Goal: Task Accomplishment & Management: Complete application form

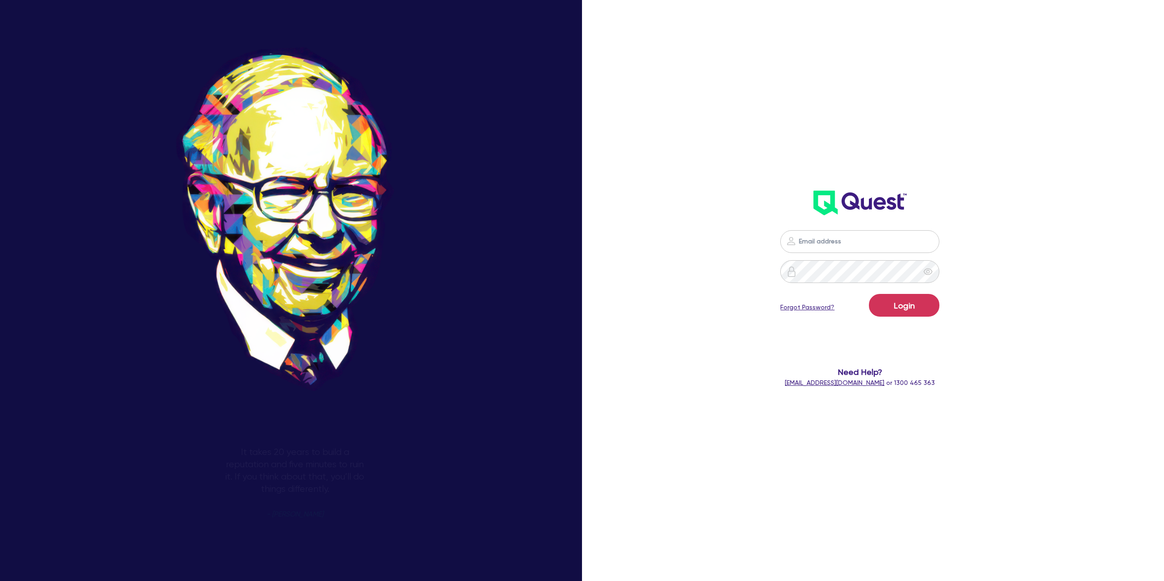
click at [827, 245] on input "email" at bounding box center [859, 241] width 159 height 23
type input "gabriel.vanjour@quest.finance"
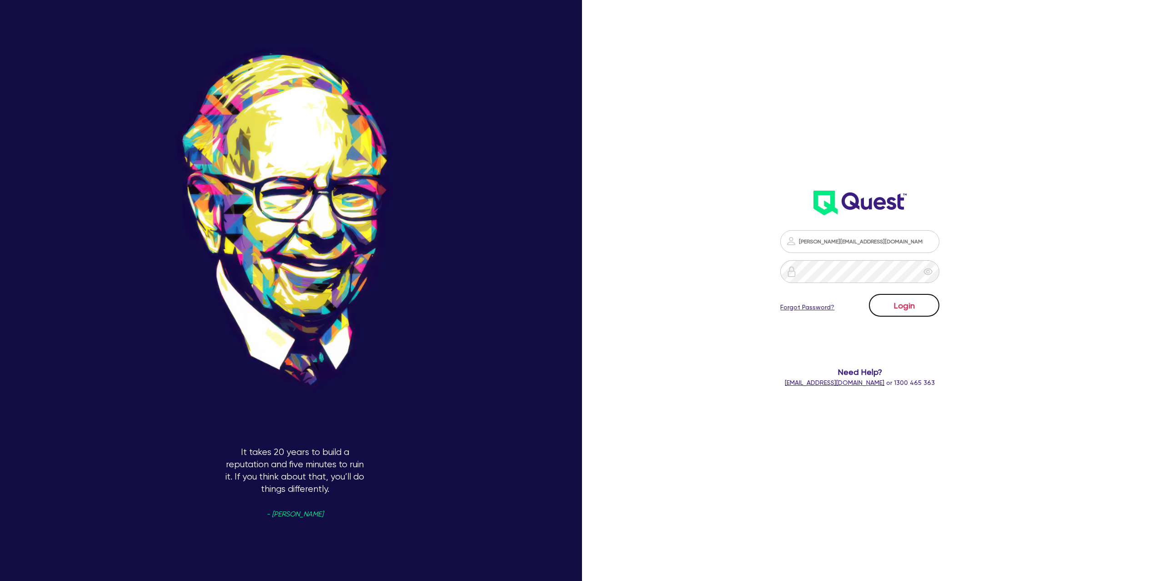
click at [919, 313] on button "Login" at bounding box center [904, 305] width 70 height 23
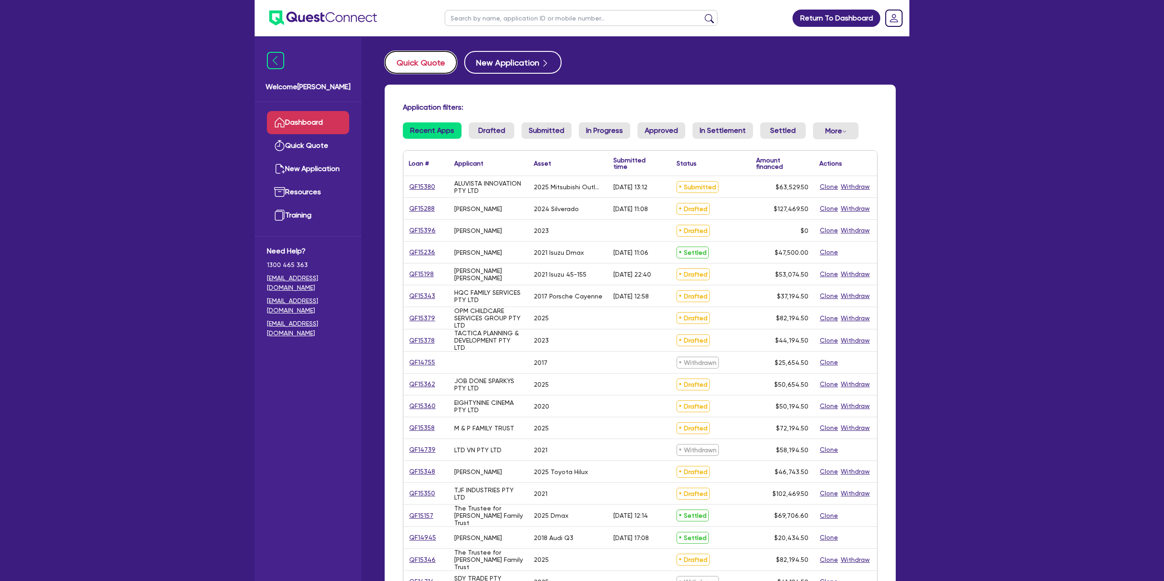
click at [412, 66] on button "Quick Quote" at bounding box center [421, 62] width 72 height 23
select select "Other"
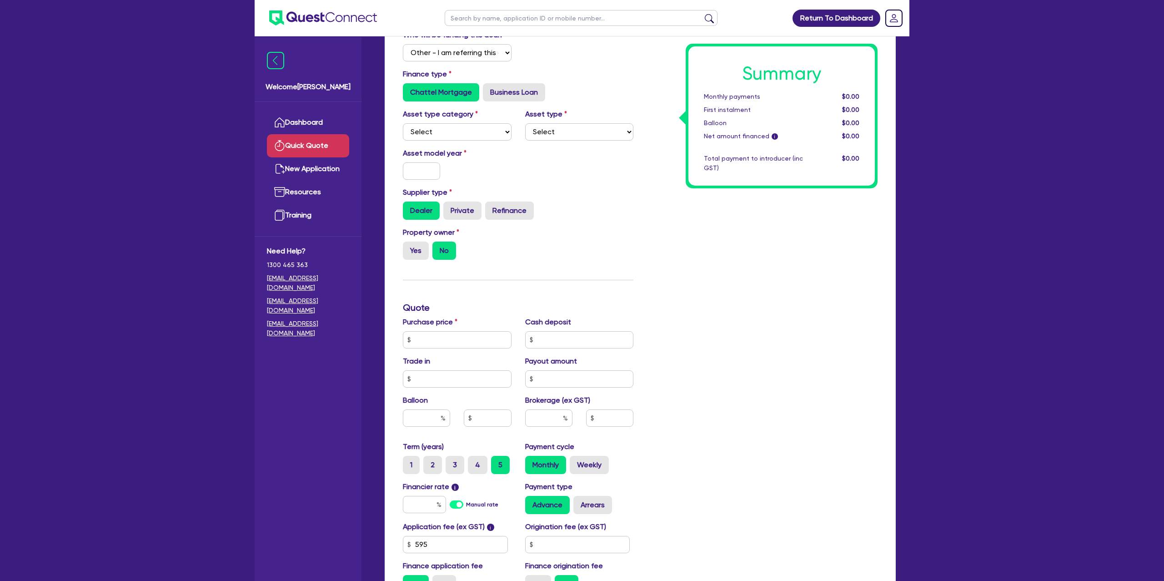
scroll to position [86, 0]
click at [452, 132] on select "Select Cars and light trucks Primary assets Secondary assets Tertiary assets" at bounding box center [457, 130] width 109 height 17
select select "CARS_AND_LIGHT_TRUCKS"
click at [403, 122] on select "Select Cars and light trucks Primary assets Secondary assets Tertiary assets" at bounding box center [457, 130] width 109 height 17
click at [573, 130] on select "Select Passenger vehicles Vans and utes Light trucks up to 4.5 tonne" at bounding box center [579, 130] width 109 height 17
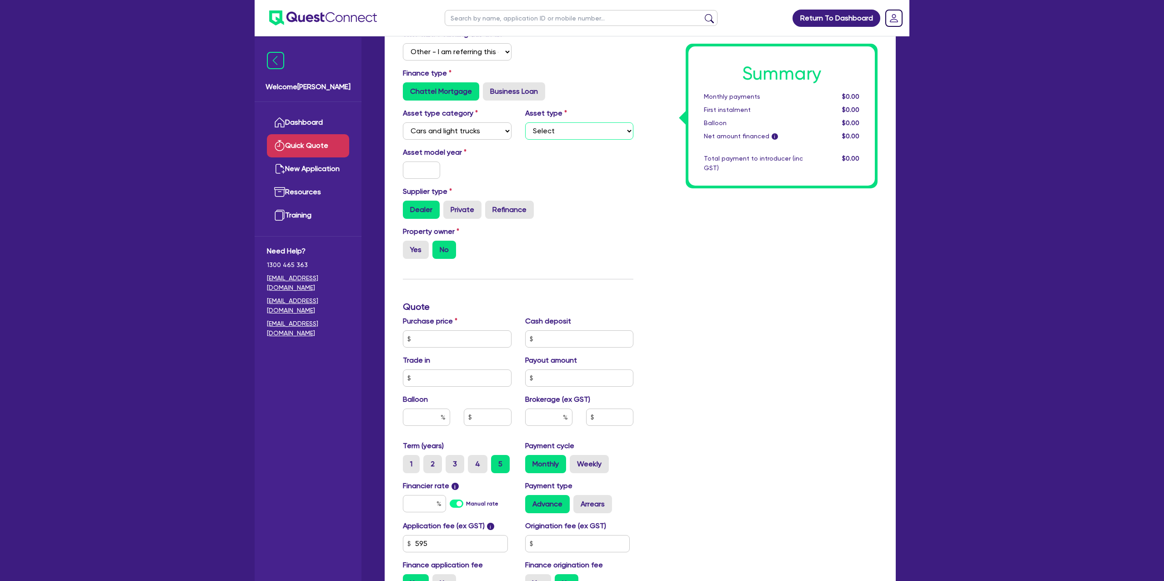
select select "PASSENGER_VEHICLES"
click at [525, 122] on select "Select Passenger vehicles Vans and utes Light trucks up to 4.5 tonne" at bounding box center [579, 130] width 109 height 17
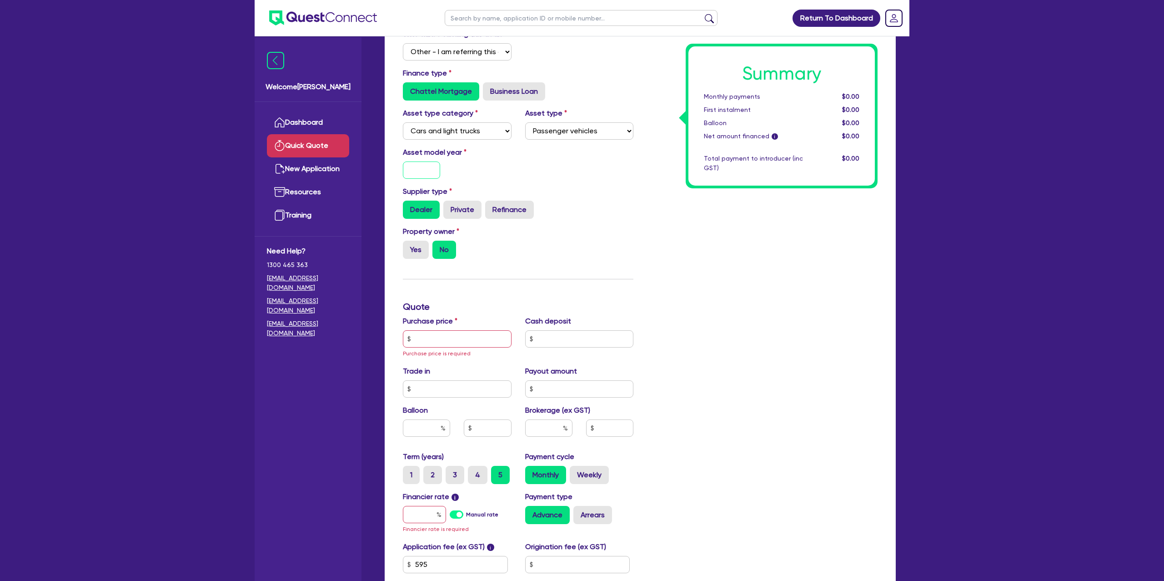
click at [431, 171] on input "text" at bounding box center [421, 169] width 37 height 17
type input "2025"
drag, startPoint x: 610, startPoint y: 188, endPoint x: 550, endPoint y: 211, distance: 63.6
click at [609, 189] on div "Supplier type Dealer Private Refinance" at bounding box center [518, 202] width 244 height 33
click at [415, 241] on label "Yes" at bounding box center [416, 250] width 26 height 18
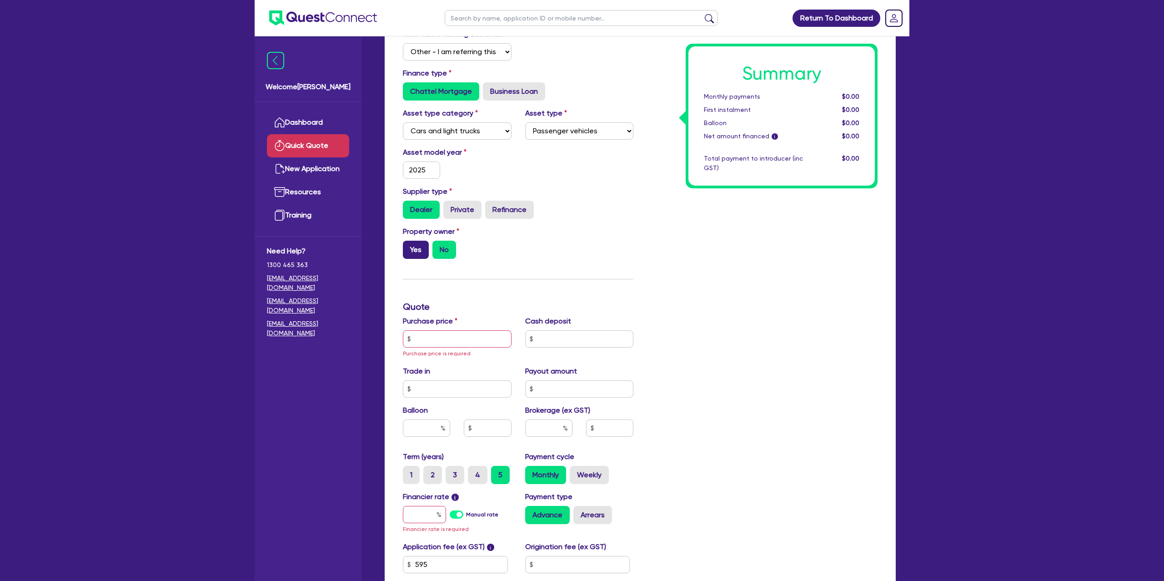
click at [409, 241] on input "Yes" at bounding box center [406, 244] width 6 height 6
radio input "true"
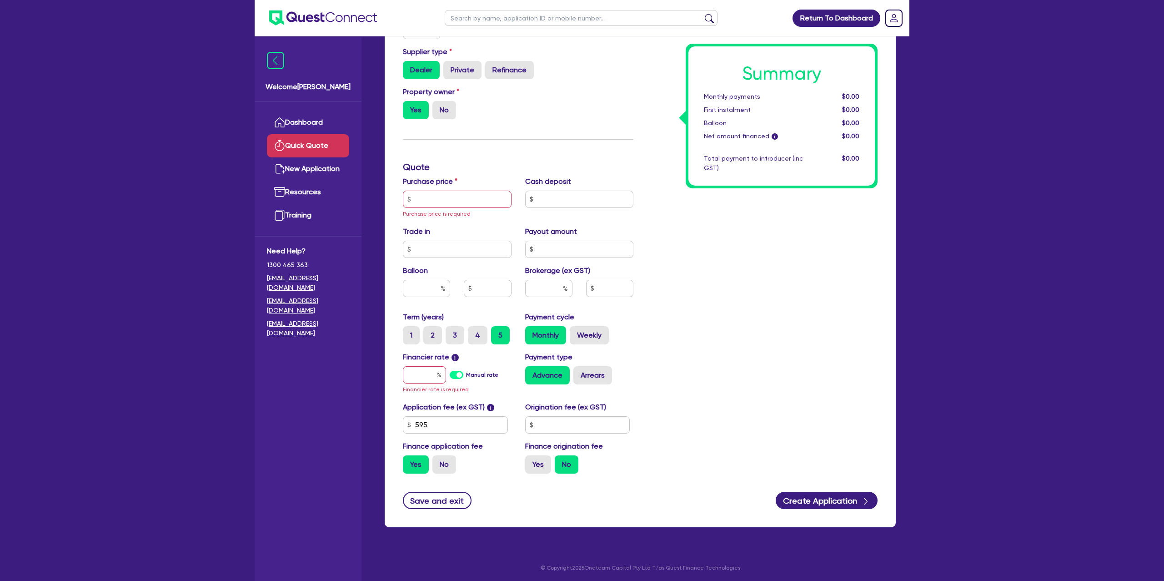
scroll to position [228, 0]
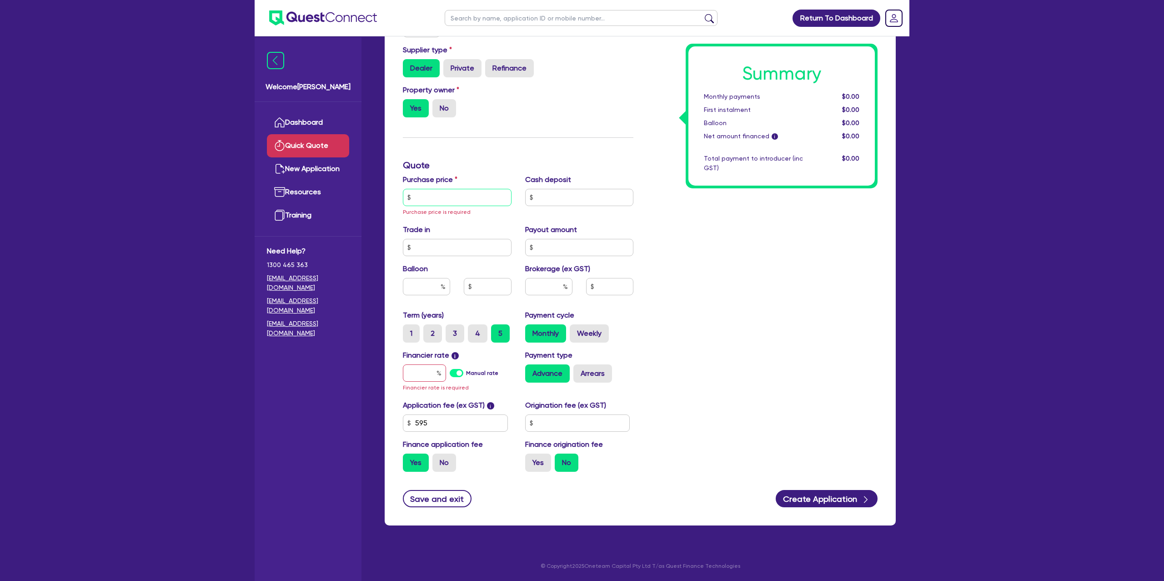
click at [440, 195] on input "text" at bounding box center [457, 197] width 109 height 17
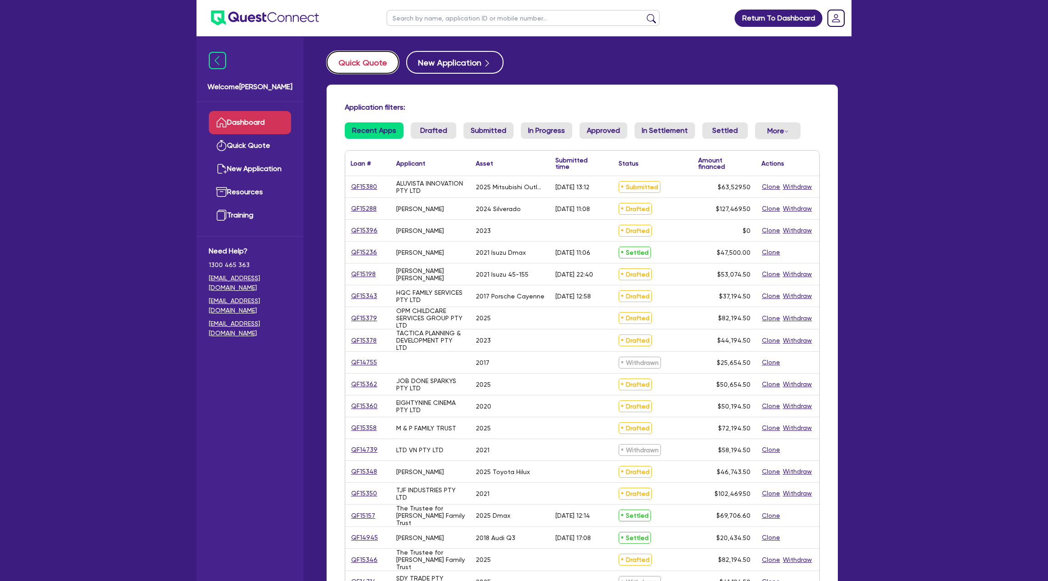
click at [354, 56] on button "Quick Quote" at bounding box center [363, 62] width 72 height 23
select select "Other"
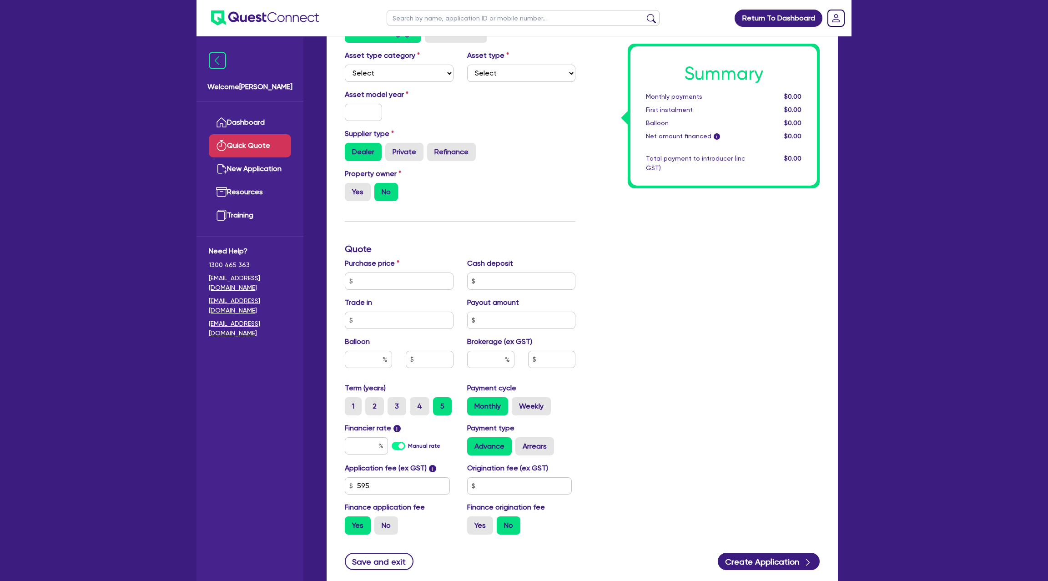
scroll to position [149, 0]
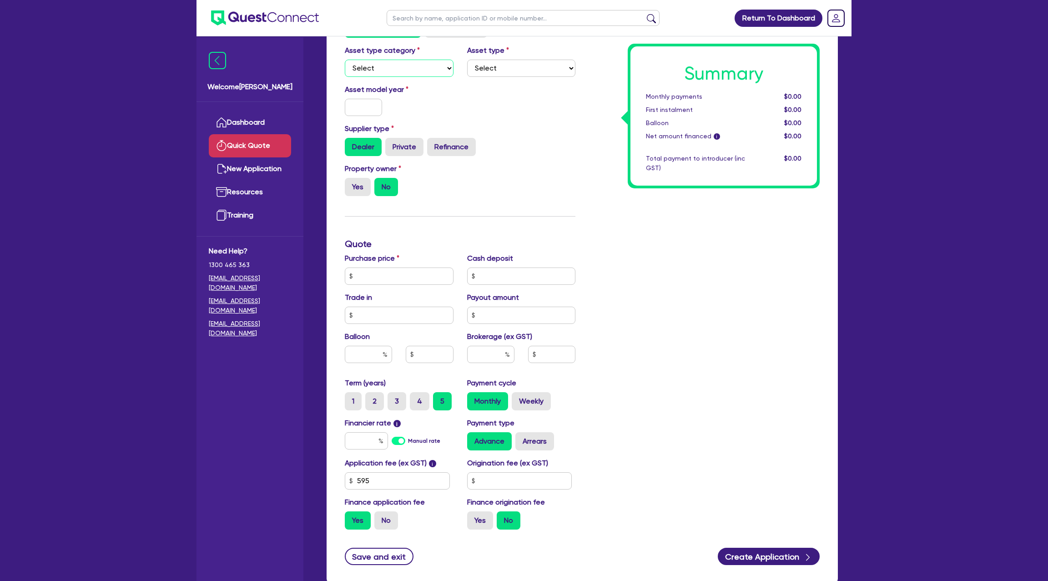
click at [409, 65] on select "Select Cars and light trucks Primary assets Secondary assets Tertiary assets" at bounding box center [399, 68] width 109 height 17
select select "CARS_AND_LIGHT_TRUCKS"
click at [345, 60] on select "Select Cars and light trucks Primary assets Secondary assets Tertiary assets" at bounding box center [399, 68] width 109 height 17
click at [536, 68] on select "Select Passenger vehicles Vans and utes Light trucks up to 4.5 tonne" at bounding box center [521, 68] width 109 height 17
select select "PASSENGER_VEHICLES"
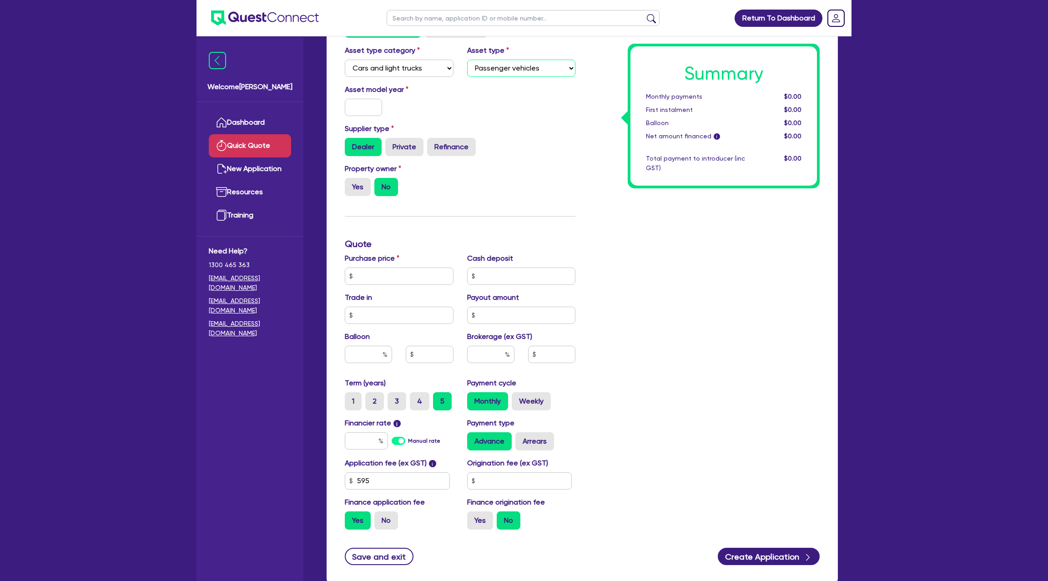
click at [467, 60] on select "Select Passenger vehicles Vans and utes Light trucks up to 4.5 tonne" at bounding box center [521, 68] width 109 height 17
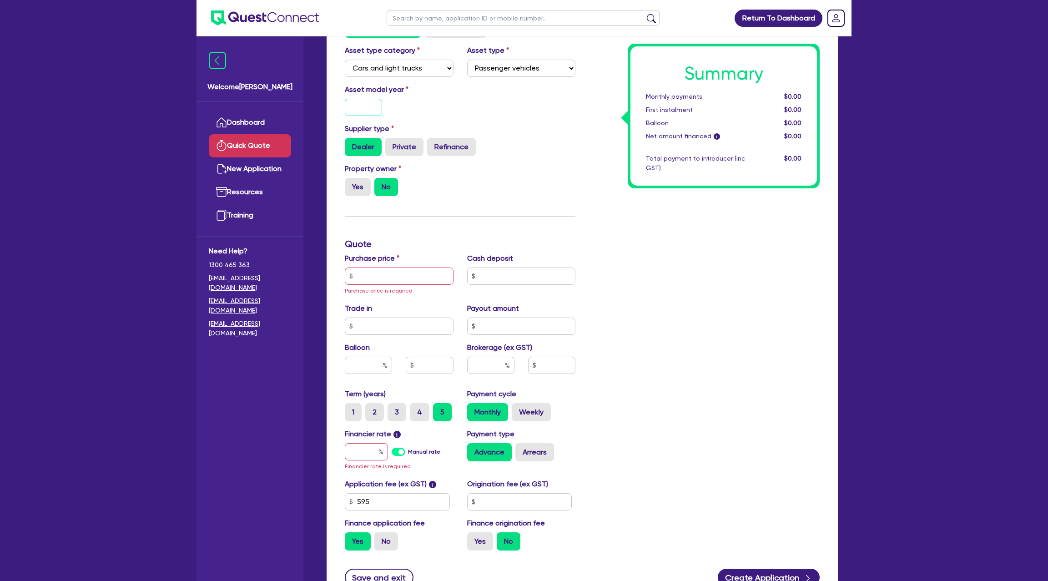
click at [356, 113] on input "text" at bounding box center [363, 107] width 37 height 17
type input "2025"
click at [370, 275] on input "text" at bounding box center [399, 275] width 109 height 17
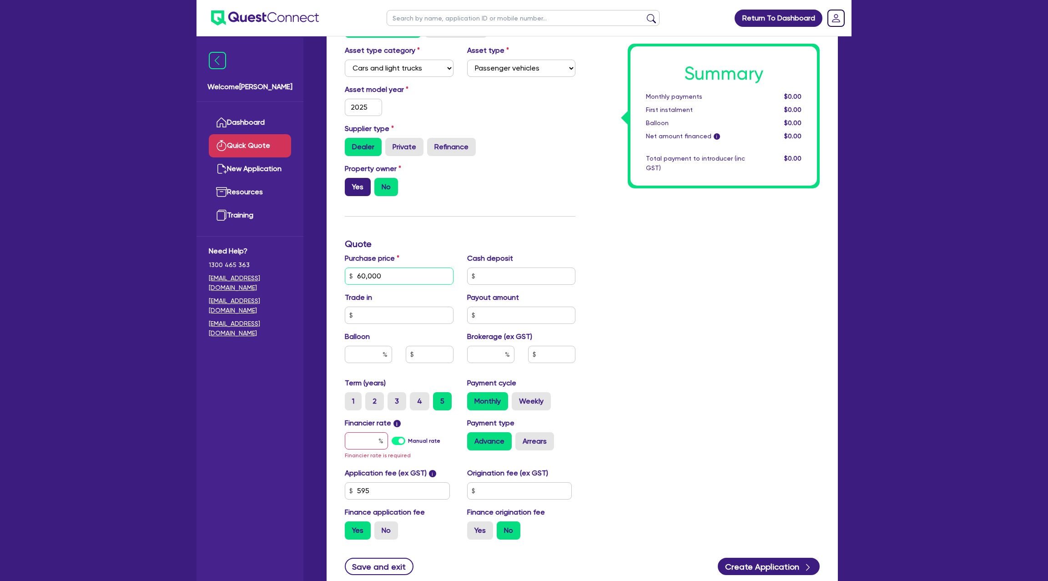
type input "60,000"
click at [359, 182] on label "Yes" at bounding box center [358, 187] width 26 height 18
click at [351, 182] on input "Yes" at bounding box center [348, 181] width 6 height 6
radio input "true"
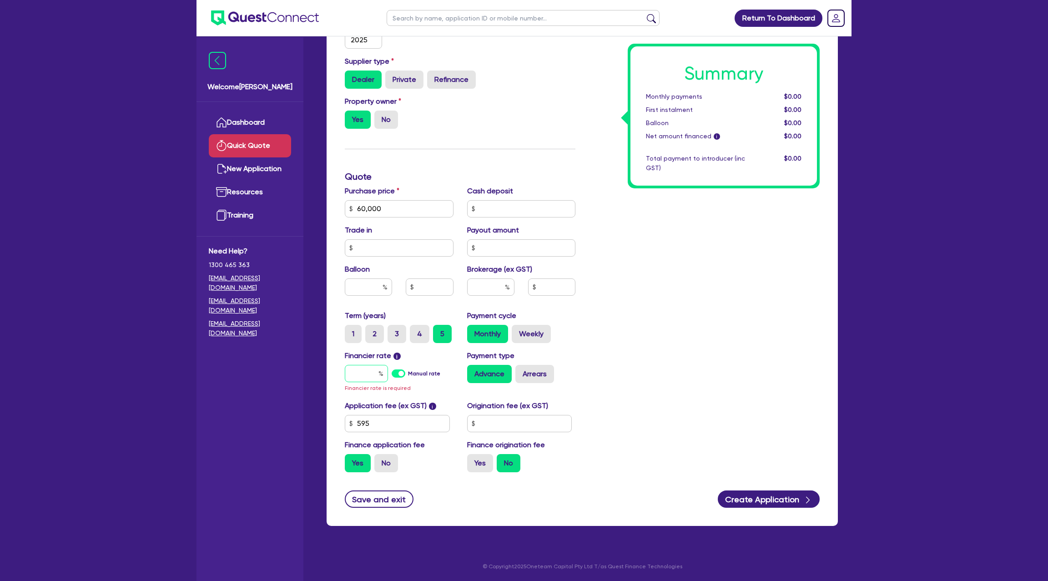
click at [364, 378] on input "text" at bounding box center [366, 373] width 43 height 17
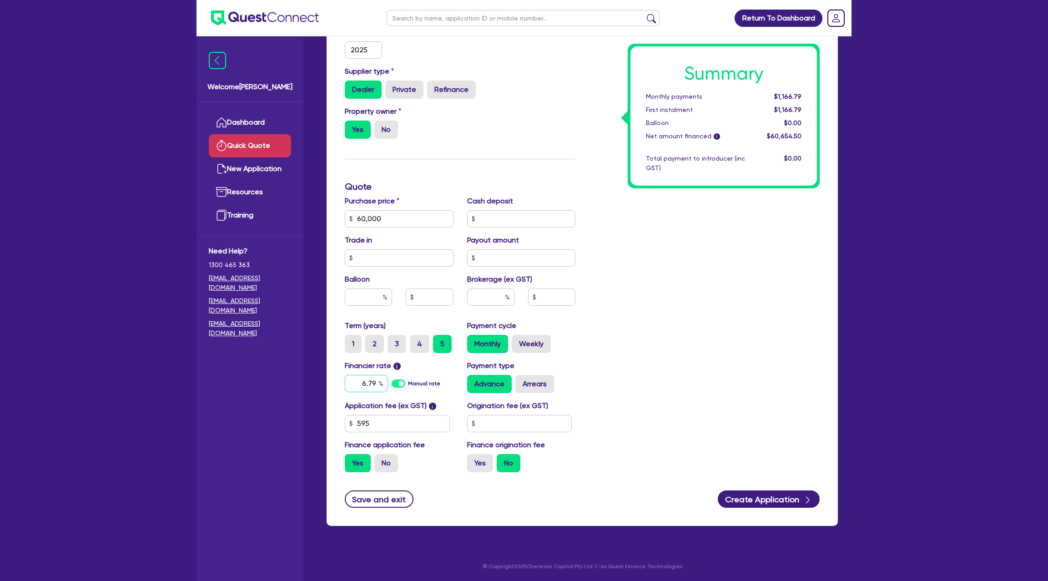
type input "6.79"
click at [590, 314] on div "Summary Monthly payments $1,166.79 First instalment $1,166.79 Balloon $0.00 Net…" at bounding box center [704, 186] width 244 height 585
click at [505, 427] on input "text" at bounding box center [519, 423] width 105 height 17
type input "1,500"
click at [614, 390] on div "Summary Monthly payments Calculating... First instalment Calculating... Balloon…" at bounding box center [704, 186] width 244 height 585
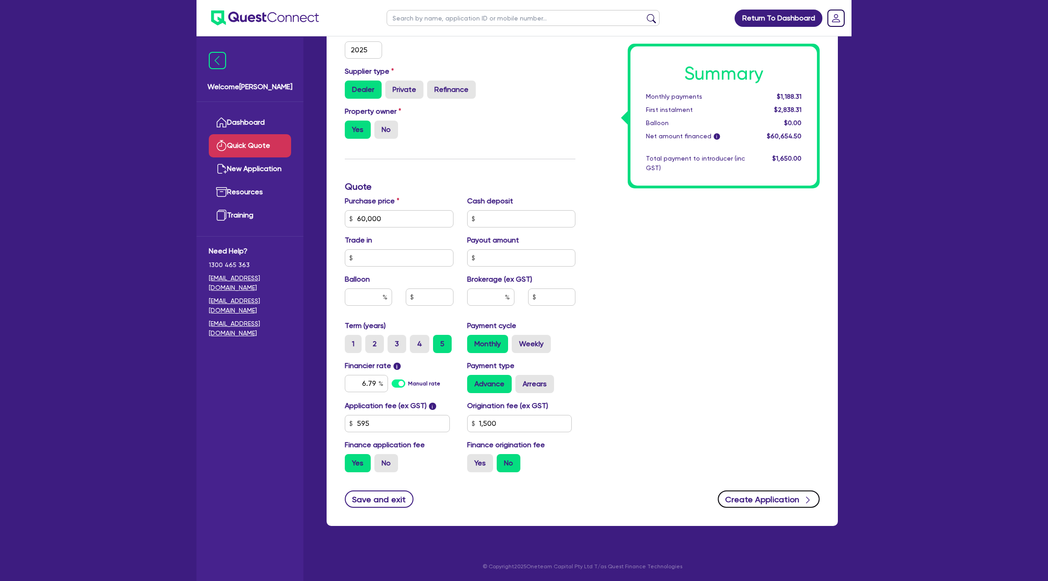
click at [764, 492] on button "Create Application" at bounding box center [769, 498] width 102 height 17
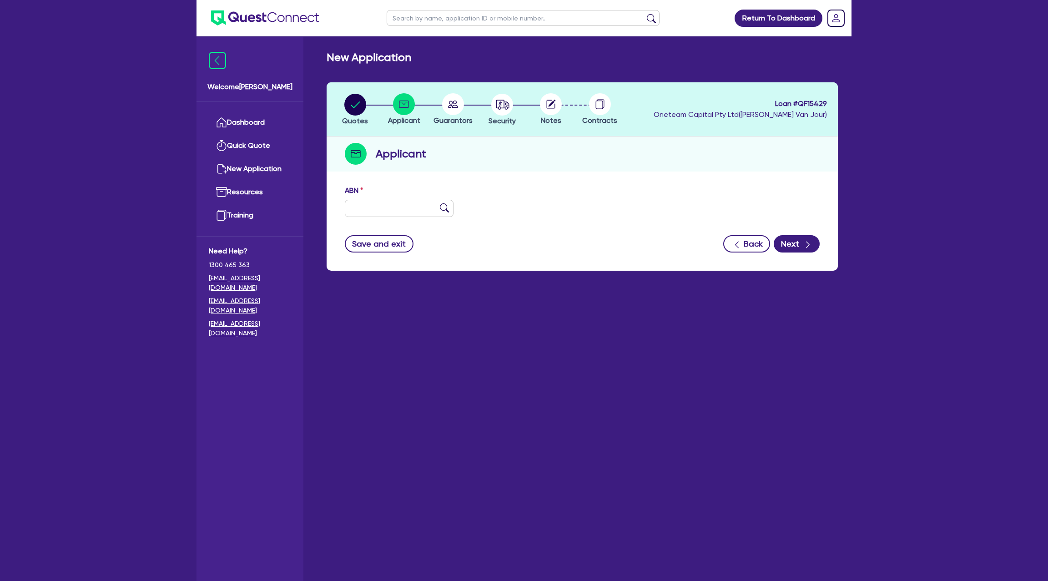
click at [395, 216] on div "ABN" at bounding box center [582, 204] width 488 height 39
click at [387, 198] on div "ABN" at bounding box center [399, 201] width 122 height 32
click at [359, 213] on input "text" at bounding box center [399, 208] width 109 height 17
type input "66 639 861 279"
click at [503, 187] on div "ABN 66 639 861 279" at bounding box center [582, 204] width 488 height 39
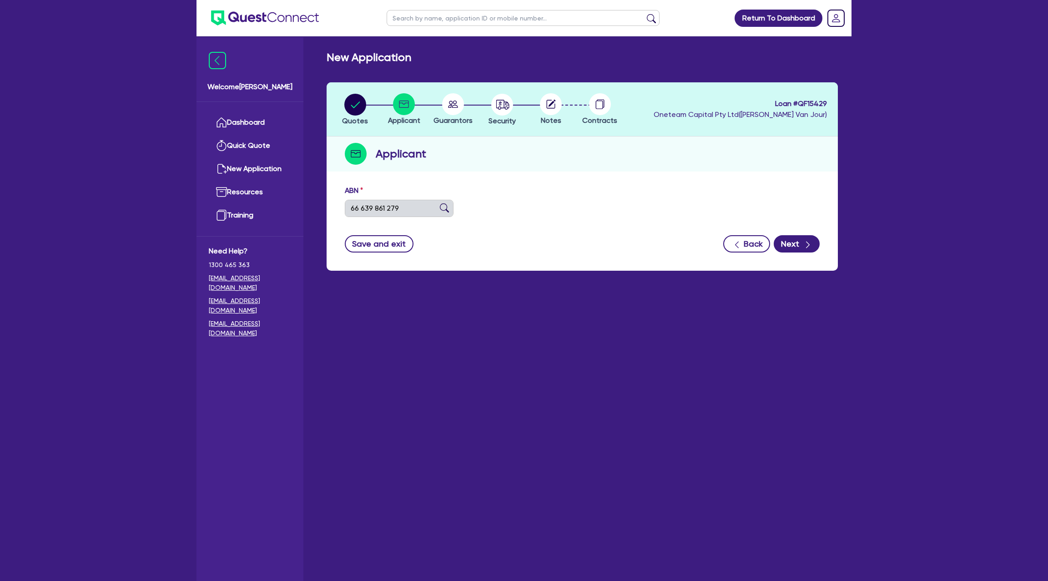
type input "IKIGAI CONTRACTORS PTY LTD"
type input "Ikigai Property"
select select "COMPANY"
type input "19/03/2020"
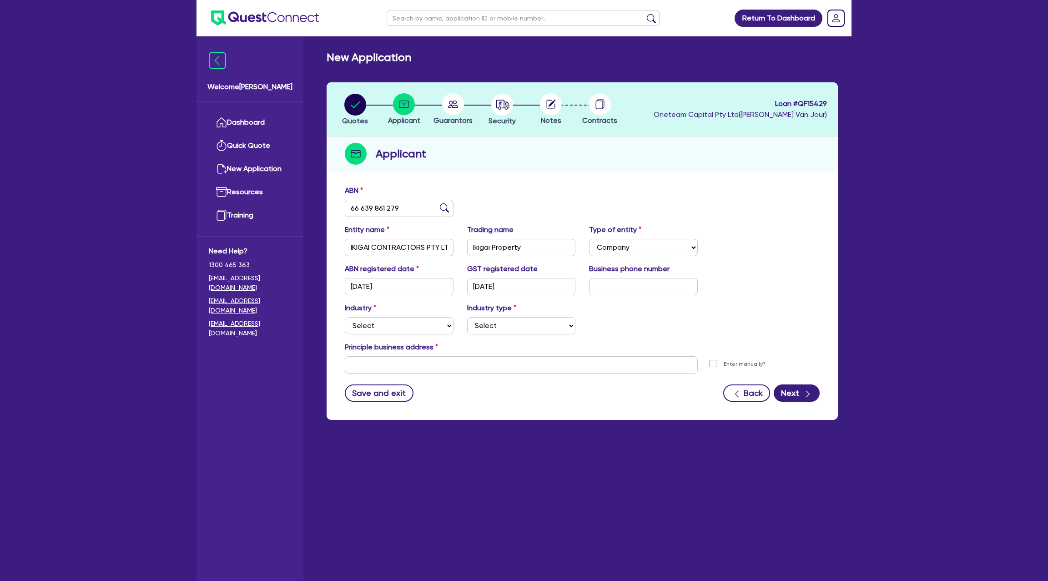
scroll to position [28, 0]
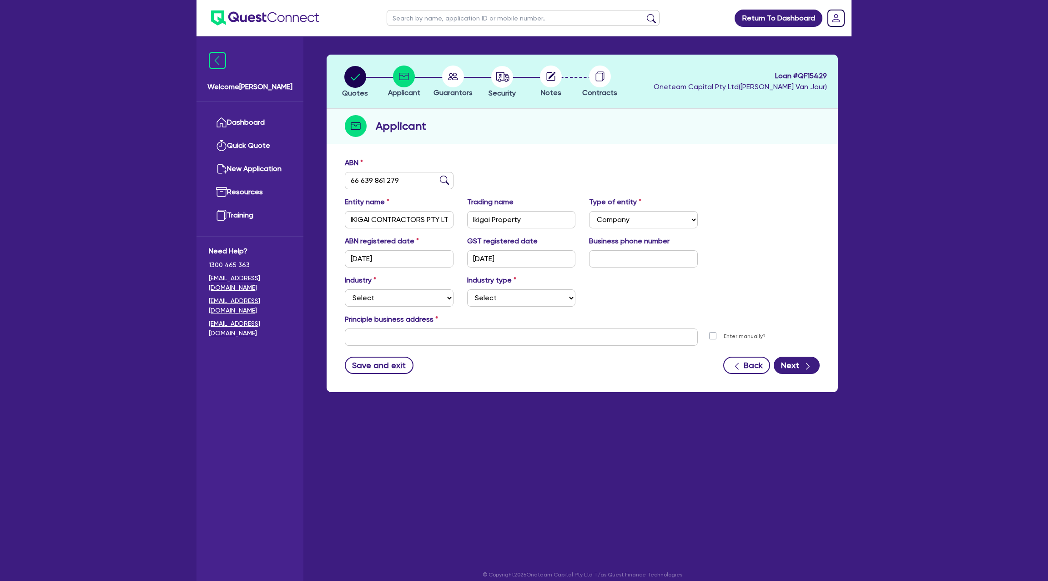
click at [393, 307] on div "Industry Select Accomodation & Food Services Administrative & Support Services …" at bounding box center [582, 294] width 488 height 39
click at [388, 297] on select "Select Accomodation & Food Services Administrative & Support Services Agricultu…" at bounding box center [399, 297] width 109 height 17
select select "BUILDING_CONSTRUCTION"
click at [345, 289] on select "Select Accomodation & Food Services Administrative & Support Services Agricultu…" at bounding box center [399, 297] width 109 height 17
click at [487, 292] on select "Select Trades People Providing Services Direct to Consumers Trades People Provi…" at bounding box center [521, 297] width 109 height 17
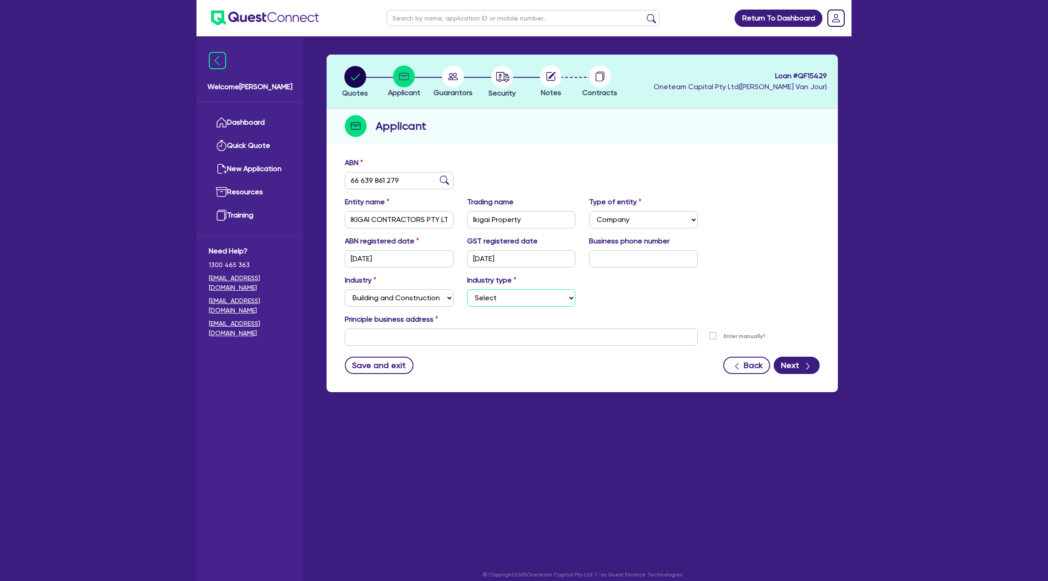
select select "TRADES_SERVICES_CONSUMERS"
click at [467, 289] on select "Select Trades People Providing Services Direct to Consumers Trades People Provi…" at bounding box center [521, 297] width 109 height 17
click at [357, 339] on input "text" at bounding box center [521, 336] width 353 height 17
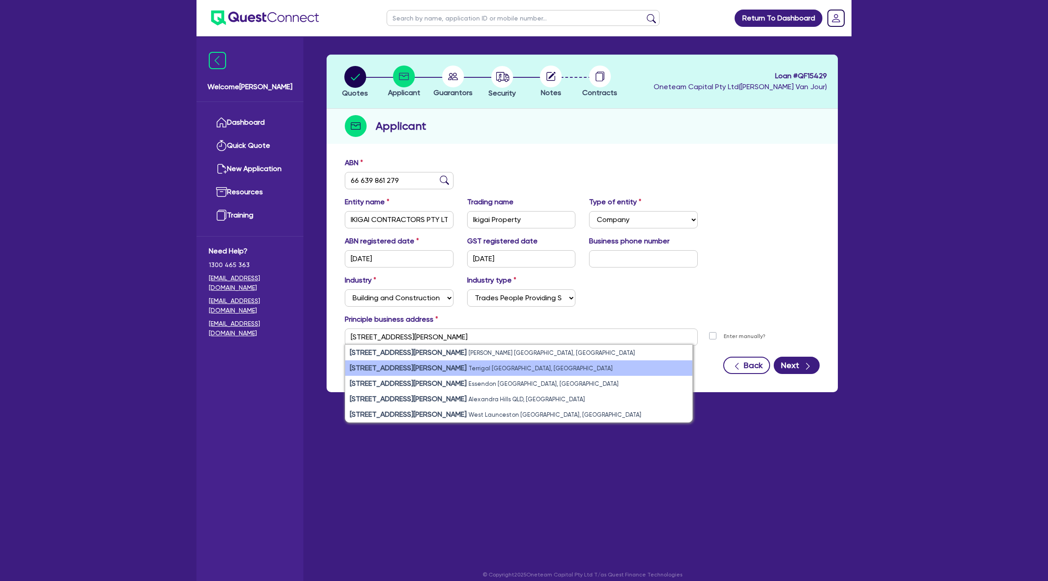
click at [468, 365] on li "49 Ogilvie Street Terrigal NSW, Australia" at bounding box center [518, 367] width 347 height 15
type input "49 Ogilvie St Terrigal NSW 2260"
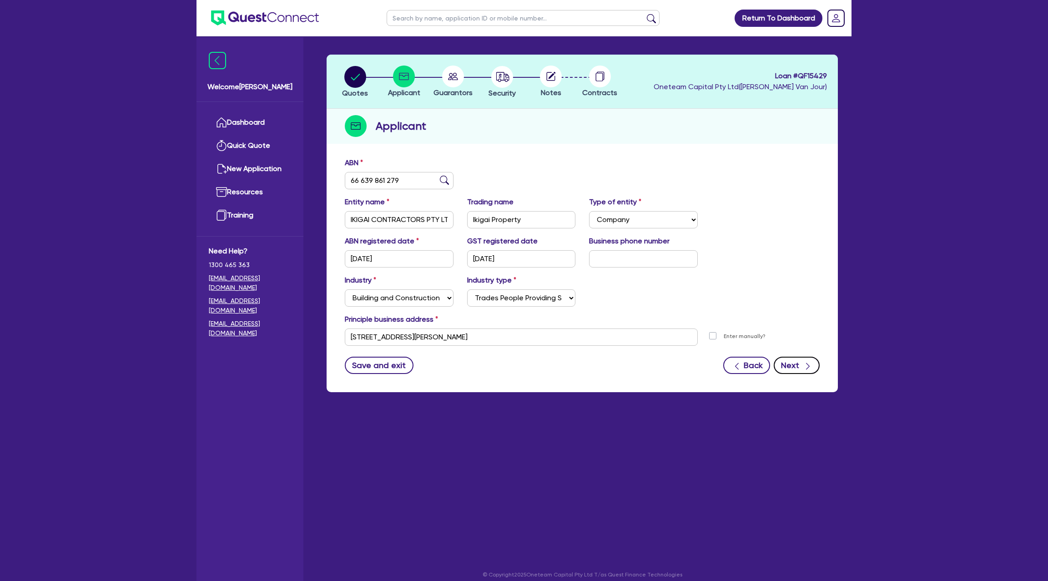
click at [800, 368] on button "Next" at bounding box center [797, 365] width 46 height 17
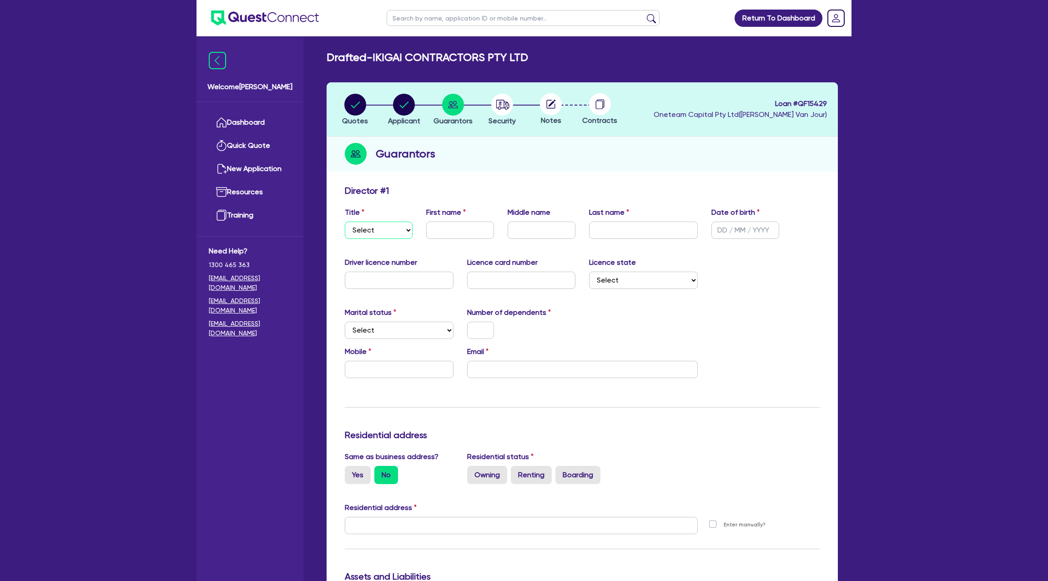
click at [380, 229] on select "Select Mr Mrs Ms Miss Dr" at bounding box center [379, 229] width 68 height 17
select select "MR"
click at [345, 221] on select "Select Mr Mrs Ms Miss Dr" at bounding box center [379, 229] width 68 height 17
click at [457, 233] on input "text" at bounding box center [460, 229] width 68 height 17
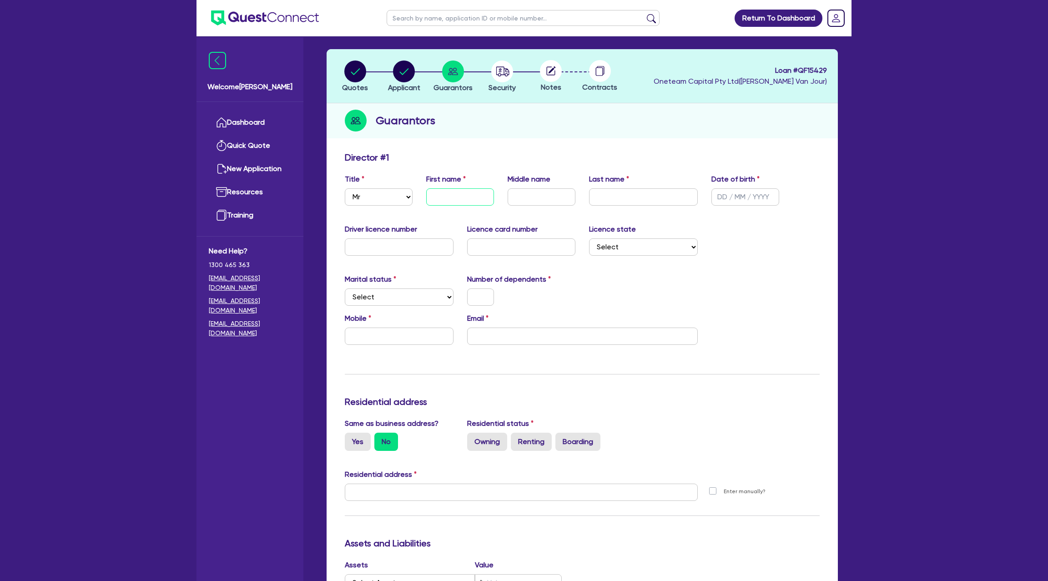
scroll to position [44, 0]
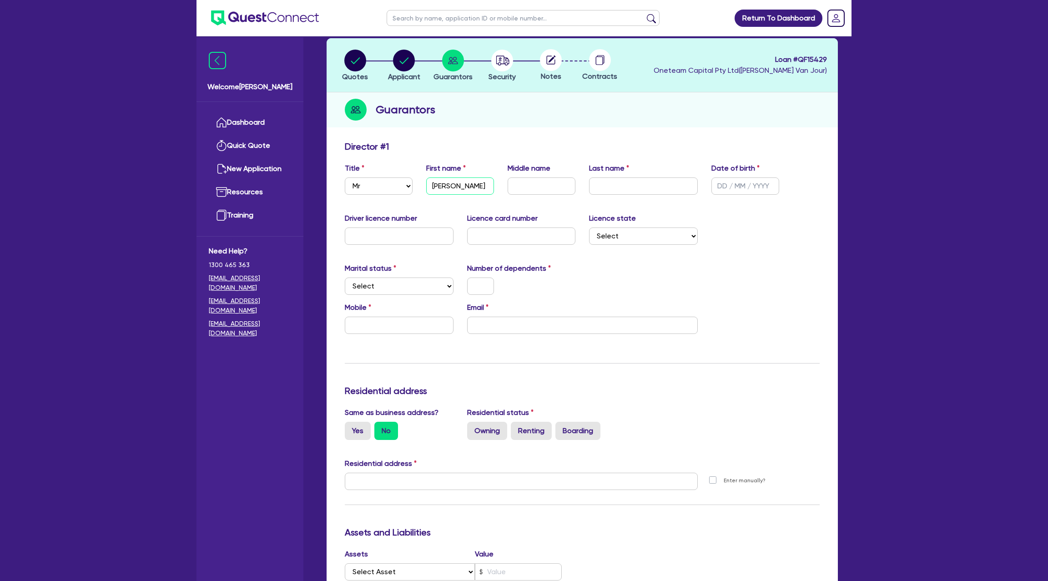
type input "Keaton"
click at [518, 185] on input "text" at bounding box center [542, 185] width 68 height 17
type input "James"
type input "Rutherford"
click at [721, 187] on input "text" at bounding box center [745, 185] width 68 height 17
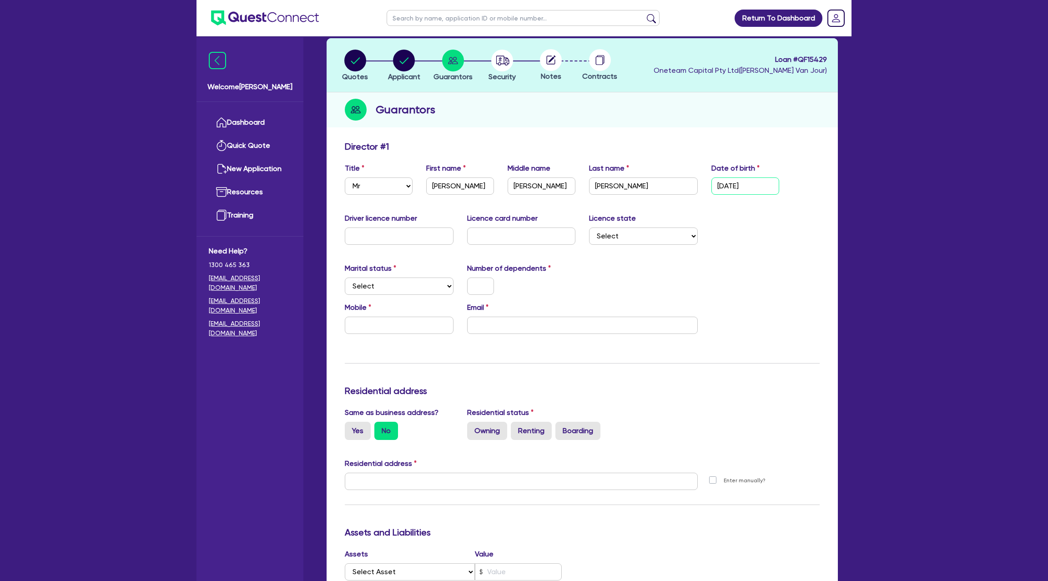
type input "09/03/1990"
click at [398, 240] on input "text" at bounding box center [399, 235] width 109 height 17
type input "15419675"
click at [498, 233] on input "text" at bounding box center [521, 235] width 109 height 17
type input "2055310248"
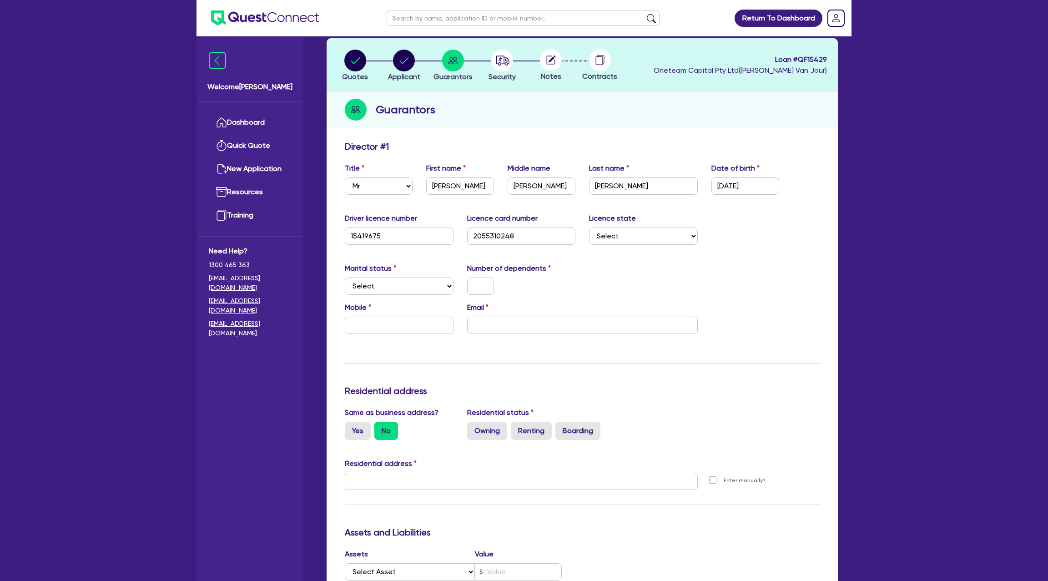
click at [641, 226] on div "Licence state Select NSW VIC QLD TAS ACT SA NT WA" at bounding box center [643, 229] width 122 height 32
click at [628, 241] on select "Select NSW VIC QLD TAS ACT SA NT WA" at bounding box center [643, 235] width 109 height 17
select select "[GEOGRAPHIC_DATA]"
click at [589, 227] on select "Select NSW VIC QLD TAS ACT SA NT WA" at bounding box center [643, 235] width 109 height 17
click at [382, 287] on select "Select Single Married De Facto / Partner" at bounding box center [399, 285] width 109 height 17
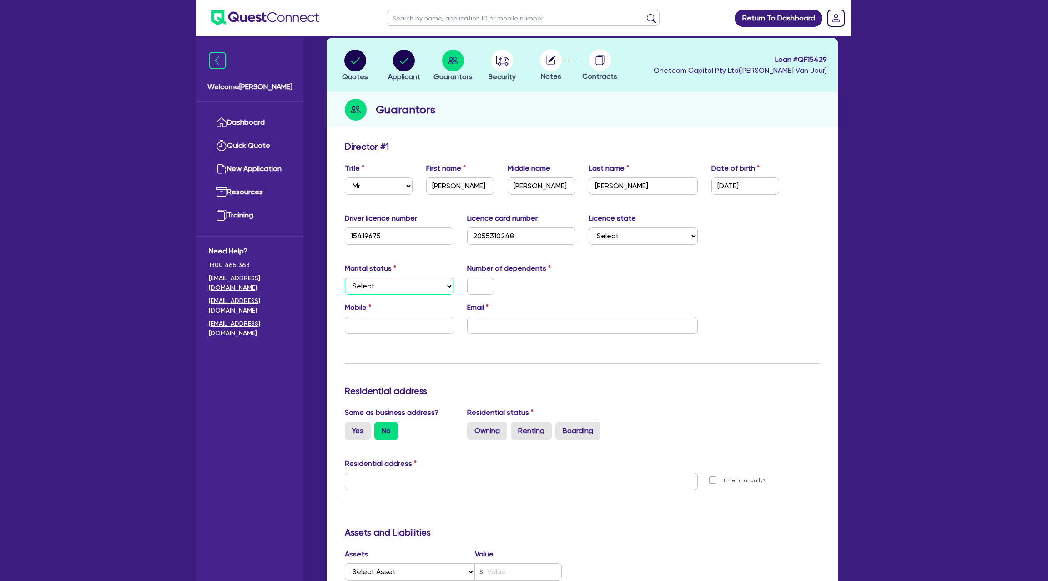
select select "MARRIED"
click at [345, 277] on select "Select Single Married De Facto / Partner" at bounding box center [399, 285] width 109 height 17
click at [484, 282] on input "text" at bounding box center [480, 285] width 27 height 17
click at [383, 318] on input "text" at bounding box center [399, 325] width 109 height 17
type input "1"
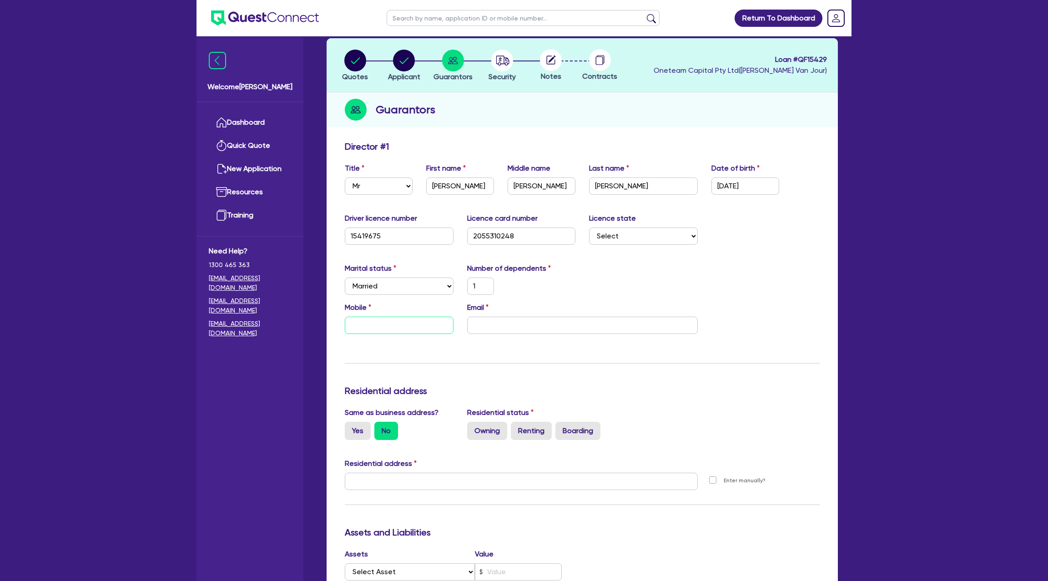
type input "0"
type input "1"
type input "04"
type input "1"
type input "042"
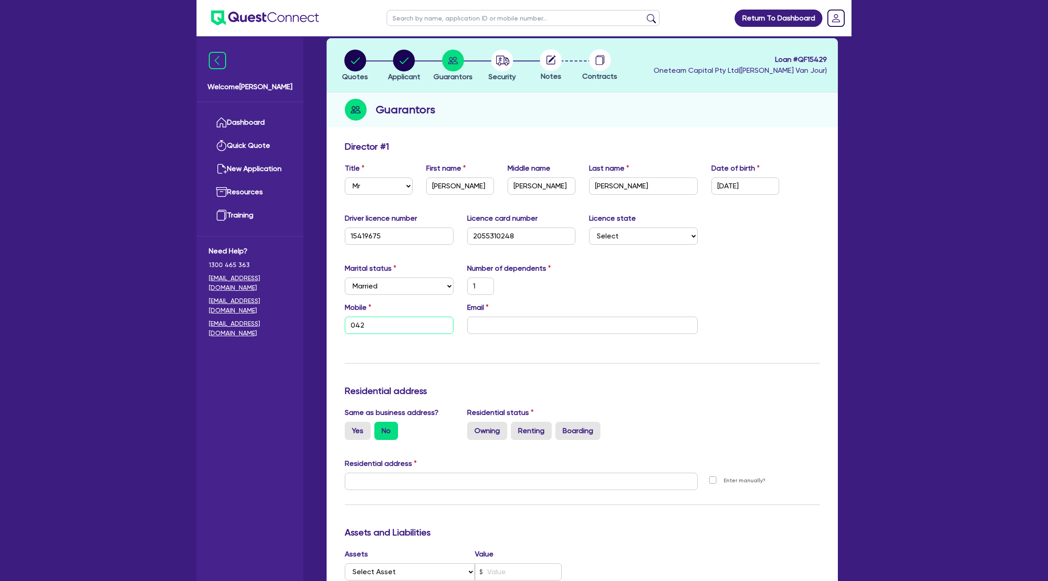
type input "1"
type input "0429"
type input "1"
type input "0429 9"
type input "1"
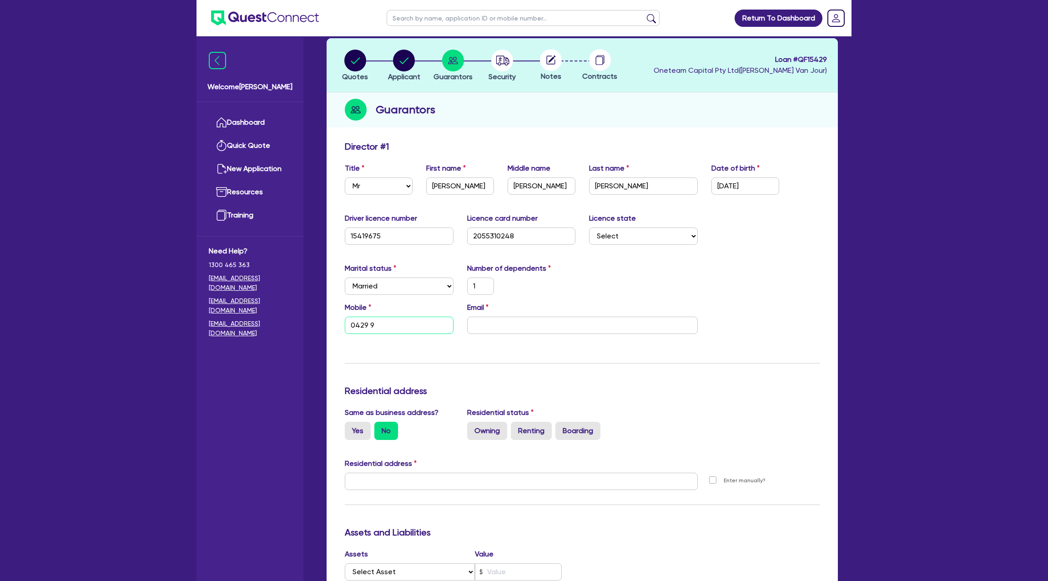
type input "0429 99"
type input "1"
type input "0429 998"
type input "1"
type input "0429 998 3"
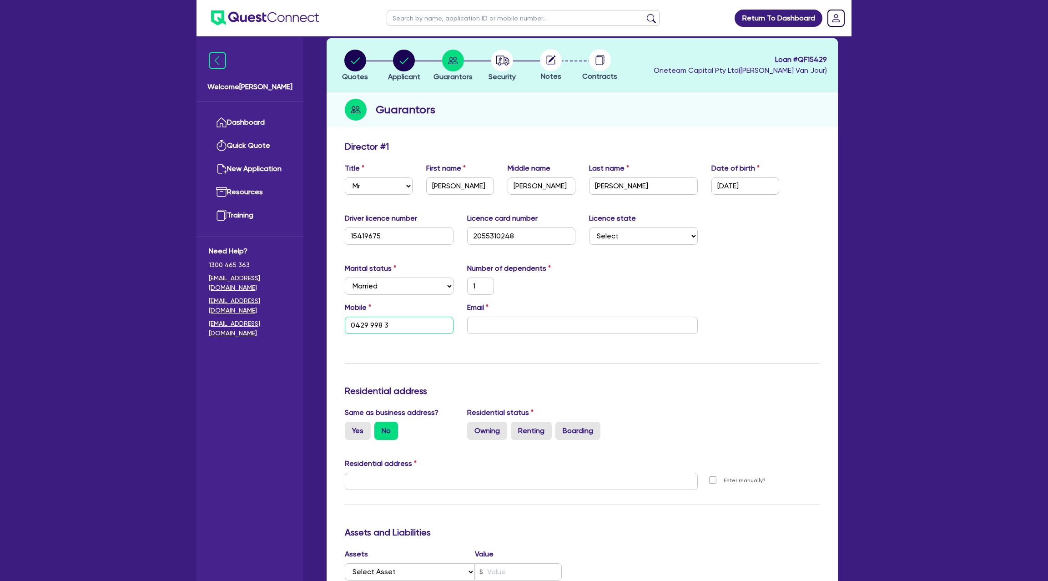
type input "1"
type input "0429 998 35"
type input "1"
type input "0429 998 358"
click at [478, 324] on input "email" at bounding box center [582, 325] width 231 height 17
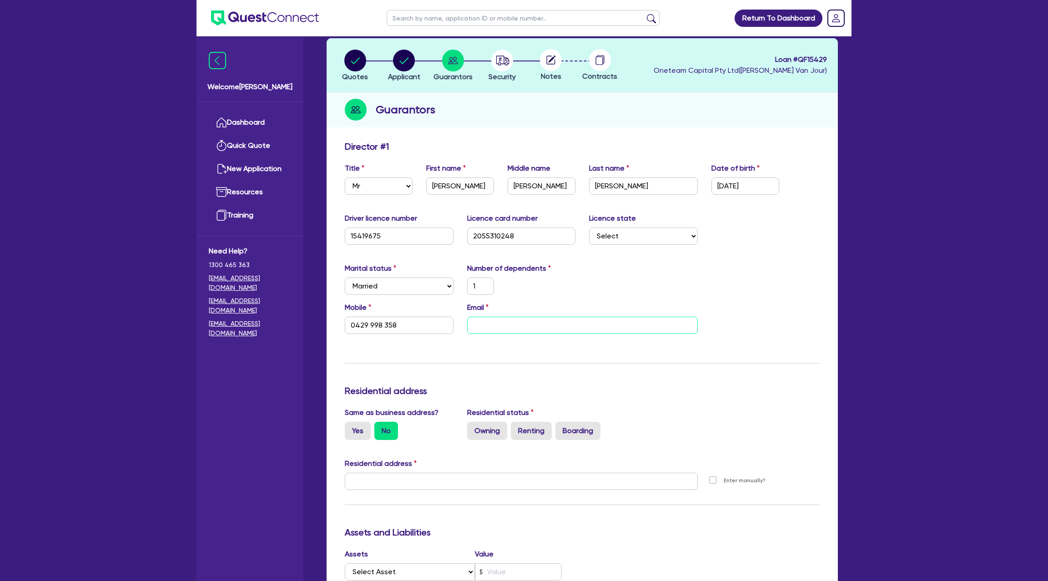
type input "1"
type input "0429 998 358"
type input "k"
type input "1"
type input "0429 998 358"
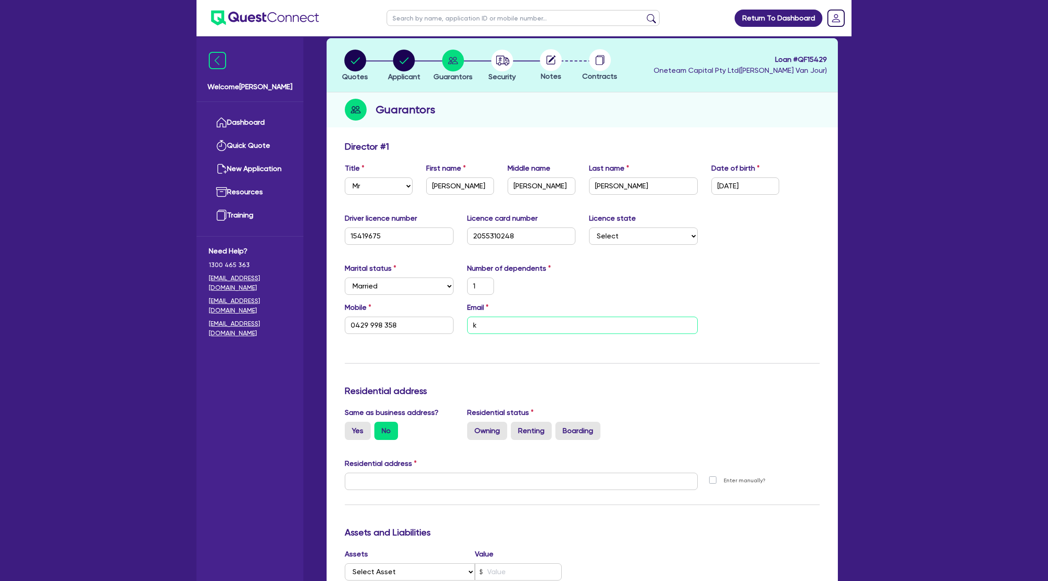
type input "ke"
type input "1"
type input "0429 998 358"
type input "kea"
type input "1"
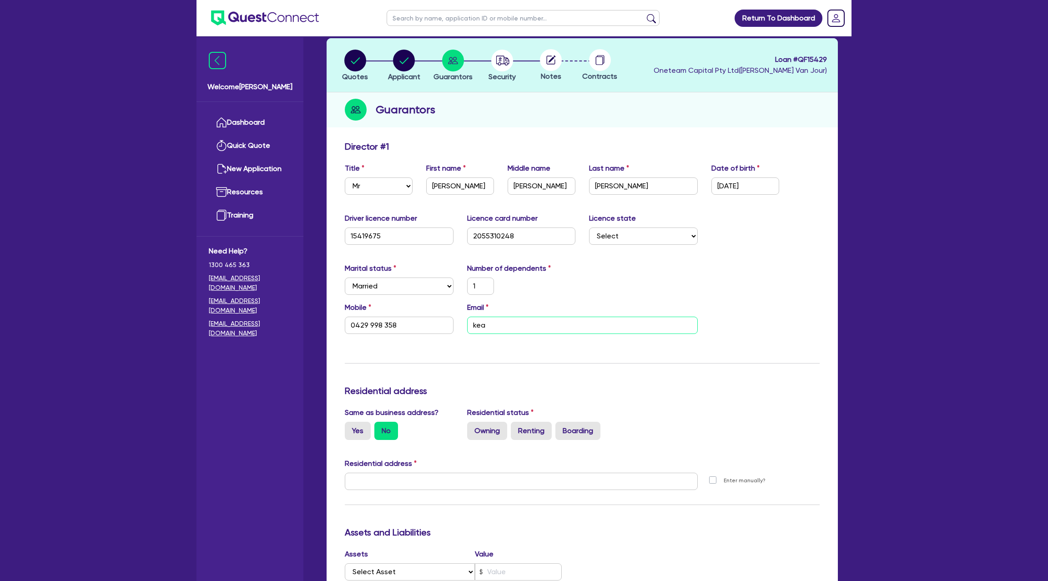
type input "0429 998 358"
type input "keat"
type input "1"
type input "0429 998 358"
type input "keato"
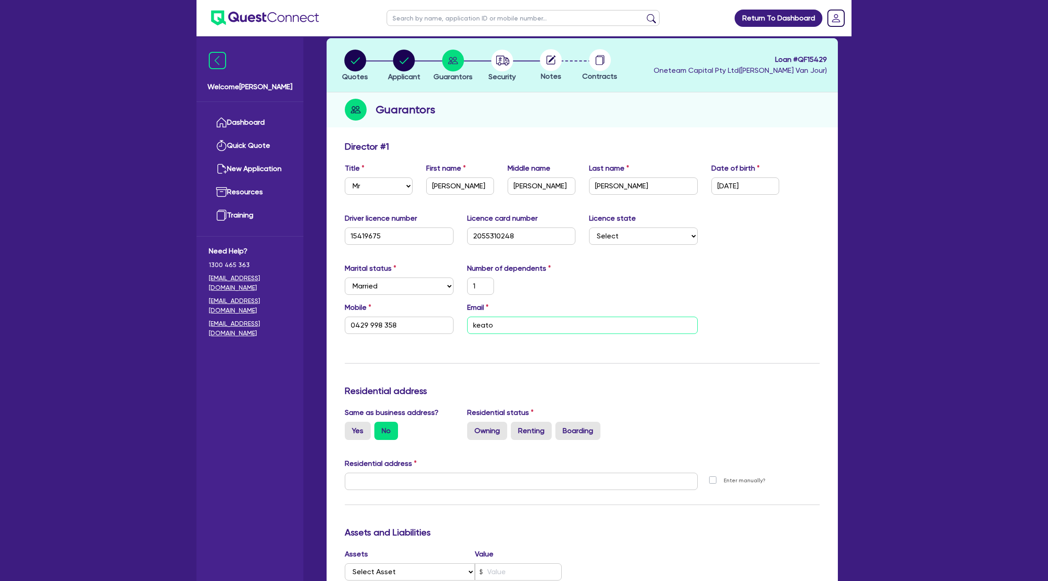
type input "1"
type input "0429 998 358"
type input "keaton"
type input "1"
type input "0429 998 358"
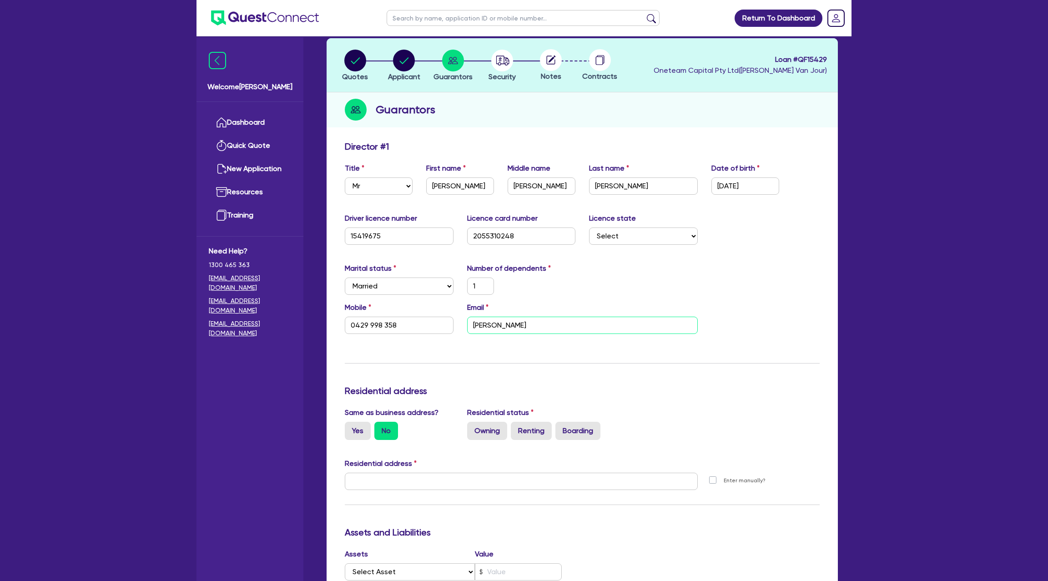
type input "keaton@"
type input "1"
type input "0429 998 358"
type input "keaton@i"
type input "1"
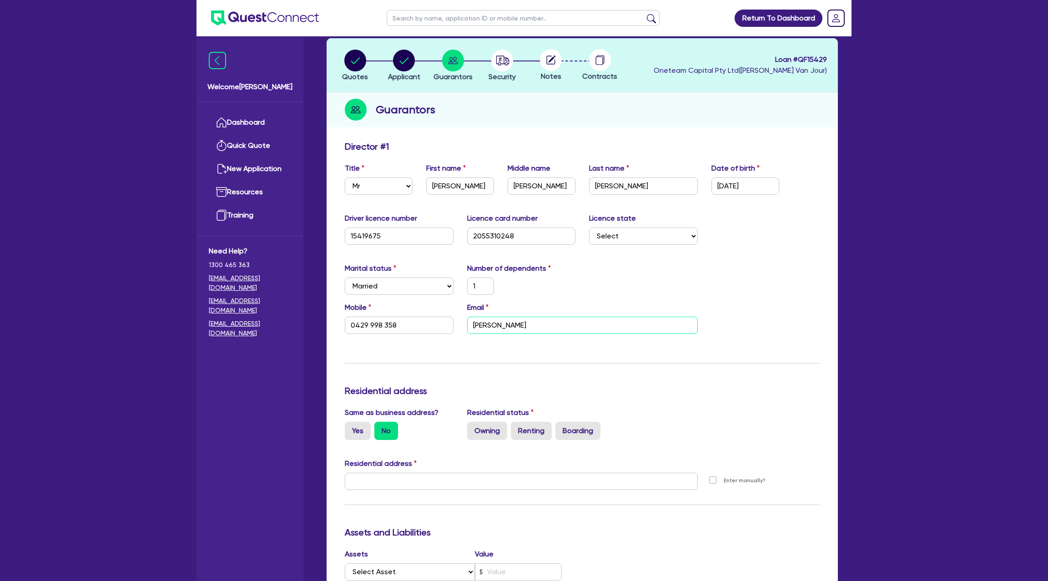
type input "0429 998 358"
type input "keaton@ik"
type input "1"
type input "0429 998 358"
type input "keaton@iki"
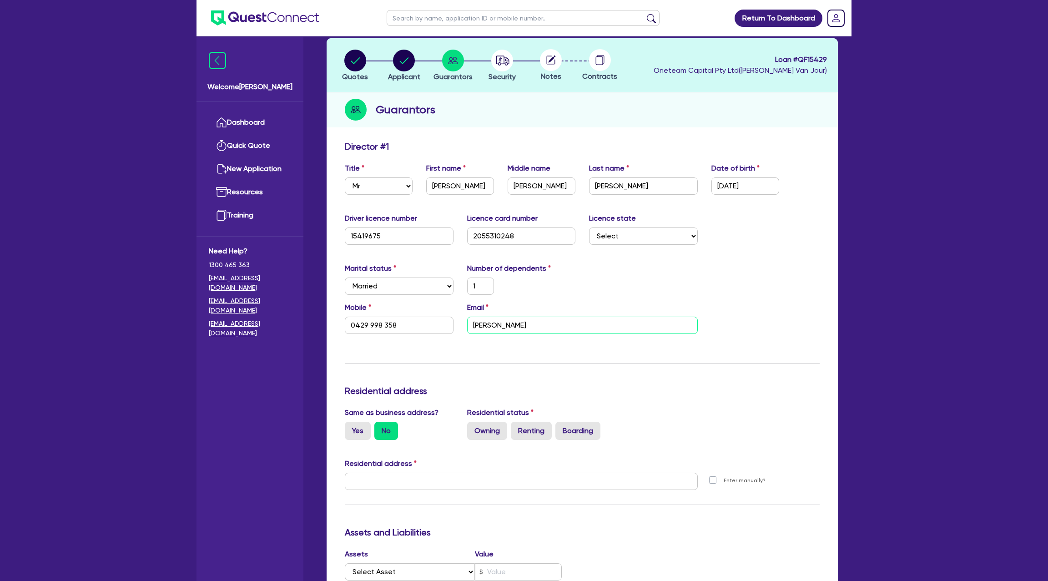
type input "1"
type input "0429 998 358"
type input "keaton@ikig"
type input "1"
type input "0429 998 358"
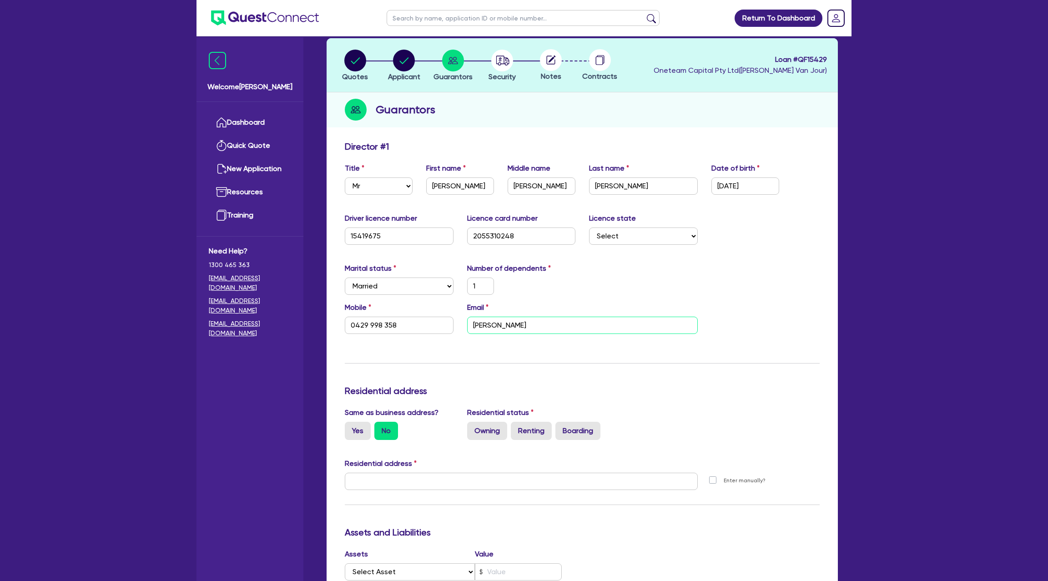
type input "keaton@ikiga"
type input "1"
type input "0429 998 358"
type input "keaton@ikigai"
type input "1"
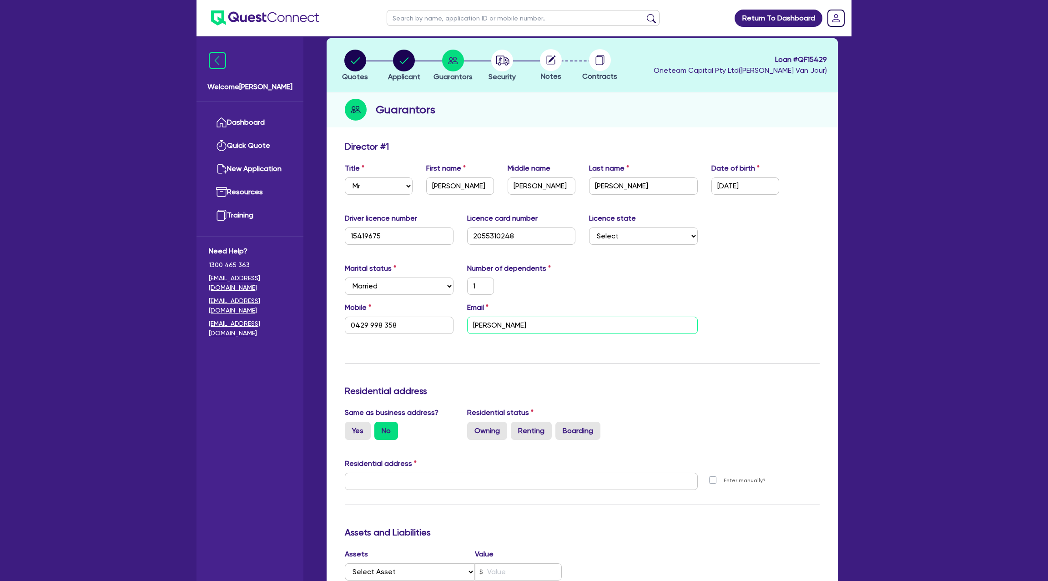
type input "0429 998 358"
type input "keaton@ikigaic"
type input "1"
type input "0429 998 358"
type input "keaton@ikigaico"
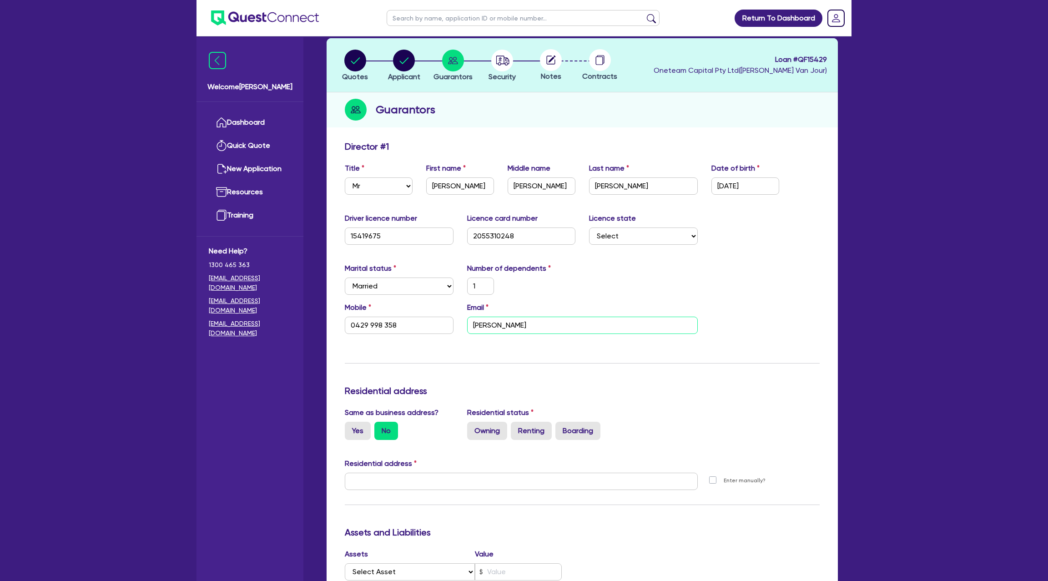
type input "1"
type input "0429 998 358"
type input "keaton@ikigaicon"
type input "1"
type input "0429 998 358"
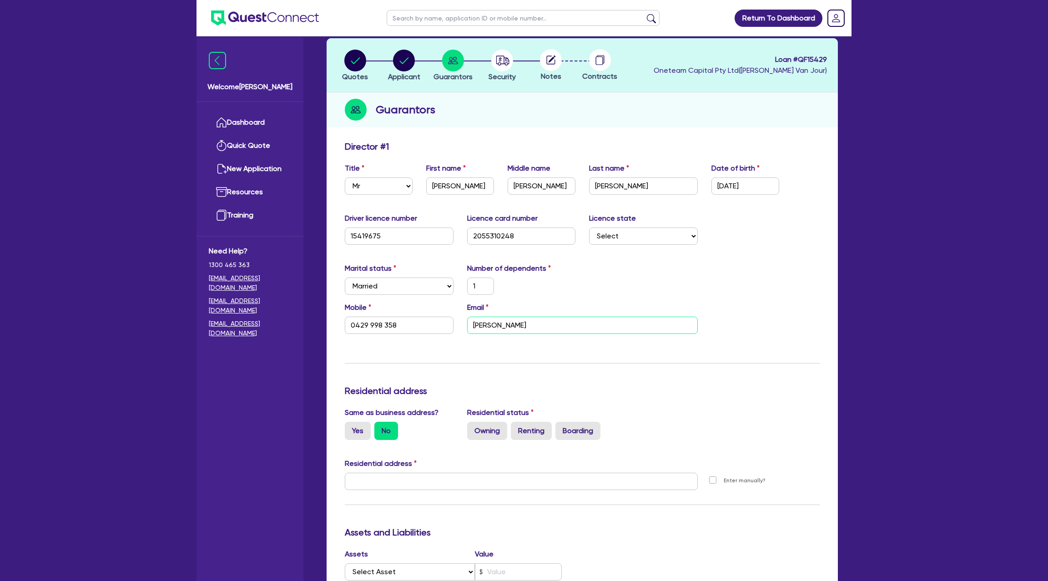
type input "keaton@ikigaicont"
type input "1"
type input "0429 998 358"
type input "keaton@ikigaicontr"
type input "1"
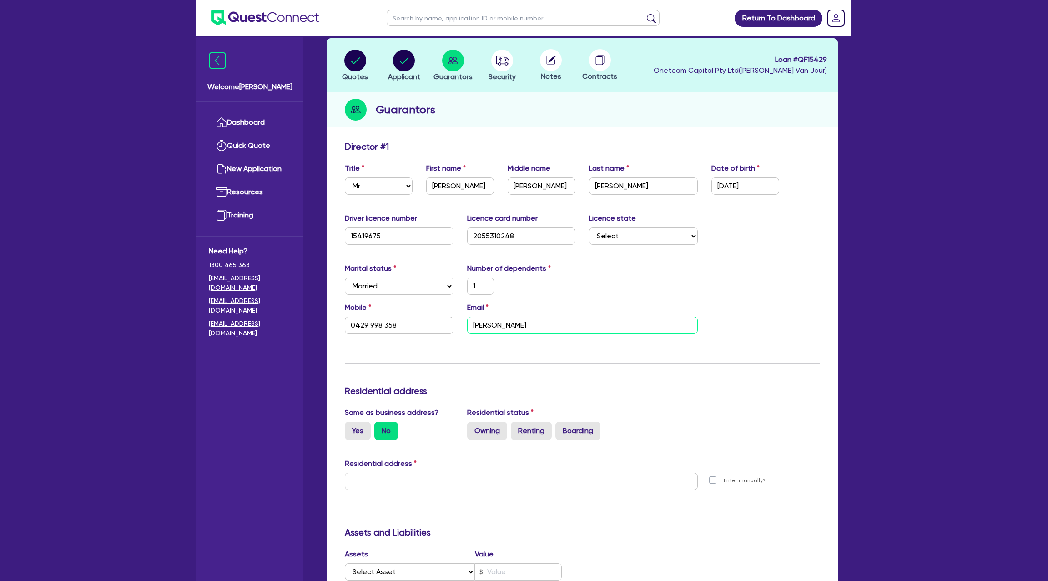
type input "0429 998 358"
type input "keaton@ikigaicontra"
type input "1"
type input "0429 998 358"
type input "keaton@ikigaicontrac"
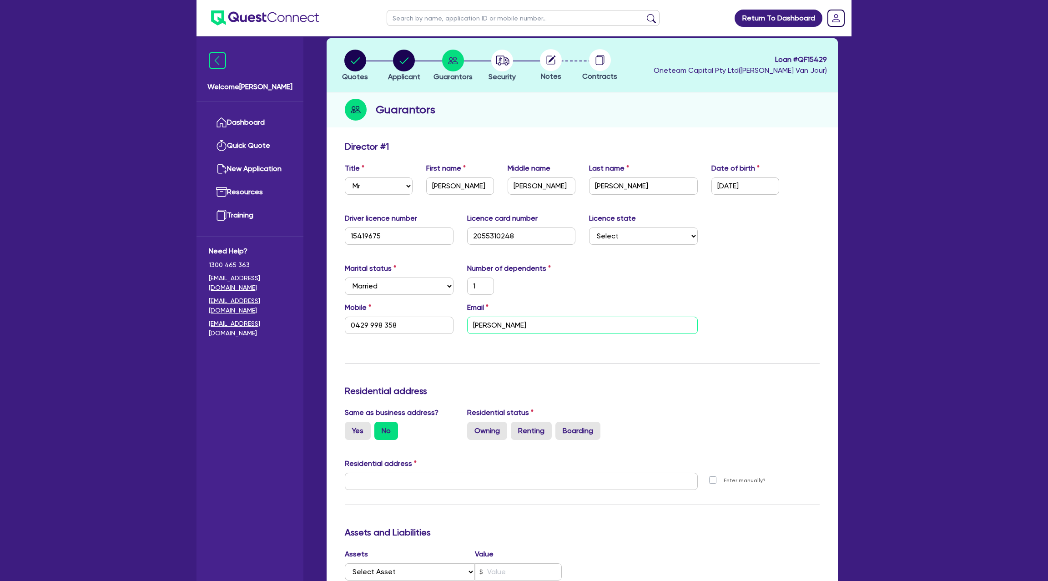
type input "1"
type input "0429 998 358"
type input "keaton@ikigaicontract"
type input "1"
type input "0429 998 358"
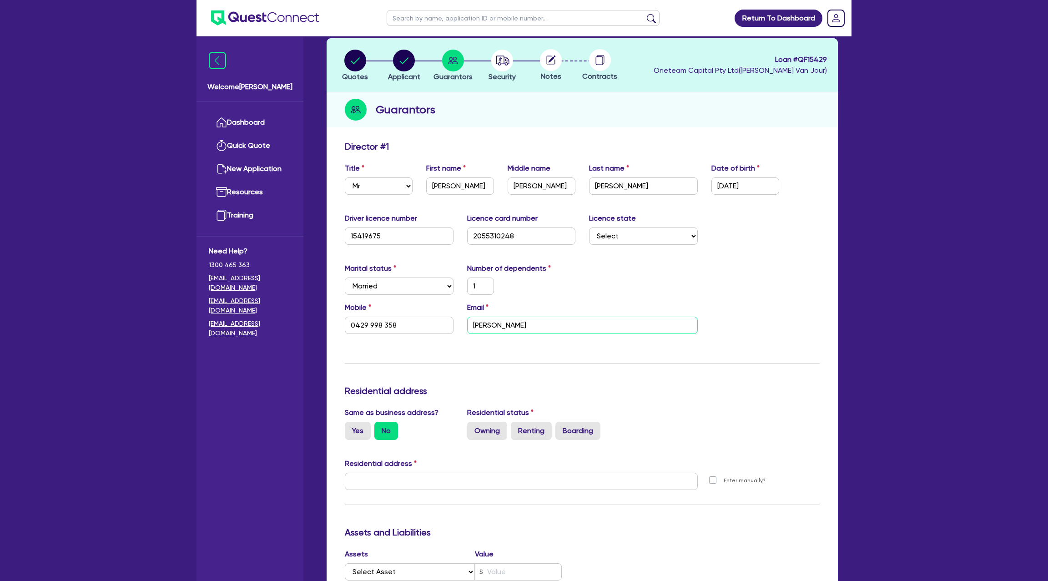
type input "keaton@ikigaicontracto"
type input "1"
type input "0429 998 358"
type input "keaton@ikigaicontractor"
type input "1"
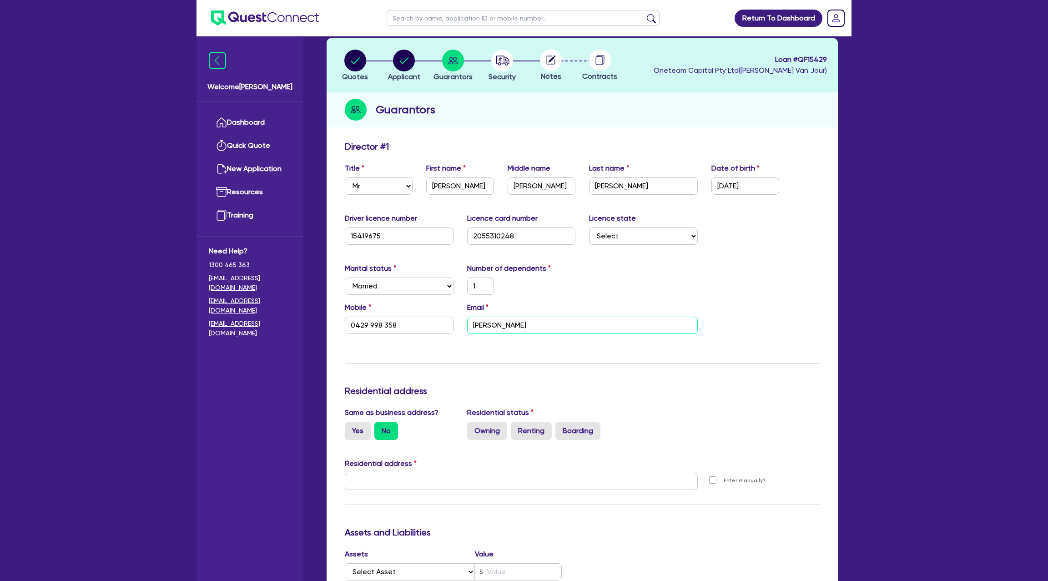
type input "0429 998 358"
type input "keaton@ikigaicontractors"
type input "1"
type input "0429 998 358"
type input "keaton@ikigaicontractors."
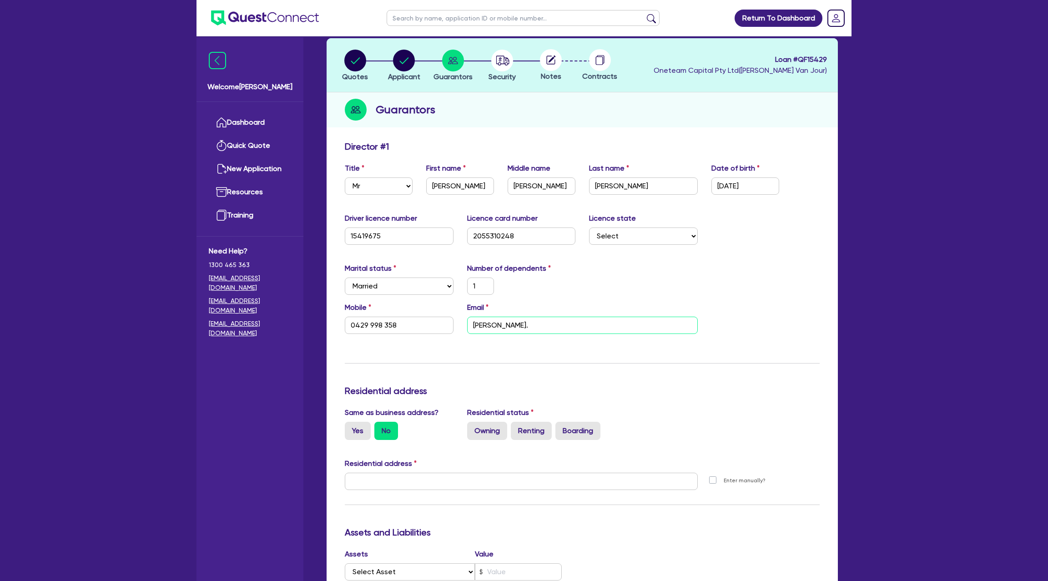
type input "1"
type input "0429 998 358"
type input "keaton@ikigaicontractors.c"
type input "1"
type input "0429 998 358"
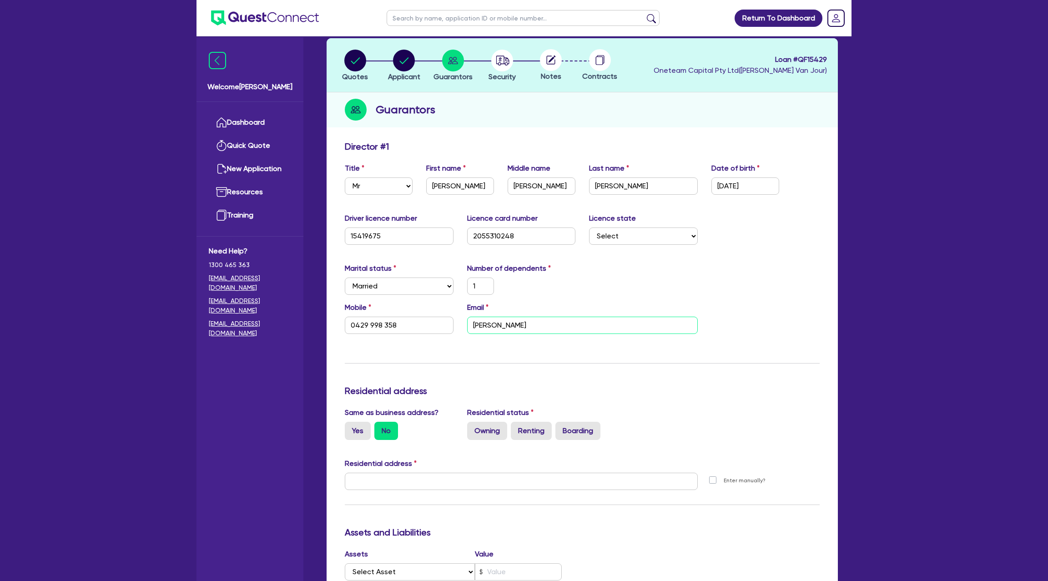
type input "keaton@ikigaicontractors.co"
type input "1"
type input "0429 998 358"
type input "keaton@ikigaicontractors.com"
type input "1"
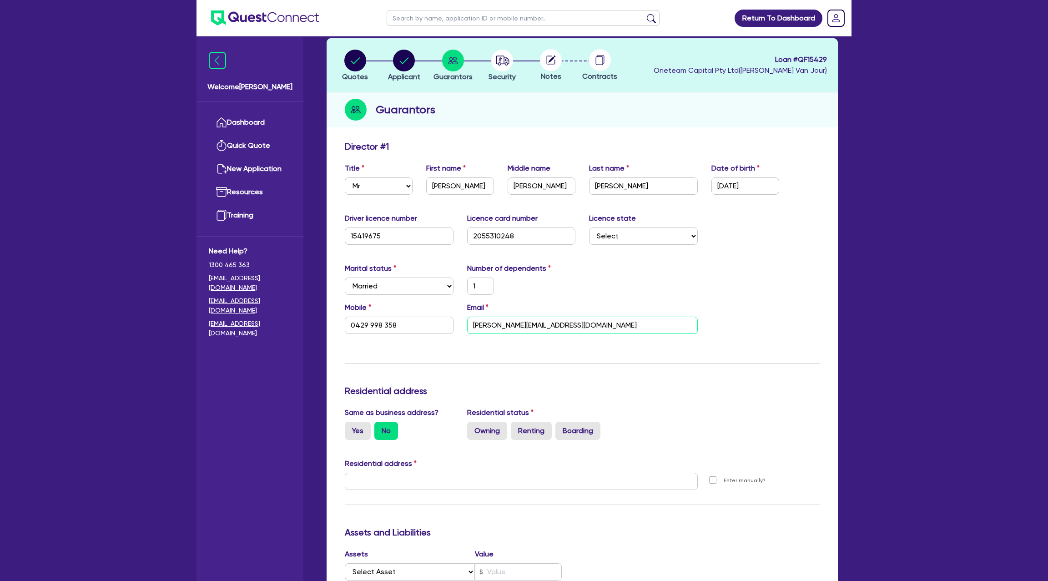
type input "0429 998 358"
type input "keaton@ikigaicontractors.com."
type input "1"
type input "0429 998 358"
type input "keaton@ikigaicontractors.com.a"
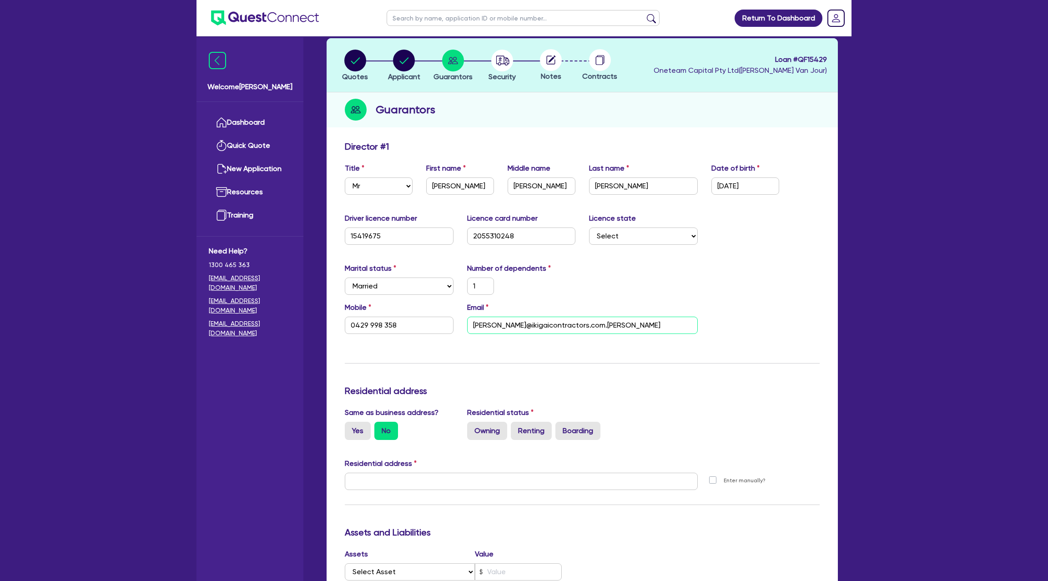
type input "1"
type input "0429 998 358"
click at [585, 327] on input "keaton@ikigaicontractors.com.au" at bounding box center [582, 325] width 231 height 17
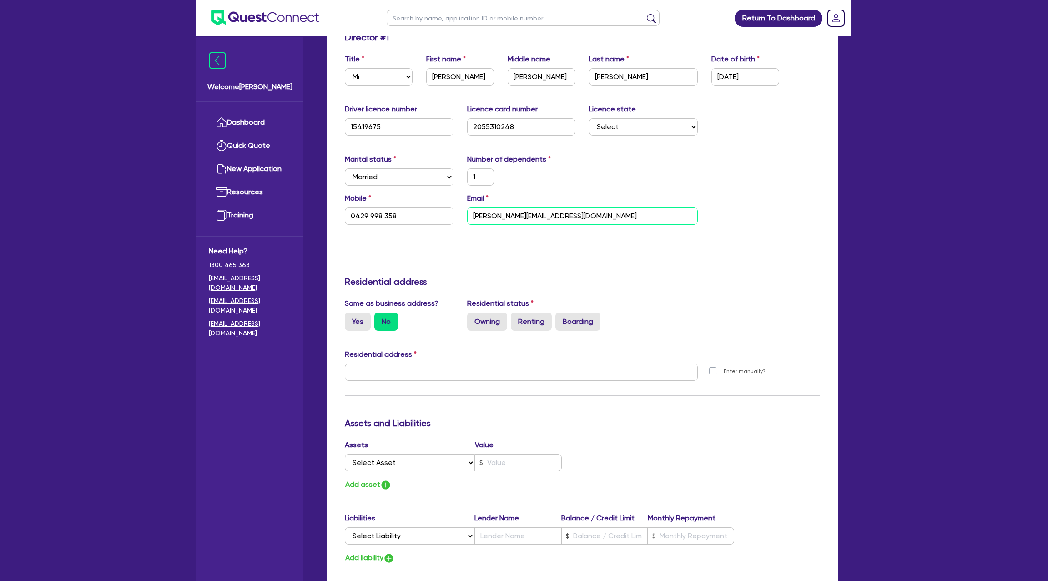
scroll to position [226, 0]
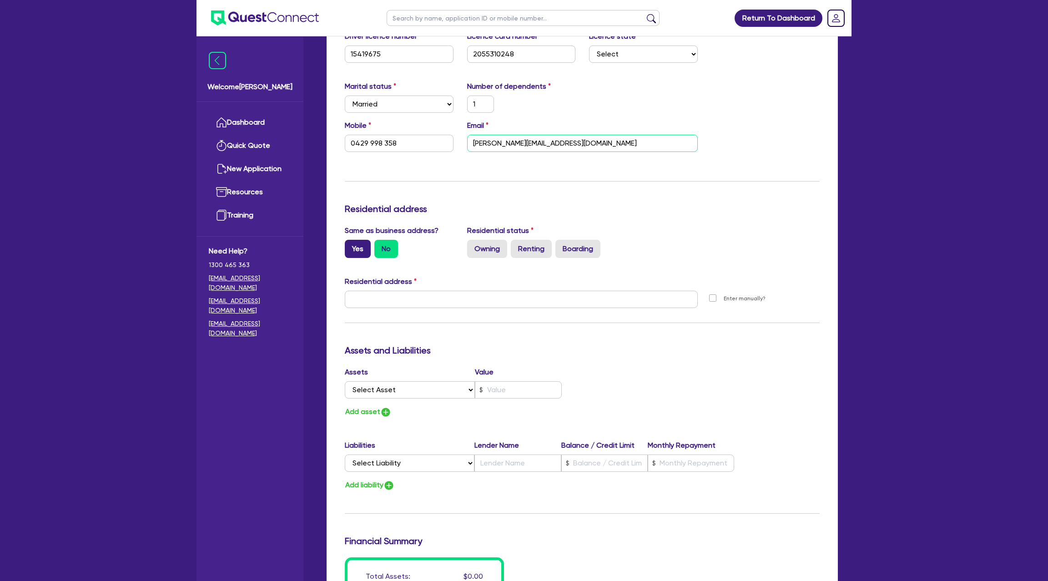
type input "keaton@ikigaicontractors.com.au"
click at [354, 250] on label "Yes" at bounding box center [358, 249] width 26 height 18
click at [351, 246] on input "Yes" at bounding box center [348, 243] width 6 height 6
radio input "true"
type input "1"
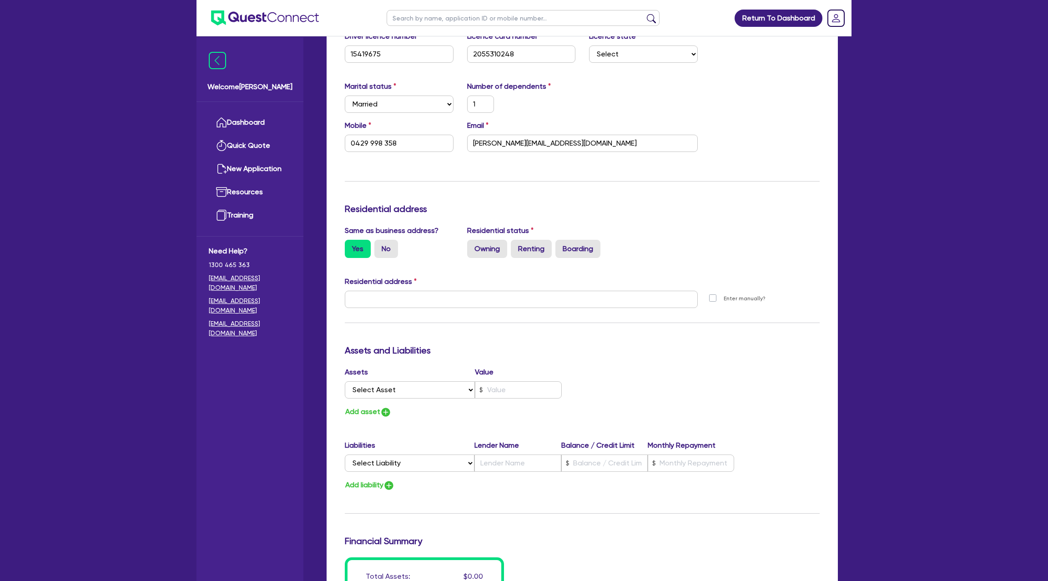
type input "0429 998 358"
type input "49 Ogilvie St Terrigal NSW 2260"
click at [389, 242] on label "No" at bounding box center [386, 249] width 24 height 18
click at [380, 242] on input "No" at bounding box center [377, 243] width 6 height 6
radio input "true"
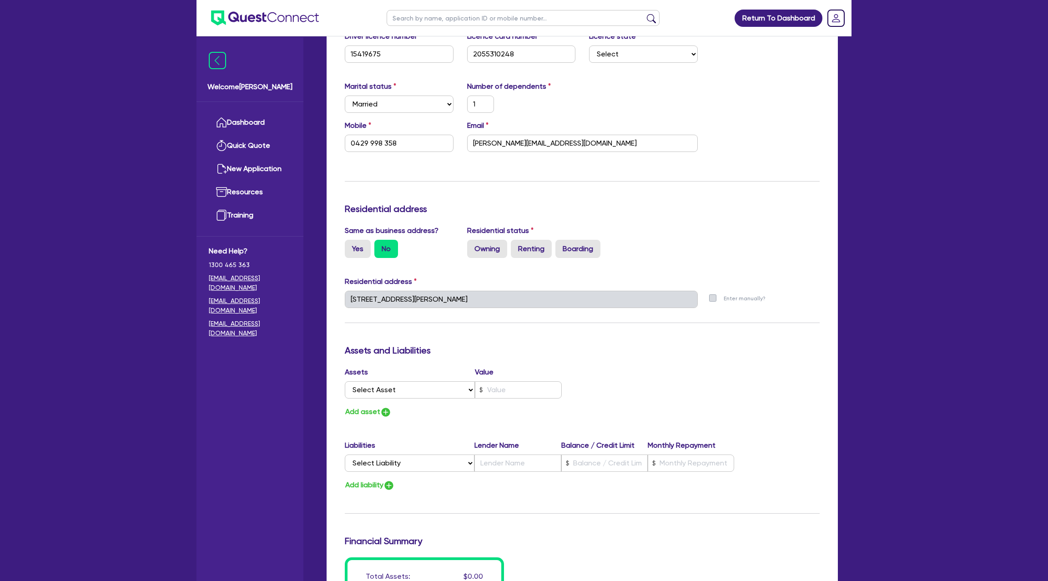
type input "1"
type input "0429 998 358"
click at [387, 302] on input "text" at bounding box center [521, 299] width 353 height 17
click at [352, 245] on label "Yes" at bounding box center [358, 249] width 26 height 18
click at [351, 245] on input "Yes" at bounding box center [348, 243] width 6 height 6
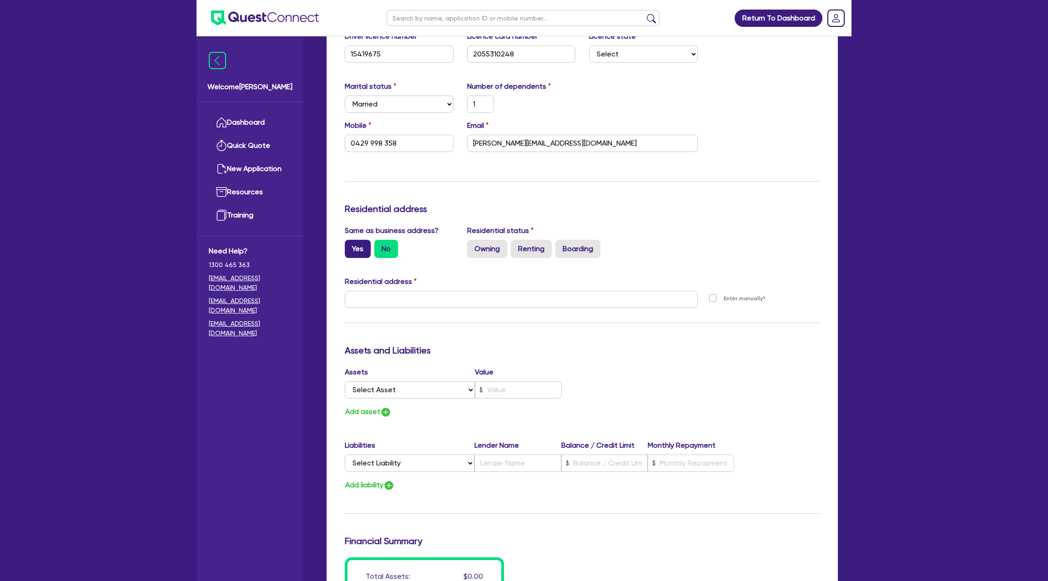
radio input "true"
type input "1"
type input "0429 998 358"
type input "49 Ogilvie St Terrigal NSW 2260"
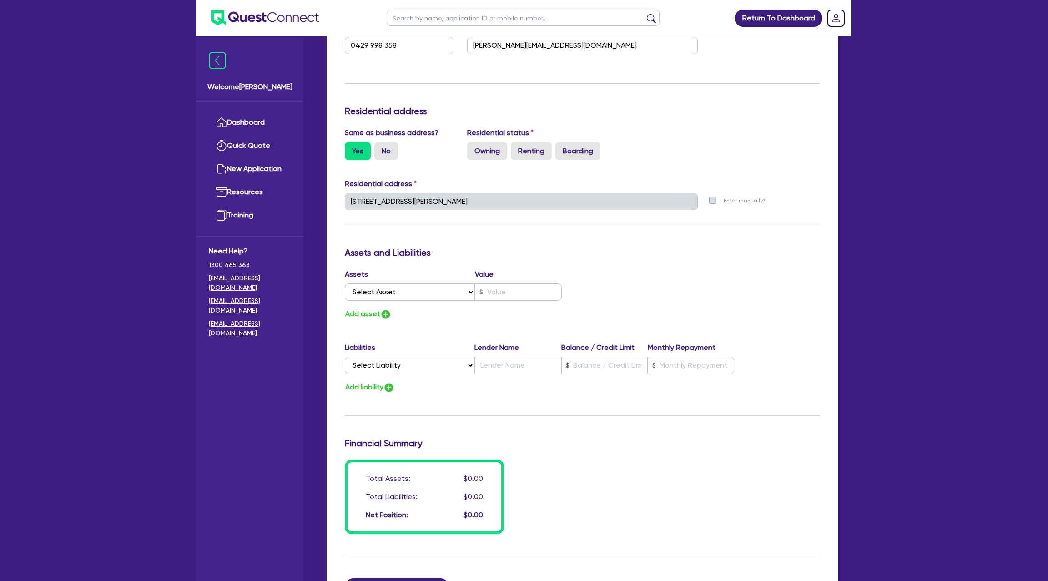
scroll to position [366, 0]
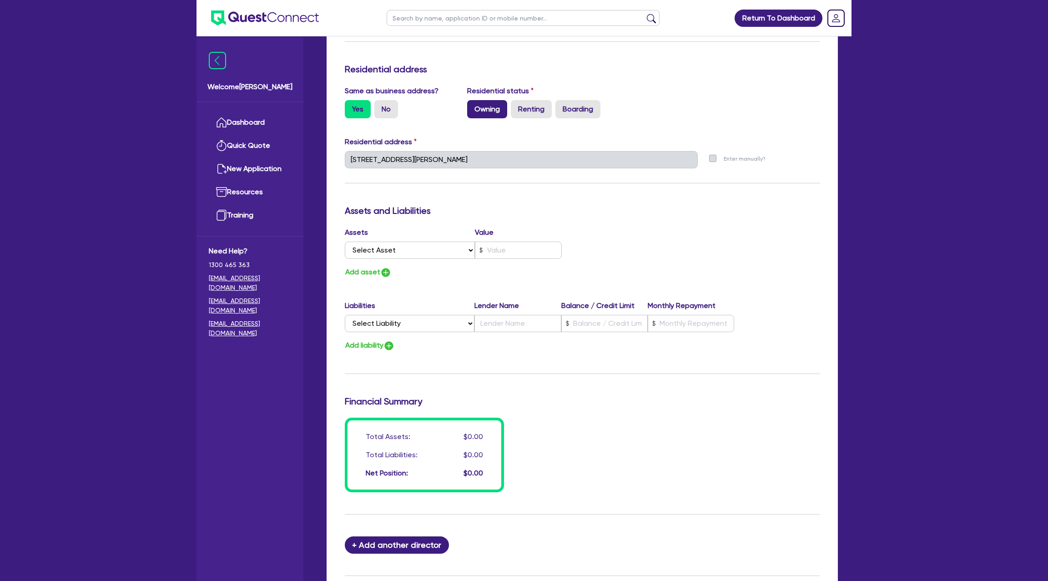
click at [486, 111] on label "Owning" at bounding box center [487, 109] width 40 height 18
click at [473, 106] on input "Owning" at bounding box center [470, 103] width 6 height 6
radio input "true"
type input "1"
type input "0429 998 358"
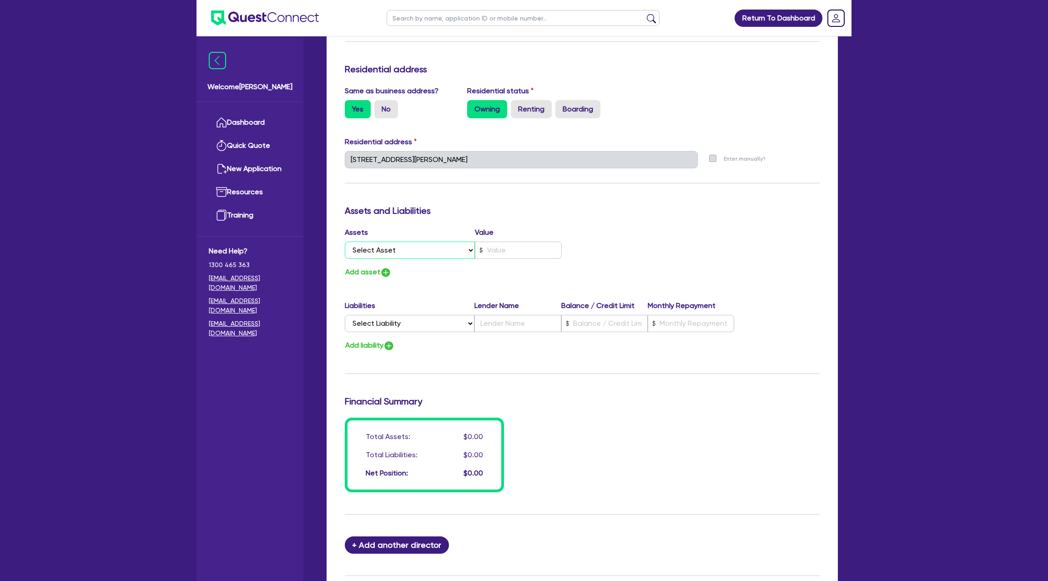
click at [394, 251] on select "Select Asset Cash Property Investment property Vehicle Truck Trailer Equipment …" at bounding box center [410, 250] width 130 height 17
select select "PROPERTY"
click at [345, 242] on select "Select Asset Cash Property Investment property Vehicle Truck Trailer Equipment …" at bounding box center [410, 250] width 130 height 17
type input "1"
type input "0429 998 358"
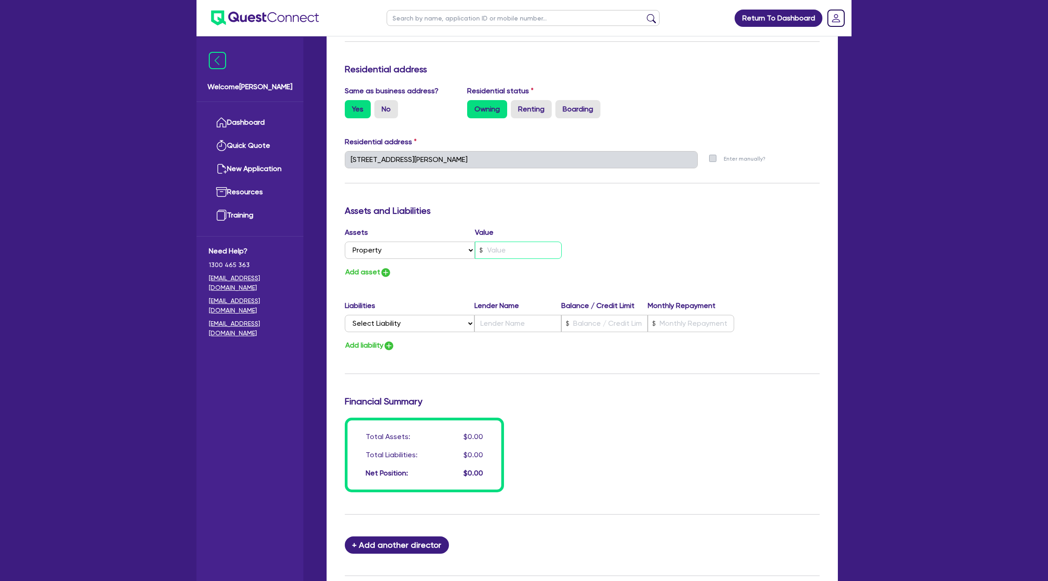
click at [508, 252] on input "text" at bounding box center [518, 250] width 87 height 17
type input "1"
type input "0429 998 358"
type input "2"
type input "1"
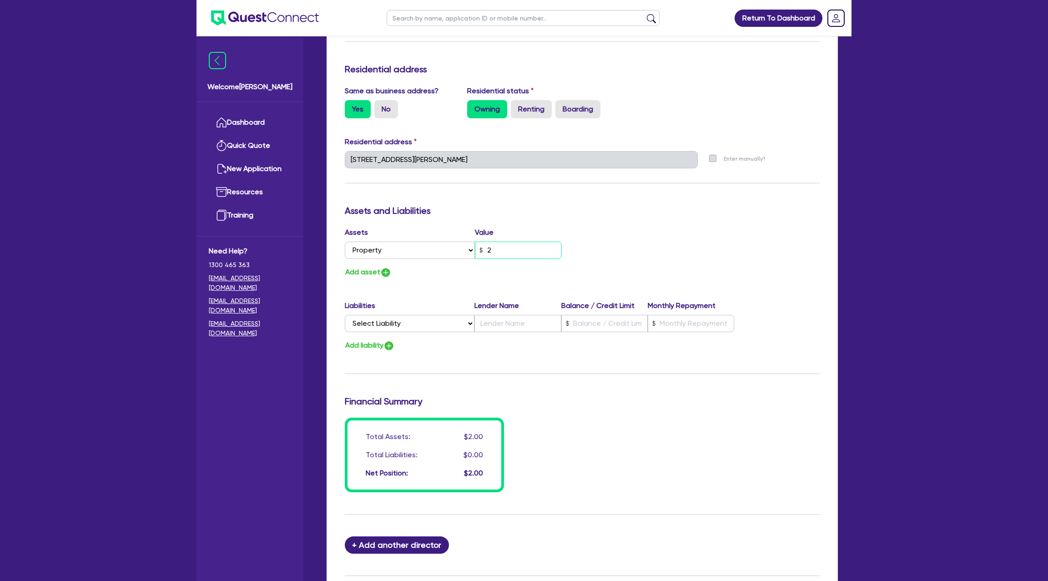
type input "0429 998 358"
type input "25"
type input "1"
type input "0429 998 358"
type input "250"
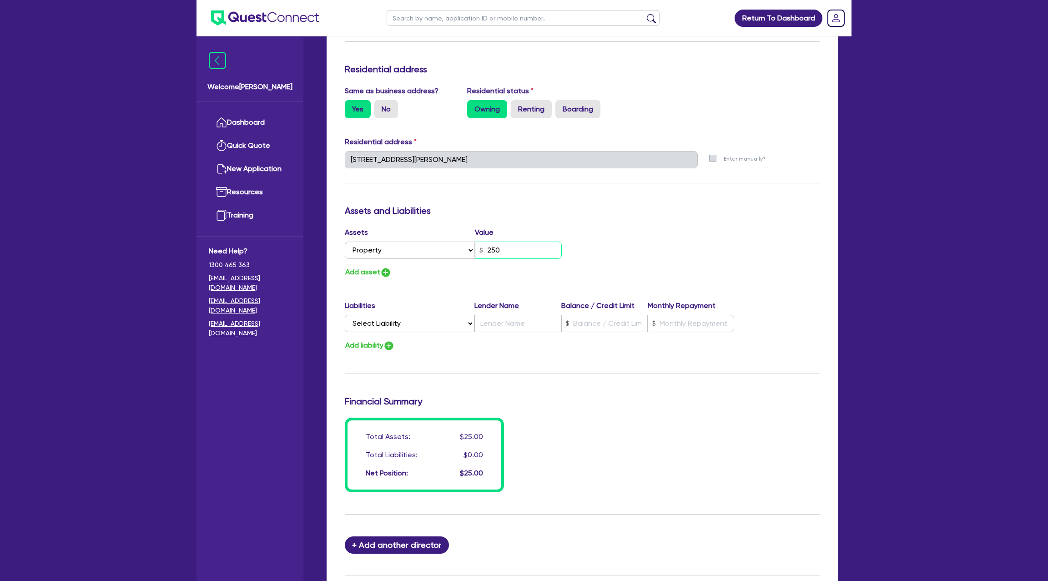
type input "1"
type input "0429 998 358"
type input "2,500"
type input "1"
type input "0429 998 358"
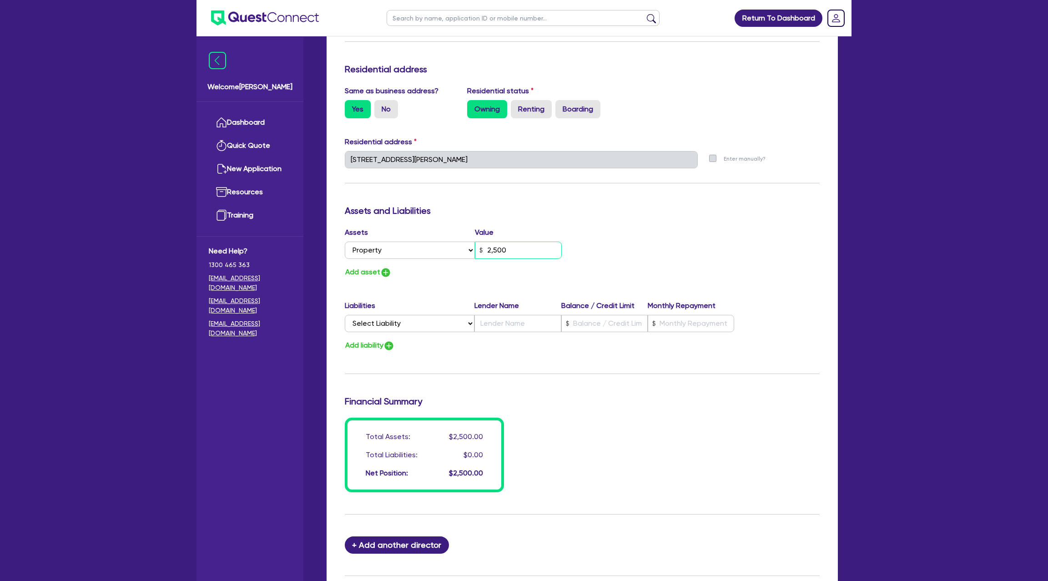
type input "25,000"
type input "1"
type input "0429 998 358"
type input "250,000"
type input "1"
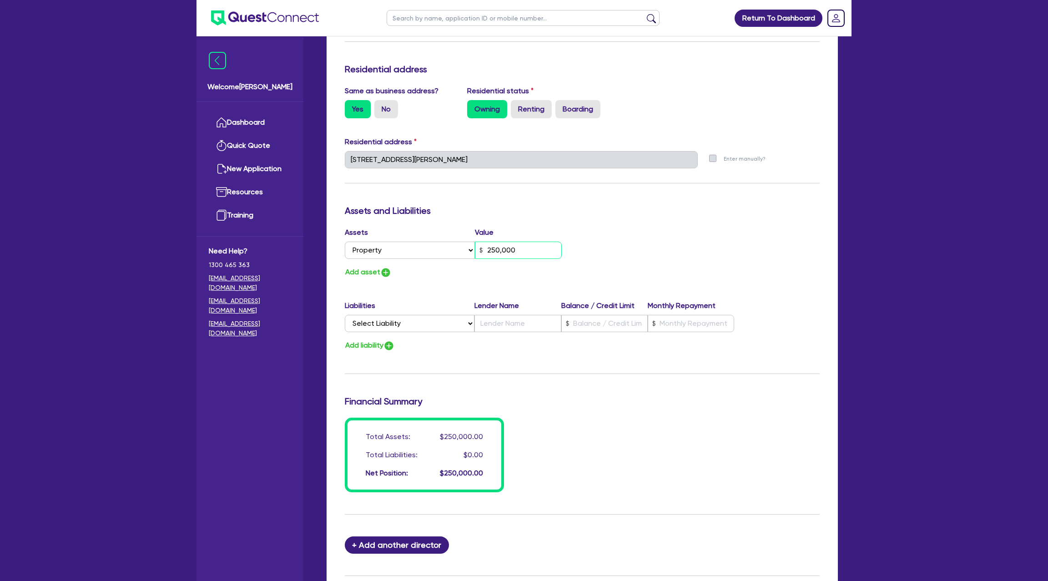
type input "0429 998 358"
type input "2,500,000"
click at [565, 298] on div "Update residential status for Director #1 Boarding is only acceptable when the …" at bounding box center [582, 155] width 475 height 673
click at [385, 319] on select "Select Liability Credit card Mortgage Investment property loan Vehicle loan Tru…" at bounding box center [410, 323] width 130 height 17
select select "MORTGAGE"
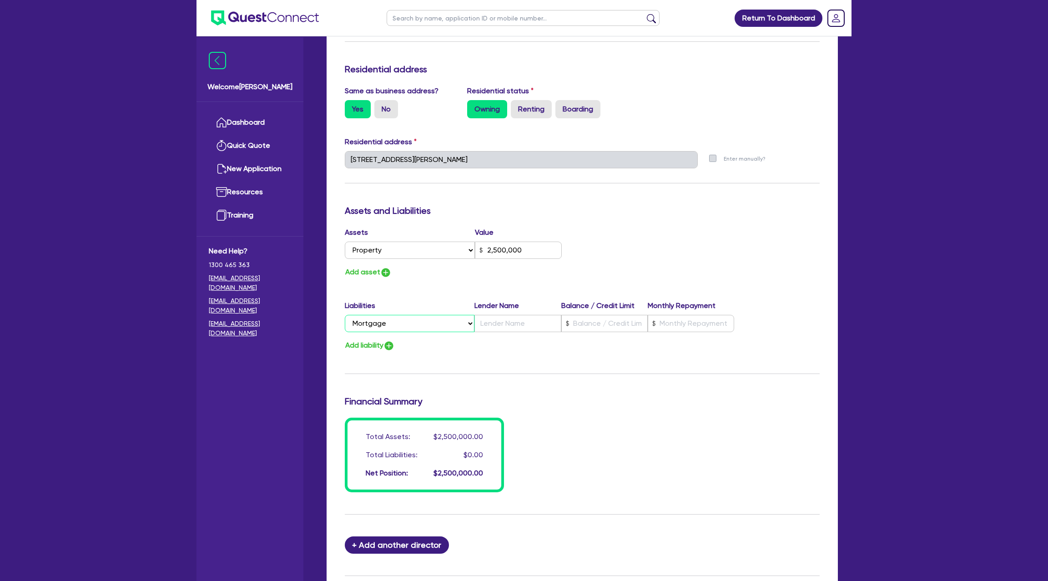
click at [345, 315] on select "Select Liability Credit card Mortgage Investment property loan Vehicle loan Tru…" at bounding box center [410, 323] width 130 height 17
type input "1"
type input "0429 998 358"
type input "2,500,000"
click at [604, 329] on input "text" at bounding box center [604, 323] width 86 height 17
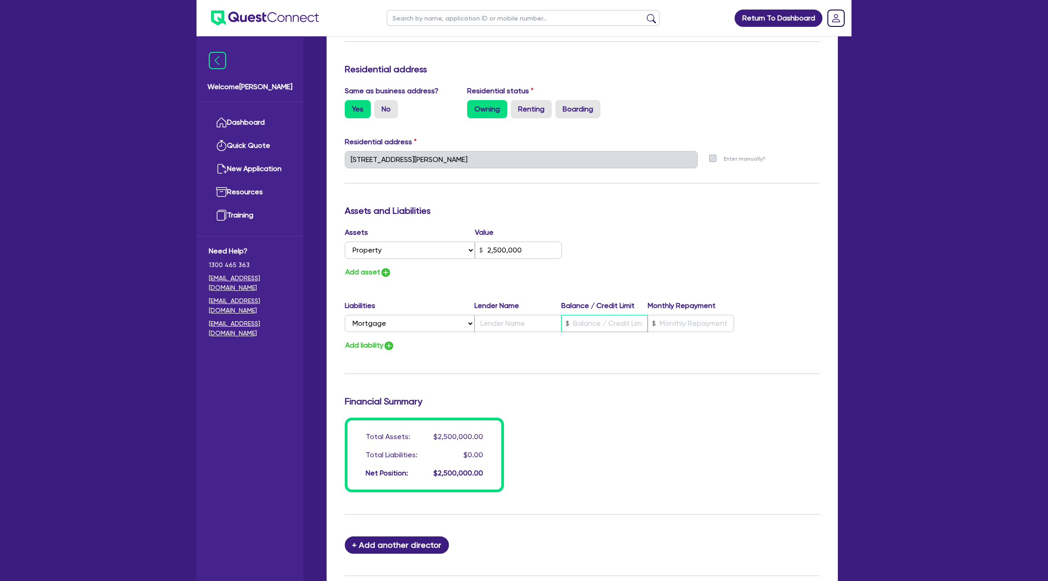
type input "1"
type input "0429 998 358"
type input "2,500,000"
type input "1"
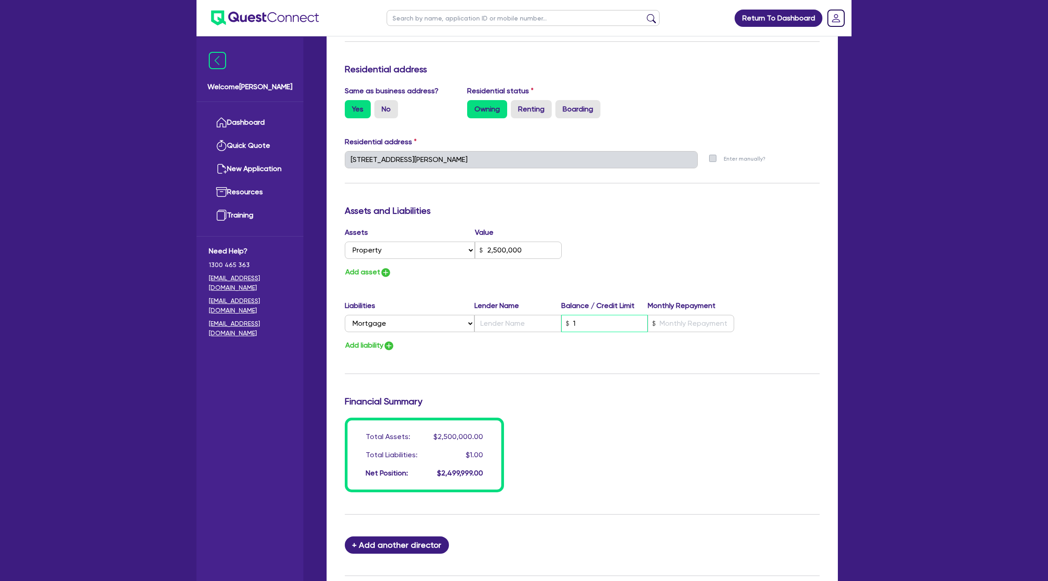
type input "0429 998 358"
type input "2,500,000"
type input "10"
type input "1"
type input "0429 998 358"
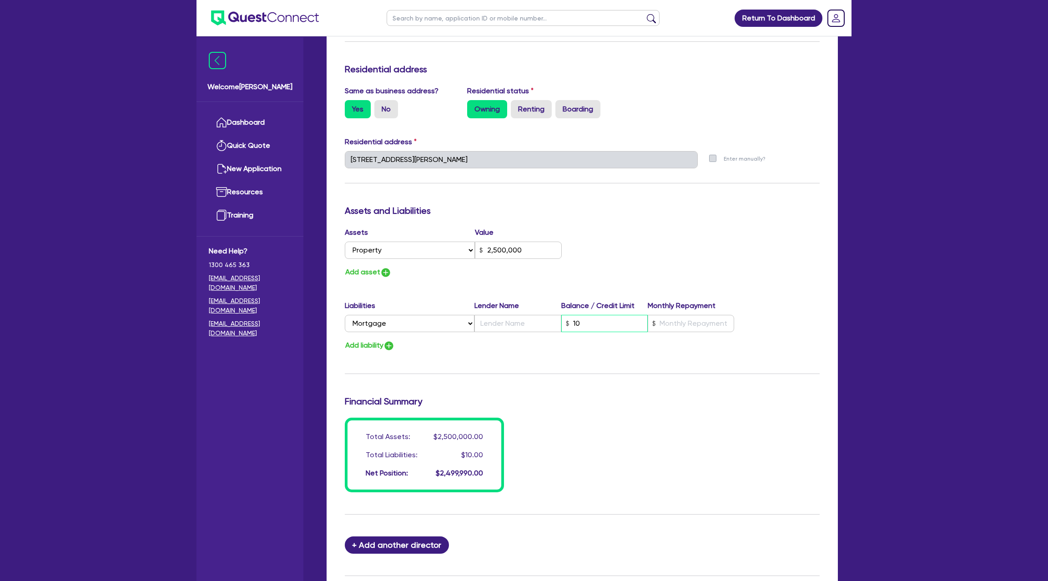
type input "2,500,000"
type input "1"
type input "0429 998 358"
type input "2,500,000"
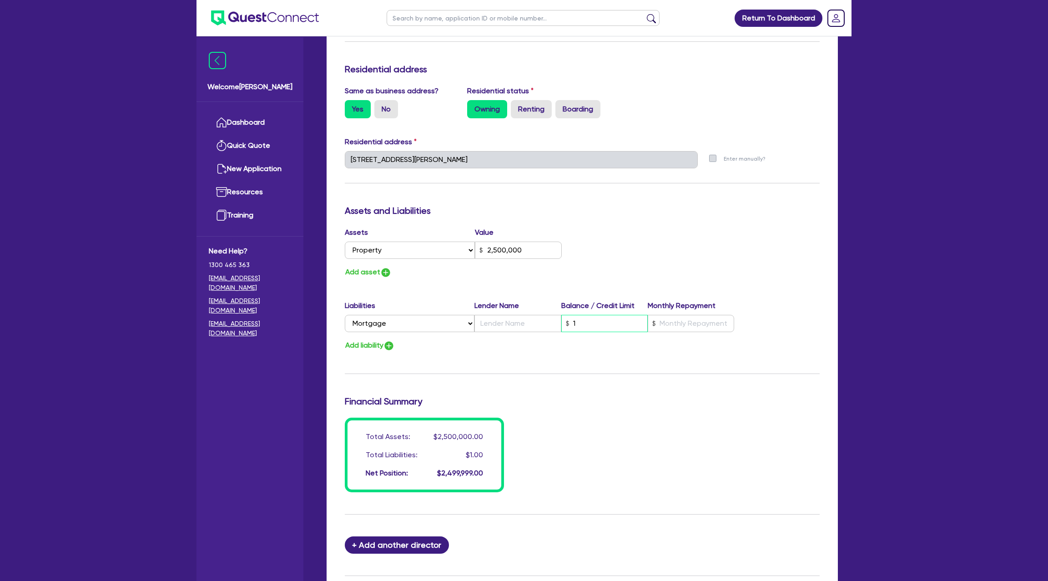
type input "11"
type input "1"
type input "0429 998 358"
click at [701, 240] on div "Assets Value Select Asset Cash Property Investment property Vehicle Truck Trail…" at bounding box center [582, 252] width 488 height 51
click at [696, 319] on input "text" at bounding box center [691, 323] width 86 height 17
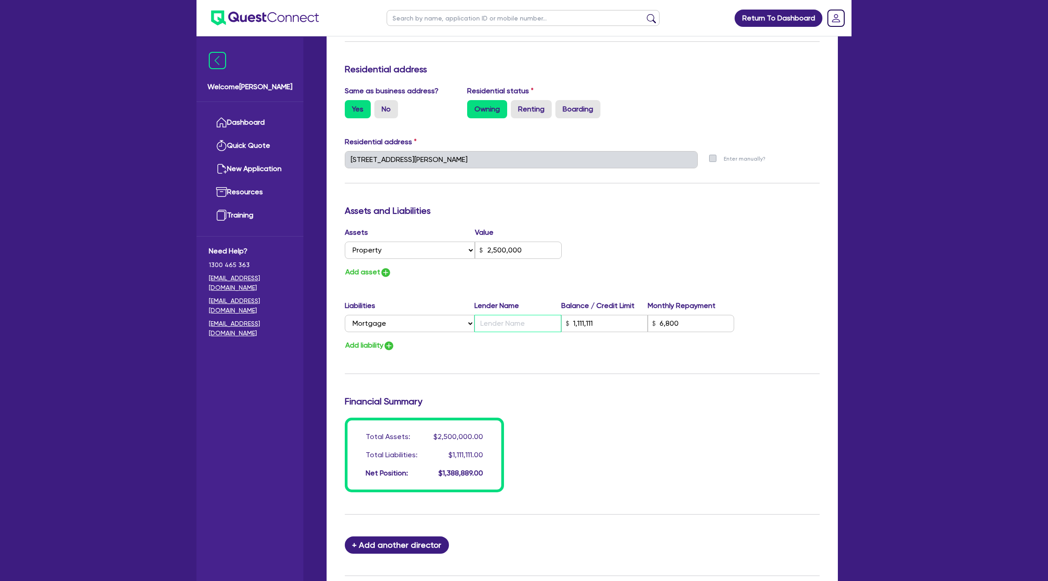
click at [500, 321] on input "text" at bounding box center [517, 323] width 86 height 17
click at [451, 359] on div "Update residential status for Director #1 Boarding is only acceptable when the …" at bounding box center [582, 155] width 475 height 673
click at [639, 237] on div "Assets Value Select Asset Cash Property Investment property Vehicle Truck Trail…" at bounding box center [582, 252] width 488 height 51
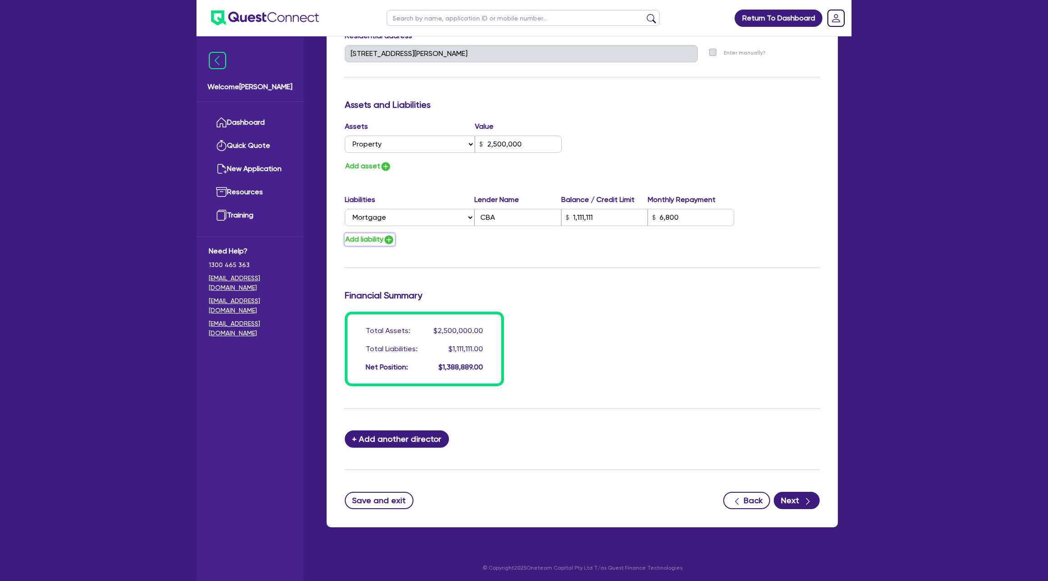
click at [378, 235] on button "Add liability" at bounding box center [370, 239] width 50 height 12
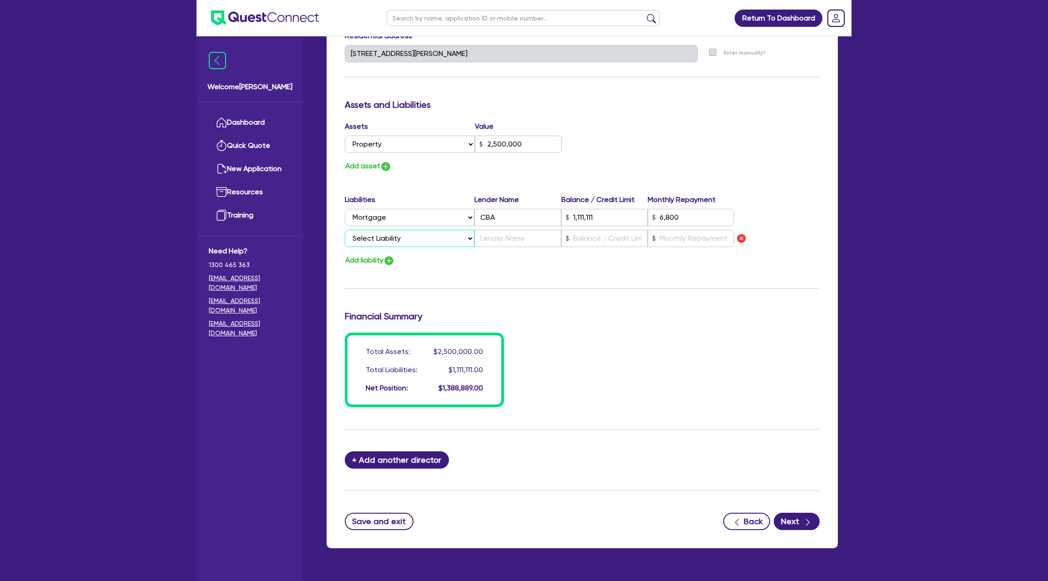
click at [394, 239] on select "Select Liability Credit card Mortgage Investment property loan Vehicle loan Tru…" at bounding box center [410, 238] width 130 height 17
click at [345, 230] on select "Select Liability Credit card Mortgage Investment property loan Vehicle loan Tru…" at bounding box center [410, 238] width 130 height 17
click at [370, 259] on button "Add liability" at bounding box center [370, 260] width 50 height 12
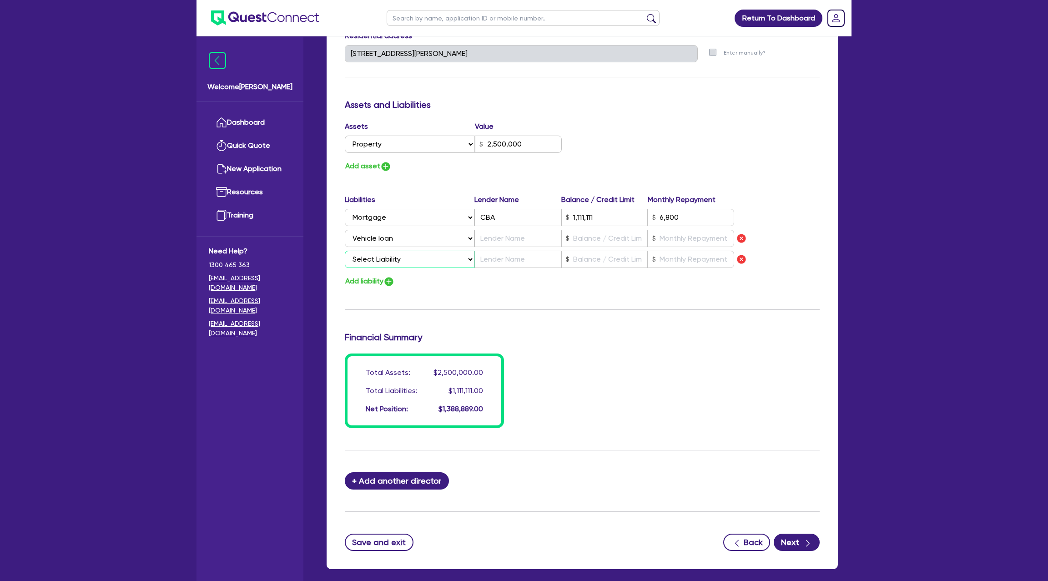
click at [371, 257] on select "Select Liability Credit card Mortgage Investment property loan Vehicle loan Tru…" at bounding box center [410, 259] width 130 height 17
click at [345, 251] on select "Select Liability Credit card Mortgage Investment property loan Vehicle loan Tru…" at bounding box center [410, 259] width 130 height 17
click at [496, 233] on input "text" at bounding box center [517, 238] width 86 height 17
click at [499, 258] on input "text" at bounding box center [517, 259] width 86 height 17
click at [590, 239] on input "text" at bounding box center [604, 238] width 86 height 17
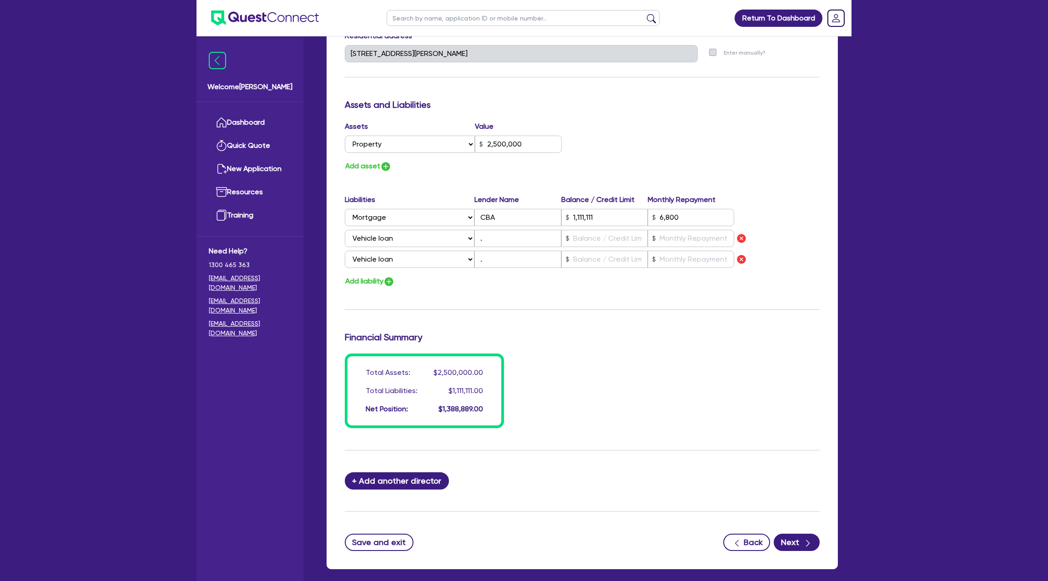
click at [567, 297] on div "Update residential status for Director #1 Boarding is only acceptable when the …" at bounding box center [582, 70] width 475 height 715
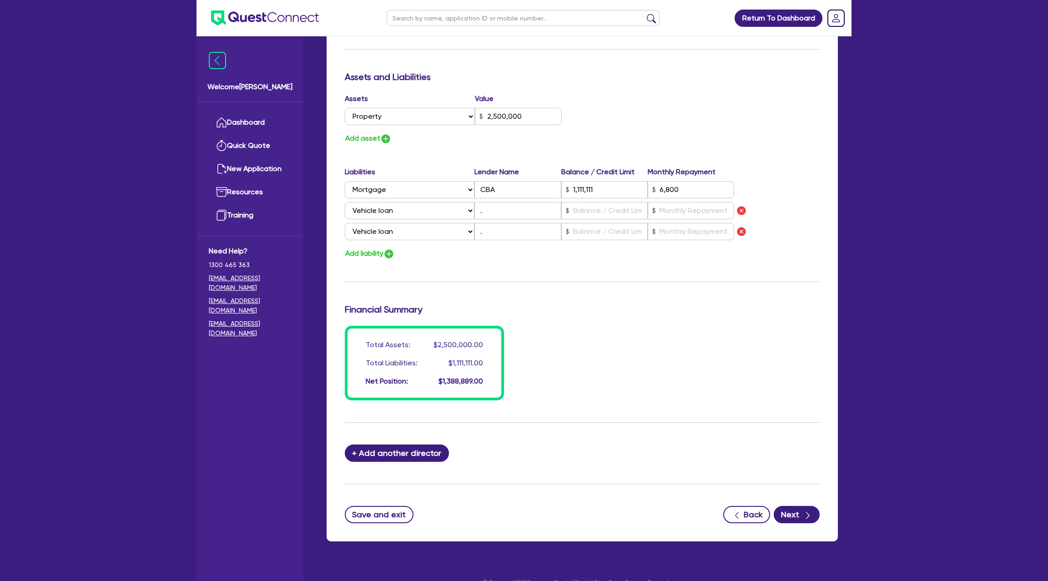
scroll to position [513, 0]
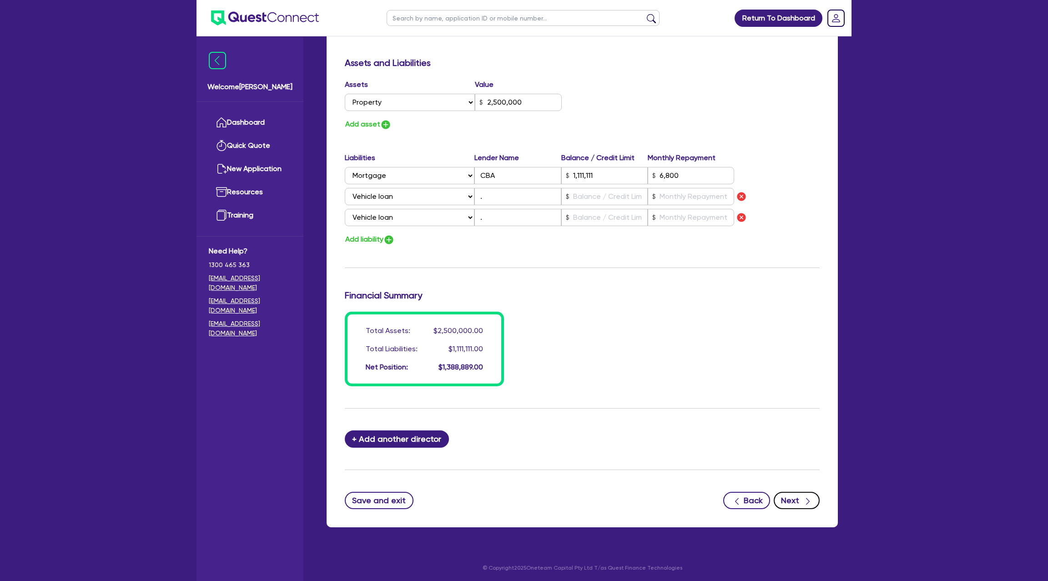
click at [804, 502] on icon "button" at bounding box center [807, 501] width 9 height 9
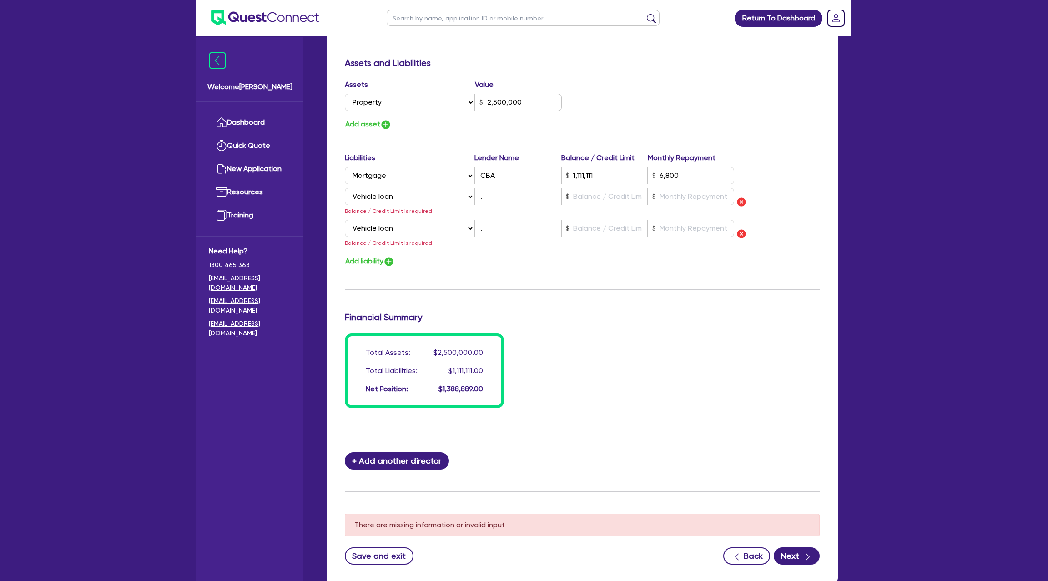
click at [740, 193] on div "Select Liability Credit card Mortgage Investment property loan Vehicle loan Tru…" at bounding box center [582, 202] width 475 height 28
click at [740, 194] on div "Select Liability Credit card Mortgage Investment property loan Vehicle loan Tru…" at bounding box center [582, 202] width 475 height 28
click at [738, 196] on img "button" at bounding box center [741, 201] width 11 height 11
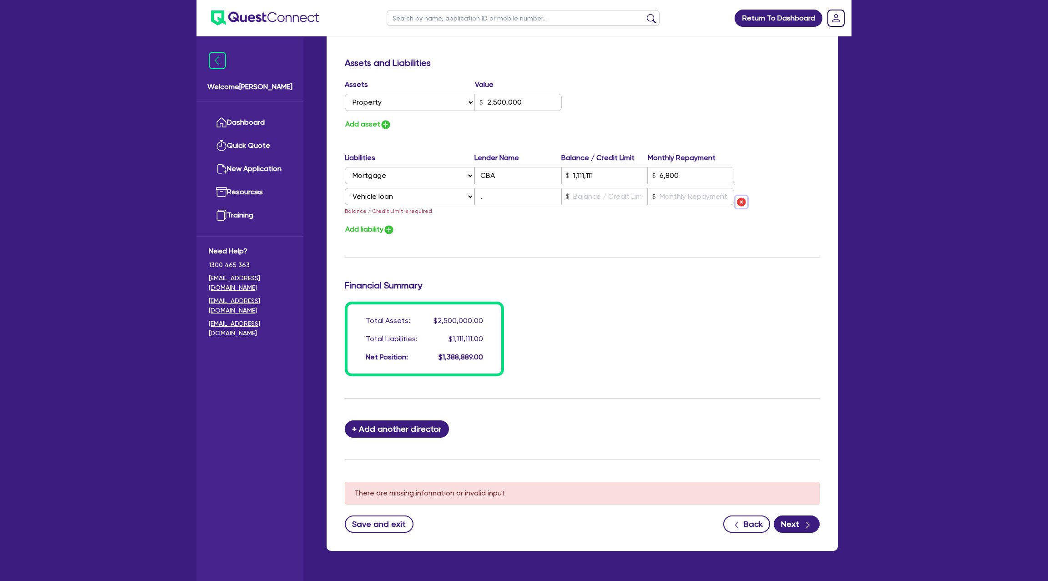
click at [746, 197] on img "button" at bounding box center [741, 201] width 11 height 11
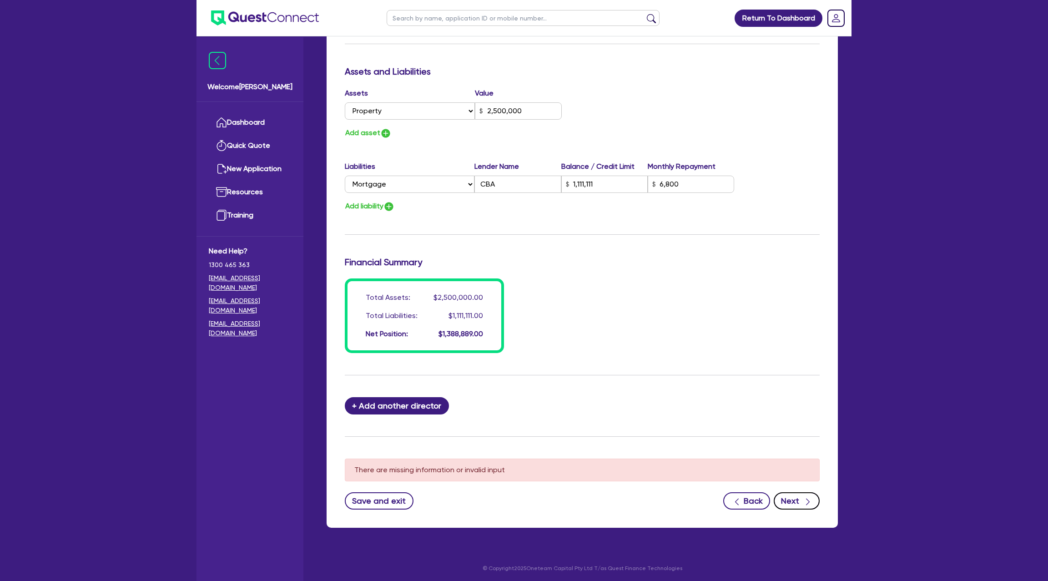
click at [805, 501] on icon "button" at bounding box center [807, 501] width 9 height 9
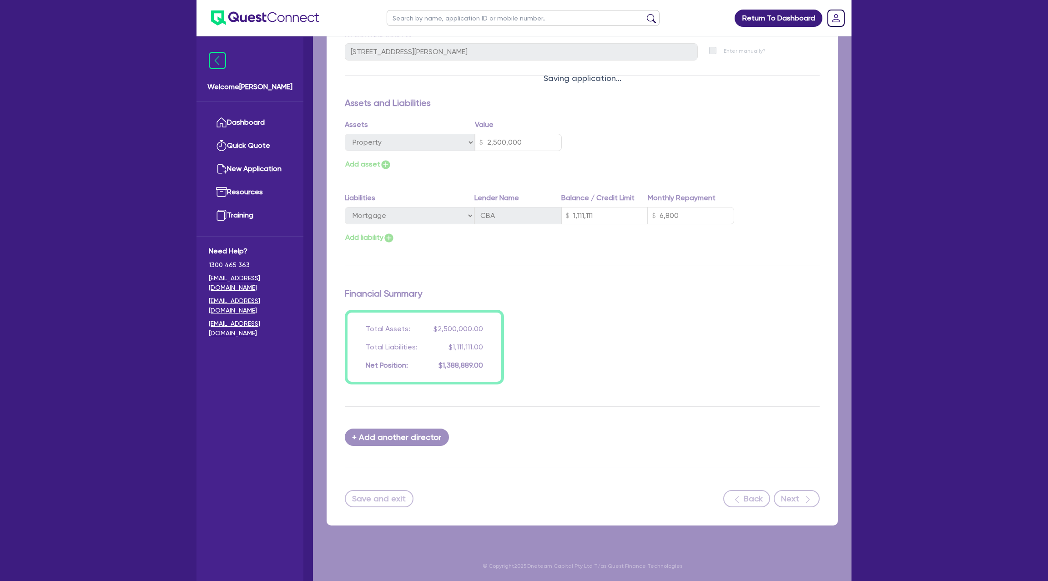
scroll to position [472, 0]
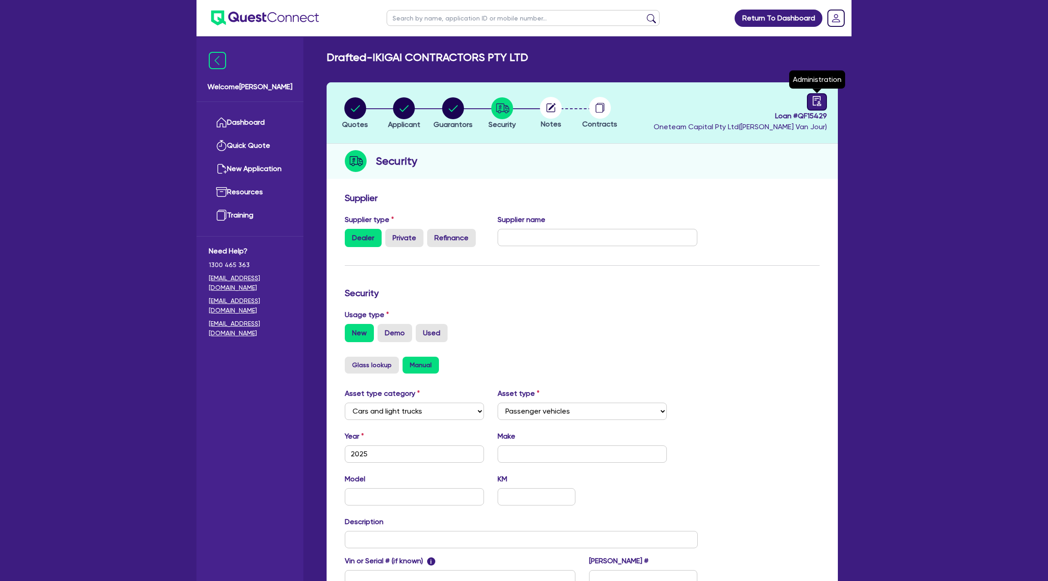
click at [821, 105] on icon "audit" at bounding box center [817, 101] width 10 height 10
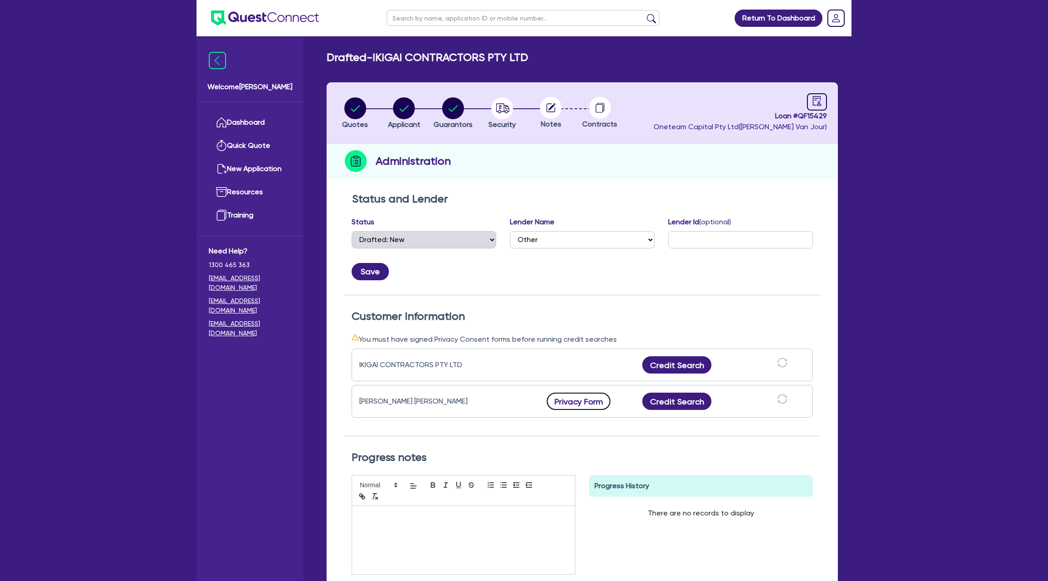
click at [569, 408] on button "Privacy Form" at bounding box center [579, 401] width 64 height 17
click at [459, 109] on circle "button" at bounding box center [453, 108] width 22 height 22
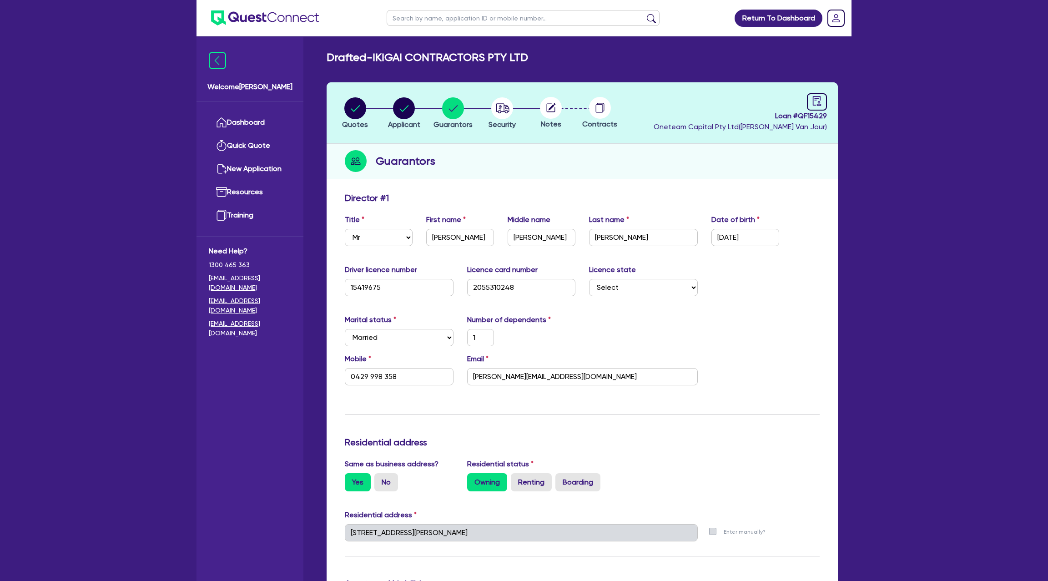
click at [443, 21] on input "text" at bounding box center [523, 18] width 273 height 16
click button "submit" at bounding box center [651, 20] width 15 height 13
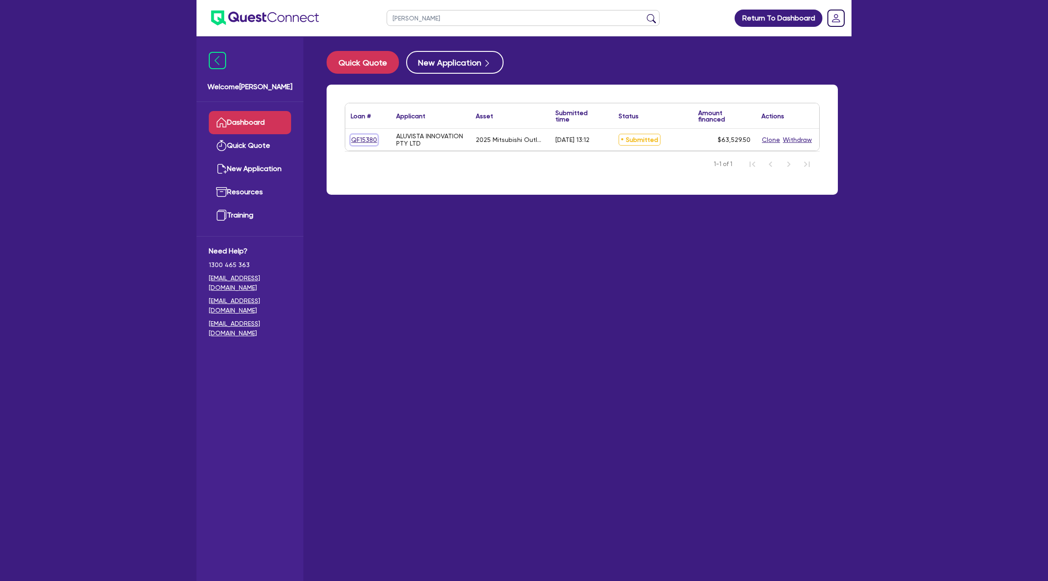
click at [366, 135] on link "QF15380" at bounding box center [364, 140] width 27 height 10
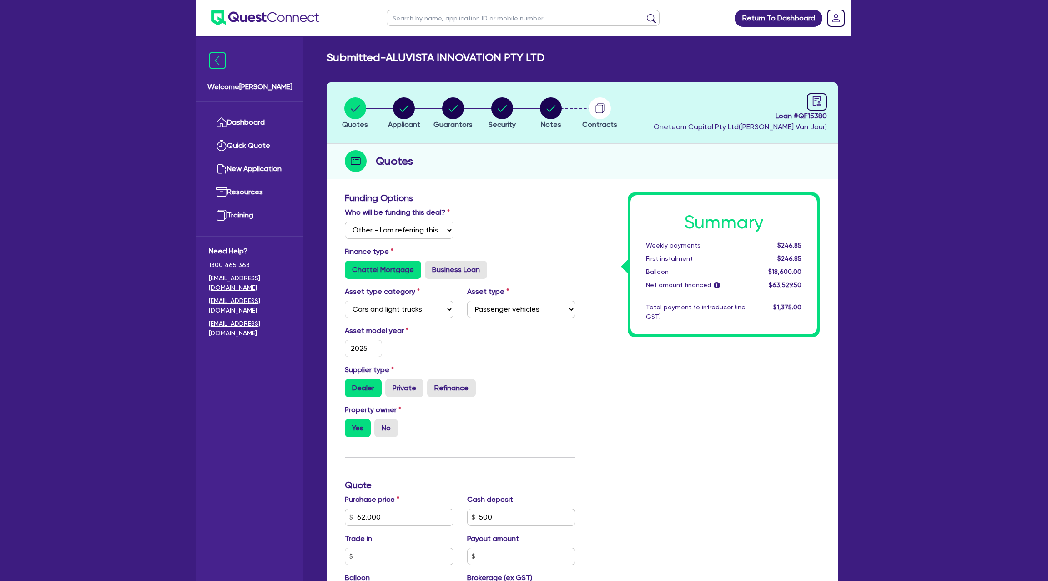
click at [818, 87] on header "Quotes Applicant Guarantors Security Notes Contracts Loan # QF15380 Oneteam Cap…" at bounding box center [582, 112] width 511 height 61
click at [816, 104] on icon "audit" at bounding box center [817, 101] width 10 height 10
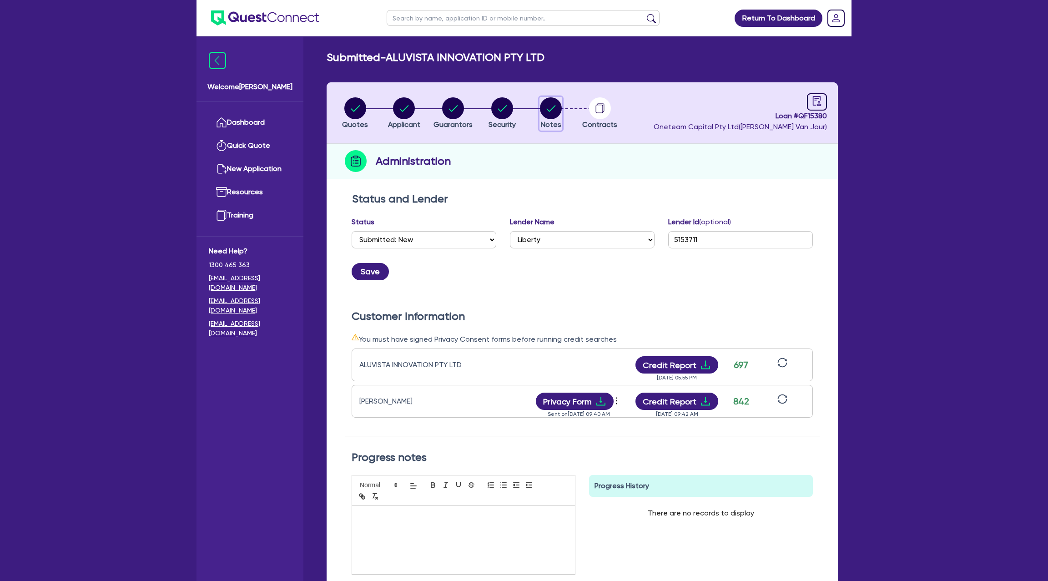
click at [554, 114] on circle "button" at bounding box center [551, 108] width 22 height 22
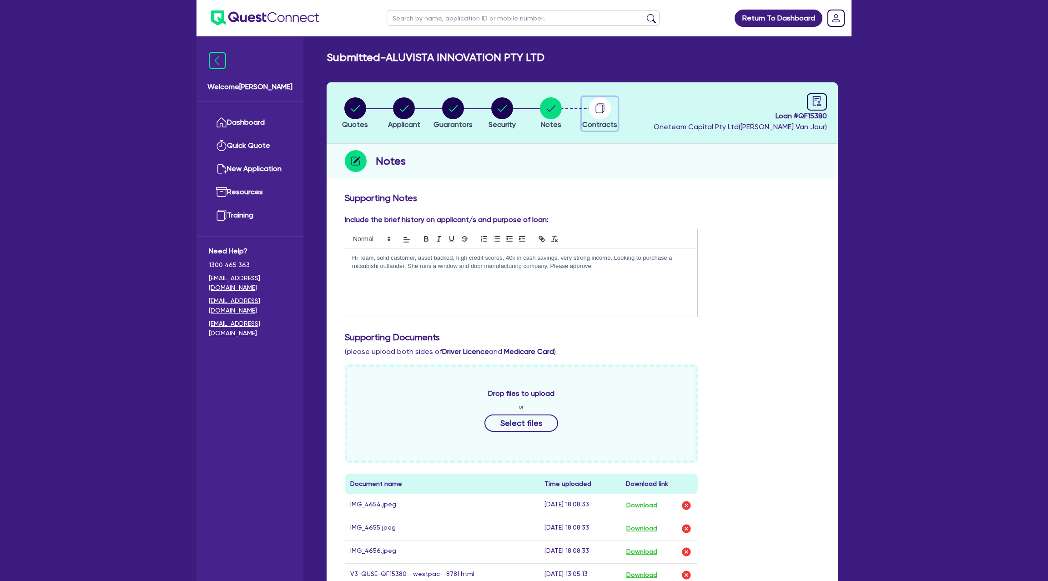
click at [599, 108] on circle "button" at bounding box center [600, 108] width 22 height 22
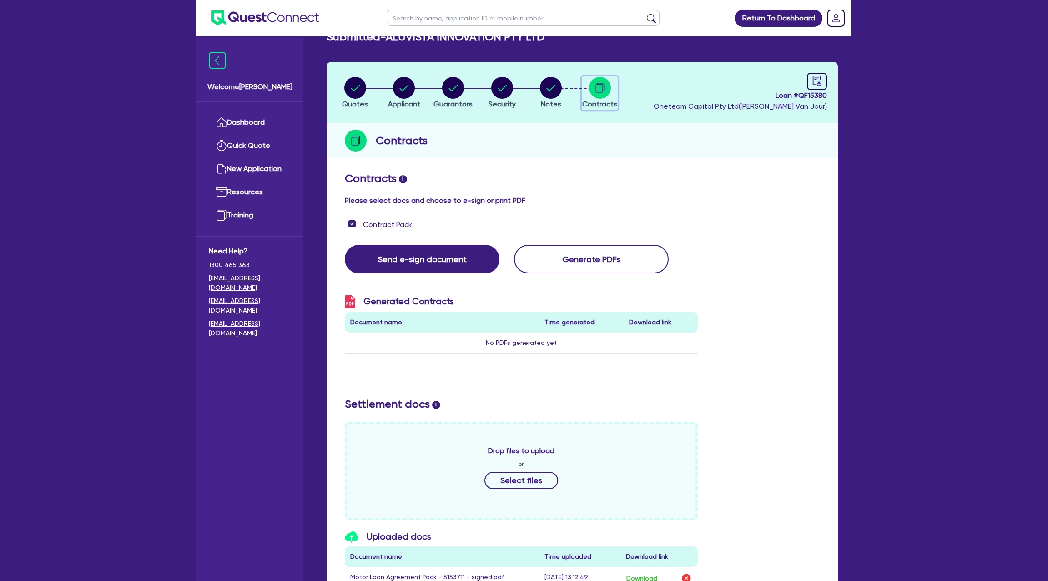
scroll to position [23, 0]
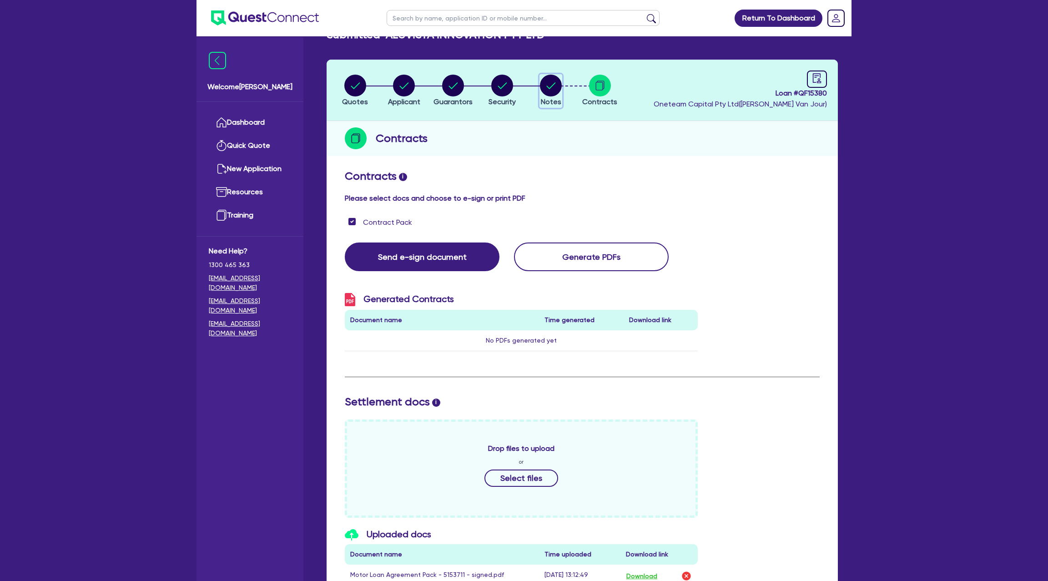
click at [542, 88] on circle "button" at bounding box center [551, 86] width 22 height 22
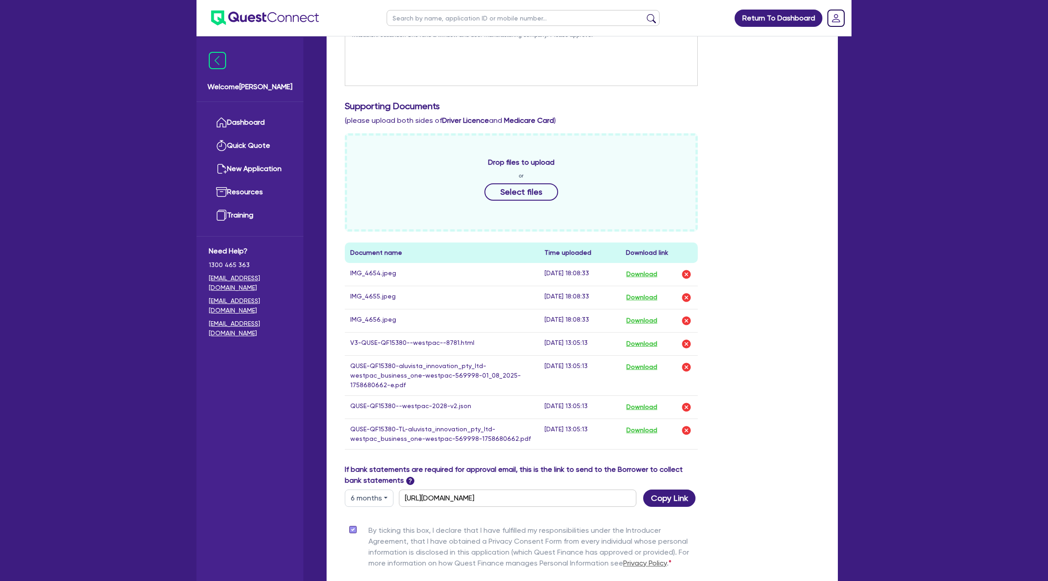
scroll to position [251, 0]
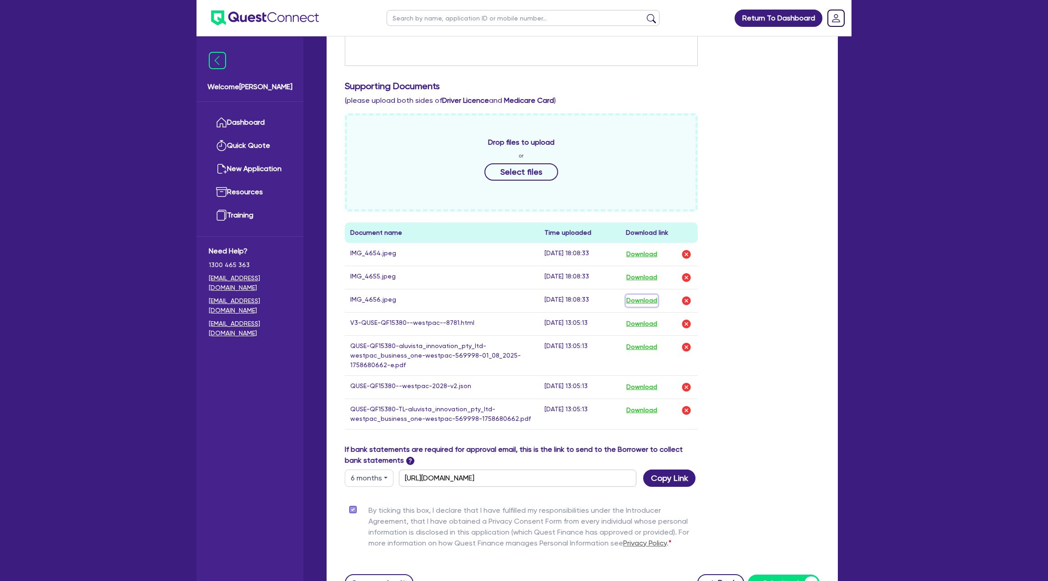
click at [650, 299] on button "Download" at bounding box center [642, 301] width 32 height 12
click at [638, 251] on button "Download" at bounding box center [642, 254] width 32 height 12
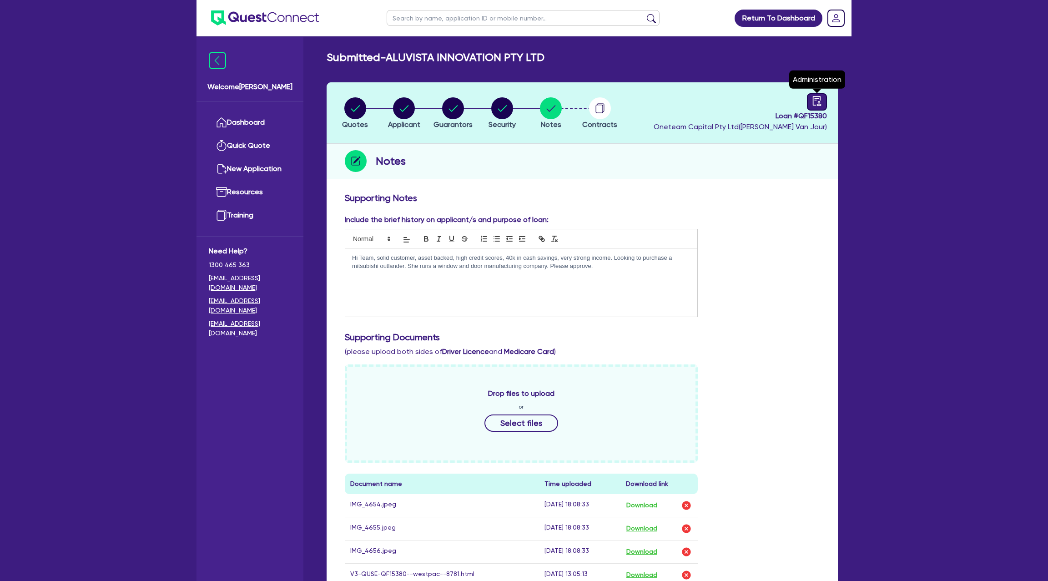
click at [810, 108] on div at bounding box center [817, 101] width 20 height 17
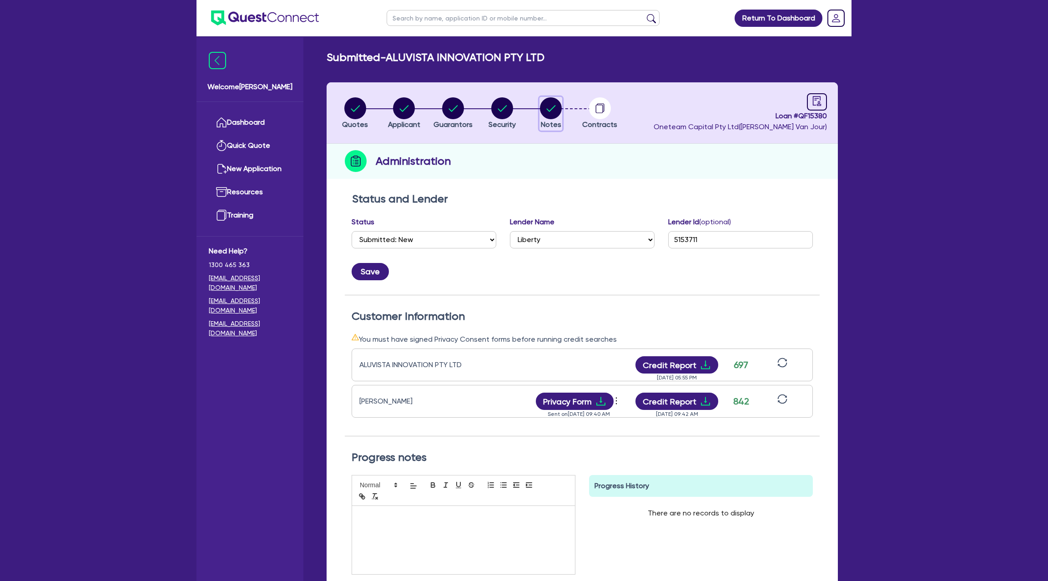
click at [555, 106] on icon "button" at bounding box center [551, 108] width 22 height 22
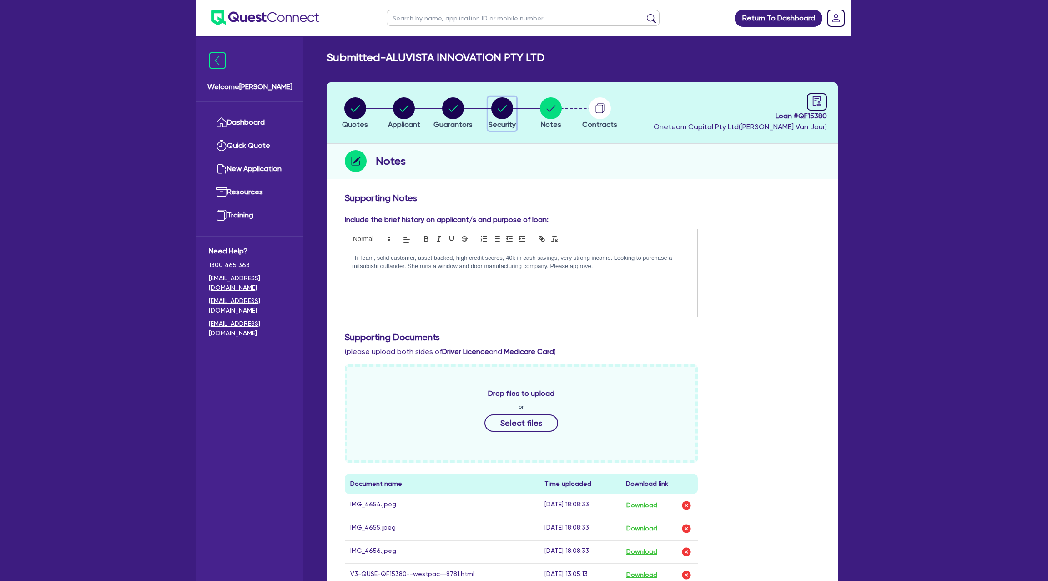
click at [506, 112] on circle "button" at bounding box center [502, 108] width 22 height 22
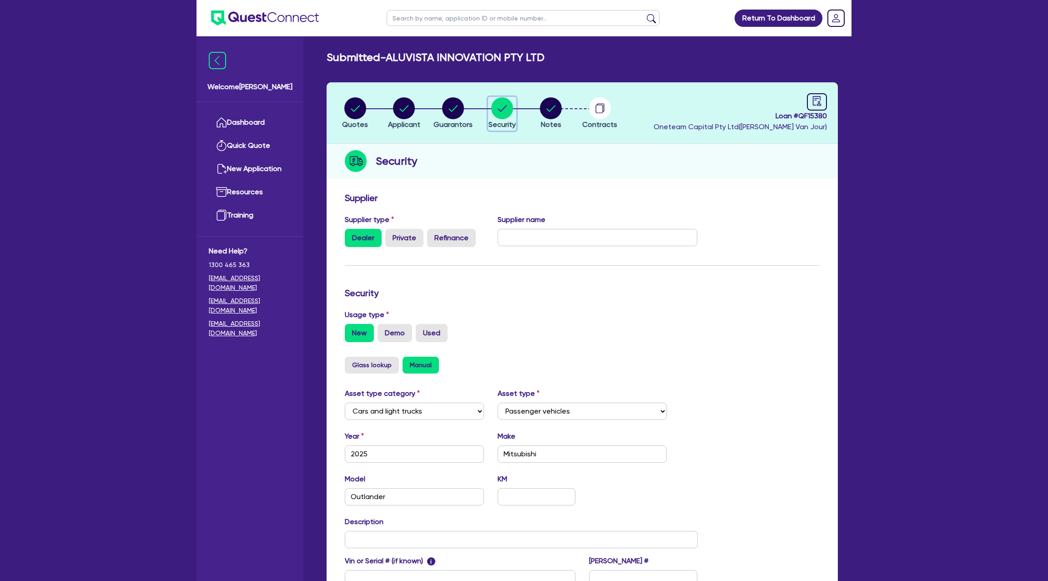
scroll to position [118, 0]
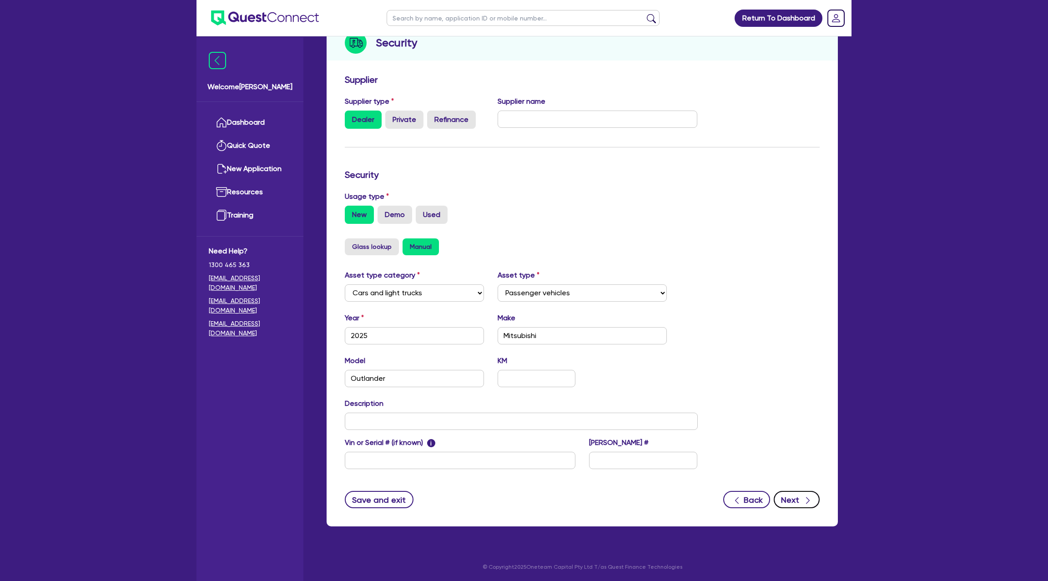
click at [798, 504] on button "Next" at bounding box center [797, 499] width 46 height 17
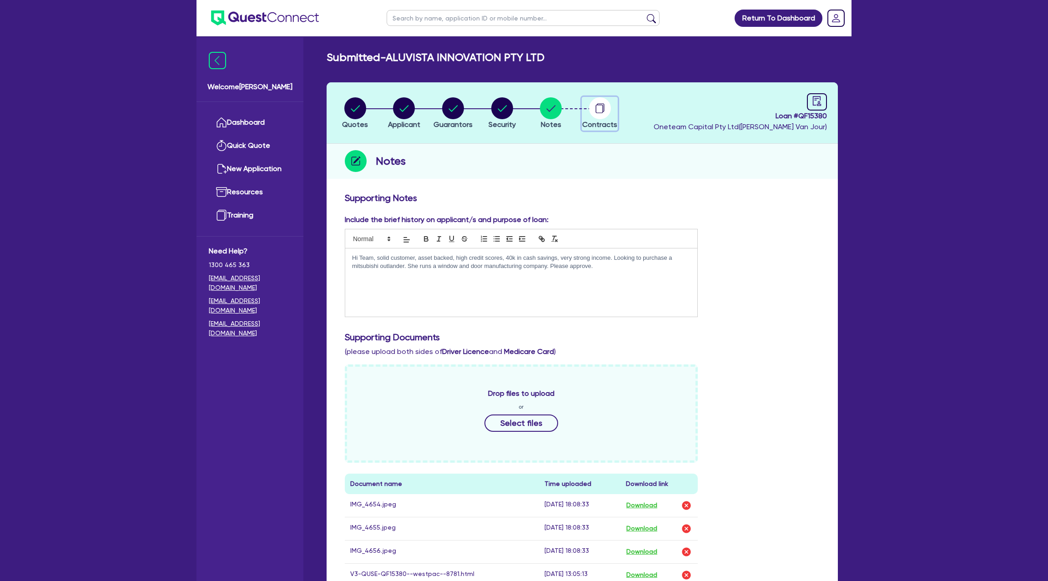
click at [604, 106] on icon "button" at bounding box center [600, 107] width 7 height 9
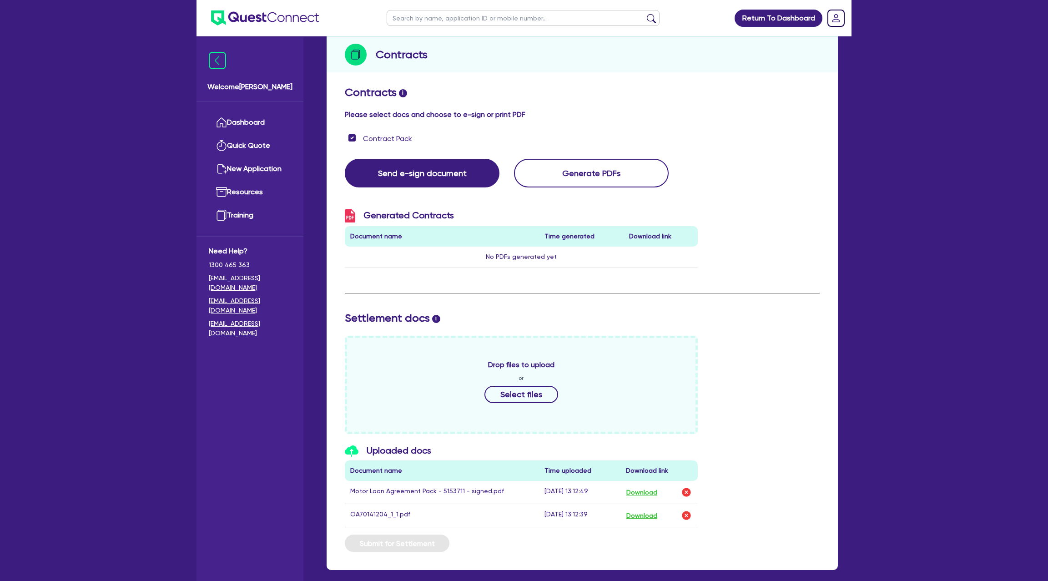
scroll to position [149, 0]
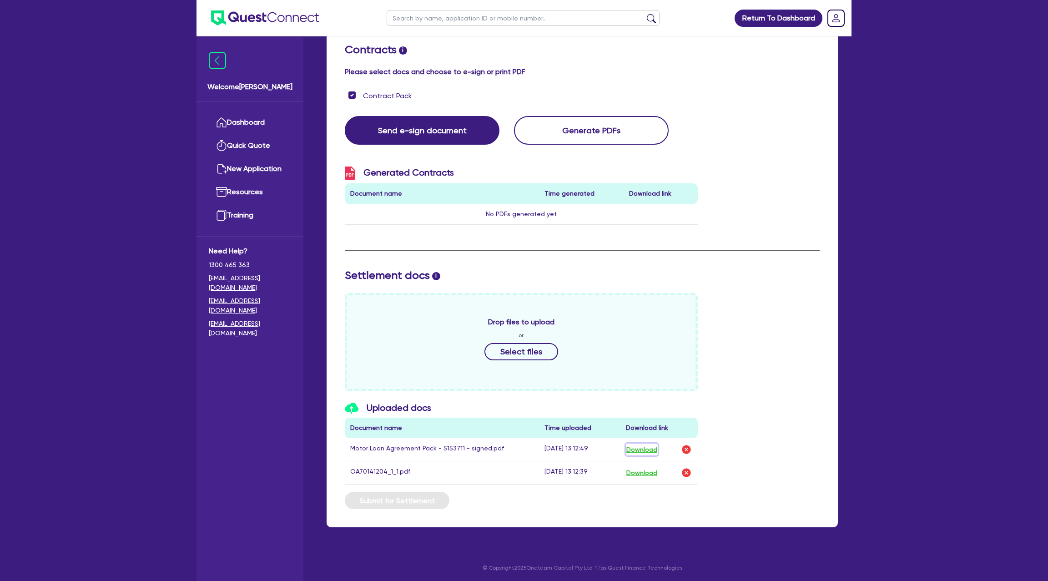
click at [641, 446] on button "Download" at bounding box center [642, 449] width 32 height 12
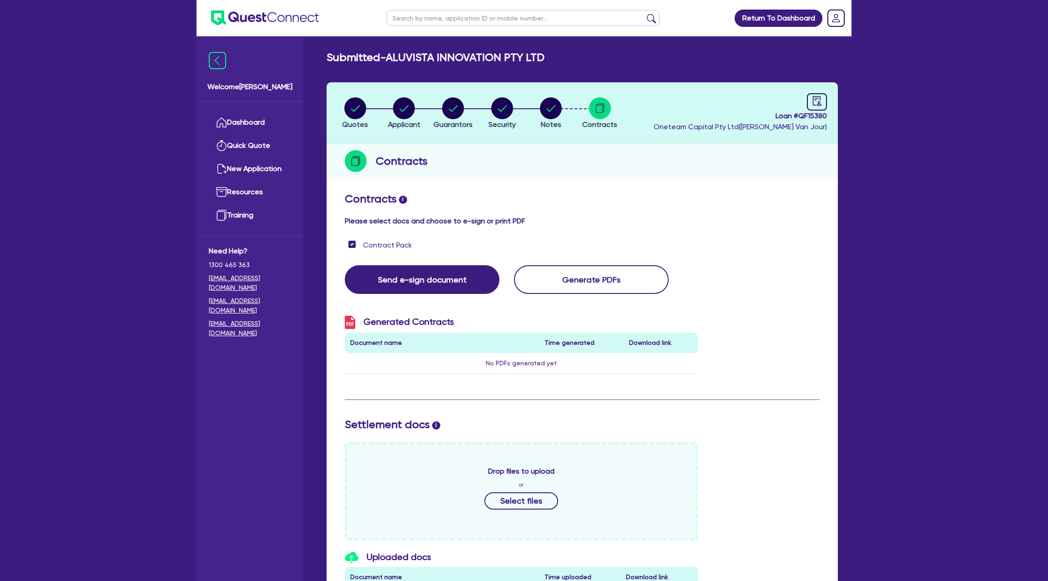
click at [256, 107] on ul "Dashboard Quick Quote New Application Ref Company Ref Salesperson Resources Tra…" at bounding box center [249, 169] width 107 height 134
click at [258, 121] on link "Dashboard" at bounding box center [250, 122] width 82 height 23
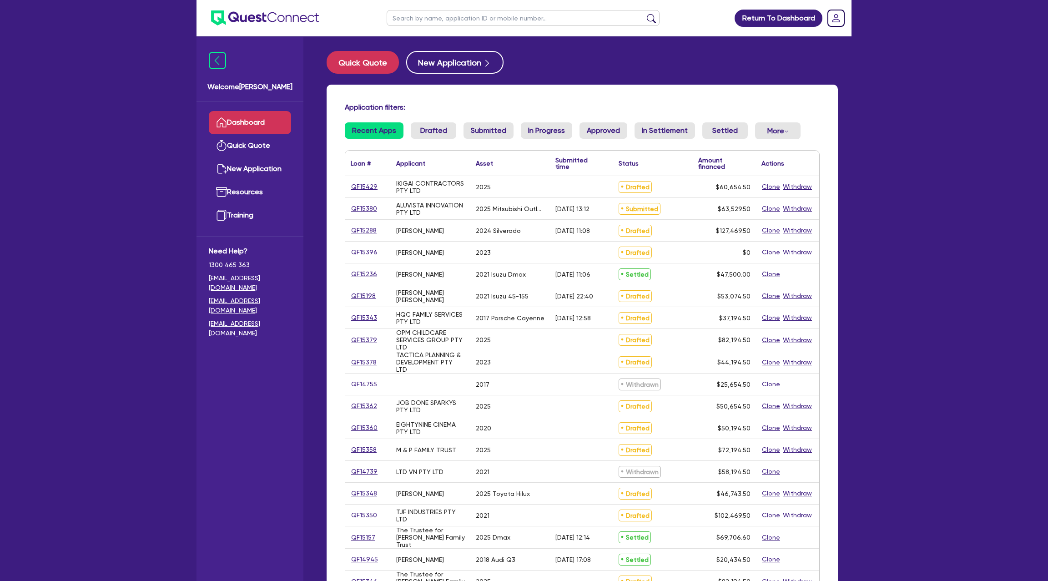
click at [463, 16] on input "text" at bounding box center [523, 18] width 273 height 16
click at [644, 14] on button "submit" at bounding box center [651, 20] width 15 height 13
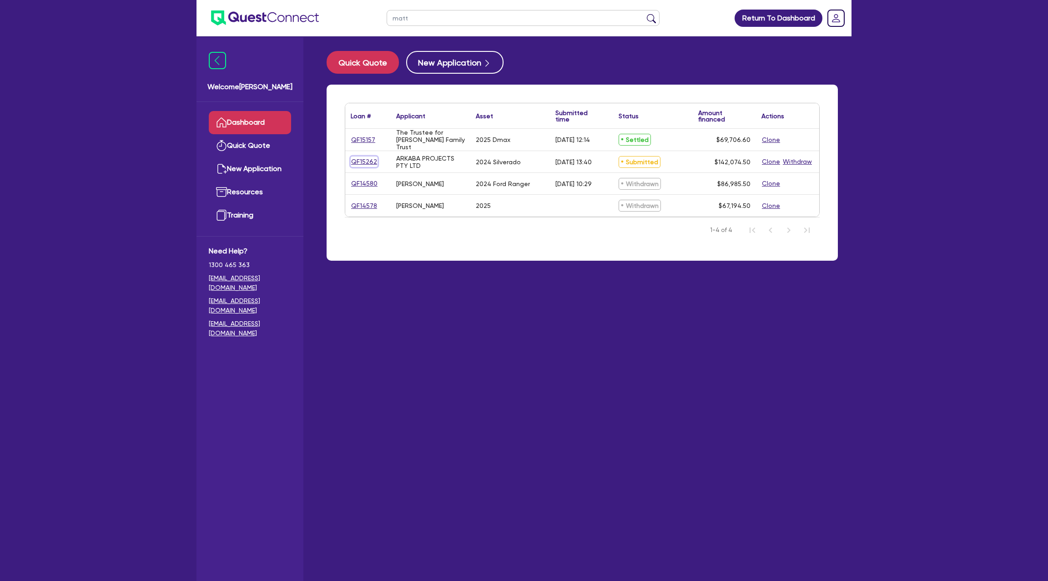
click at [366, 163] on link "QF15262" at bounding box center [364, 161] width 27 height 10
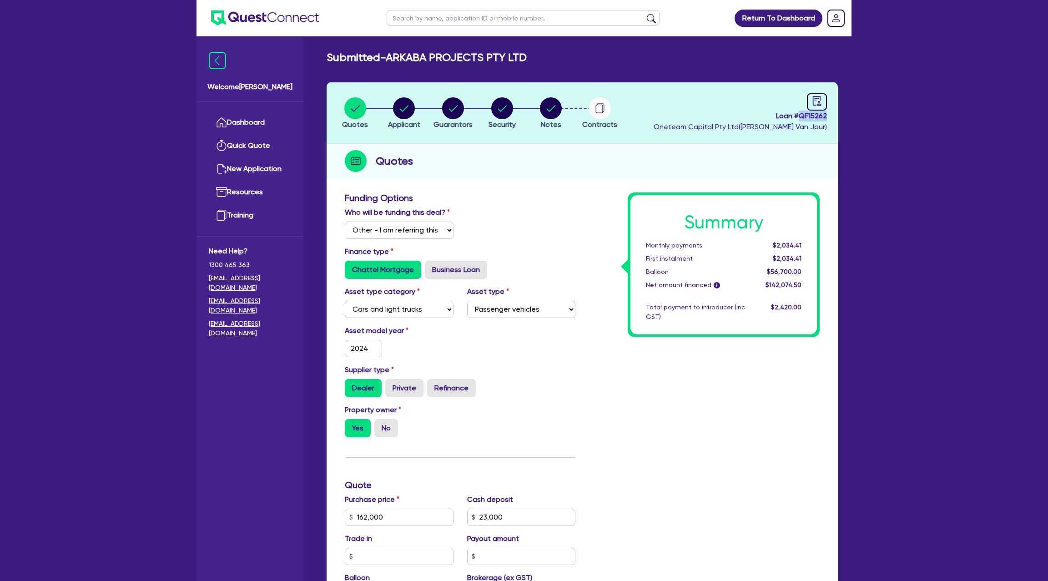
drag, startPoint x: 800, startPoint y: 114, endPoint x: 858, endPoint y: 114, distance: 57.8
click at [858, 114] on div "Return To Dashboard Edit Profile Logout Welcome Gabriel Dashboard Quick Quote N…" at bounding box center [524, 440] width 669 height 880
copy span "QF15262"
drag, startPoint x: 392, startPoint y: 56, endPoint x: 597, endPoint y: 60, distance: 205.2
click at [597, 60] on div "Submitted - ARKABA PROJECTS PTY LTD" at bounding box center [582, 57] width 525 height 13
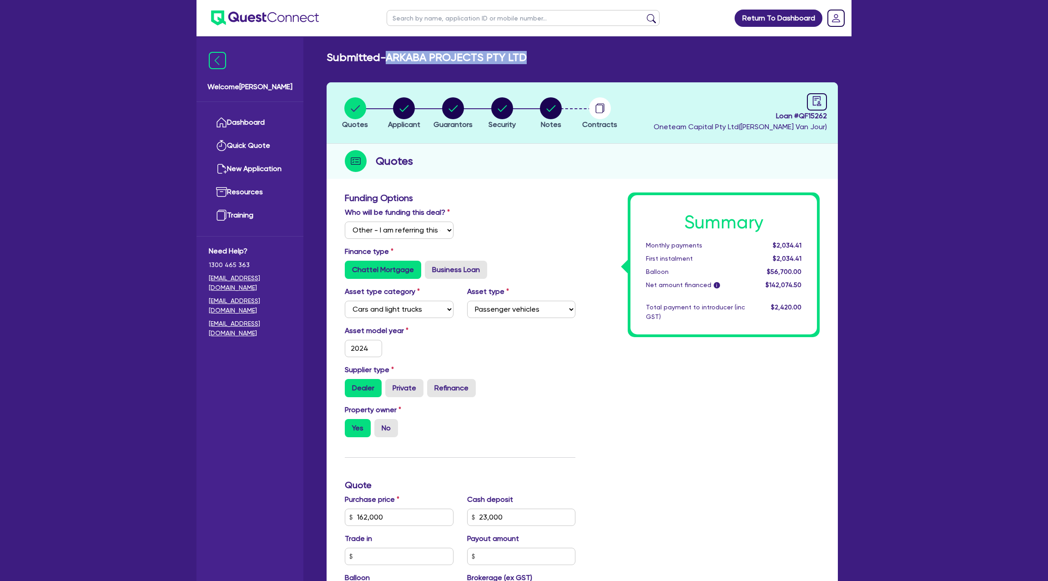
copy h2 "ARKABA PROJECTS PTY LTD"
click at [411, 106] on circle "button" at bounding box center [404, 108] width 22 height 22
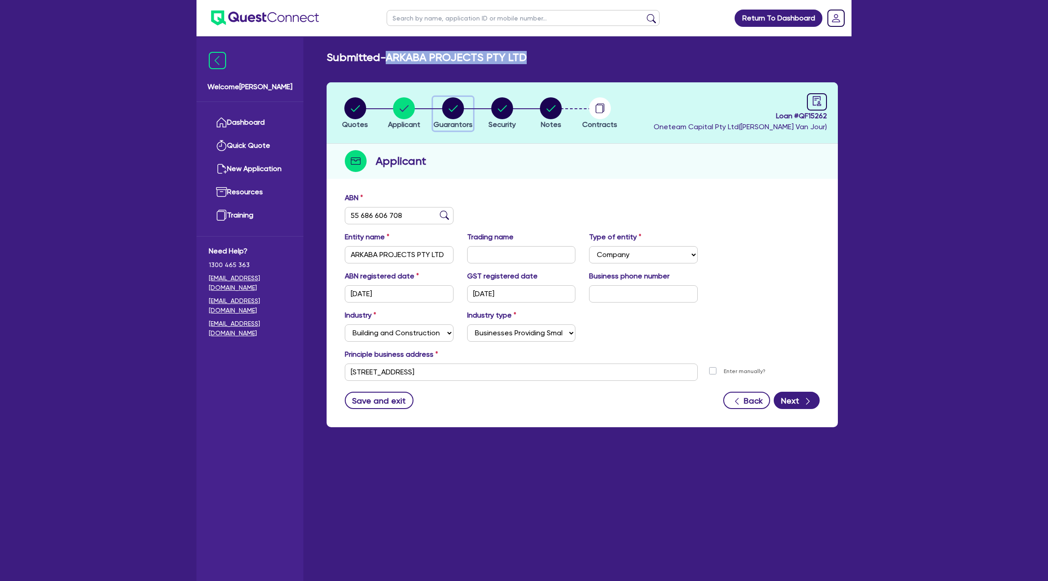
click at [454, 106] on circle "button" at bounding box center [453, 108] width 22 height 22
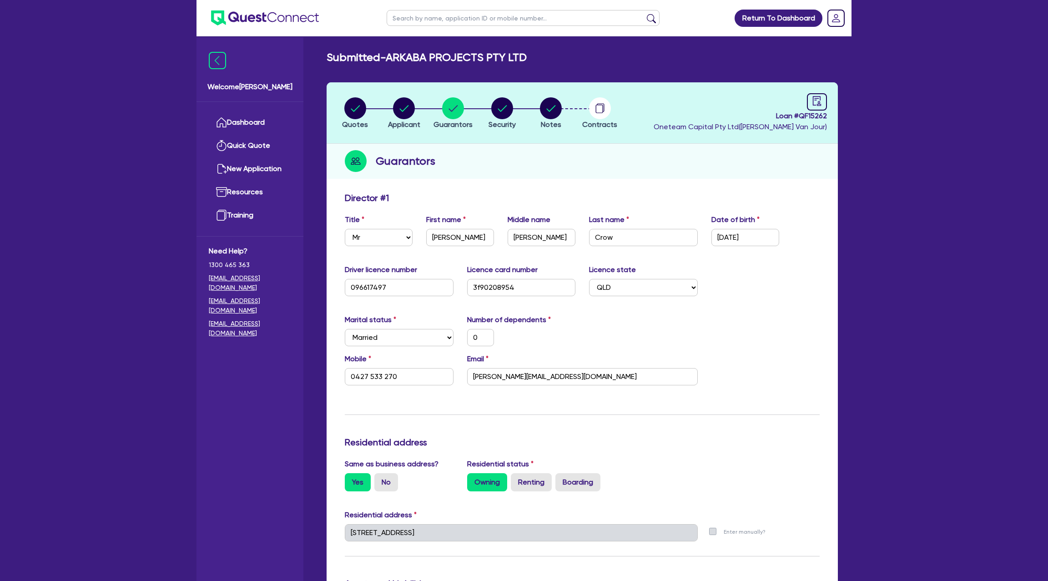
click at [628, 88] on header "Quotes Applicant Guarantors Security Notes Contracts Loan # QF15262 Oneteam Cap…" at bounding box center [582, 112] width 511 height 61
click at [243, 121] on link "Dashboard" at bounding box center [250, 122] width 82 height 23
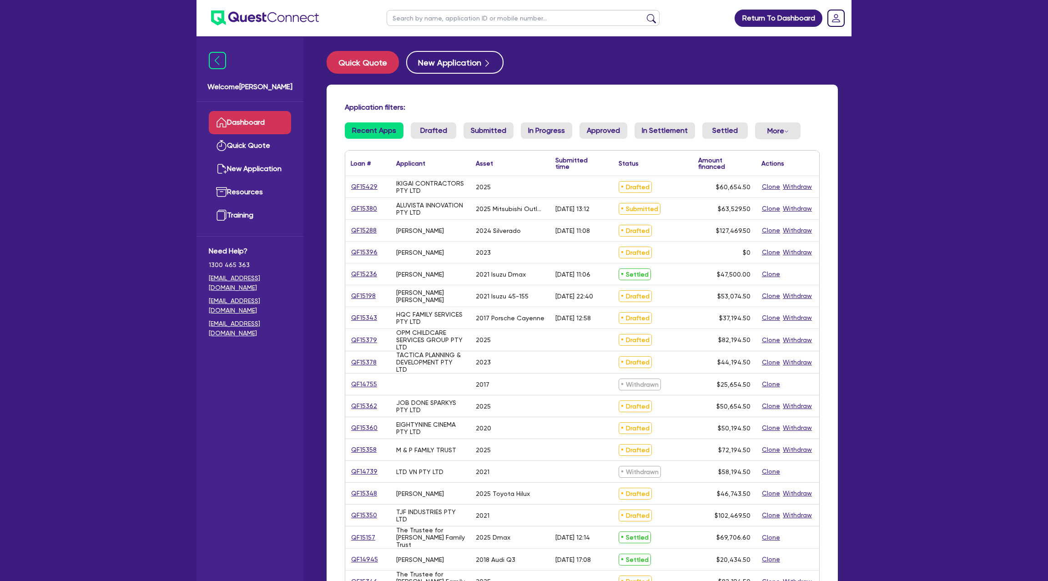
click at [463, 16] on input "text" at bounding box center [523, 18] width 273 height 16
click at [453, 18] on input "text" at bounding box center [523, 18] width 273 height 16
click at [424, 19] on input "text" at bounding box center [523, 18] width 273 height 16
click at [644, 14] on button "submit" at bounding box center [651, 20] width 15 height 13
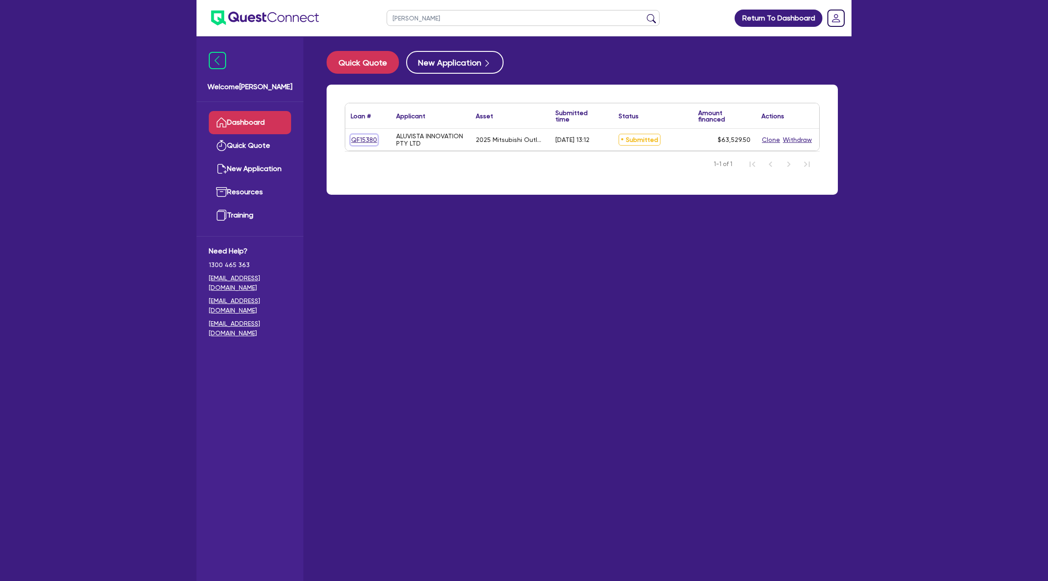
click at [369, 144] on link "QF15380" at bounding box center [364, 140] width 27 height 10
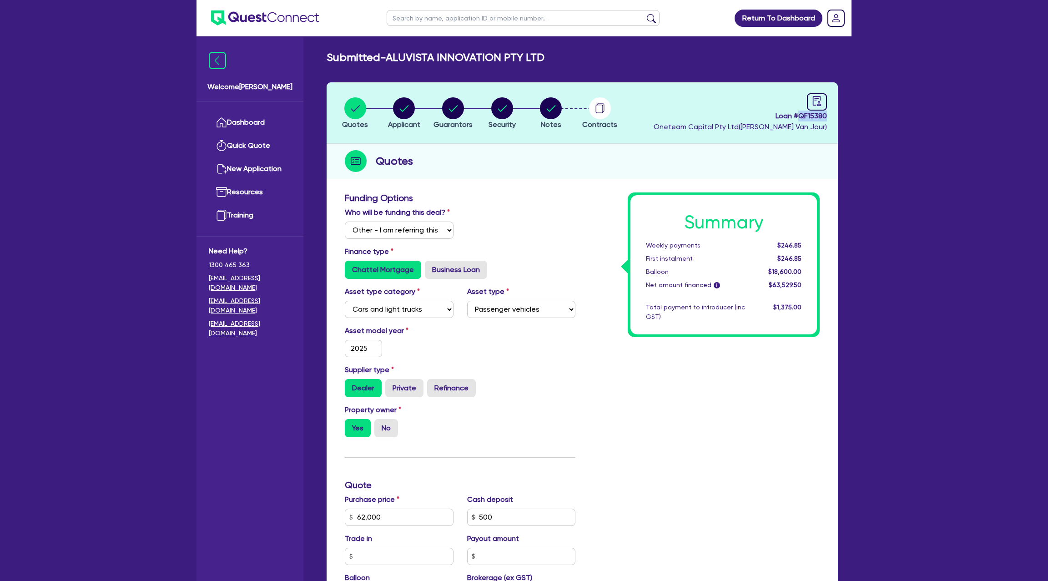
drag, startPoint x: 800, startPoint y: 114, endPoint x: 878, endPoint y: 113, distance: 77.8
click at [878, 113] on div "Return To Dashboard Edit Profile Logout Welcome Gabriel Dashboard Quick Quote N…" at bounding box center [524, 440] width 1048 height 880
copy span "QF15380"
click at [800, 115] on span "Loan # QF15380" at bounding box center [740, 116] width 173 height 11
drag, startPoint x: 798, startPoint y: 115, endPoint x: 826, endPoint y: 115, distance: 28.7
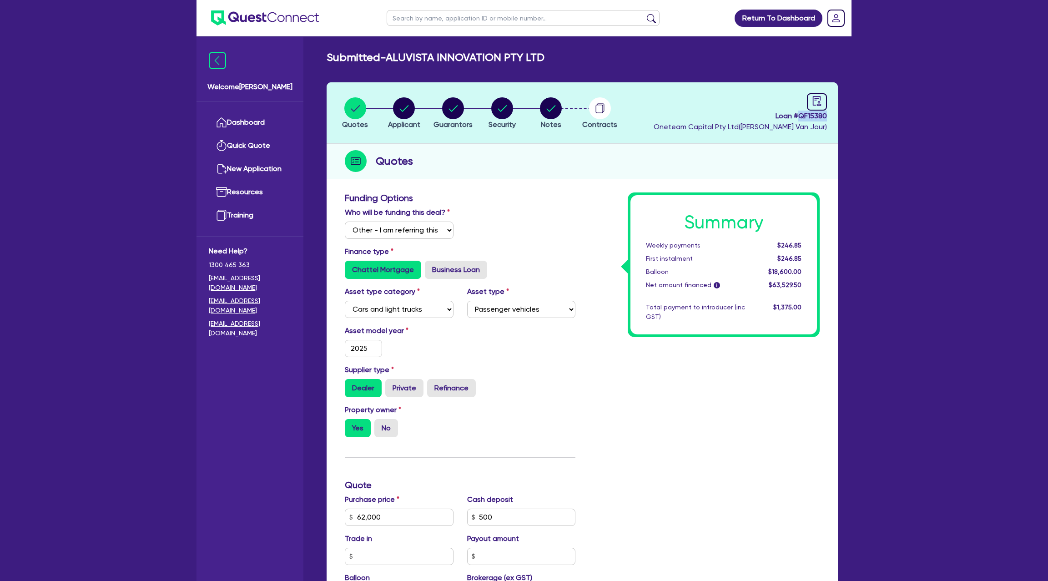
click at [827, 115] on header "Quotes Applicant Guarantors Security Notes Contracts Loan # QF15380 Oneteam Cap…" at bounding box center [582, 112] width 511 height 61
click at [823, 115] on span "Loan # QF15380" at bounding box center [740, 116] width 173 height 11
drag, startPoint x: 799, startPoint y: 115, endPoint x: 826, endPoint y: 116, distance: 27.7
click at [826, 116] on span "Loan # QF15380" at bounding box center [740, 116] width 173 height 11
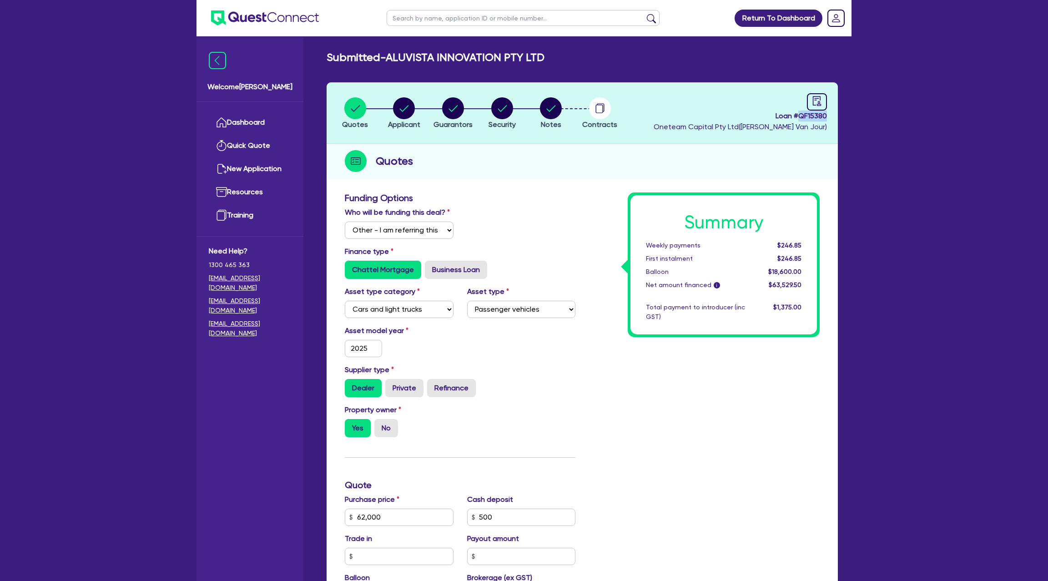
drag, startPoint x: 827, startPoint y: 116, endPoint x: 800, endPoint y: 116, distance: 26.4
click at [800, 116] on header "Quotes Applicant Guarantors Security Notes Contracts Loan # QF15380 Oneteam Cap…" at bounding box center [582, 112] width 511 height 61
copy span "QF15380"
drag, startPoint x: 392, startPoint y: 57, endPoint x: 569, endPoint y: 63, distance: 177.9
click at [569, 63] on div "Submitted - ALUVISTA INNOVATION PTY LTD" at bounding box center [582, 57] width 525 height 13
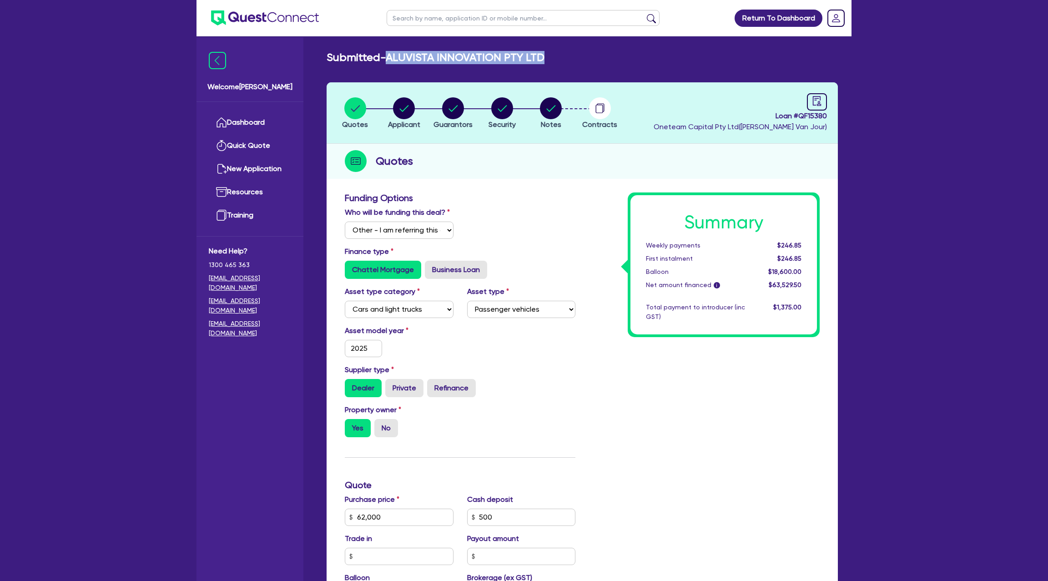
copy h2 "ALUVISTA INNOVATION PTY LTD"
click at [416, 106] on div "button" at bounding box center [404, 108] width 32 height 22
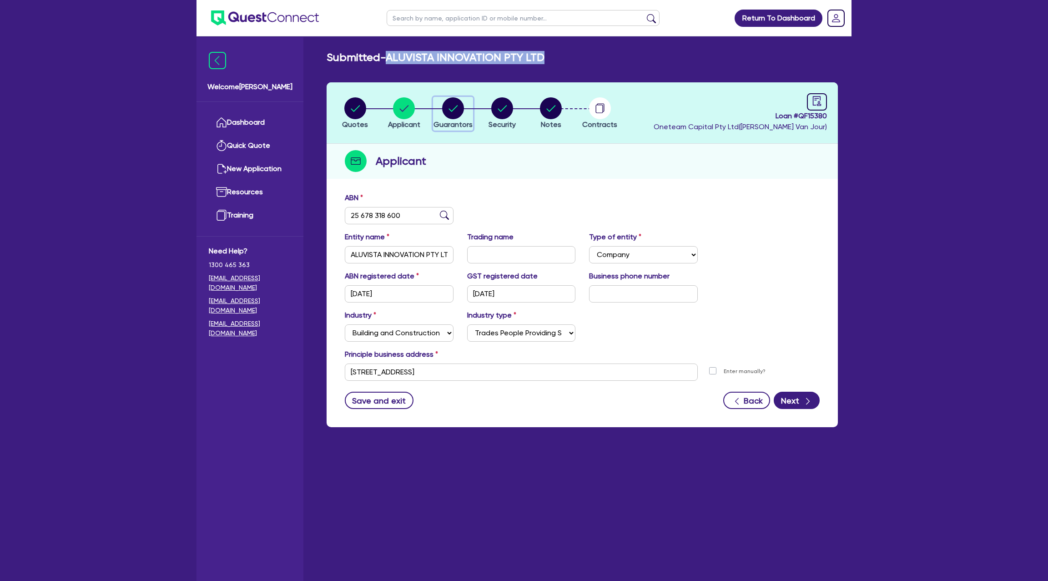
click at [457, 112] on circle "button" at bounding box center [453, 108] width 22 height 22
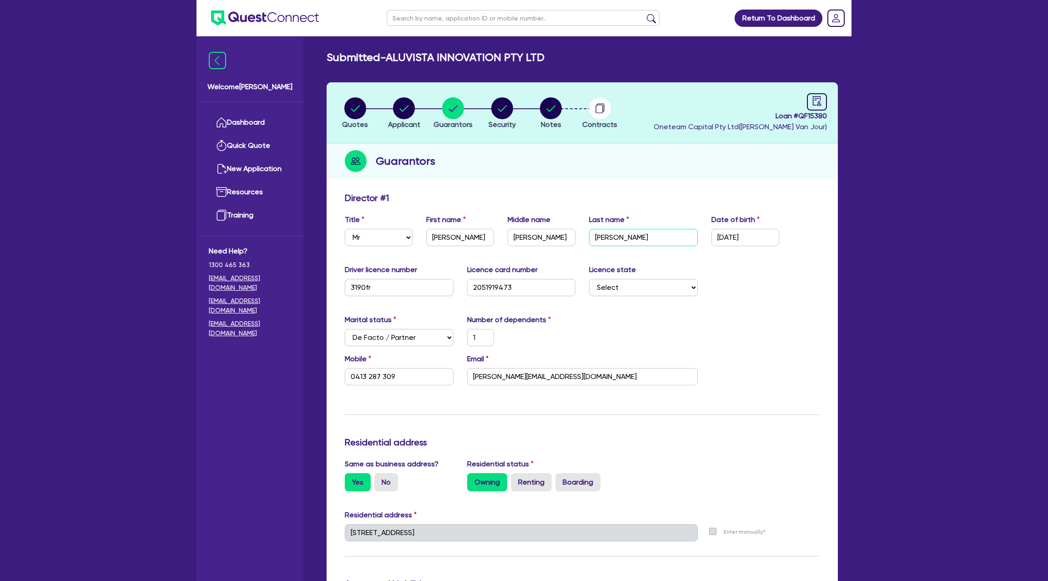
click at [614, 237] on input "Thornton" at bounding box center [643, 237] width 109 height 17
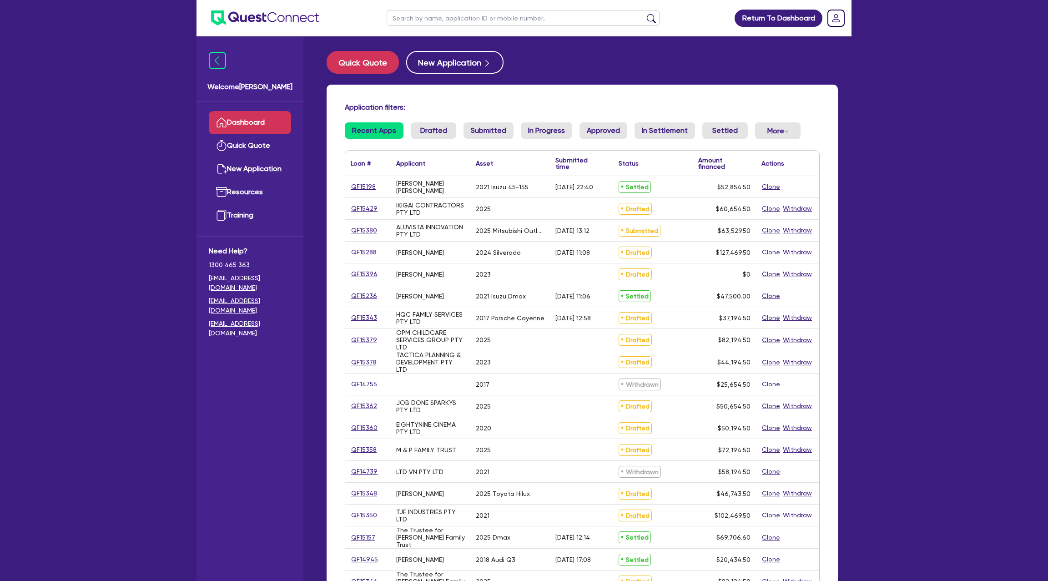
click at [449, 19] on input "text" at bounding box center [523, 18] width 273 height 16
click at [347, 65] on button "Quick Quote" at bounding box center [363, 62] width 72 height 23
select select "Other"
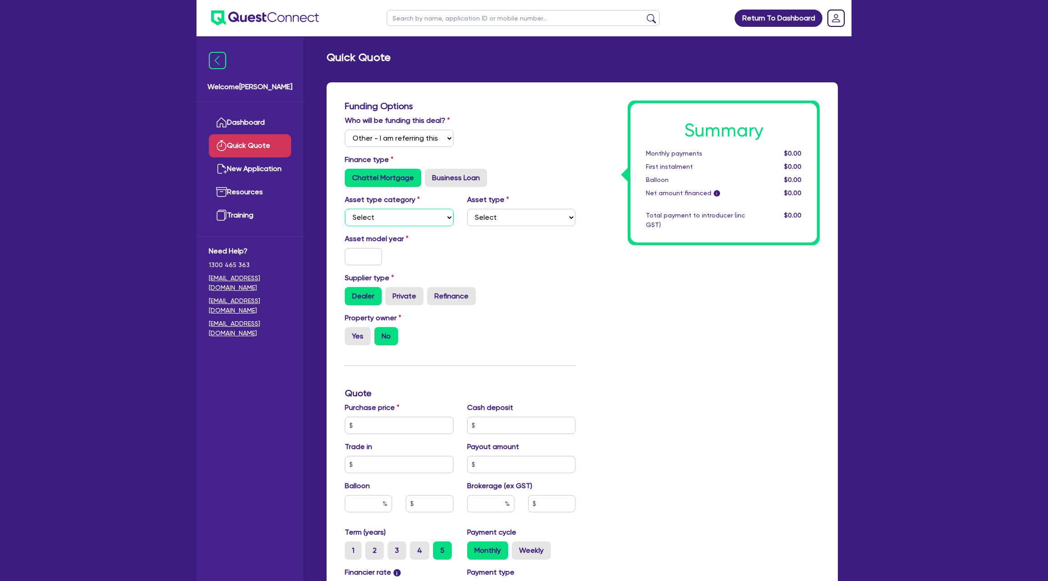
click at [383, 214] on select "Select Cars and light trucks Primary assets Secondary assets Tertiary assets" at bounding box center [399, 217] width 109 height 17
select select "CARS_AND_LIGHT_TRUCKS"
click at [345, 209] on select "Select Cars and light trucks Primary assets Secondary assets Tertiary assets" at bounding box center [399, 217] width 109 height 17
click at [518, 211] on select "Select" at bounding box center [521, 217] width 109 height 17
select select "PASSENGER_VEHICLES"
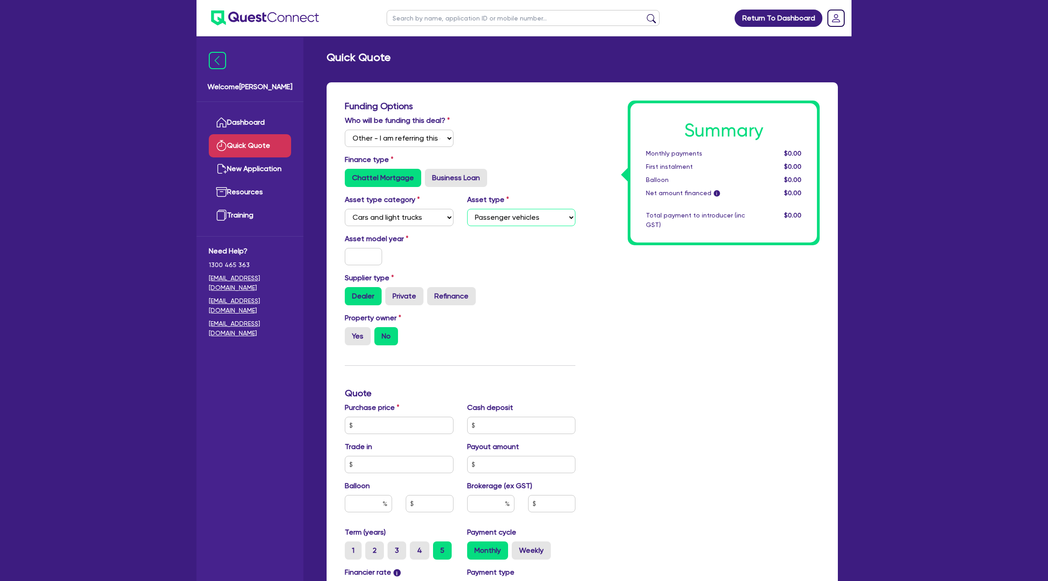
click at [467, 209] on select "Select Passenger vehicles Vans and utes Light trucks up to 4.5 tonne" at bounding box center [521, 217] width 109 height 17
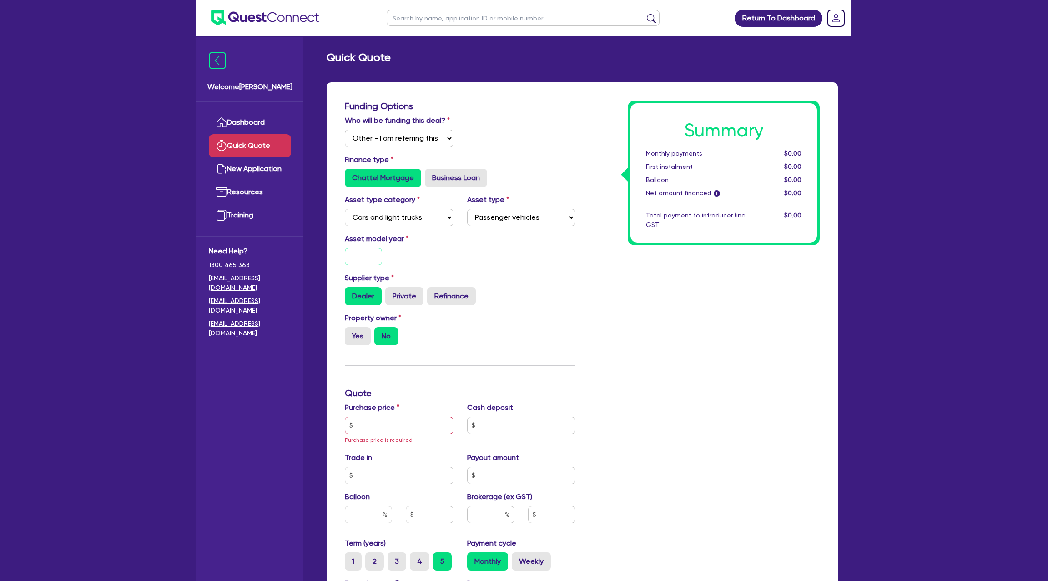
click at [362, 262] on input "text" at bounding box center [363, 256] width 37 height 17
type input "2025"
click at [356, 331] on label "Yes" at bounding box center [358, 336] width 26 height 18
click at [351, 331] on input "Yes" at bounding box center [348, 330] width 6 height 6
radio input "true"
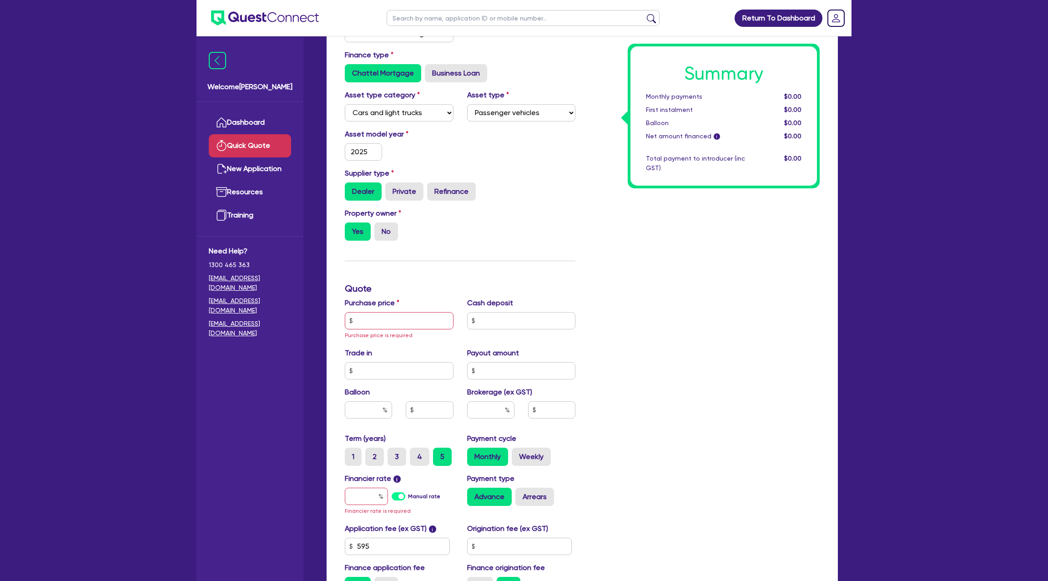
scroll to position [147, 0]
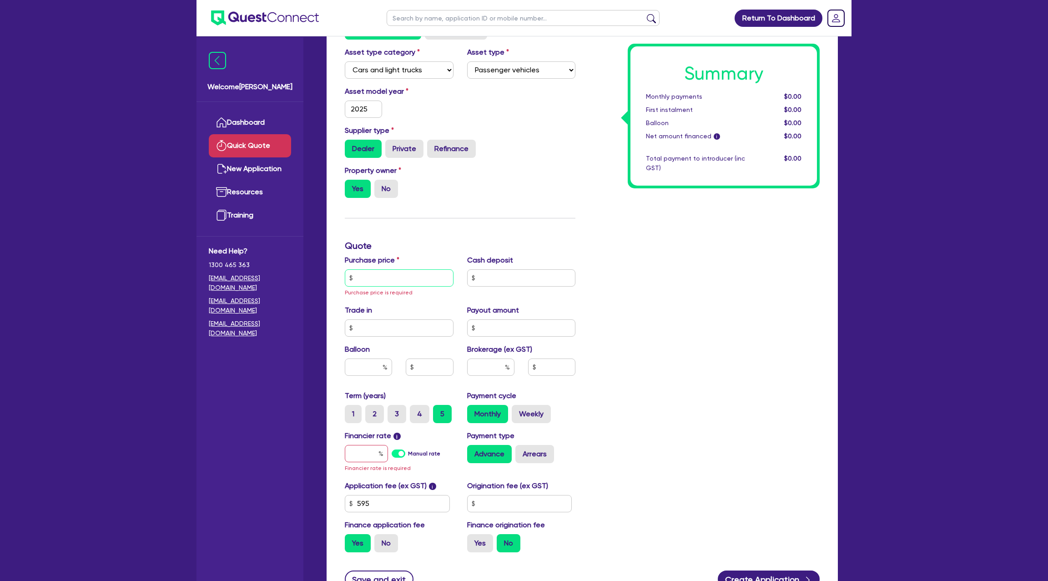
click at [382, 273] on input "text" at bounding box center [399, 277] width 109 height 17
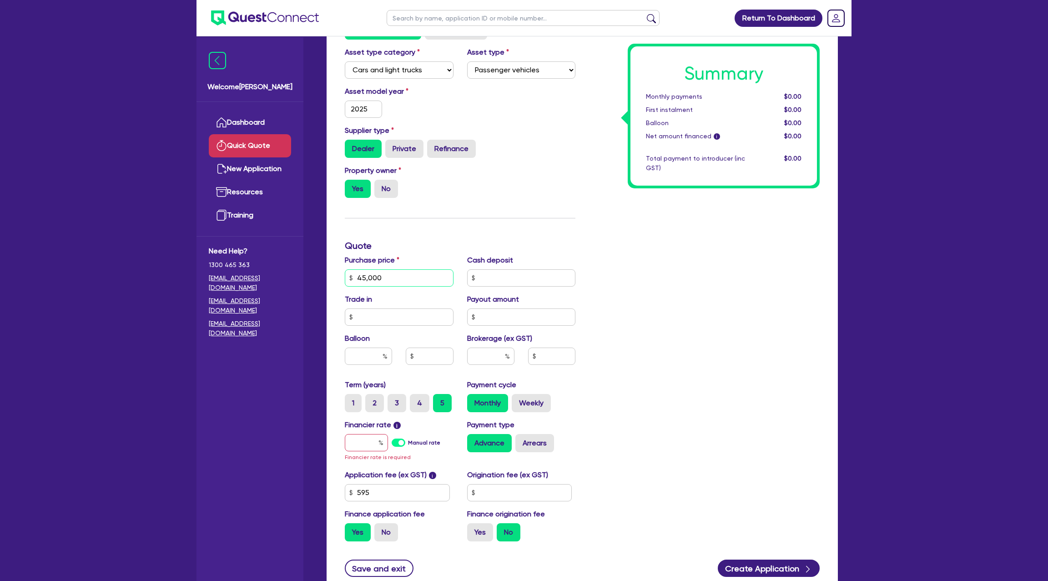
type input "45,000"
click at [639, 306] on div "Summary Monthly payments $0.00 First instalment $0.00 Balloon $0.00 Net amount …" at bounding box center [704, 250] width 244 height 595
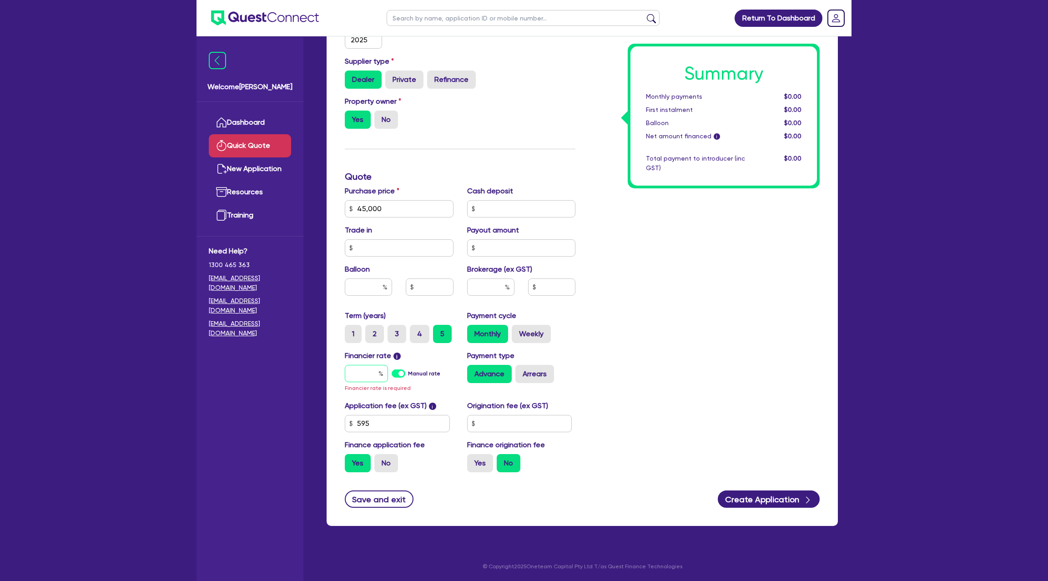
click at [378, 375] on input "text" at bounding box center [366, 373] width 43 height 17
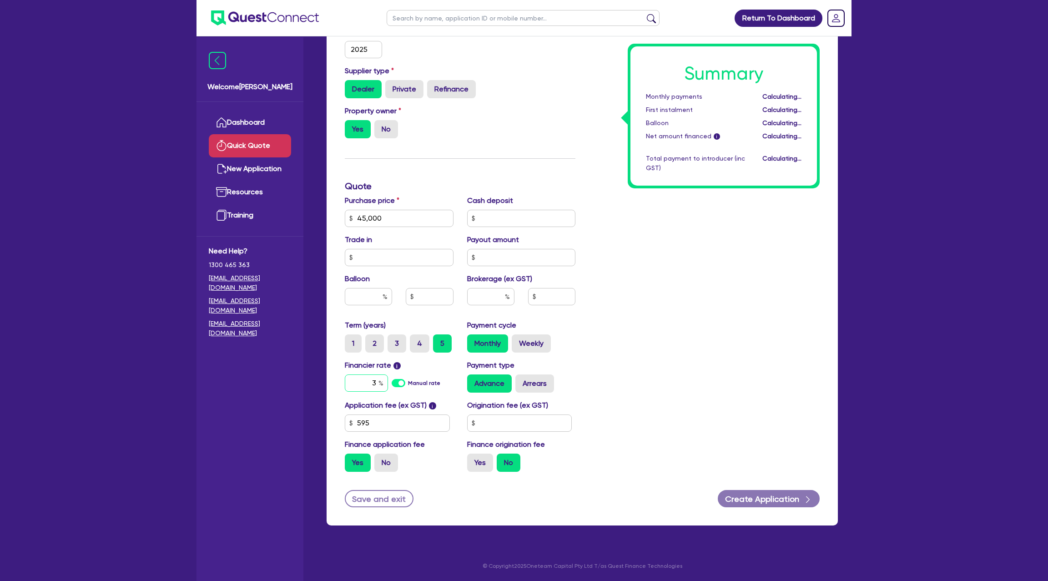
scroll to position [206, 0]
type input "30"
click at [784, 282] on div "Summary Monthly payments $818.31 First instalment $818.31 Balloon $0.00 Net amo…" at bounding box center [704, 186] width 244 height 585
click at [522, 425] on input "text" at bounding box center [519, 423] width 105 height 17
type input "1,400"
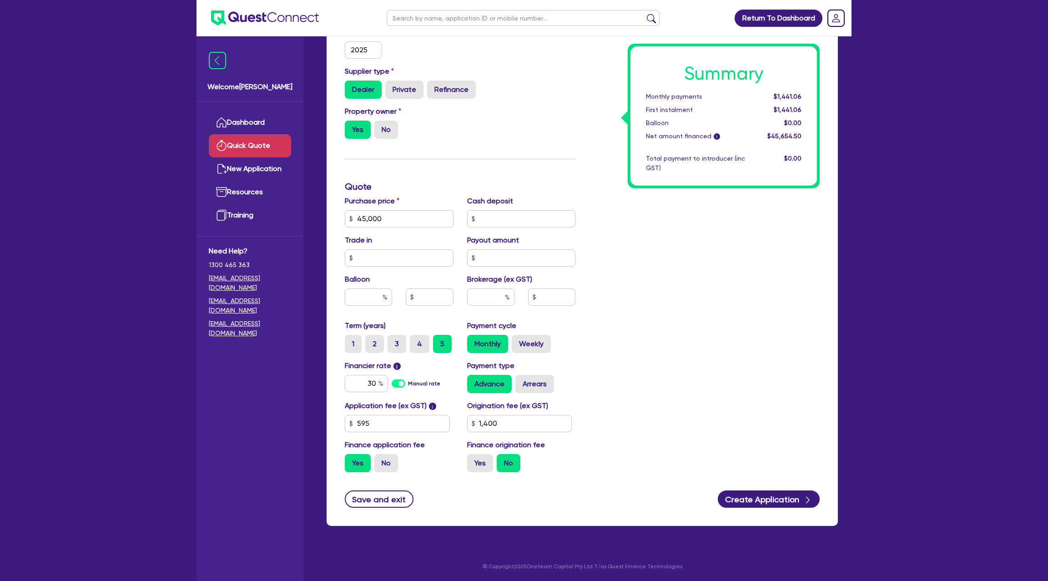
click at [656, 375] on div "Summary Monthly payments $1,441.06 First instalment $1,441.06 Balloon $0.00 Net…" at bounding box center [704, 186] width 244 height 585
click at [483, 462] on label "Yes" at bounding box center [480, 463] width 26 height 18
click at [473, 460] on input "Yes" at bounding box center [470, 457] width 6 height 6
radio input "true"
click at [740, 496] on button "Create Application" at bounding box center [769, 498] width 102 height 17
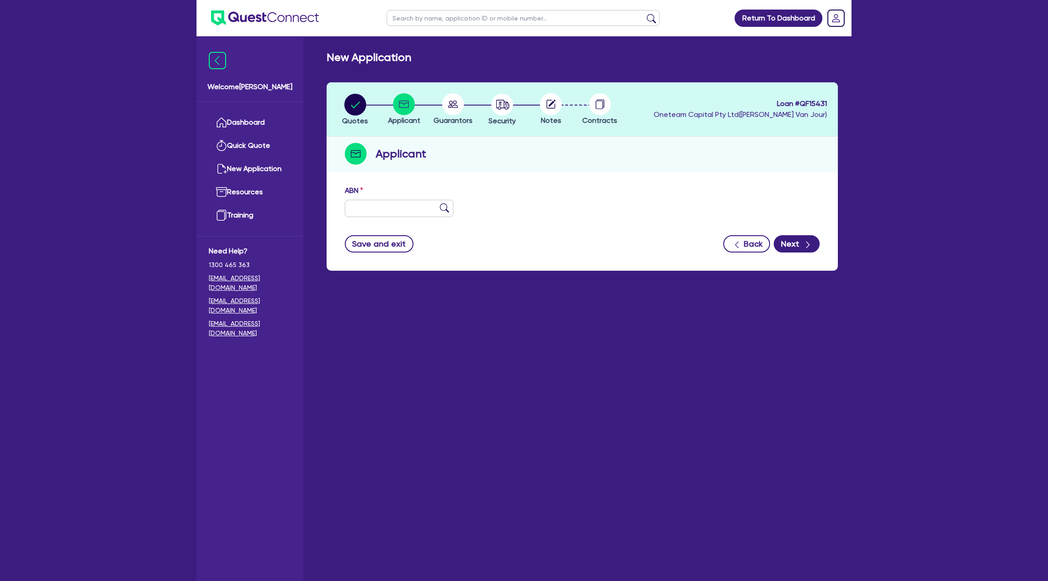
click at [397, 219] on div "ABN" at bounding box center [582, 204] width 488 height 39
click at [382, 200] on input "text" at bounding box center [399, 208] width 109 height 17
paste input "94 881 101 907"
type input "94 881 101 907"
click at [590, 184] on div "ABN 94 881 101 907 Entity name Trading name Type of entity Select Sole Trader C…" at bounding box center [582, 226] width 511 height 90
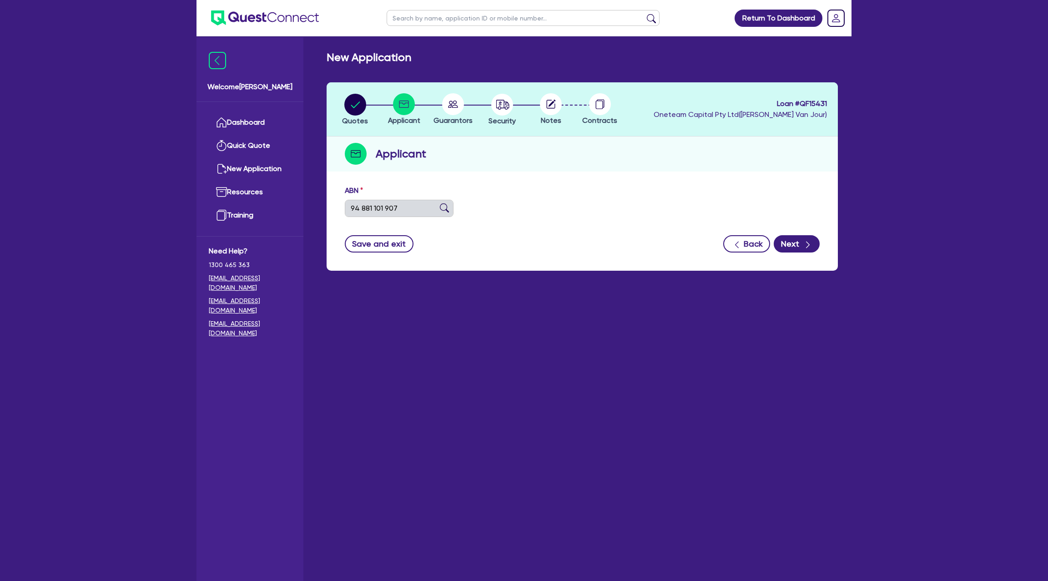
type input "[PERSON_NAME]"
select select "SOLE_TRADER"
type input "14/10/2023"
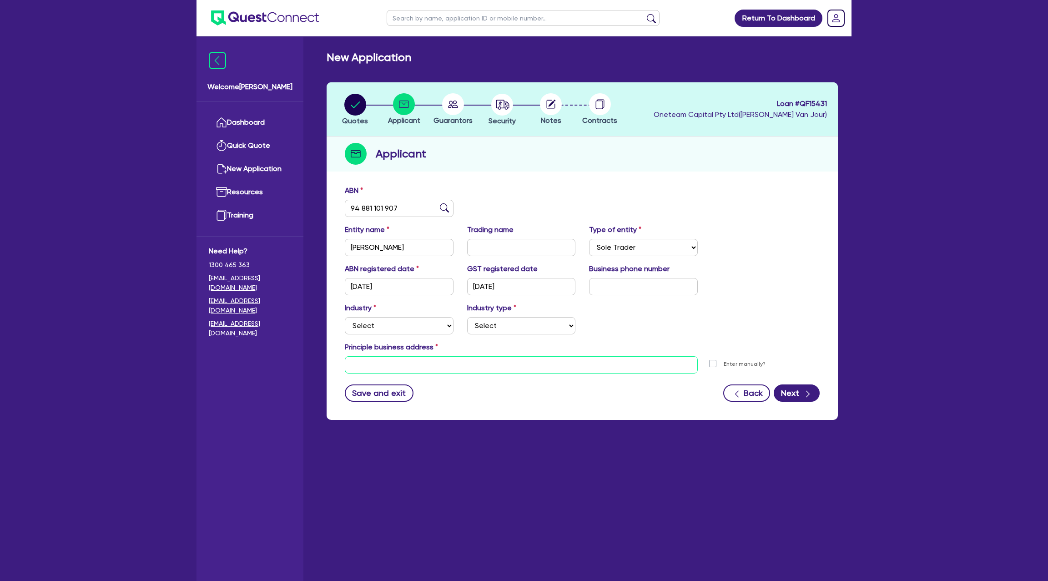
click at [398, 357] on input "text" at bounding box center [521, 364] width 353 height 17
click at [373, 330] on select "Select Accomodation & Food Services Administrative & Support Services Agricultu…" at bounding box center [399, 325] width 109 height 17
select select "TRANSPORT_WAREHOUSING"
click at [345, 317] on select "Select Accomodation & Food Services Administrative & Support Services Agricultu…" at bounding box center [399, 325] width 109 height 17
click at [808, 396] on icon "button" at bounding box center [807, 393] width 9 height 9
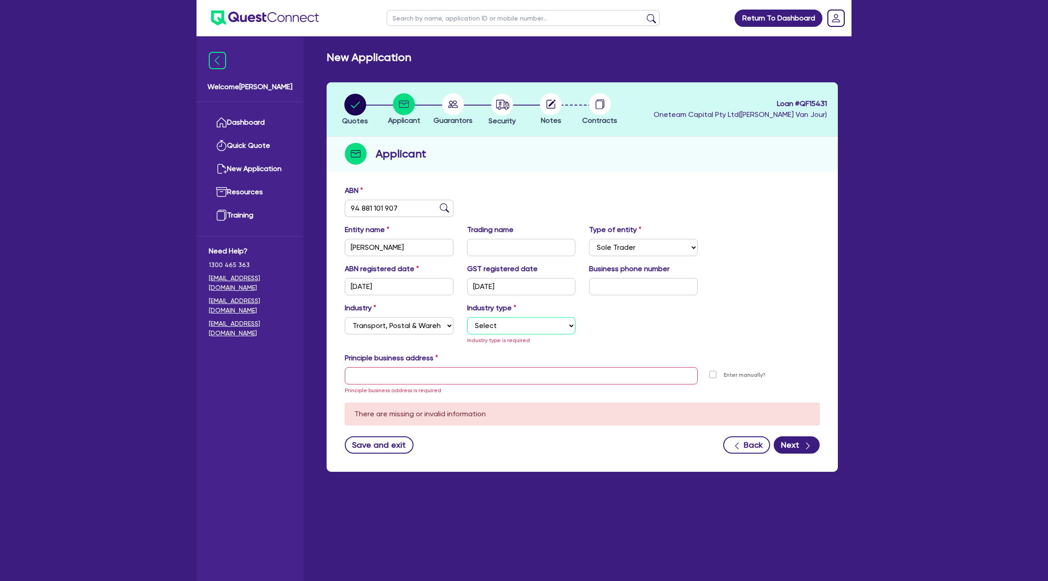
click at [516, 320] on select "Select Taxi & Luxury Car Services Passengers & Freight Transport Services Posta…" at bounding box center [521, 325] width 109 height 17
select select "PASSENGERS_FREIGHT_TRANSPORT"
click at [467, 317] on select "Select Taxi & Luxury Car Services Passengers & Freight Transport Services Posta…" at bounding box center [521, 325] width 109 height 17
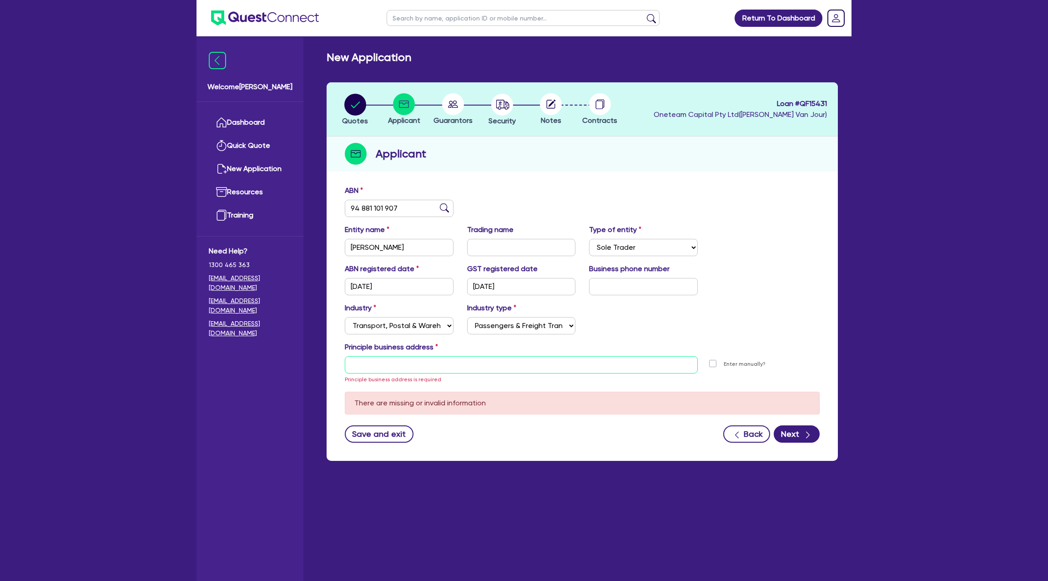
click at [424, 362] on input "text" at bounding box center [521, 364] width 353 height 17
paste input "60 Parkview Drive"
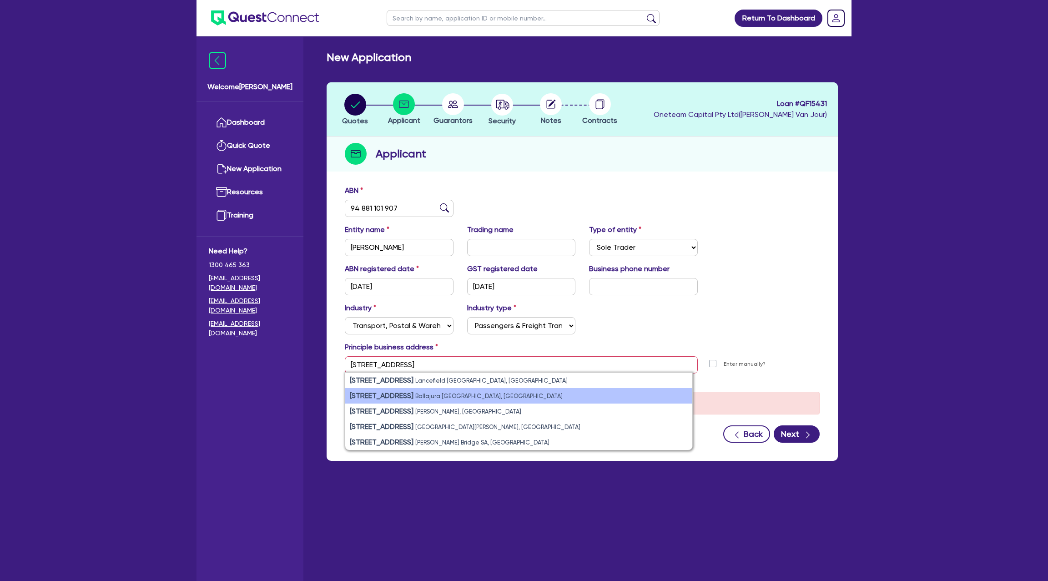
click at [419, 395] on small "Ballajura WA, Australia" at bounding box center [488, 396] width 147 height 7
type input "[STREET_ADDRESS][PERSON_NAME]"
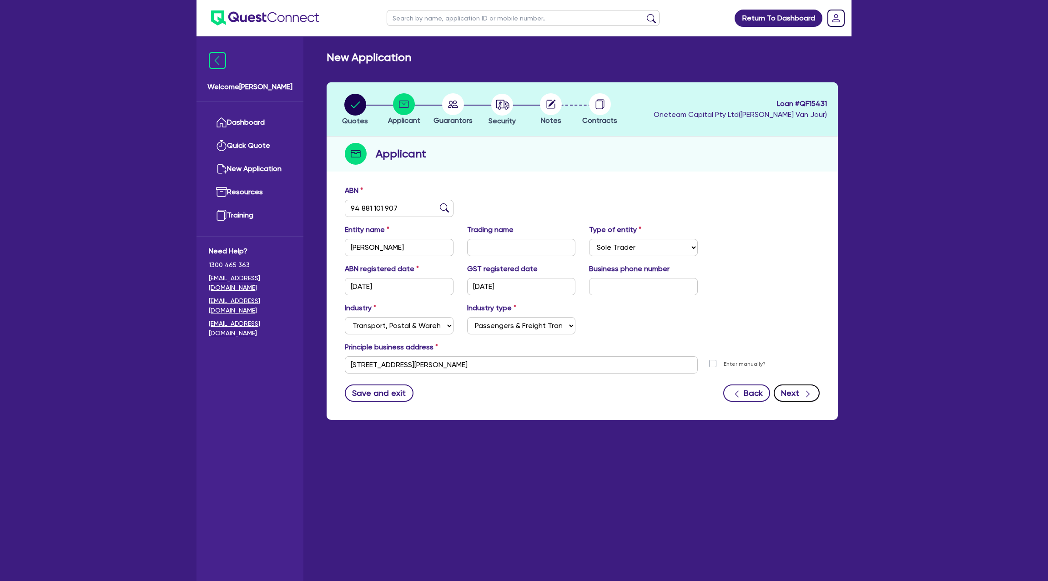
click at [795, 385] on button "Next" at bounding box center [797, 392] width 46 height 17
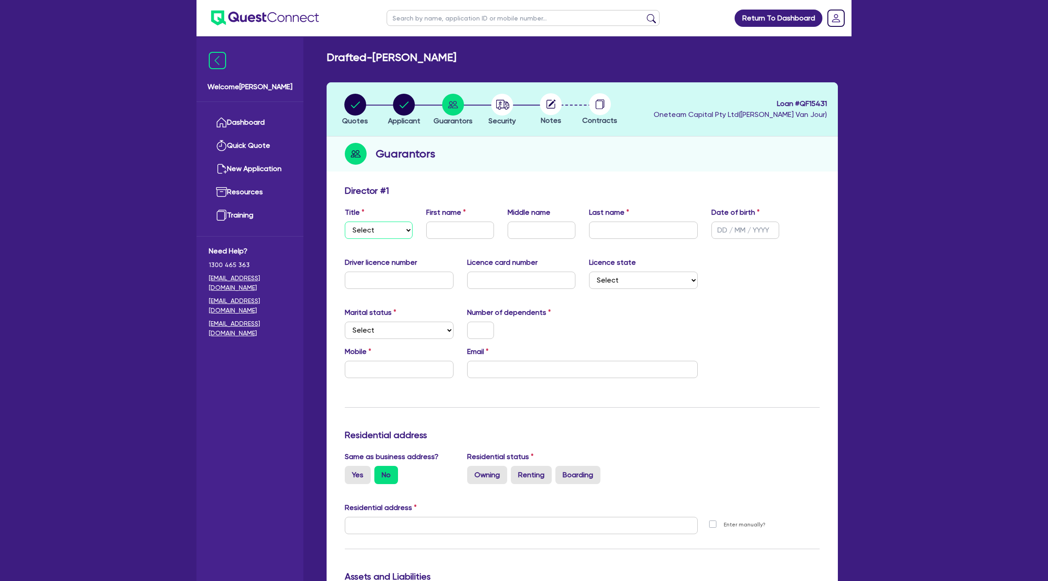
click at [385, 235] on select "Select Mr Mrs Ms Miss Dr" at bounding box center [379, 229] width 68 height 17
select select "MR"
click at [345, 221] on select "Select Mr Mrs Ms Miss Dr" at bounding box center [379, 229] width 68 height 17
click at [456, 236] on input "text" at bounding box center [460, 229] width 68 height 17
type input "S"
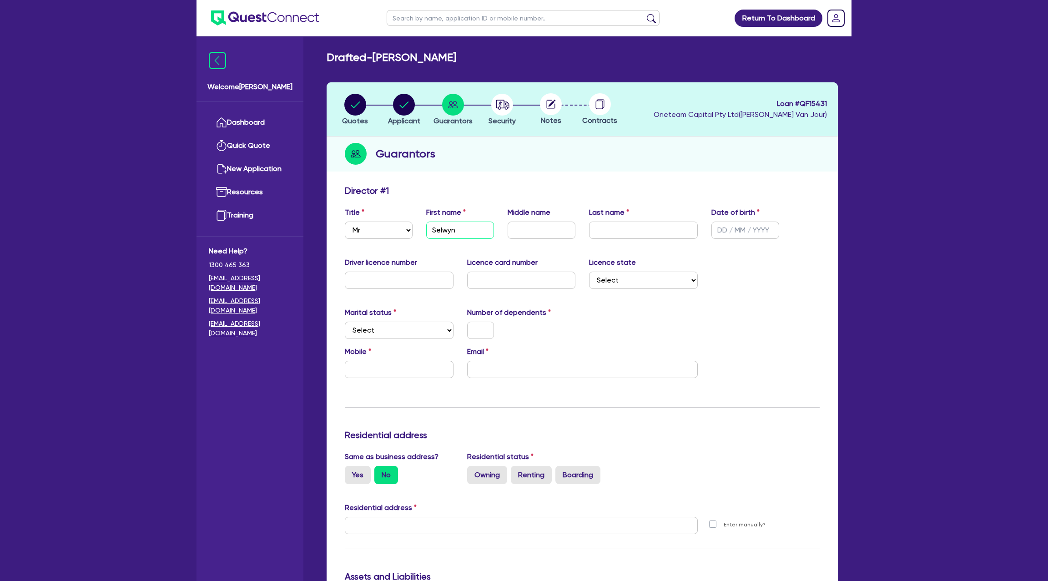
type input "Selwyn"
type input "[PERSON_NAME]"
click at [561, 229] on input "text" at bounding box center [542, 229] width 68 height 17
type input "[PERSON_NAME]"
click at [732, 227] on input "text" at bounding box center [745, 229] width 68 height 17
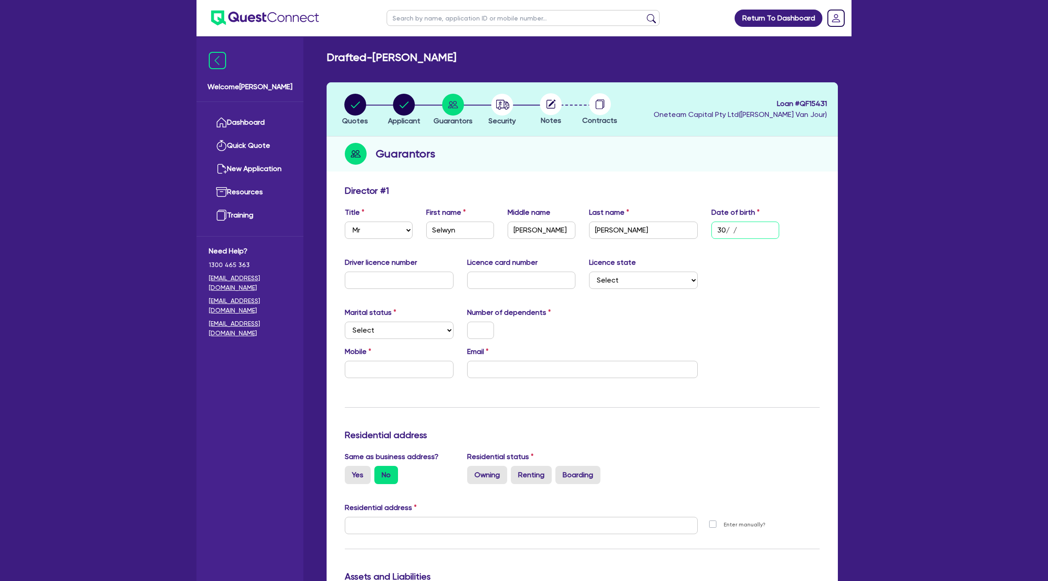
type input "3 / /"
type input "[DATE]"
click at [790, 255] on div "Update residential status for Director #1 Boarding is only acceptable when the …" at bounding box center [582, 521] width 475 height 673
click at [372, 282] on input "text" at bounding box center [399, 280] width 109 height 17
type input "3007934"
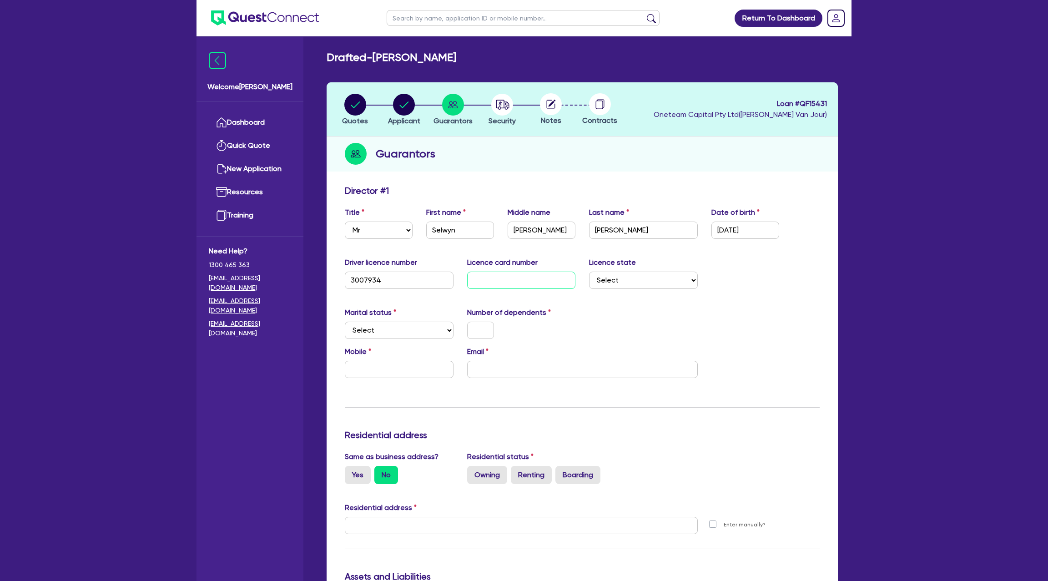
click at [506, 283] on input "text" at bounding box center [521, 280] width 109 height 17
type input "L046730792"
click at [631, 277] on select "Select NSW VIC QLD TAS ACT SA NT WA" at bounding box center [643, 280] width 109 height 17
select select "WA"
click at [589, 272] on select "Select NSW VIC QLD TAS ACT SA NT WA" at bounding box center [643, 280] width 109 height 17
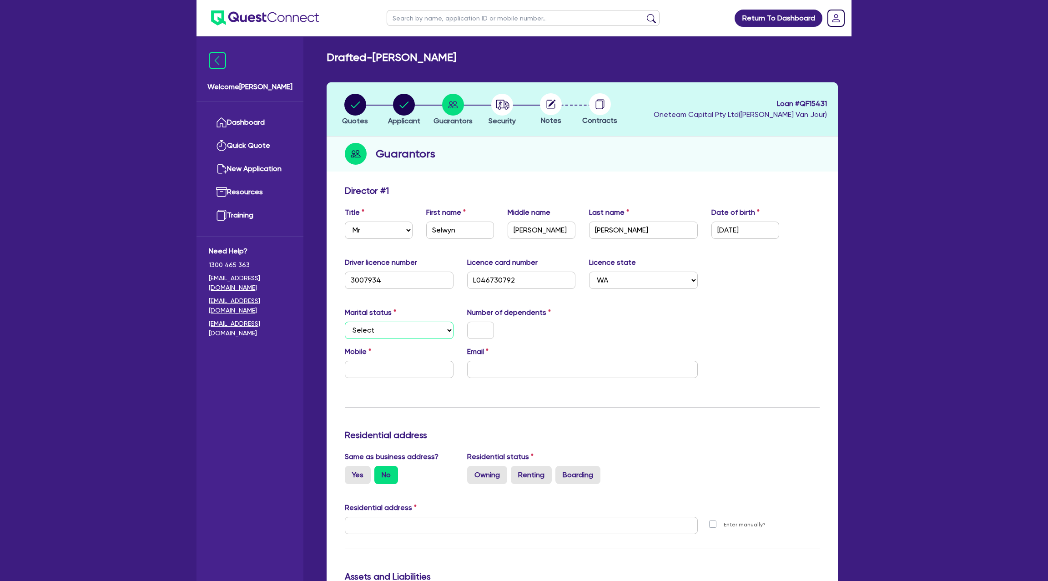
click at [373, 330] on select "Select Single Married De Facto / Partner" at bounding box center [399, 330] width 109 height 17
click at [395, 367] on input "text" at bounding box center [399, 369] width 109 height 17
click at [363, 327] on select "Select Single Married De Facto / Partner" at bounding box center [399, 330] width 109 height 17
select select "MARRIED"
click at [345, 322] on select "Select Single Married De Facto / Partner" at bounding box center [399, 330] width 109 height 17
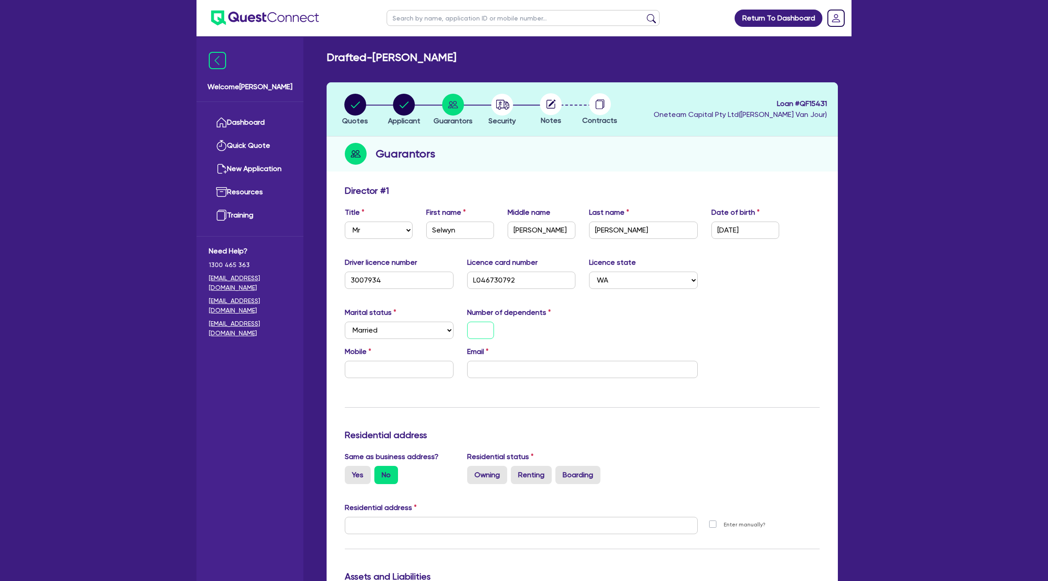
click at [484, 325] on input "text" at bounding box center [480, 330] width 27 height 17
click at [399, 374] on input "text" at bounding box center [399, 369] width 109 height 17
type input "0"
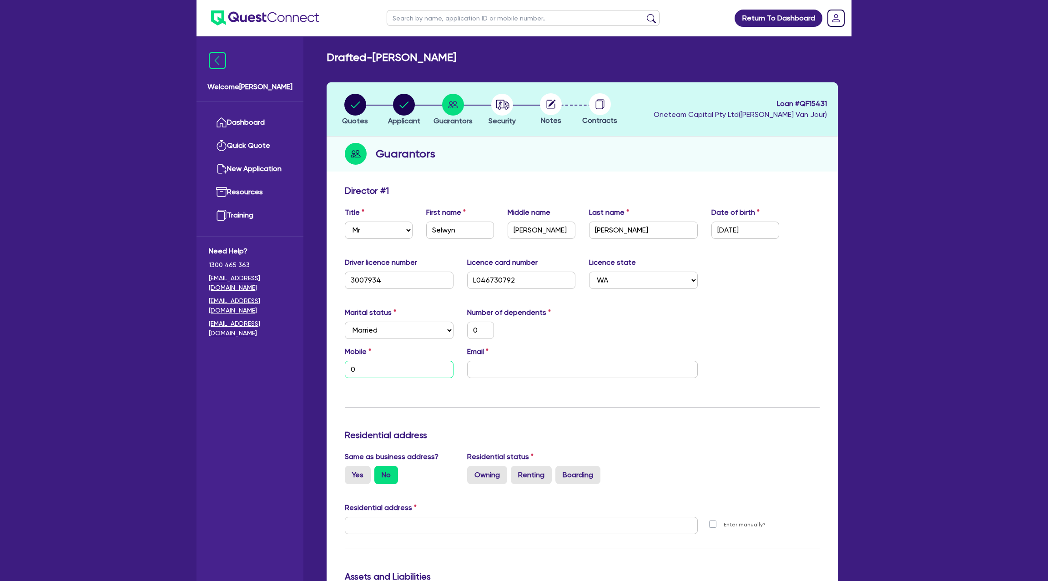
type input "04"
type input "0"
type input "040"
type input "0"
type input "0408"
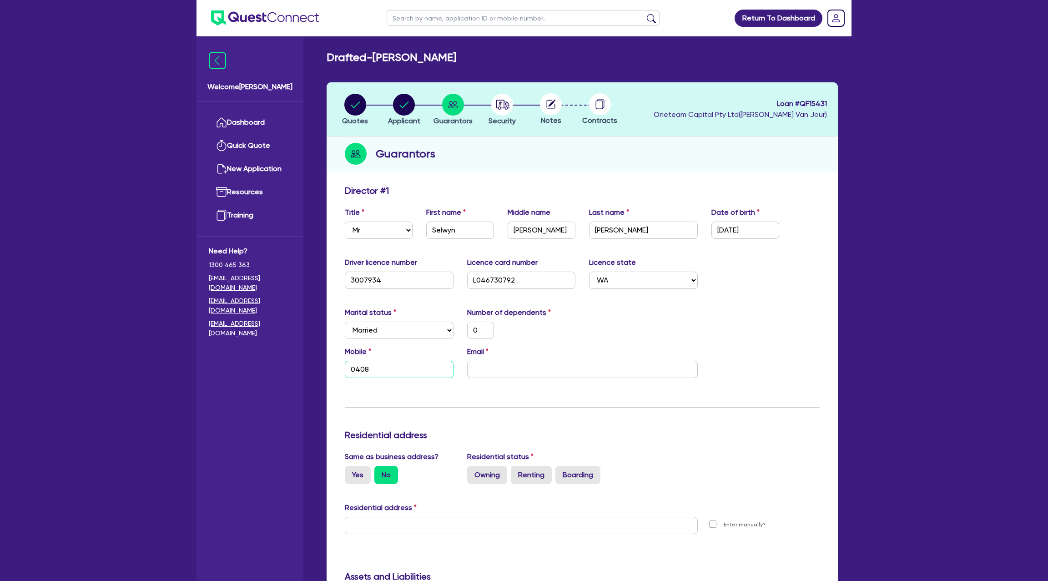
type input "0"
type input "0408 2"
type input "0"
type input "0408 25"
type input "0"
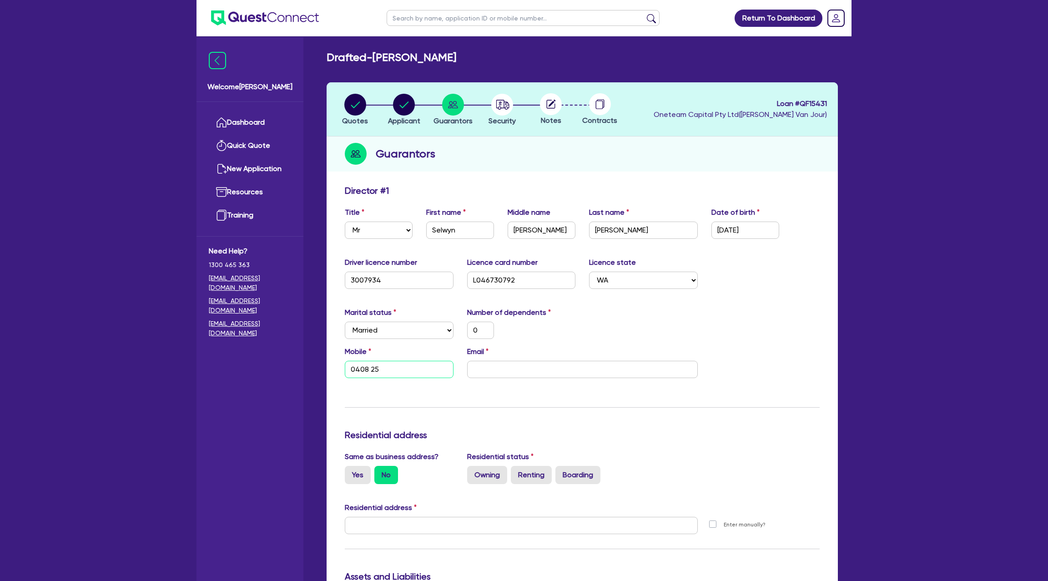
type input "0408 255"
type input "0"
type input "0408 255 9"
type input "0"
type input "0408 255 92"
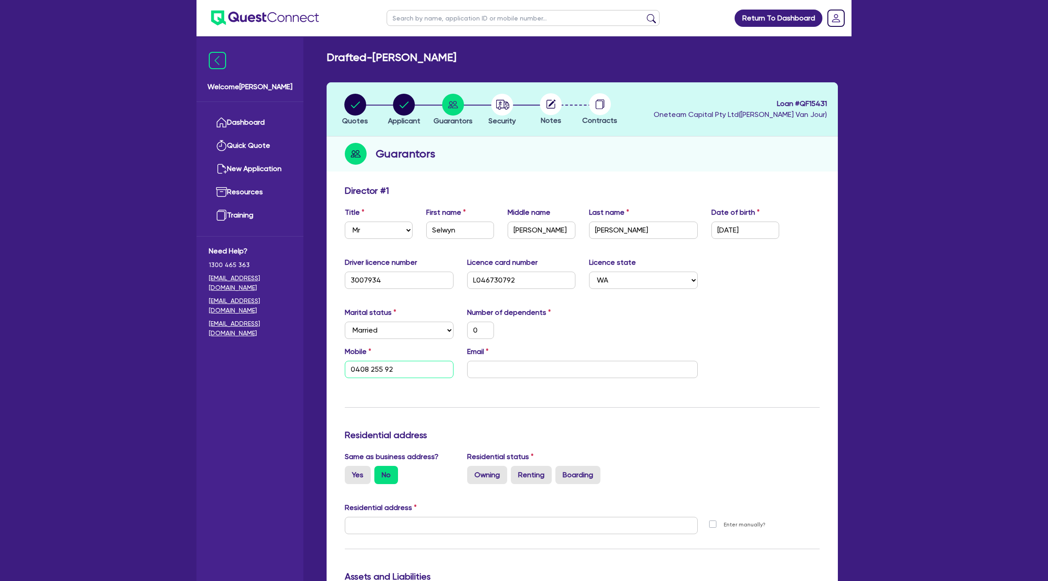
type input "0"
type input "0408 255 921"
click at [485, 353] on label "Email" at bounding box center [477, 351] width 21 height 11
click at [485, 361] on input "email" at bounding box center [582, 369] width 231 height 17
paste input "[EMAIL_ADDRESS][DOMAIN_NAME]"
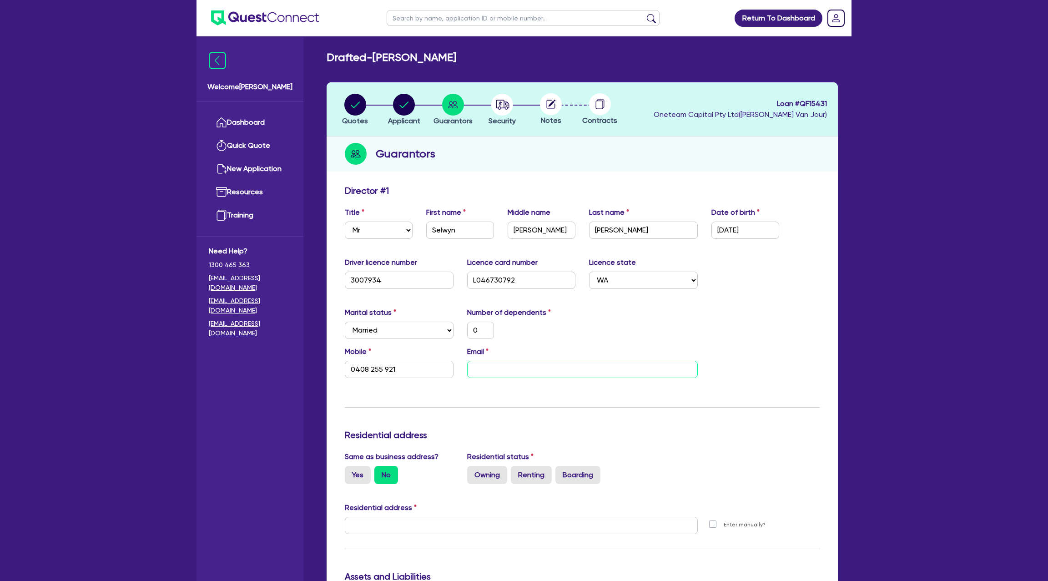
type input "0"
type input "0408 255 921"
type input "[EMAIL_ADDRESS][DOMAIN_NAME]"
click at [610, 322] on div "Marital status Select Single Married De Facto / Partner Number of dependents 0" at bounding box center [582, 326] width 488 height 39
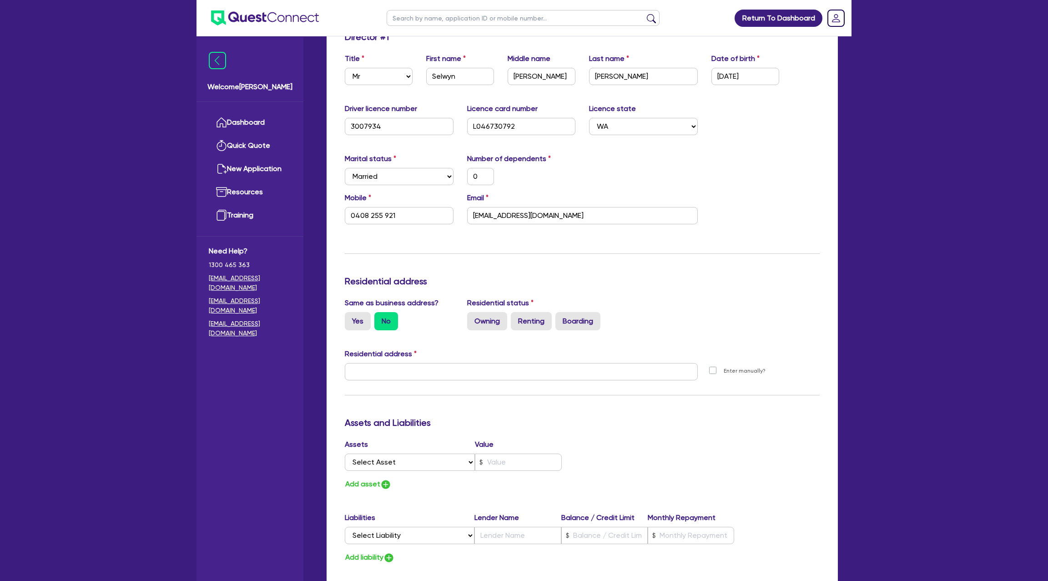
scroll to position [157, 0]
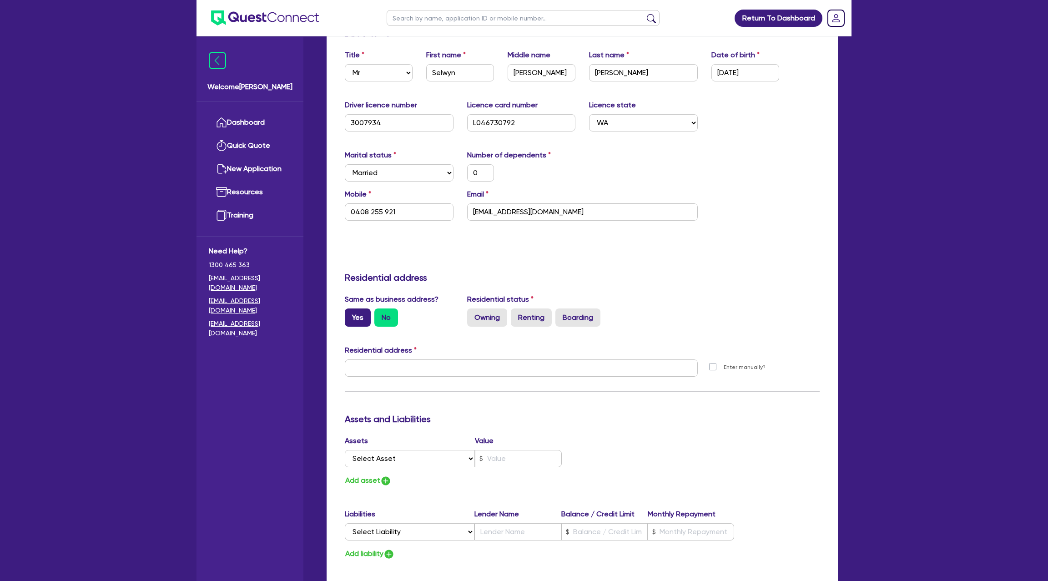
click at [360, 317] on label "Yes" at bounding box center [358, 317] width 26 height 18
click at [351, 314] on input "Yes" at bounding box center [348, 311] width 6 height 6
radio input "true"
type input "0"
type input "0408 255 921"
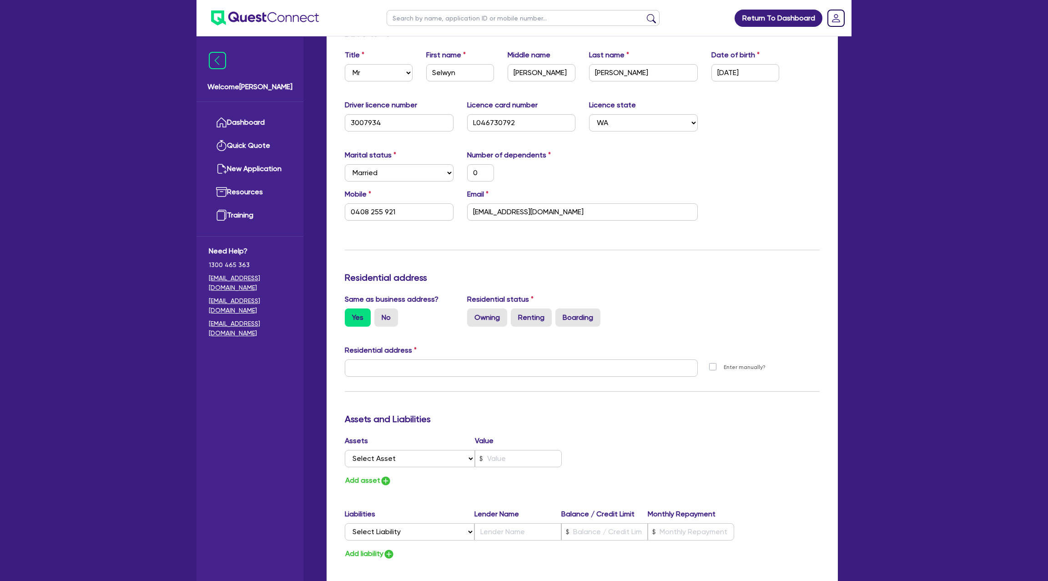
type input "[STREET_ADDRESS][PERSON_NAME]"
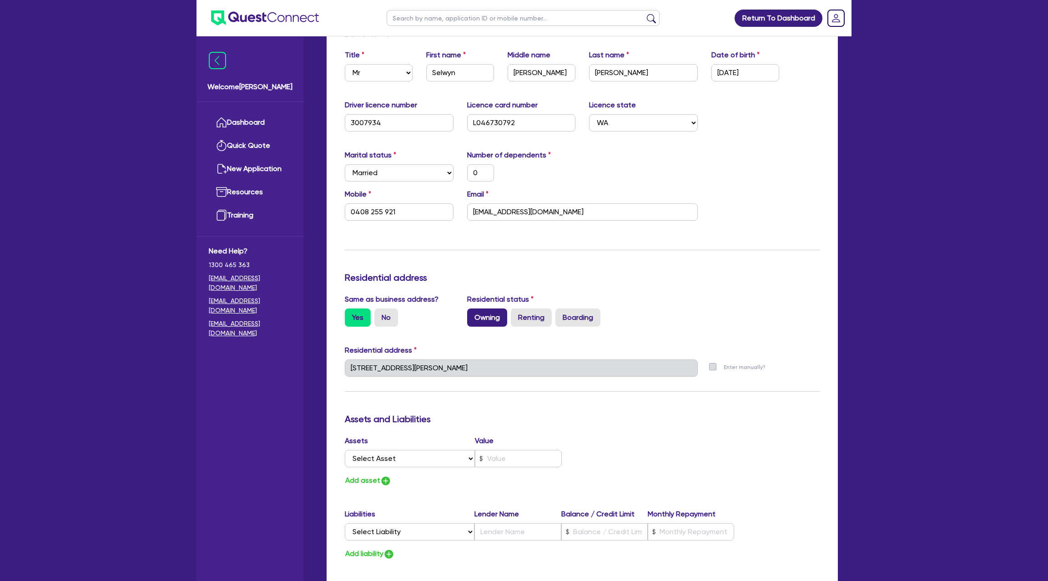
click at [492, 312] on label "Owning" at bounding box center [487, 317] width 40 height 18
click at [473, 312] on input "Owning" at bounding box center [470, 311] width 6 height 6
radio input "true"
type input "0"
type input "0408 255 921"
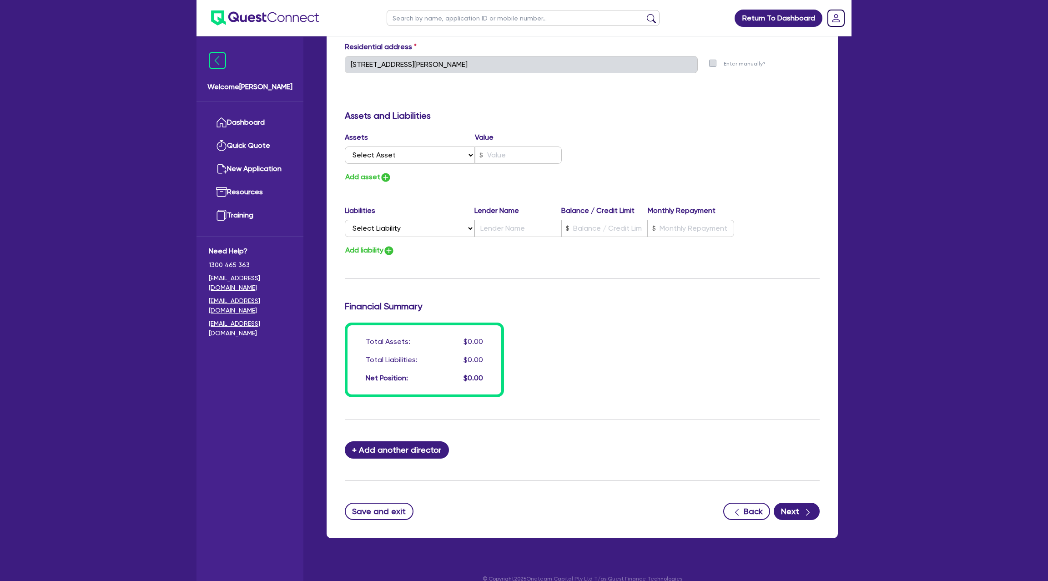
scroll to position [472, 0]
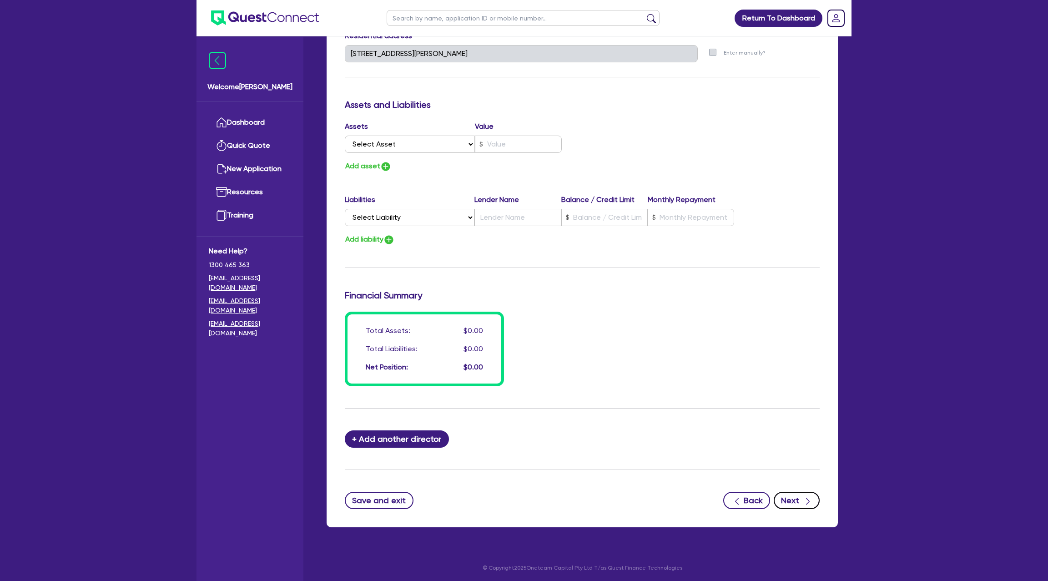
click at [796, 493] on button "Next" at bounding box center [797, 500] width 46 height 17
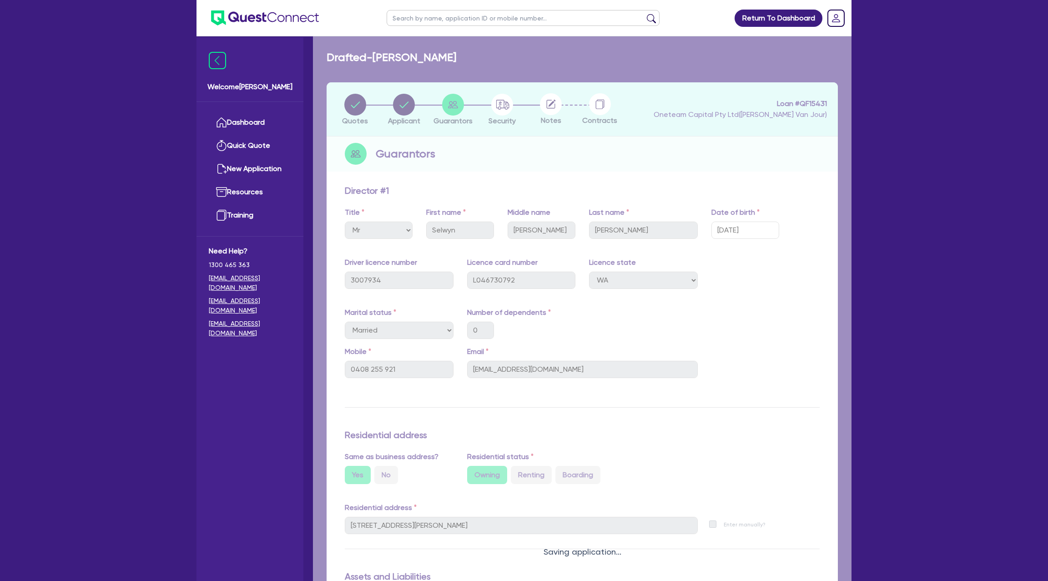
select select "CARS_AND_LIGHT_TRUCKS"
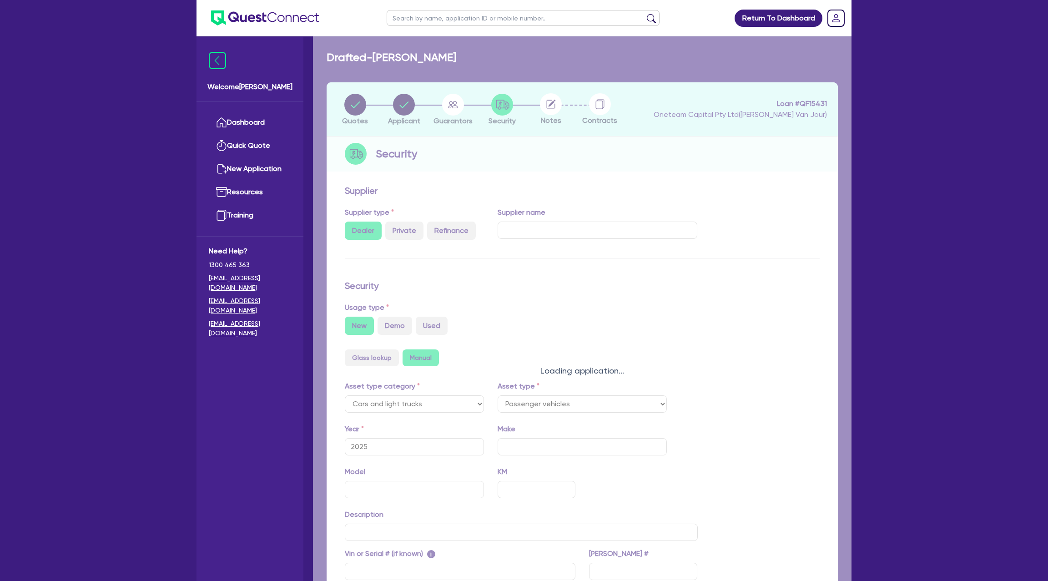
select select "PASSENGER_VEHICLES"
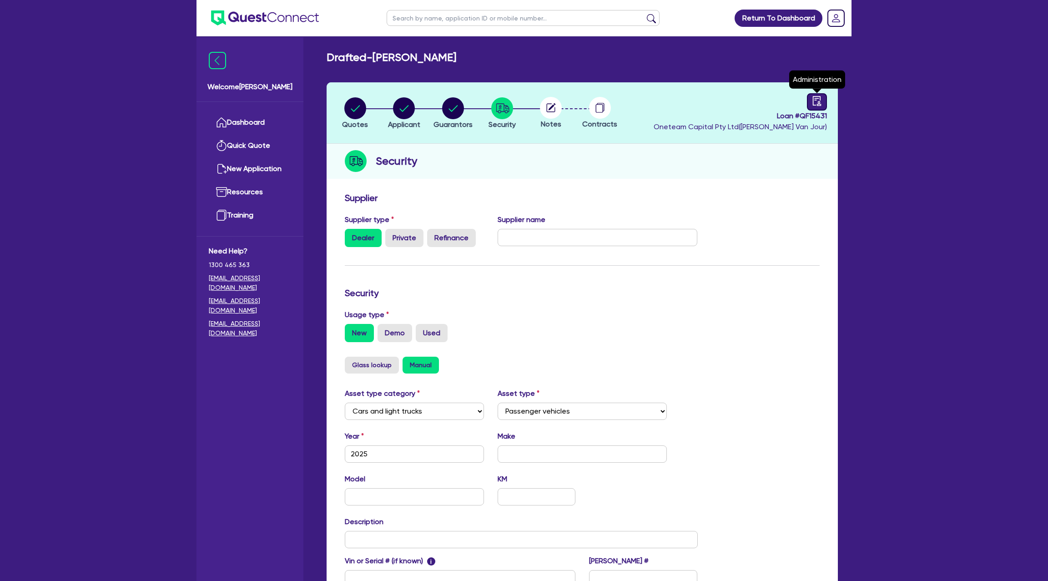
click at [819, 98] on icon "audit" at bounding box center [817, 101] width 10 height 10
select select "DRAFTED_NEW"
select select "Other"
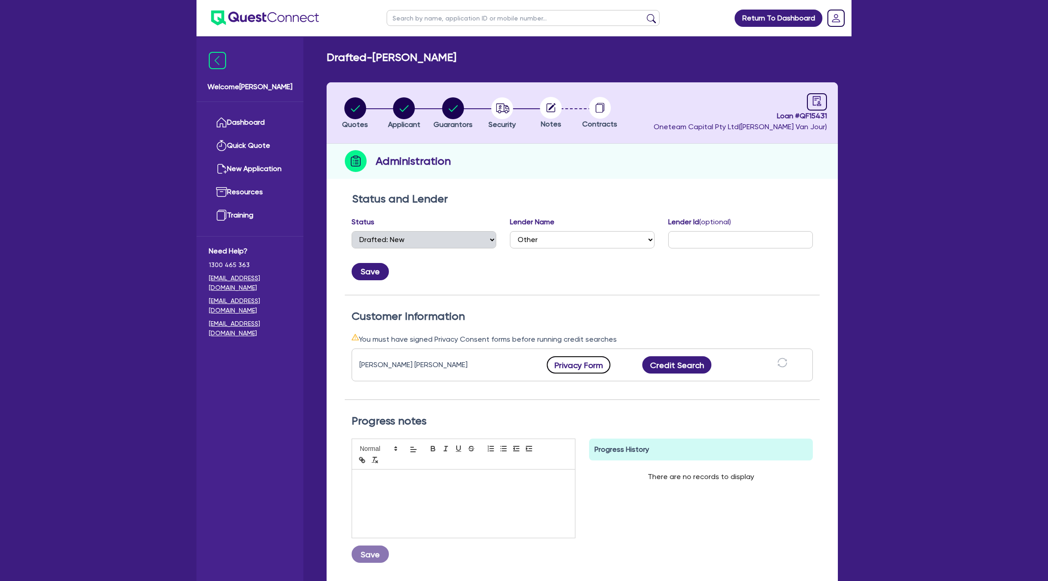
click at [584, 362] on button "Privacy Form" at bounding box center [579, 364] width 64 height 17
click at [456, 116] on circle "button" at bounding box center [453, 108] width 22 height 22
select select "MR"
select select "WA"
select select "MARRIED"
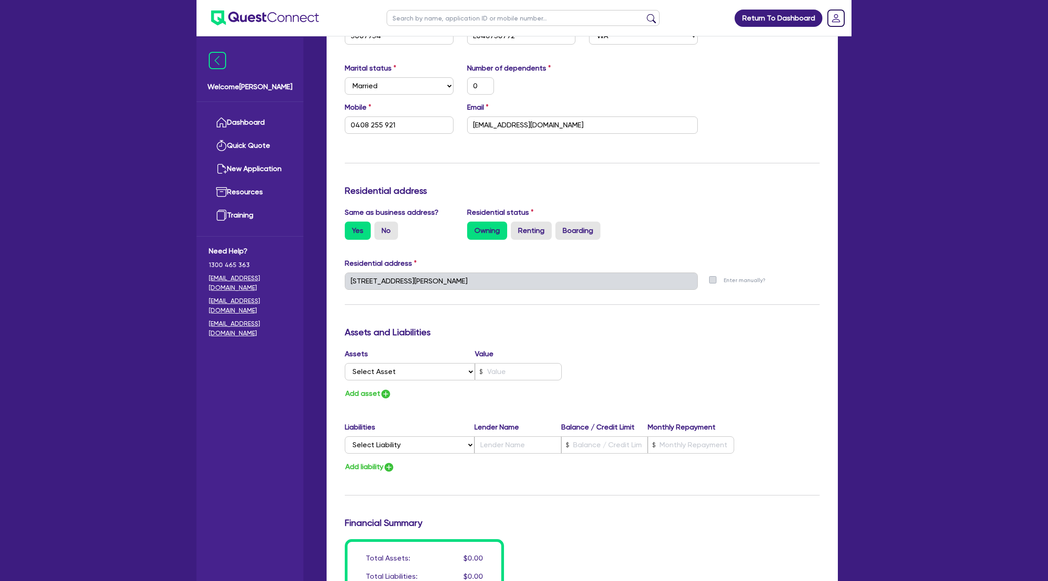
scroll to position [282, 0]
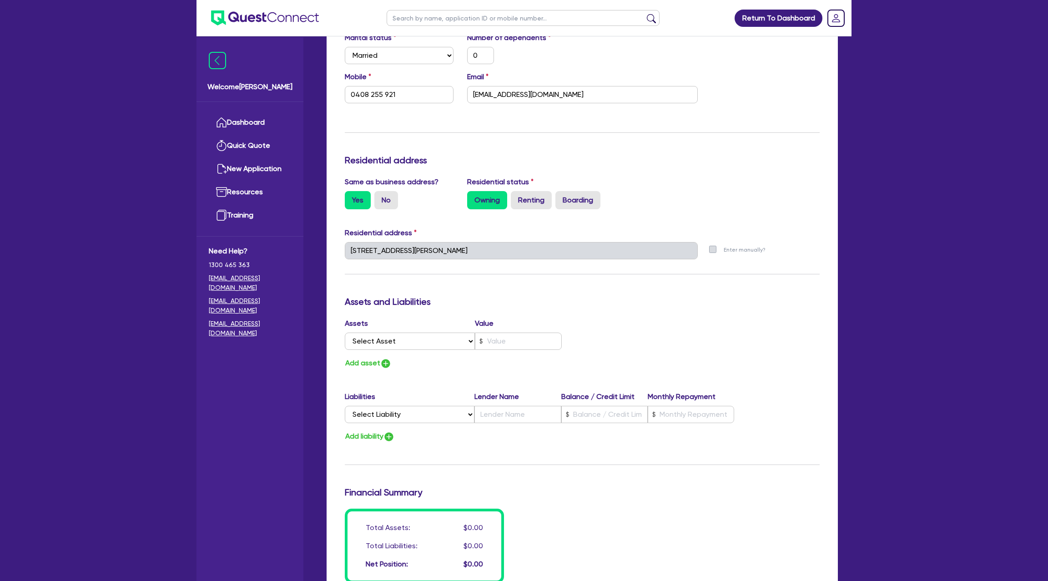
click at [423, 140] on div "Update residential status for Director #1 Boarding is only acceptable when the …" at bounding box center [582, 246] width 475 height 673
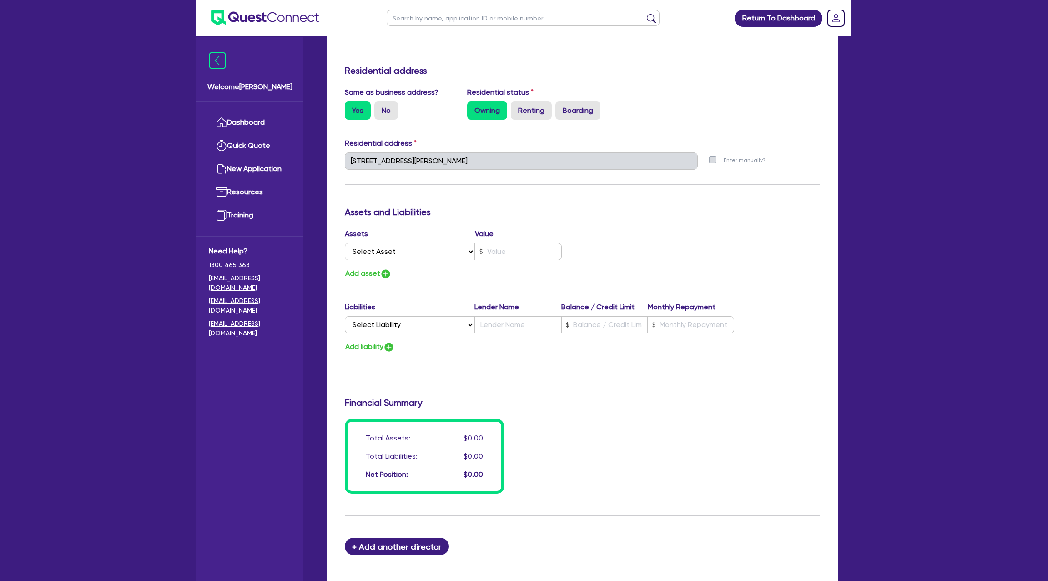
scroll to position [395, 0]
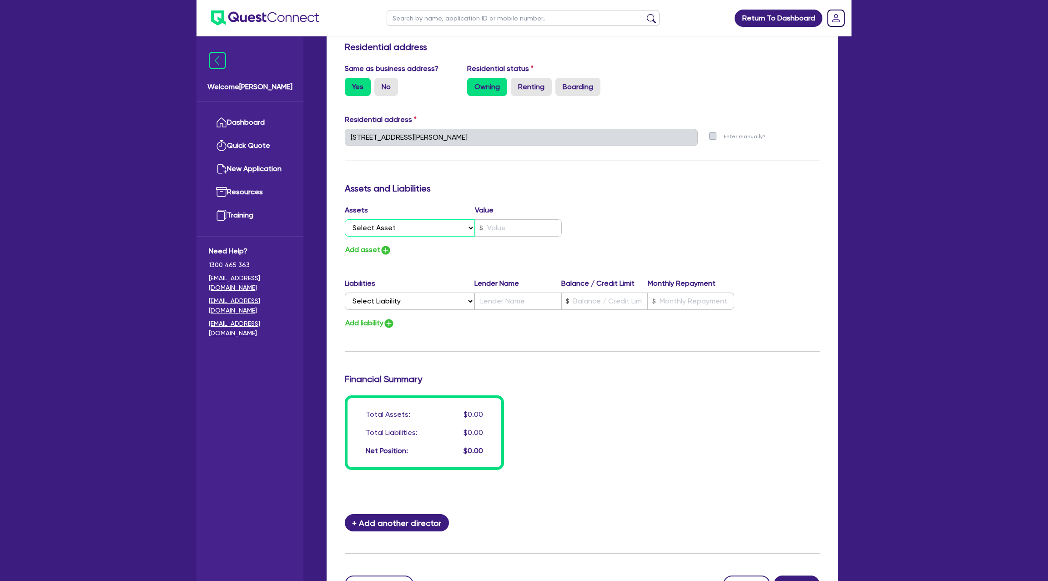
click at [404, 233] on select "Select Asset Cash Property Investment property Vehicle Truck Trailer Equipment …" at bounding box center [410, 227] width 130 height 17
select select "CASH"
click at [345, 219] on select "Select Asset Cash Property Investment property Vehicle Truck Trailer Equipment …" at bounding box center [410, 227] width 130 height 17
type input "0"
type input "0408 255 921"
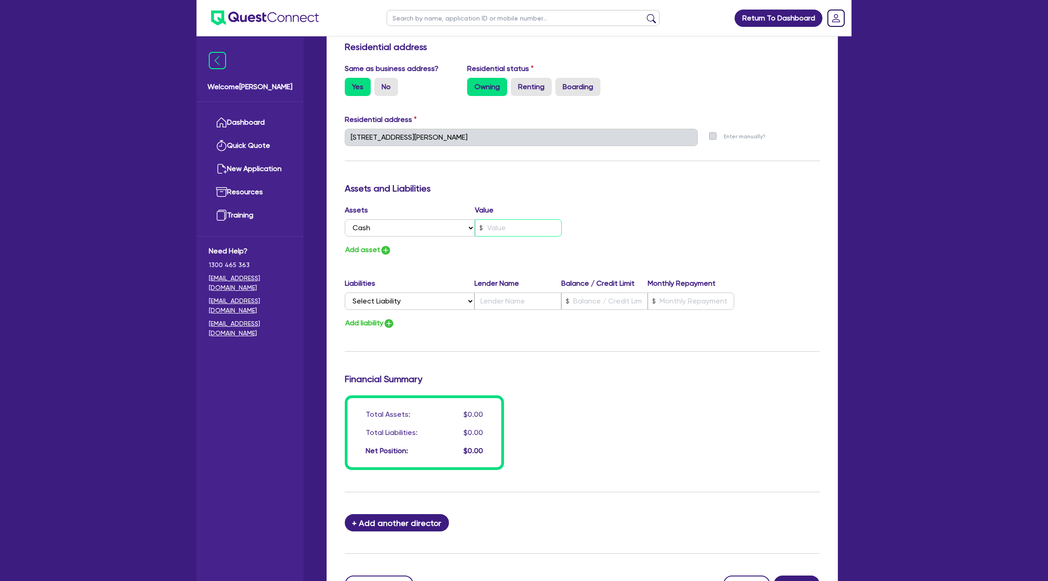
click at [524, 229] on input "text" at bounding box center [518, 227] width 87 height 17
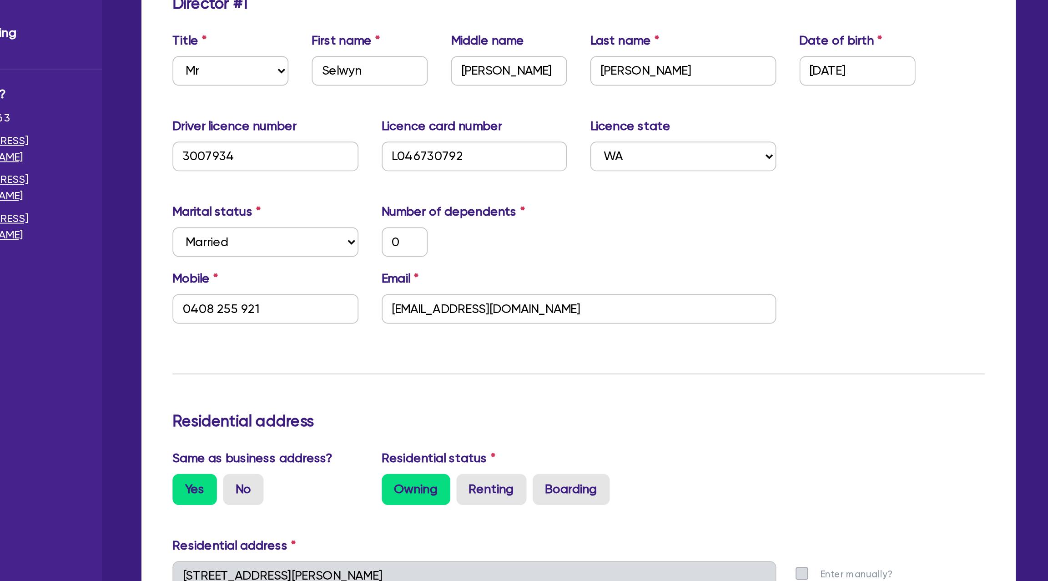
scroll to position [0, 0]
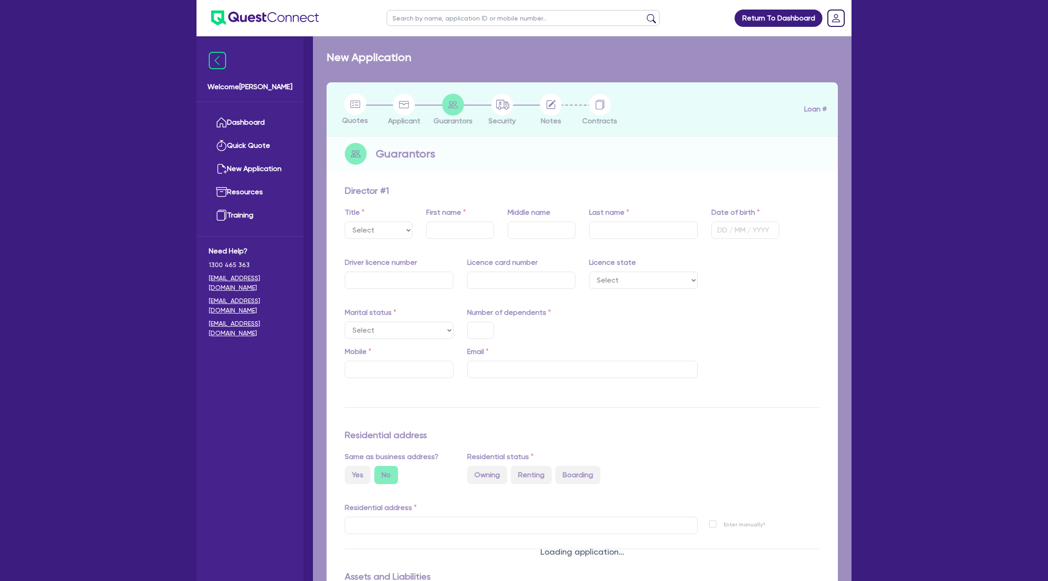
select select "MR"
type input "Selwyn"
type input "Raymond"
type input "Saunders"
type input "11/01/1961"
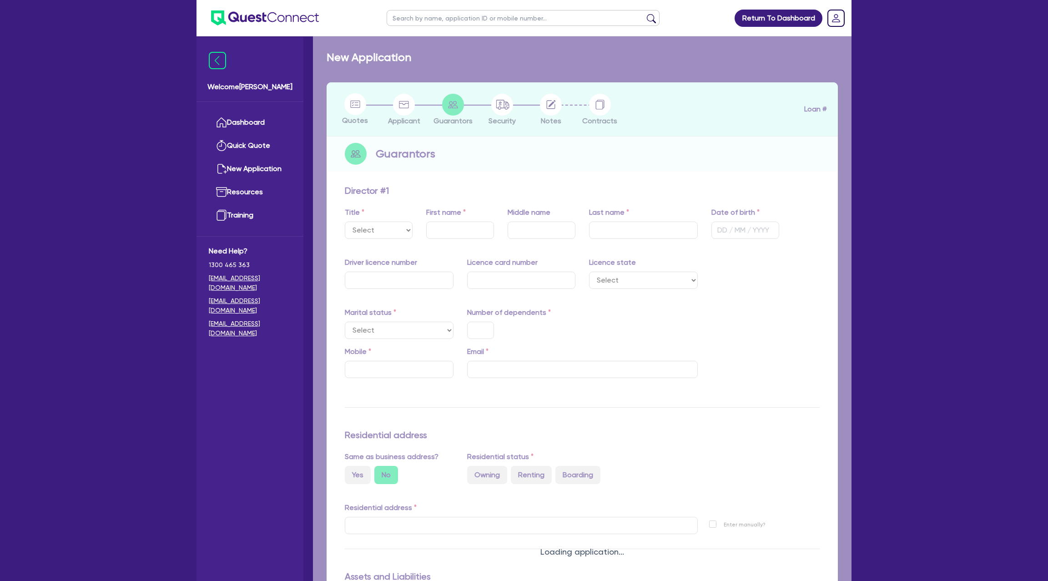
type input "3007934"
type input "L046730792"
select select "WA"
select select "MARRIED"
type input "0"
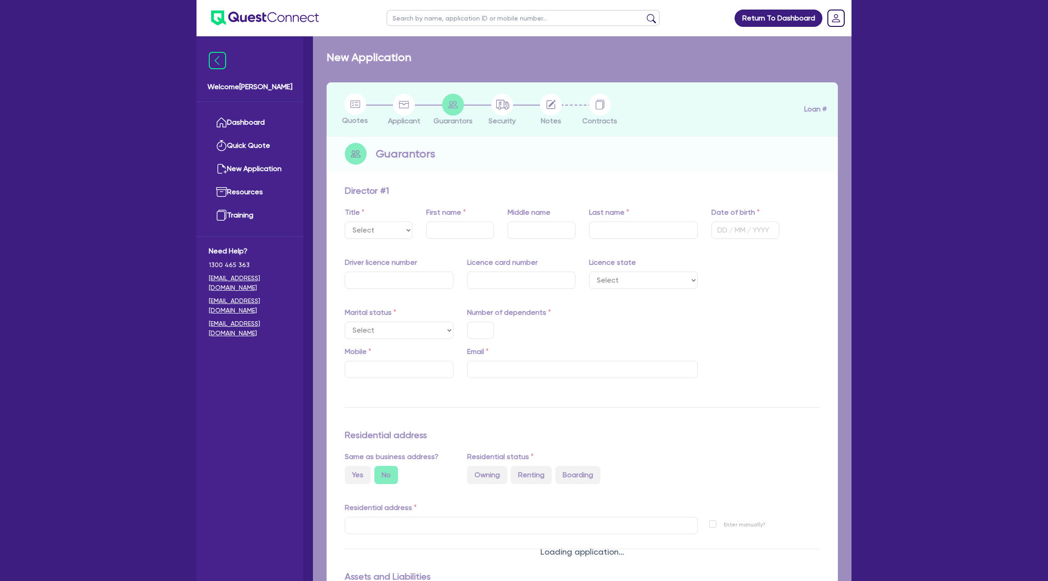
type input "0408 255 921"
type input "Selwynsaunders@yahoo.com"
radio input "true"
type input "60 Parkview Dr Ballajura WA 6066"
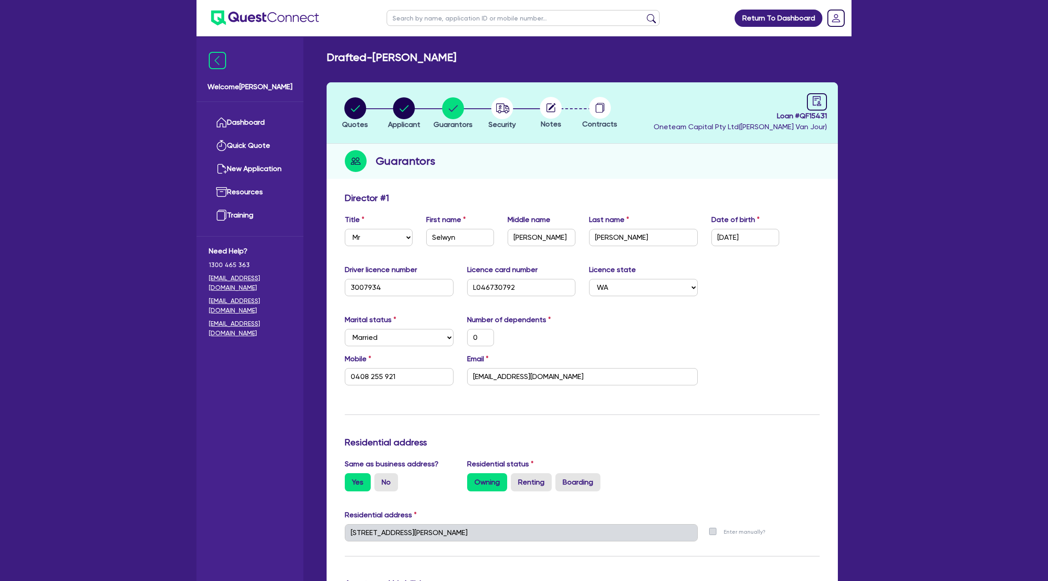
select select "MR"
select select "WA"
select select "MARRIED"
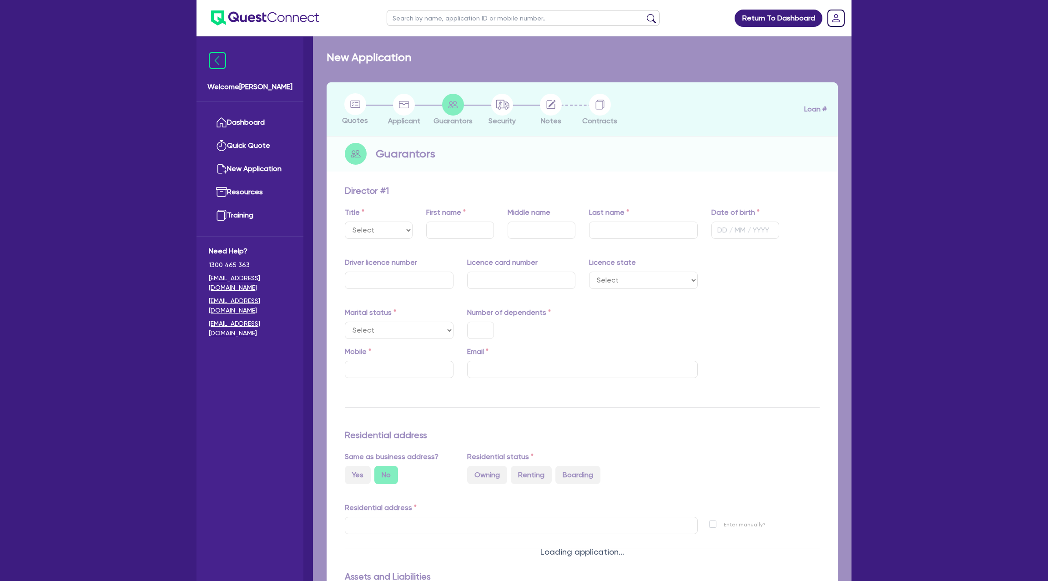
select select "MR"
type input "Selwyn"
type input "[PERSON_NAME]"
type input "[DATE]"
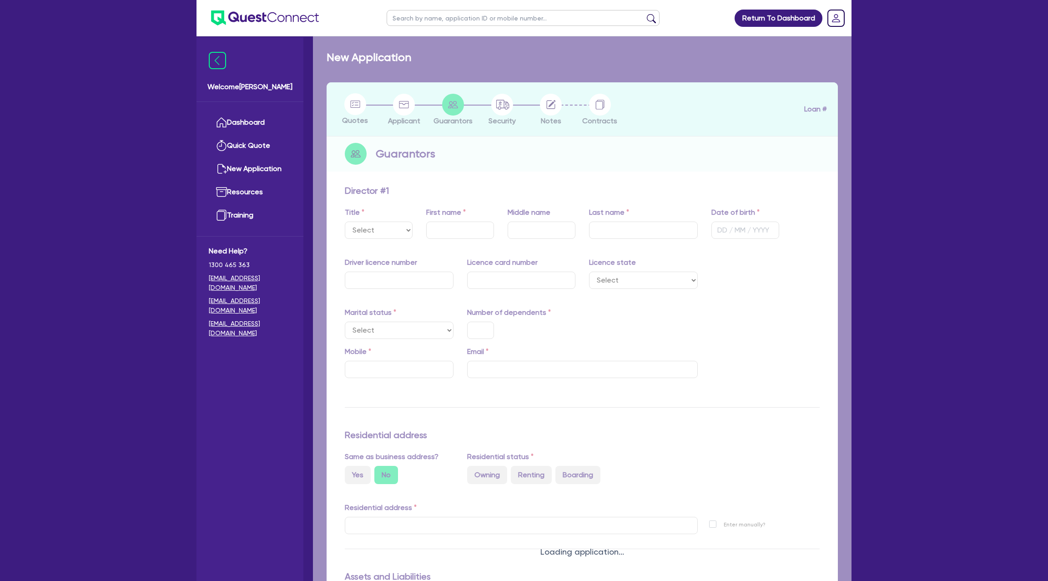
type input "3007934"
type input "L046730792"
select select "WA"
select select "MARRIED"
type input "0"
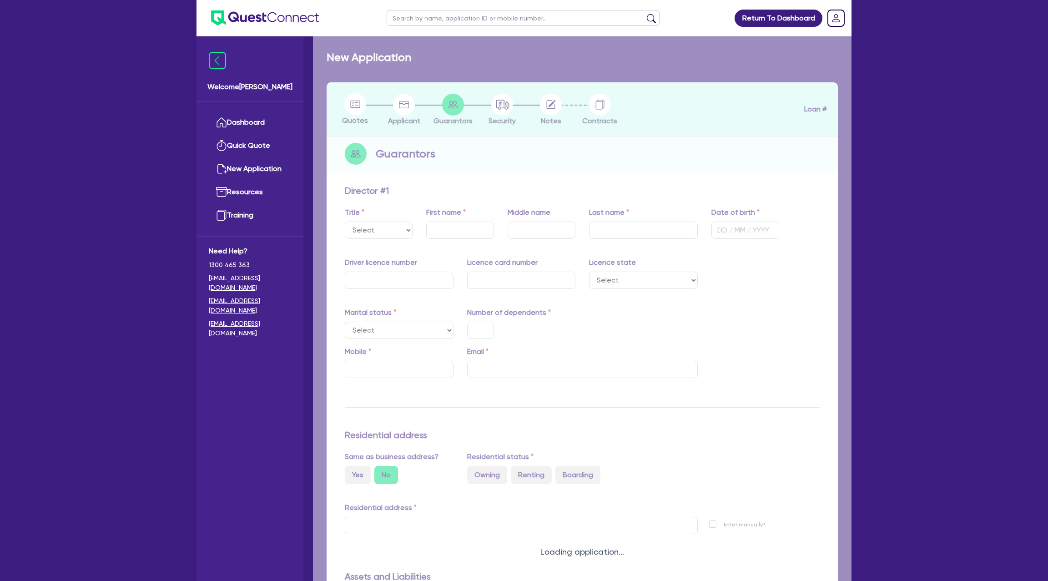
type input "0408 255 921"
type input "[EMAIL_ADDRESS][DOMAIN_NAME]"
radio input "true"
type input "[STREET_ADDRESS][PERSON_NAME]"
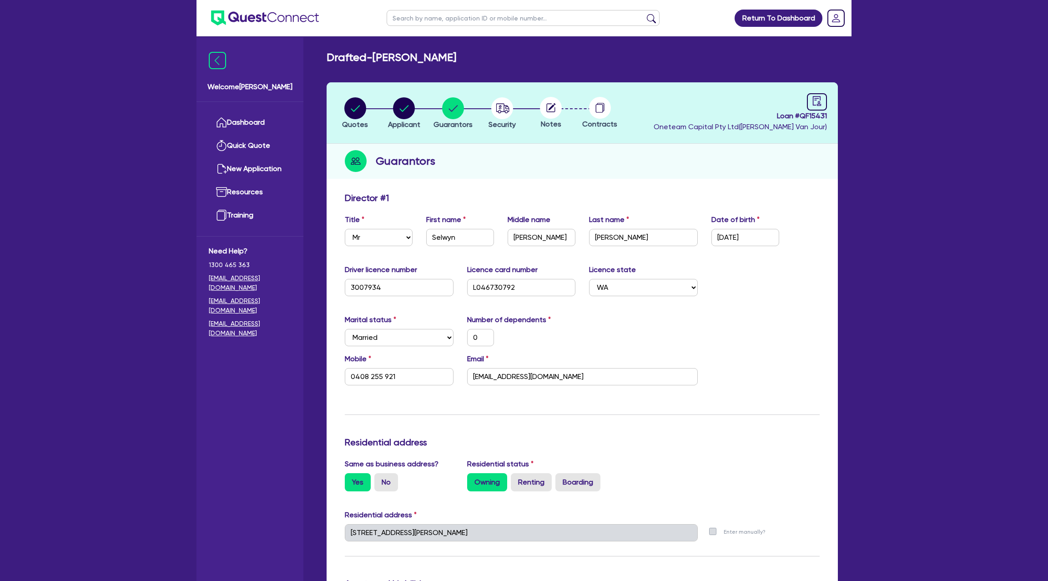
select select "MR"
select select "WA"
select select "MARRIED"
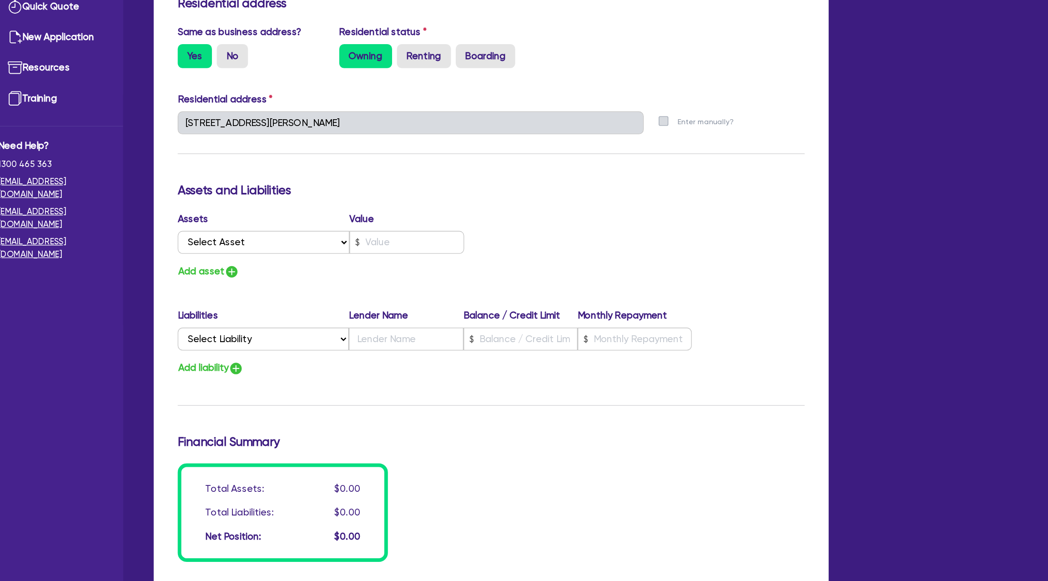
scroll to position [302, 0]
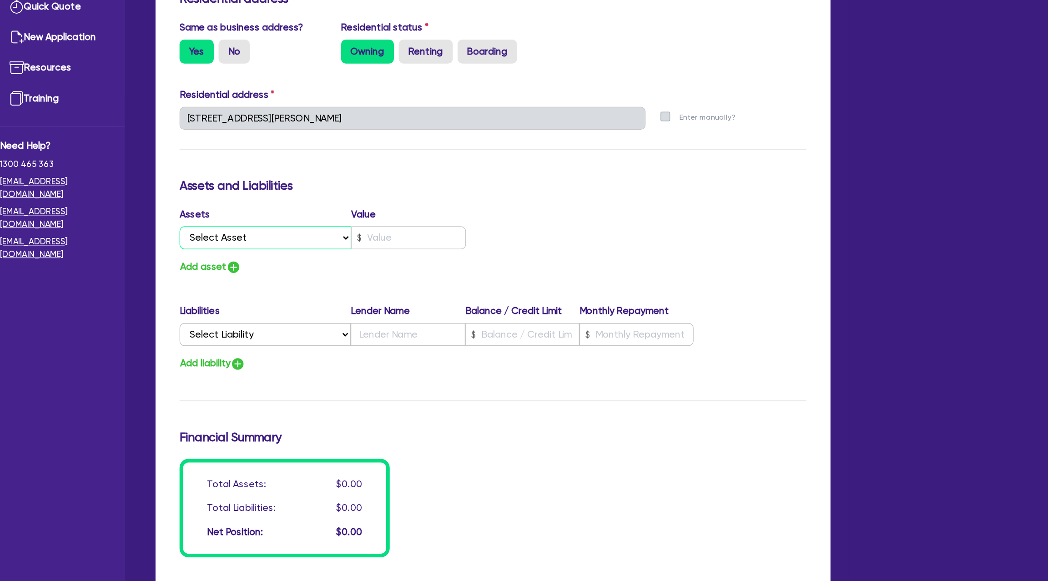
click at [380, 321] on select "Select Asset Cash Property Investment property Vehicle Truck Trailer Equipment …" at bounding box center [410, 320] width 130 height 17
select select "PROPERTY"
click at [345, 312] on select "Select Asset Cash Property Investment property Vehicle Truck Trailer Equipment …" at bounding box center [410, 320] width 130 height 17
type input "0"
type input "0408 255 921"
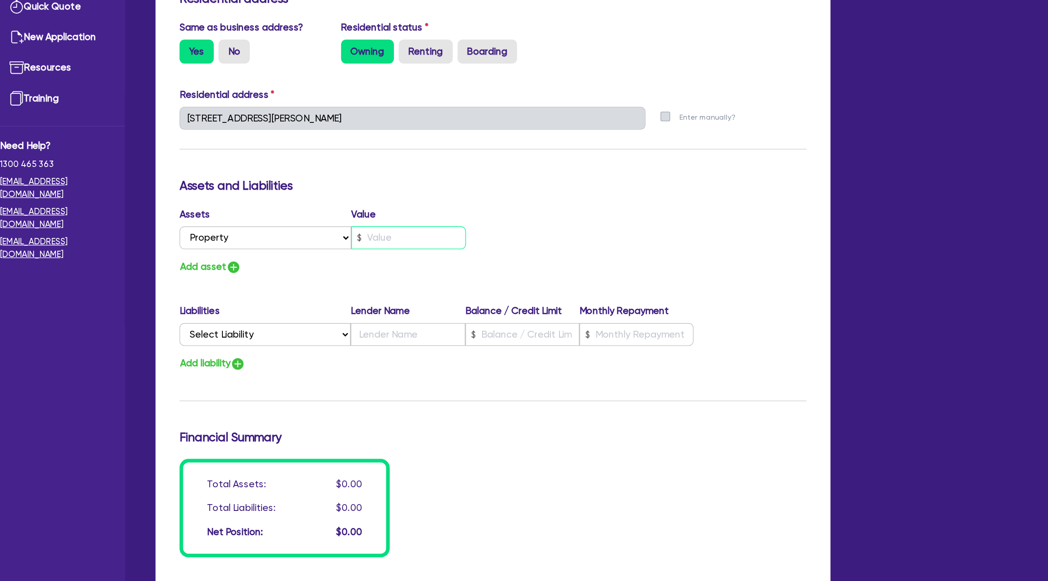
click at [506, 320] on input "text" at bounding box center [518, 320] width 87 height 17
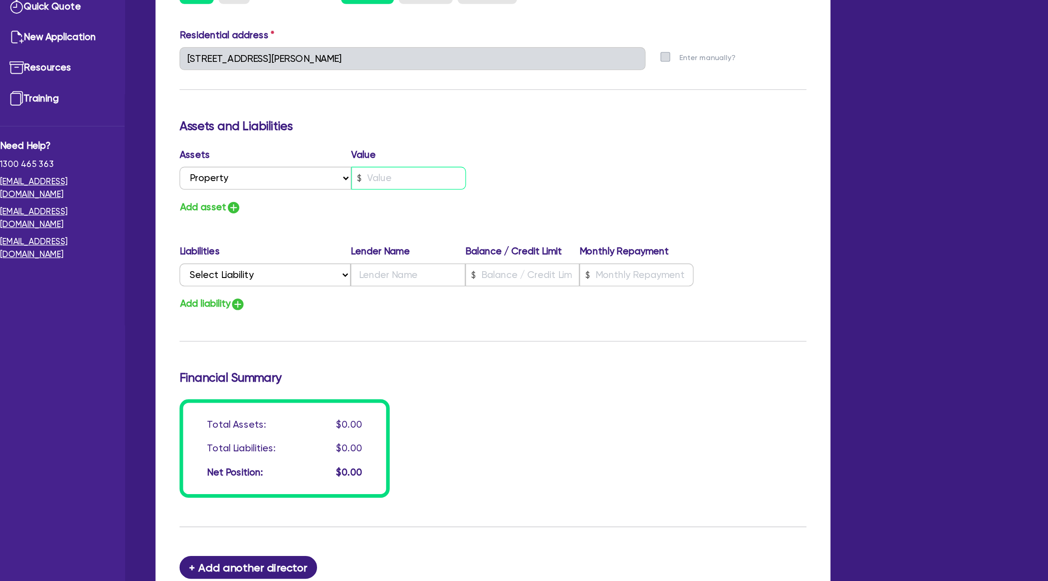
scroll to position [347, 0]
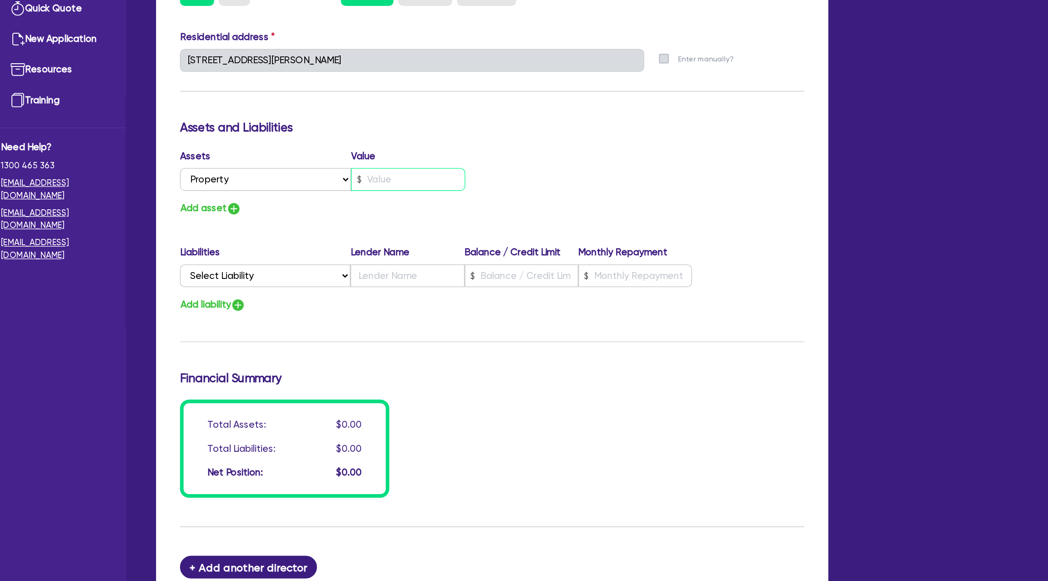
type input "0"
type input "0408 255 921"
type input "9"
type input "0"
type input "0408 255 921"
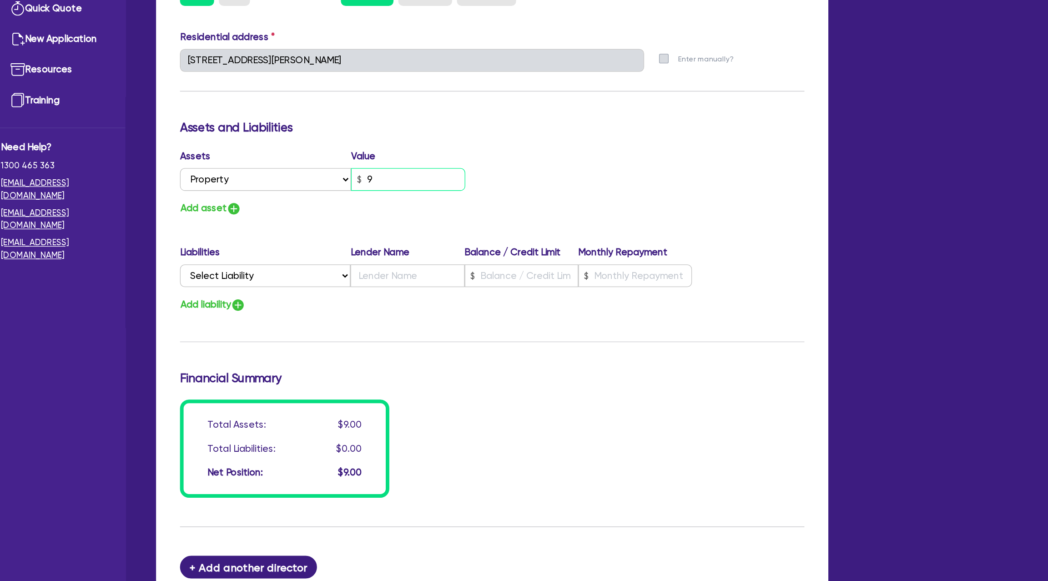
type input "92"
type input "0"
type input "0408 255 921"
type input "9"
type input "0"
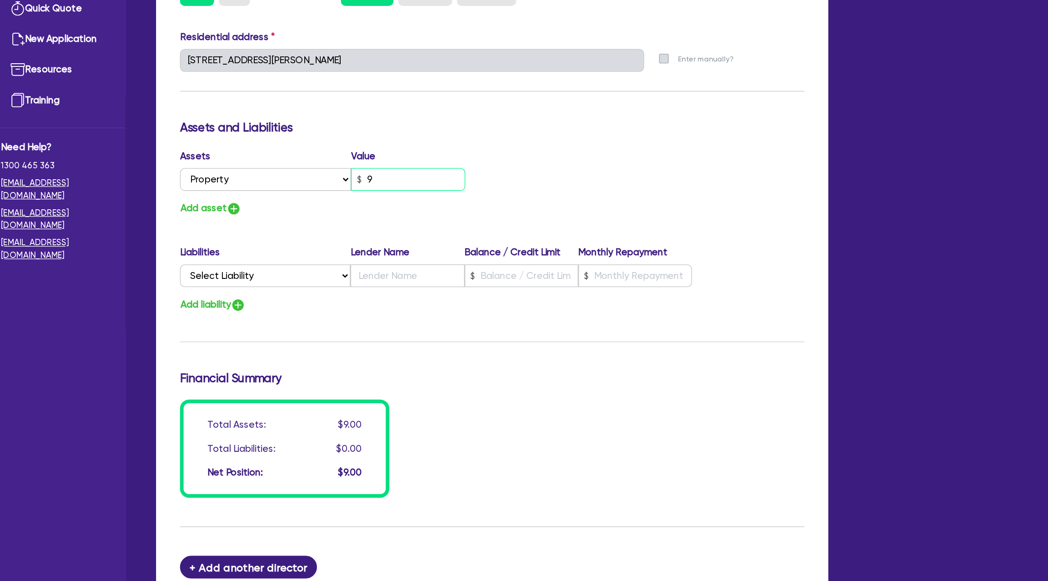
type input "0408 255 921"
type input "0"
type input "0408 255 921"
type input "1"
type input "0"
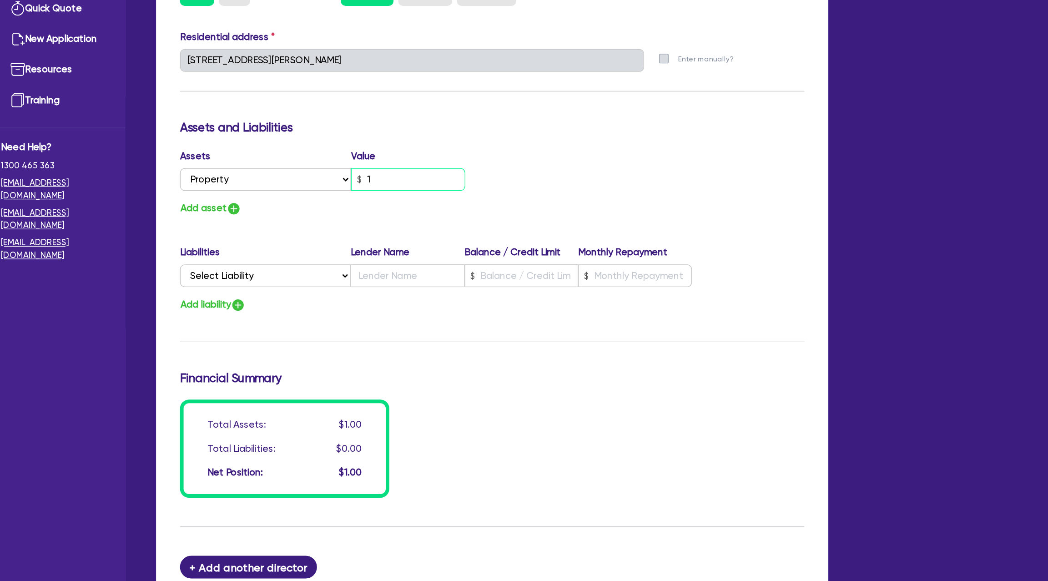
type input "0408 255 921"
type input "10"
type input "0"
type input "0408 255 921"
type input "100"
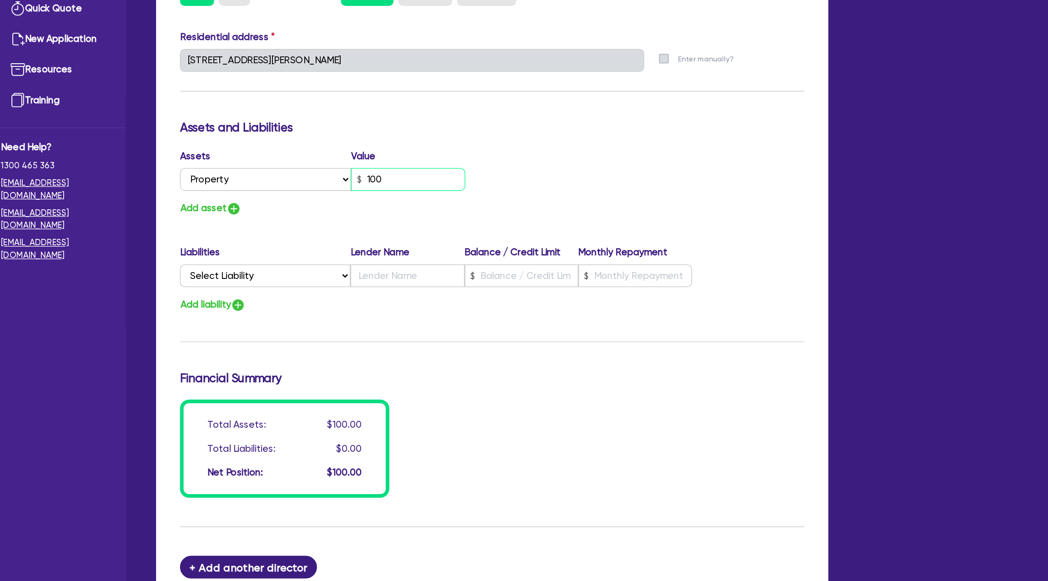
type input "0"
type input "0408 255 921"
type input "1,000"
type input "0"
type input "0408 255 921"
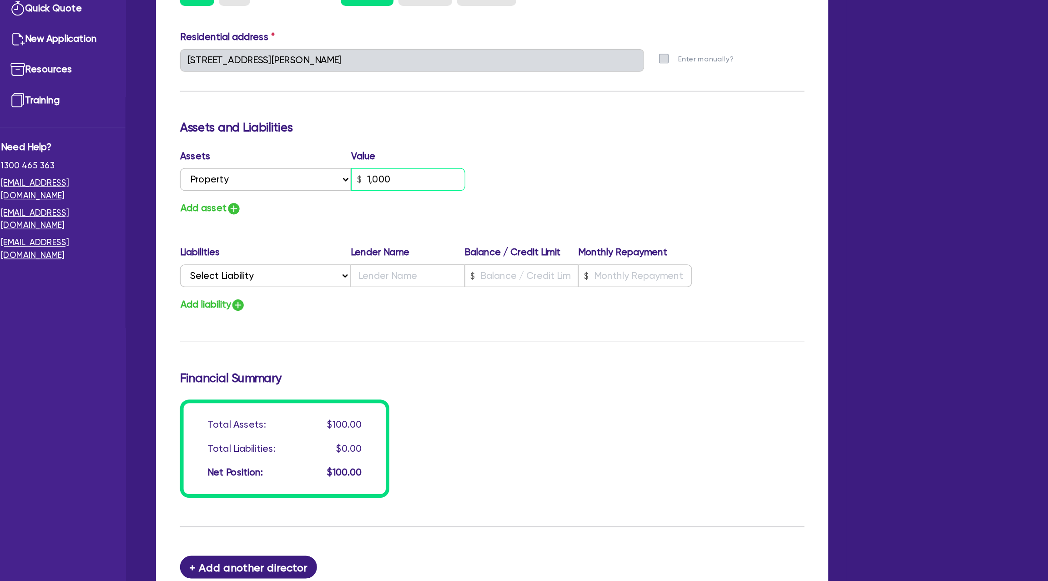
type input "10,000"
type input "0"
type input "0408 255 921"
type input "100,000"
type input "0"
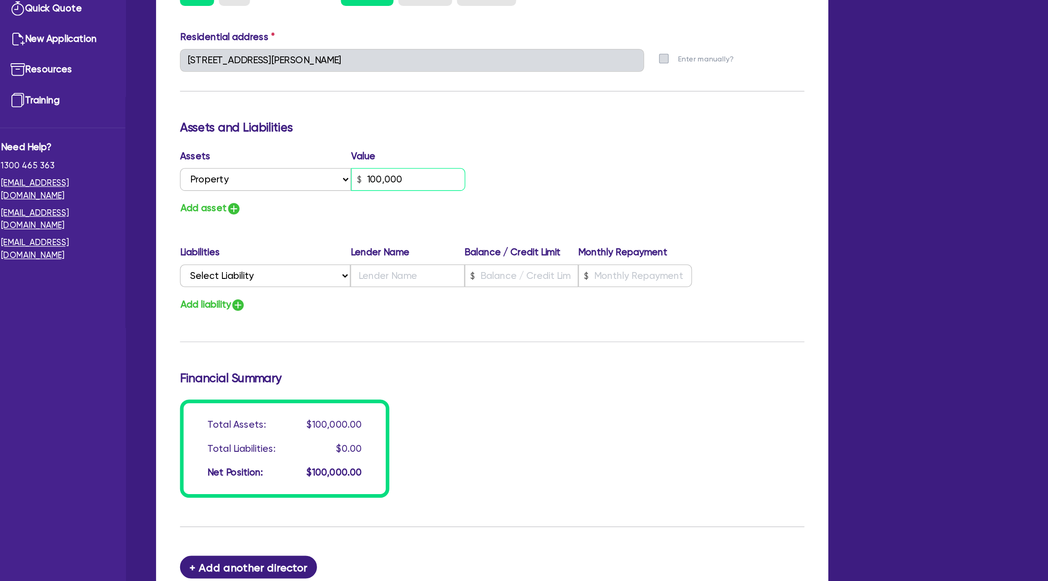
type input "0408 255 921"
click at [537, 282] on input "1,000,000" at bounding box center [518, 275] width 87 height 17
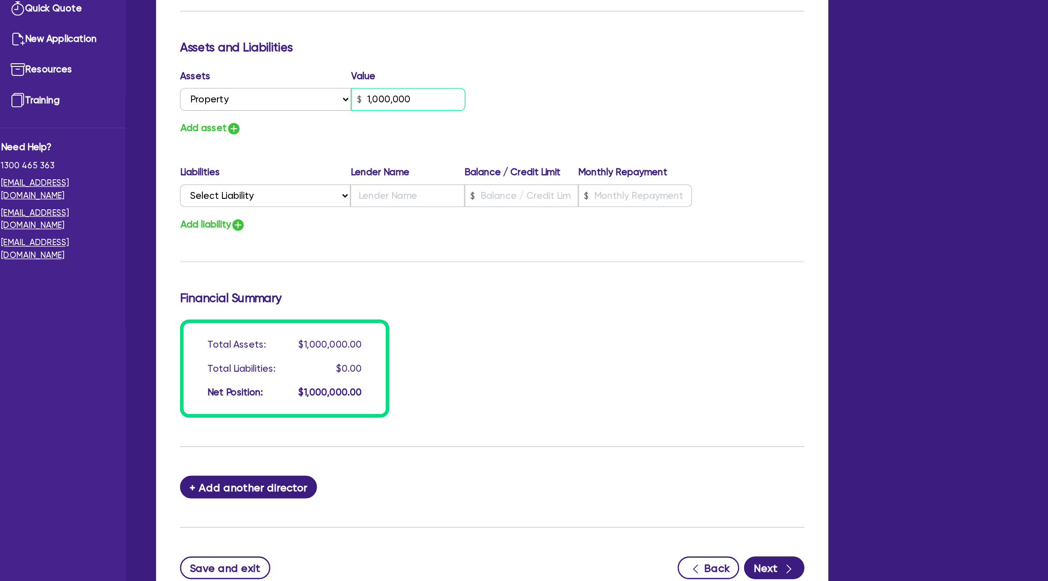
type input "1,000,000"
click at [521, 322] on div "Update residential status for Director #1 Boarding is only acceptable when the …" at bounding box center [582, 120] width 475 height 673
click at [376, 287] on select "Select Liability Credit card Mortgage Investment property loan Vehicle loan Tru…" at bounding box center [410, 287] width 130 height 17
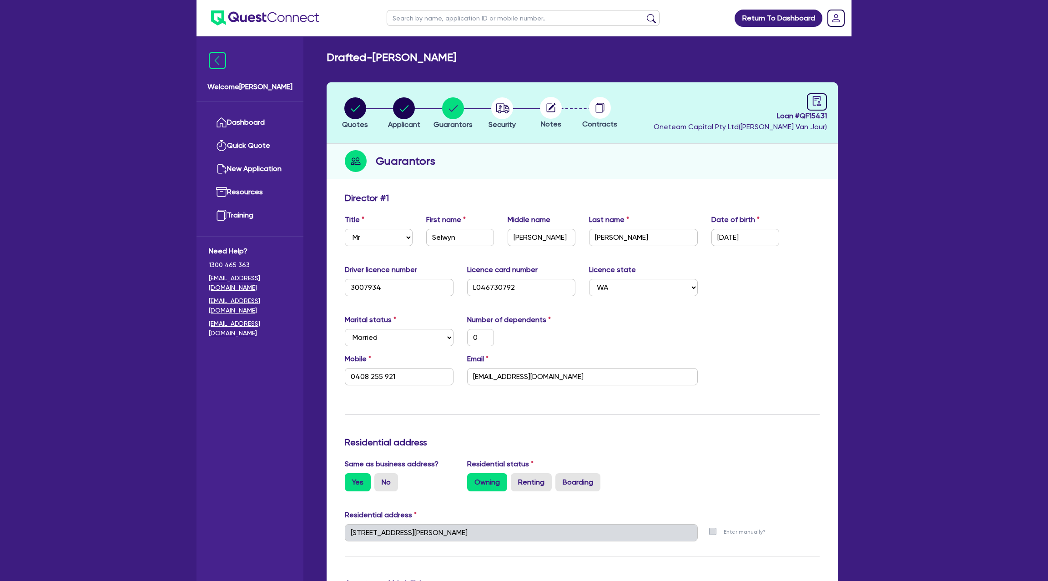
scroll to position [5, 0]
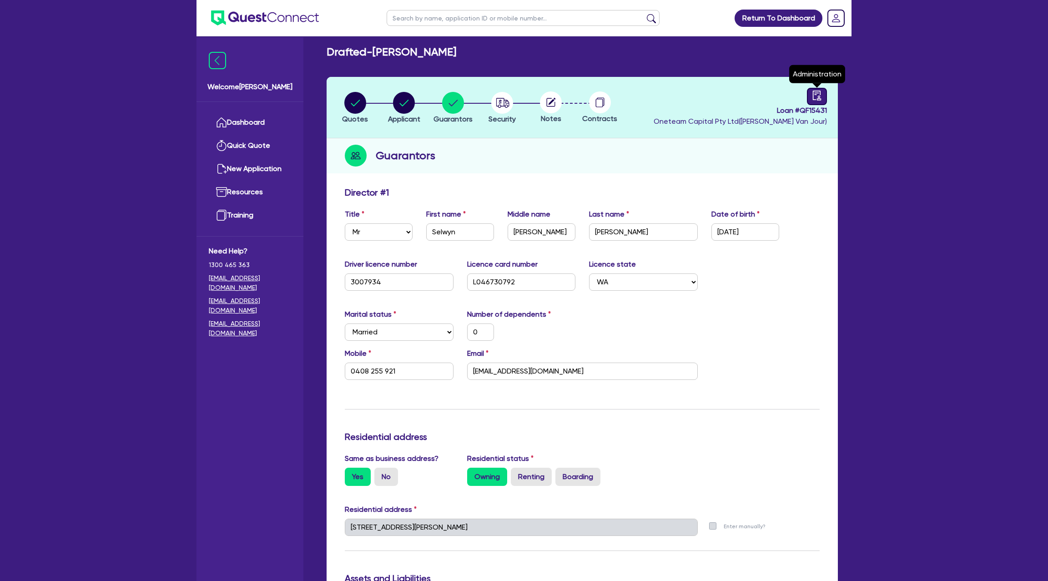
click at [819, 103] on div at bounding box center [817, 96] width 20 height 17
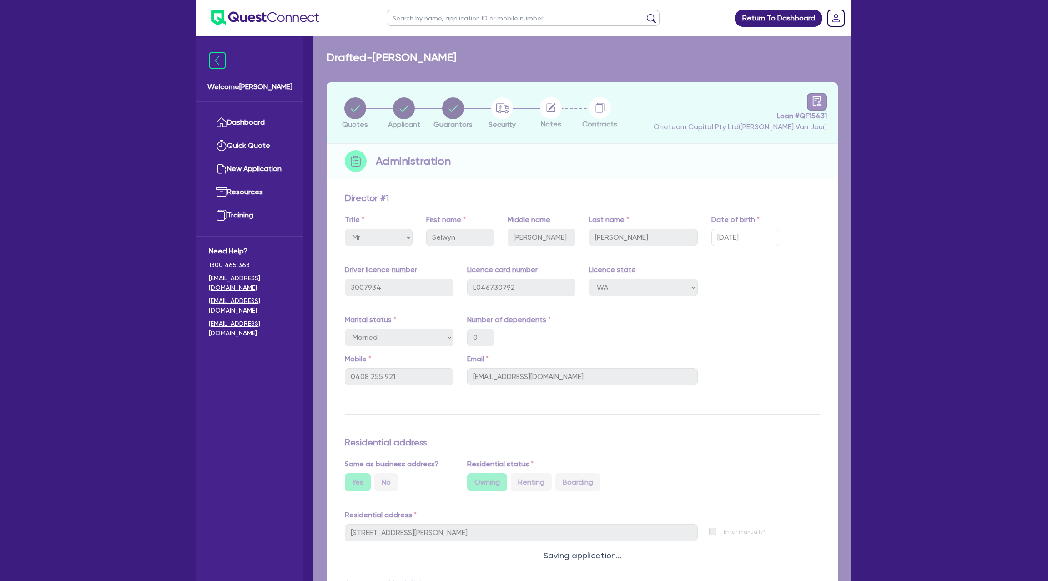
select select "DRAFTED_NEW"
select select "Other"
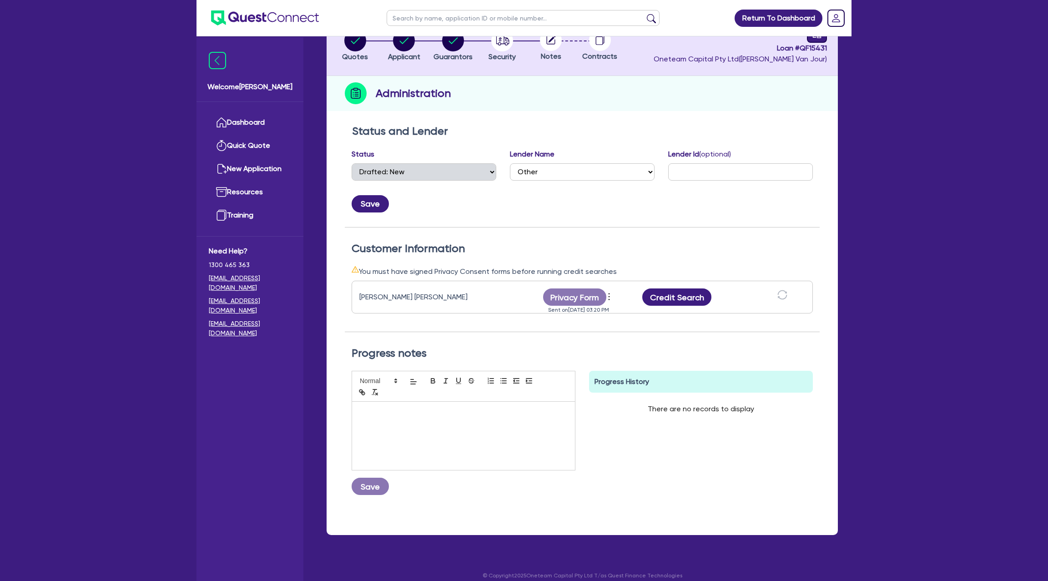
scroll to position [76, 0]
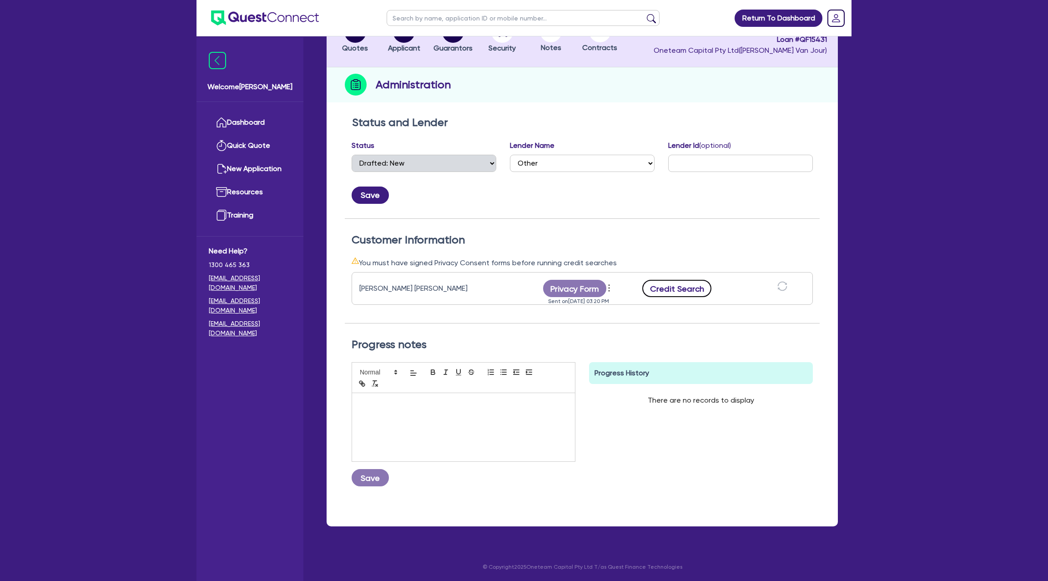
click at [666, 289] on button "Credit Search" at bounding box center [676, 288] width 69 height 17
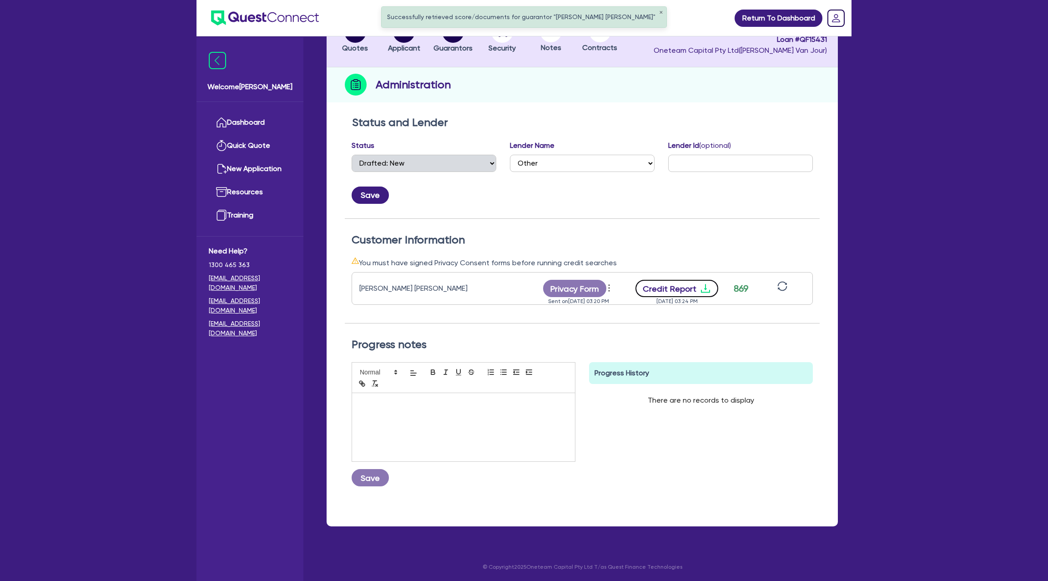
click at [709, 281] on button "Credit Report" at bounding box center [676, 288] width 83 height 17
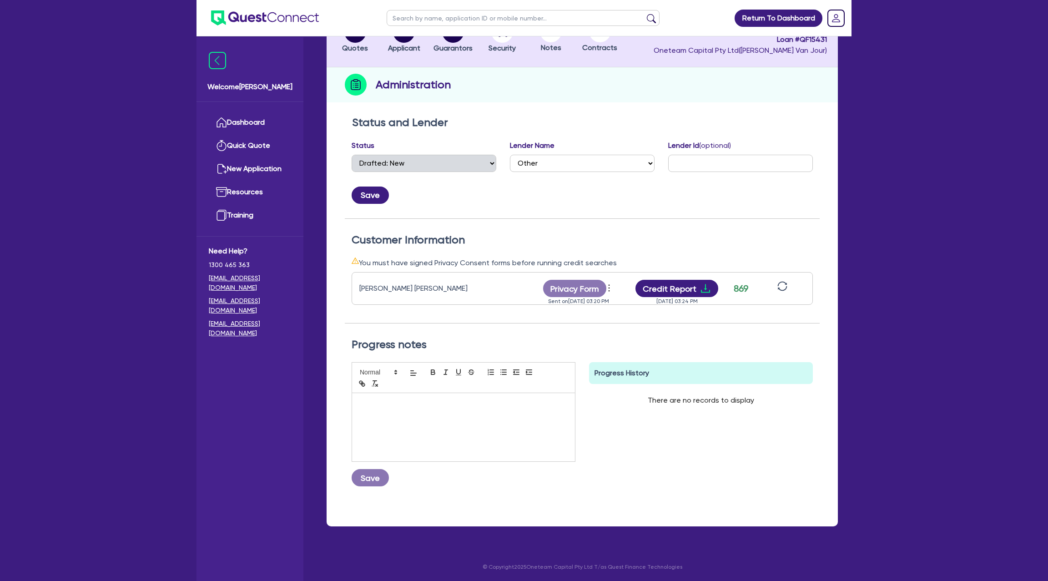
click at [544, 114] on div "Status and Lender Status Select Quoted Drafted: New Drafted: Amended Submitted:…" at bounding box center [582, 318] width 511 height 415
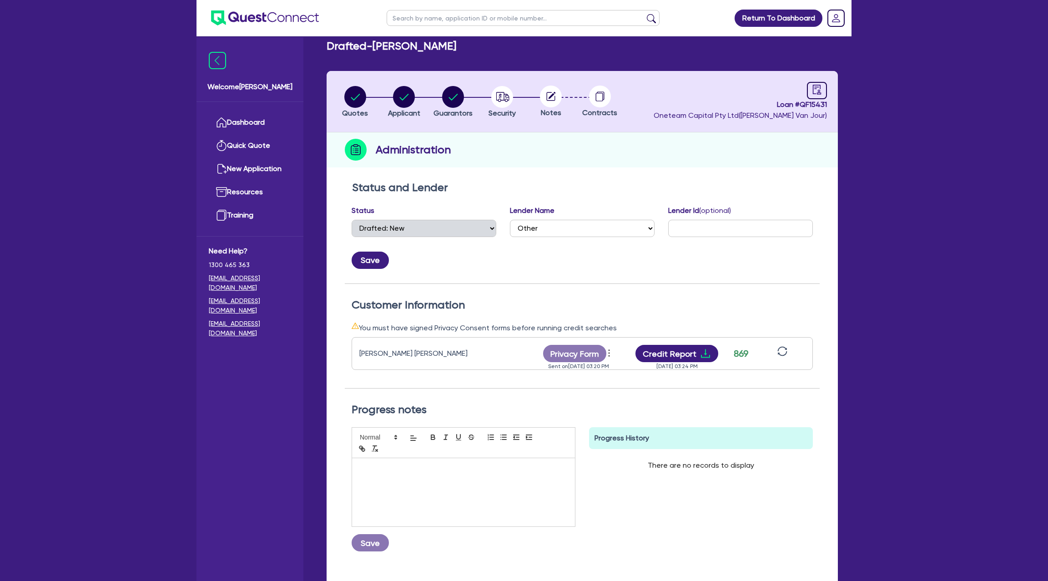
scroll to position [0, 0]
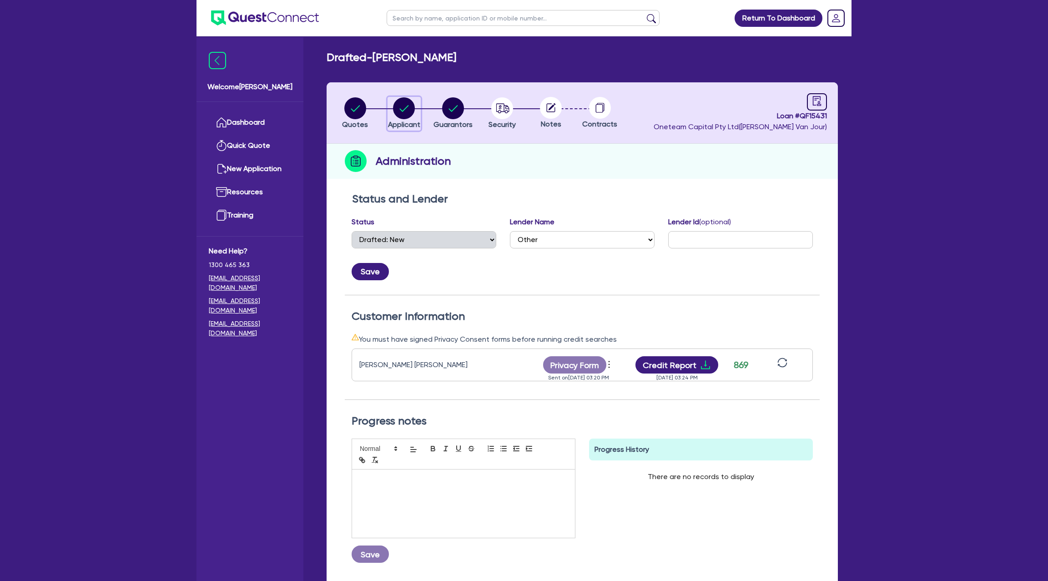
click at [401, 107] on circle "button" at bounding box center [404, 108] width 22 height 22
select select "SOLE_TRADER"
select select "TRANSPORT_WAREHOUSING"
select select "PASSENGERS_FREIGHT_TRANSPORT"
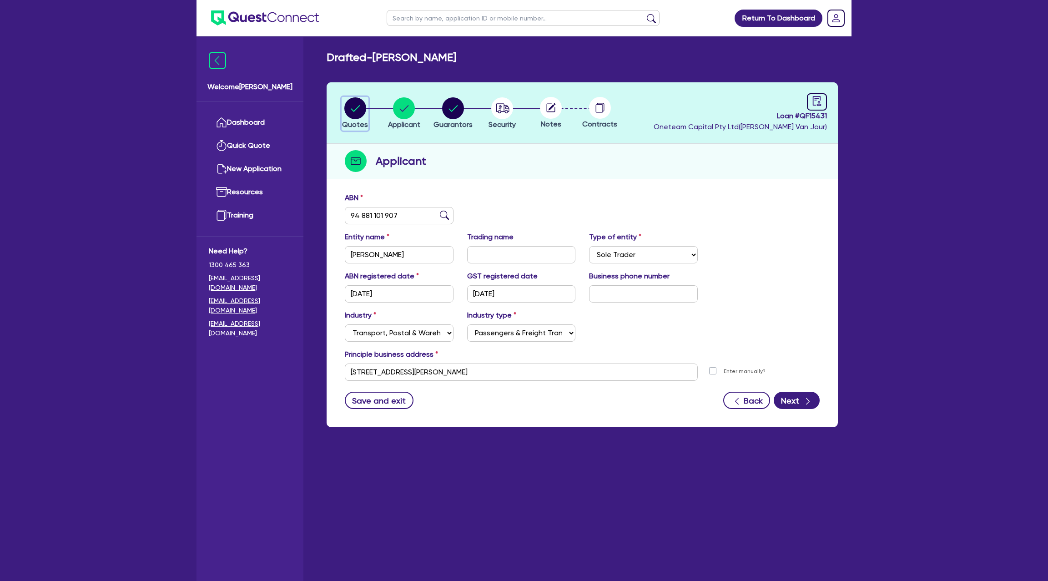
click at [359, 109] on circle "button" at bounding box center [355, 108] width 22 height 22
select select "Other"
select select "CARS_AND_LIGHT_TRUCKS"
select select "PASSENGER_VEHICLES"
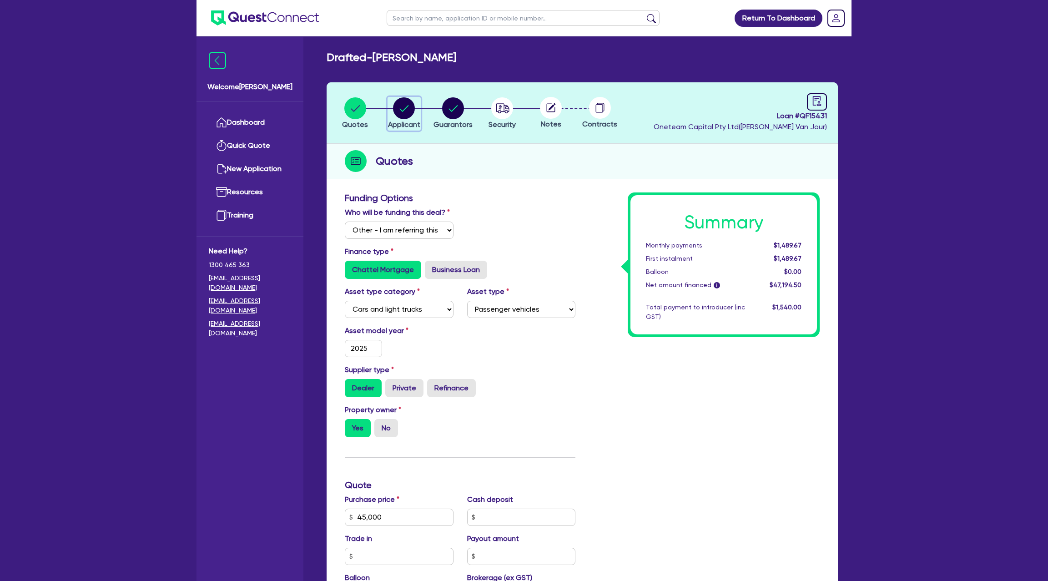
click at [408, 111] on circle "button" at bounding box center [404, 108] width 22 height 22
select select "SOLE_TRADER"
select select "TRANSPORT_WAREHOUSING"
select select "PASSENGERS_FREIGHT_TRANSPORT"
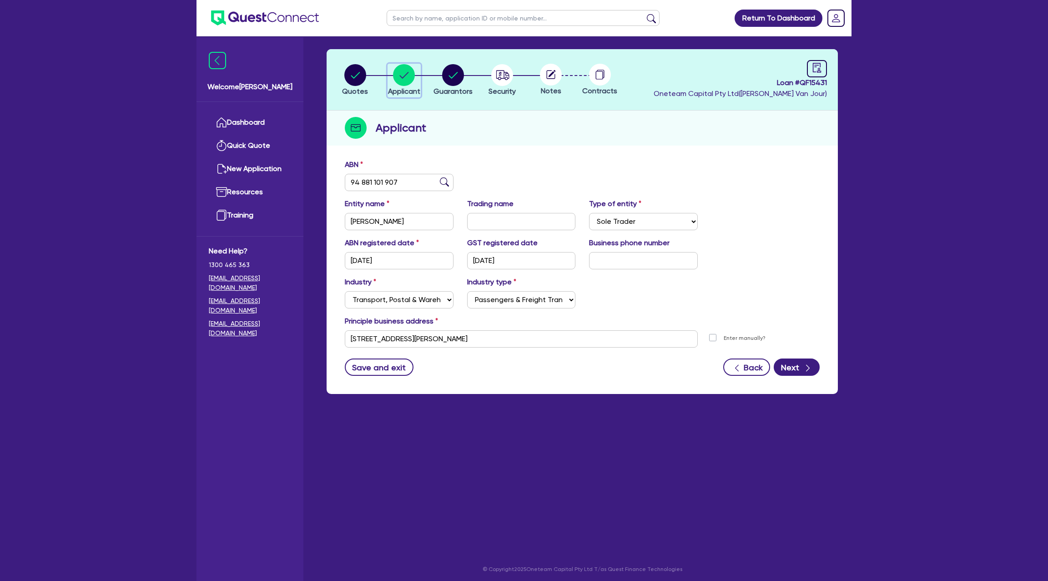
scroll to position [34, 0]
click at [357, 73] on circle "button" at bounding box center [355, 75] width 22 height 22
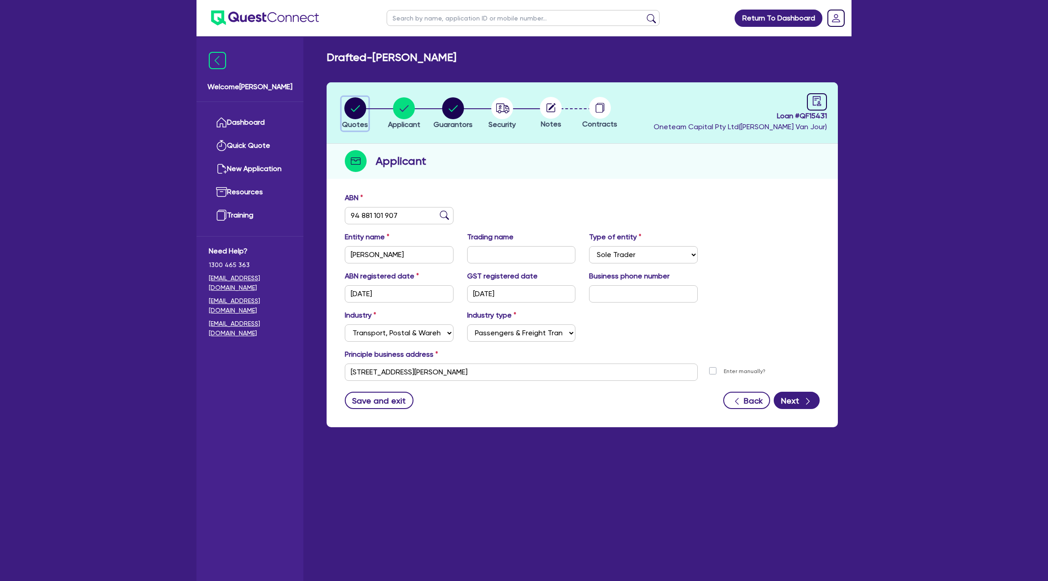
select select "Other"
select select "CARS_AND_LIGHT_TRUCKS"
select select "PASSENGER_VEHICLES"
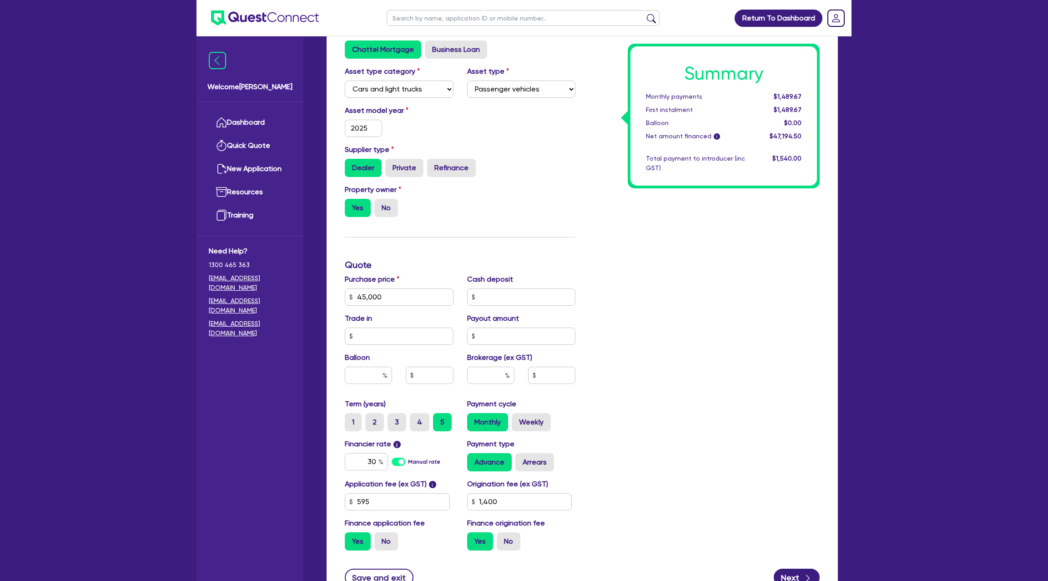
scroll to position [298, 0]
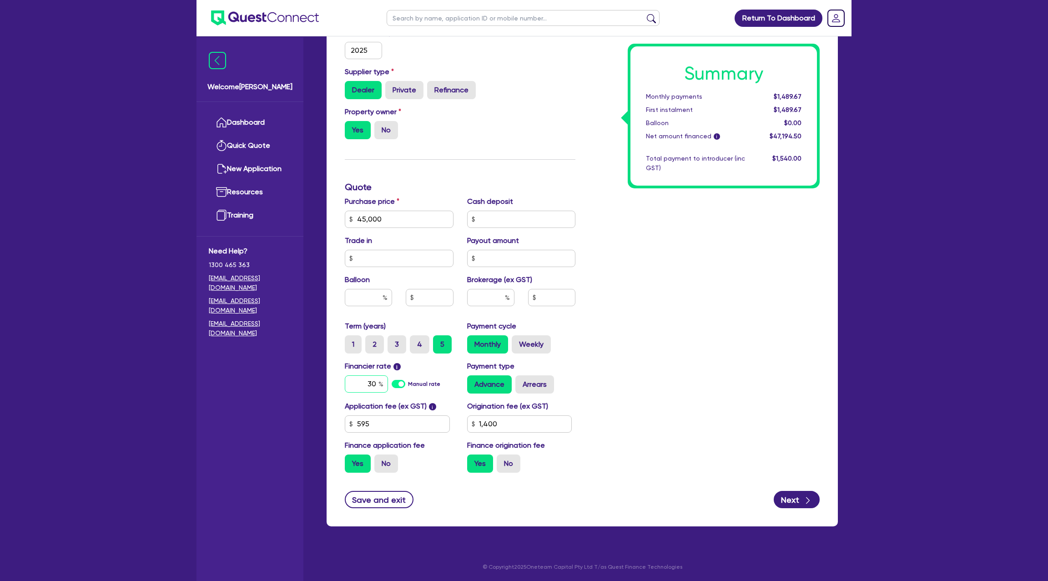
click at [376, 382] on input "30" at bounding box center [366, 383] width 43 height 17
type input "45,000"
type input "3"
type input "1,400"
type input "45,000"
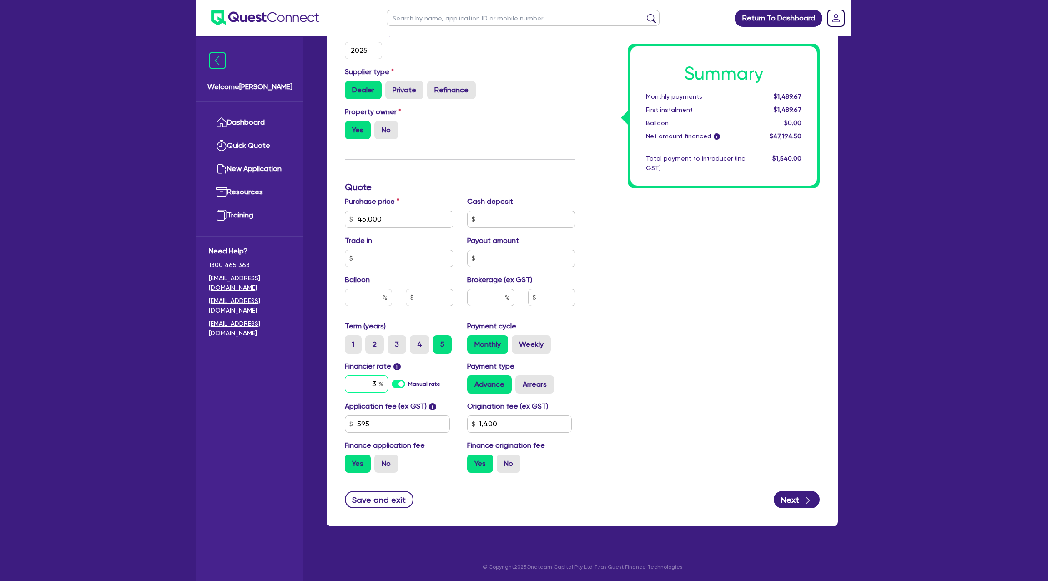
type input "1,400"
type input "45,000"
type input "0"
type input "1,400"
type input "0"
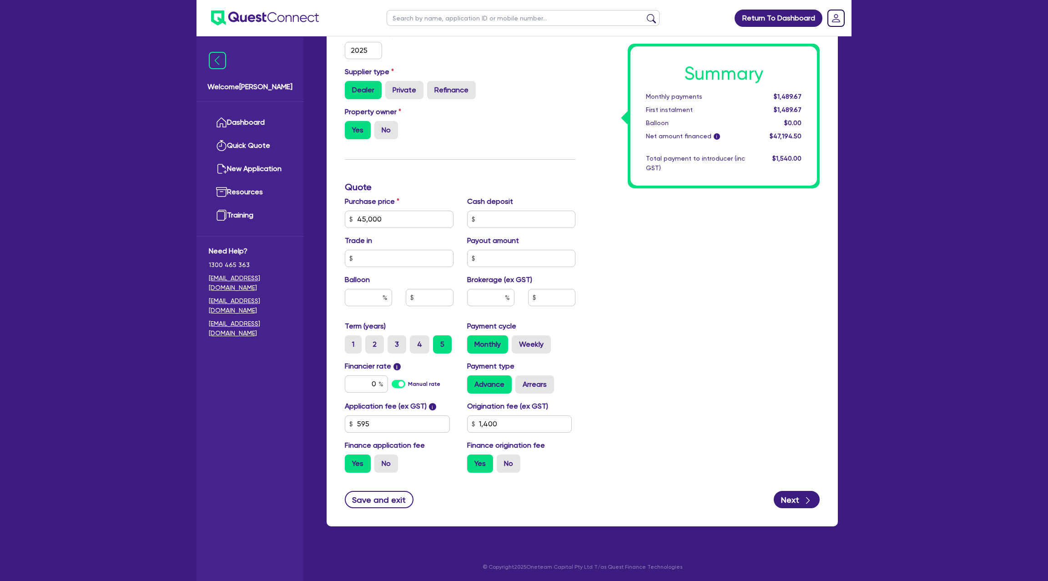
click at [659, 426] on div "Summary Monthly payments $1,489.67 First instalment $1,489.67 Balloon $0.00 Net…" at bounding box center [704, 186] width 244 height 585
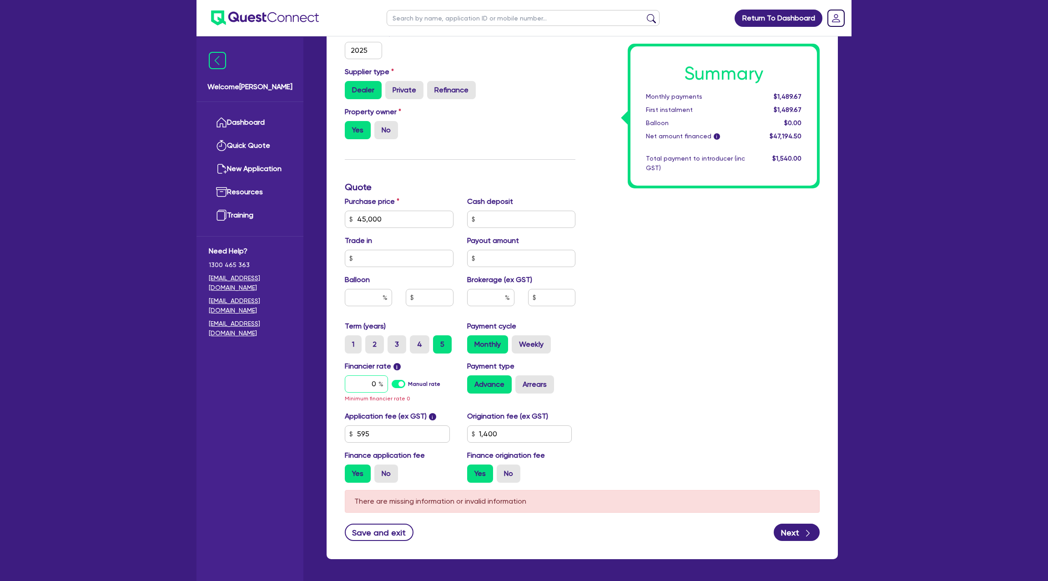
click at [375, 386] on input "0" at bounding box center [366, 383] width 43 height 17
type input "45,000"
type input "1,400"
type input "45,000"
type input "7"
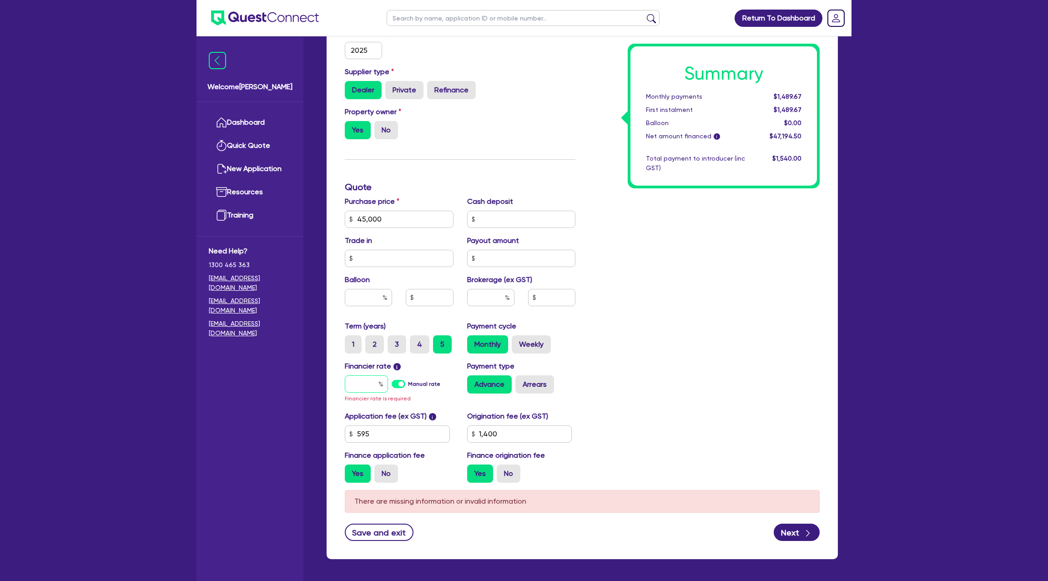
type input "1,400"
type input "45,000"
type input "1,400"
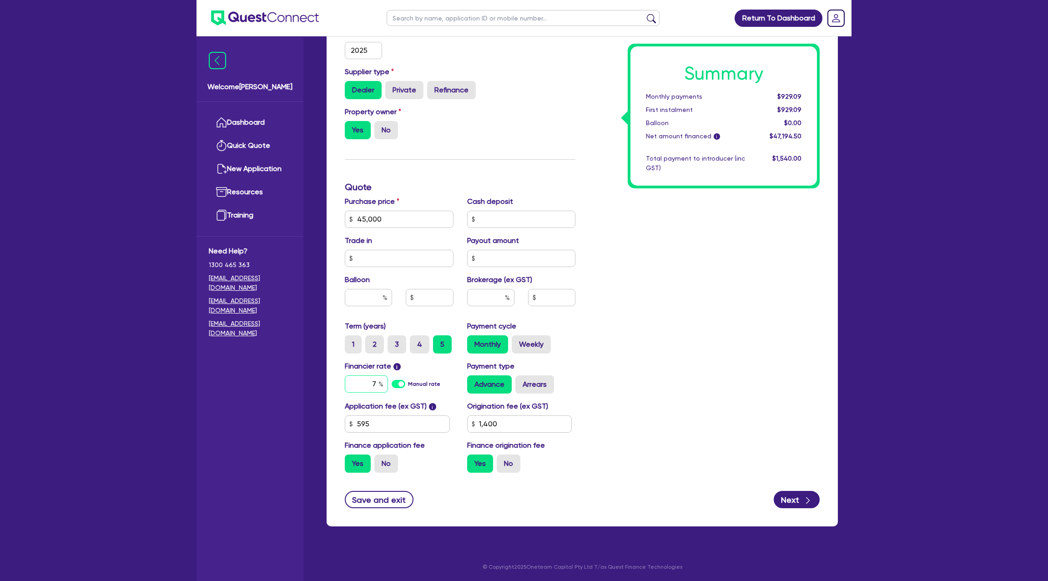
type input "45,000"
type input "7."
type input "1,400"
type input "45,000"
type input "7.9"
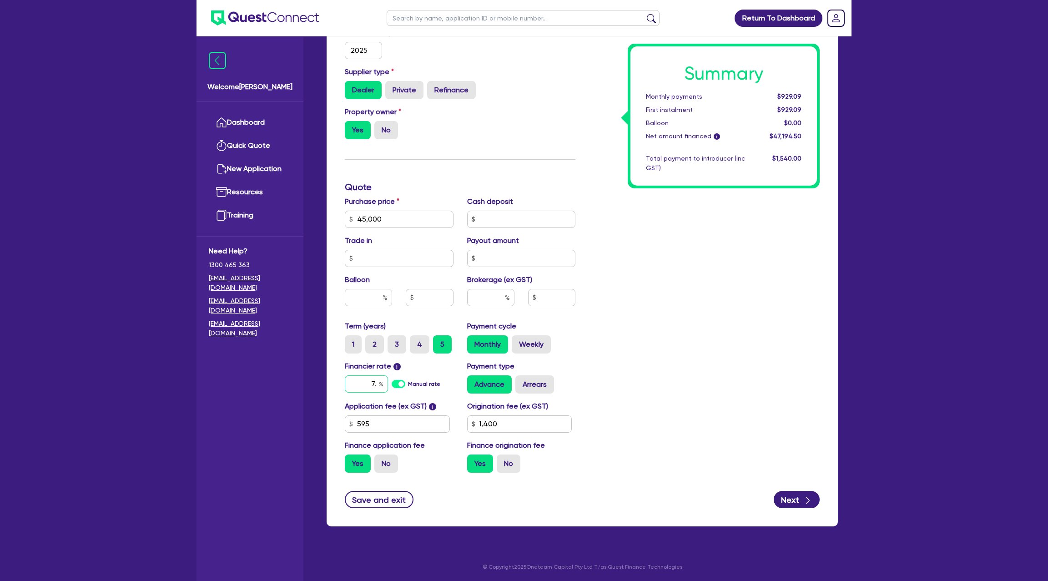
type input "1,400"
type input "45,000"
type input "7.99"
type input "1,400"
type input "7.99"
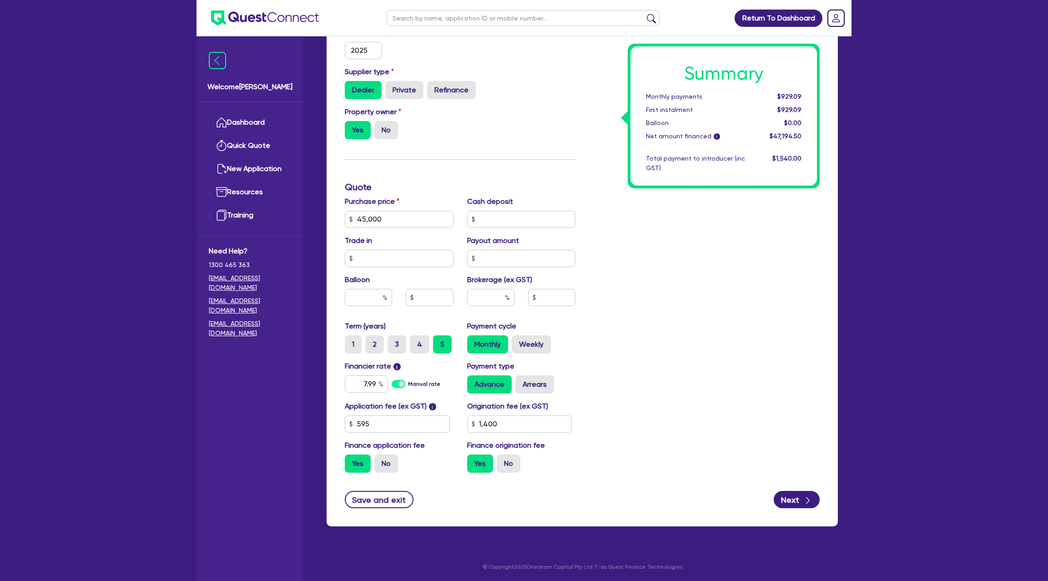
type input "45,000"
type input "1,400"
type input "45,000"
type input "1,400"
click at [611, 322] on div "Summary Monthly payments $929.09 First instalment $929.09 Balloon $0.00 Net amo…" at bounding box center [704, 186] width 244 height 585
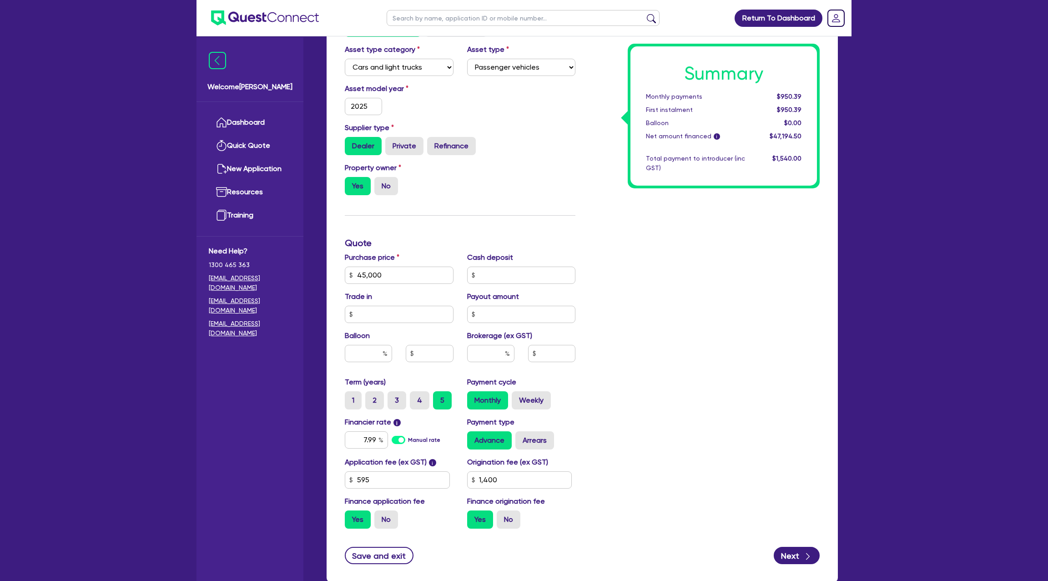
scroll to position [236, 0]
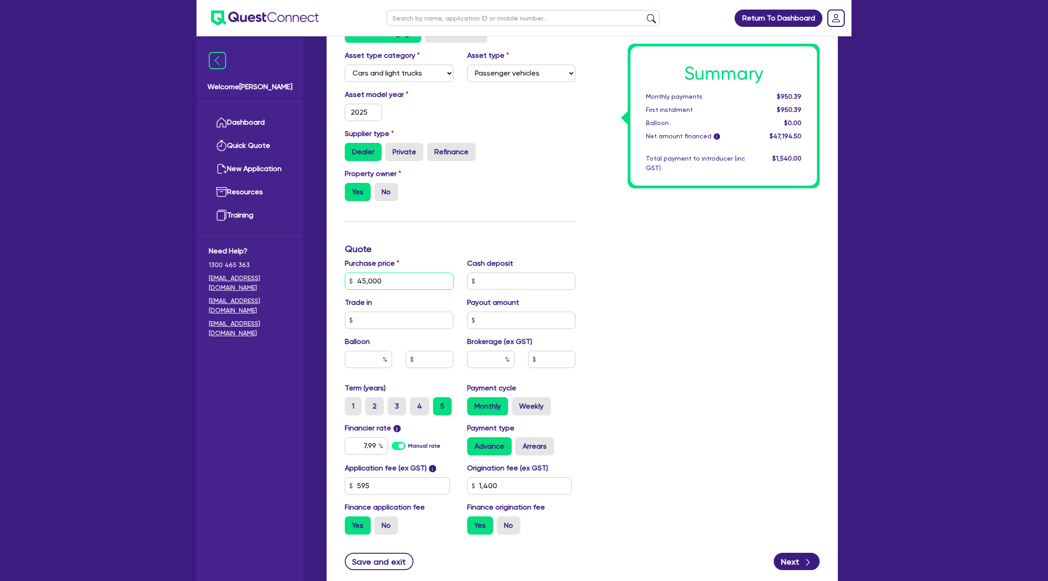
drag, startPoint x: 386, startPoint y: 282, endPoint x: 330, endPoint y: 282, distance: 55.9
click at [330, 282] on div "Funding Options Who will be funding this deal? Select I will fund 100% I will c…" at bounding box center [582, 270] width 511 height 636
type input "1,400"
type input "4"
type input "1,400"
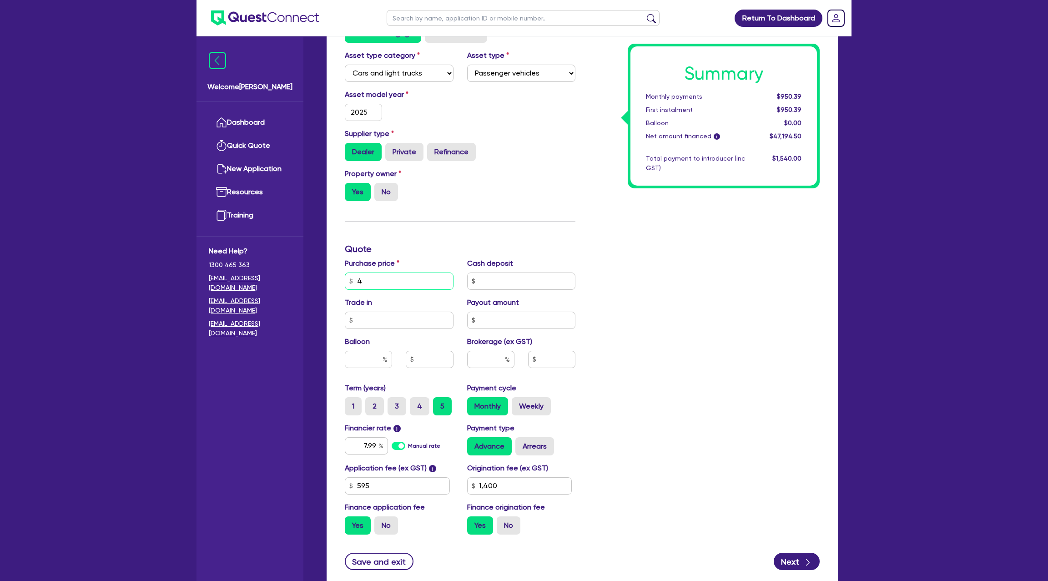
type input "45"
type input "1,400"
type input "450"
type input "1,400"
type input "4,500"
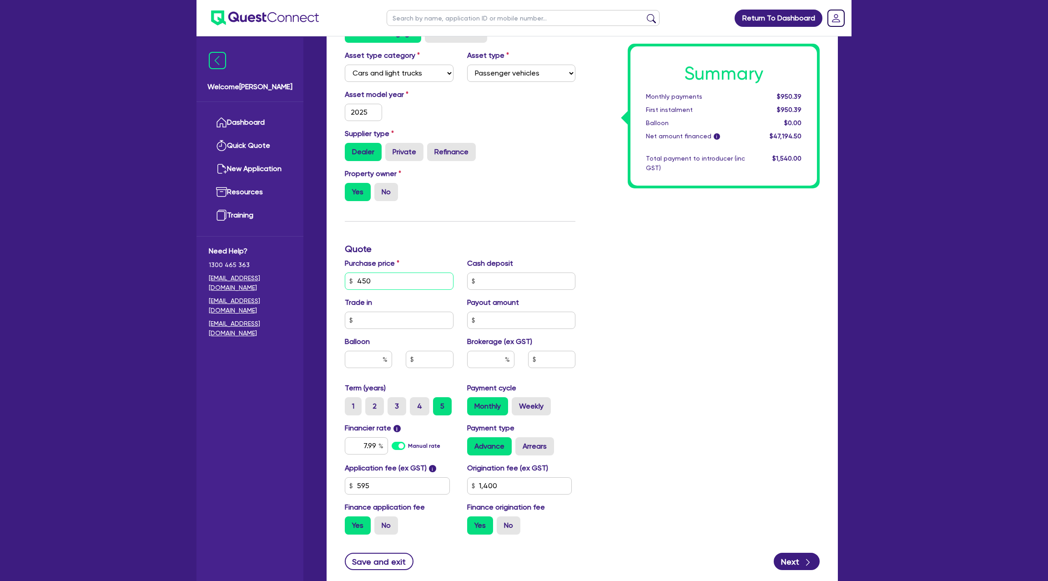
type input "1,400"
type input "45,000"
type input "1,400"
click at [527, 284] on input "text" at bounding box center [521, 280] width 109 height 17
type input "1"
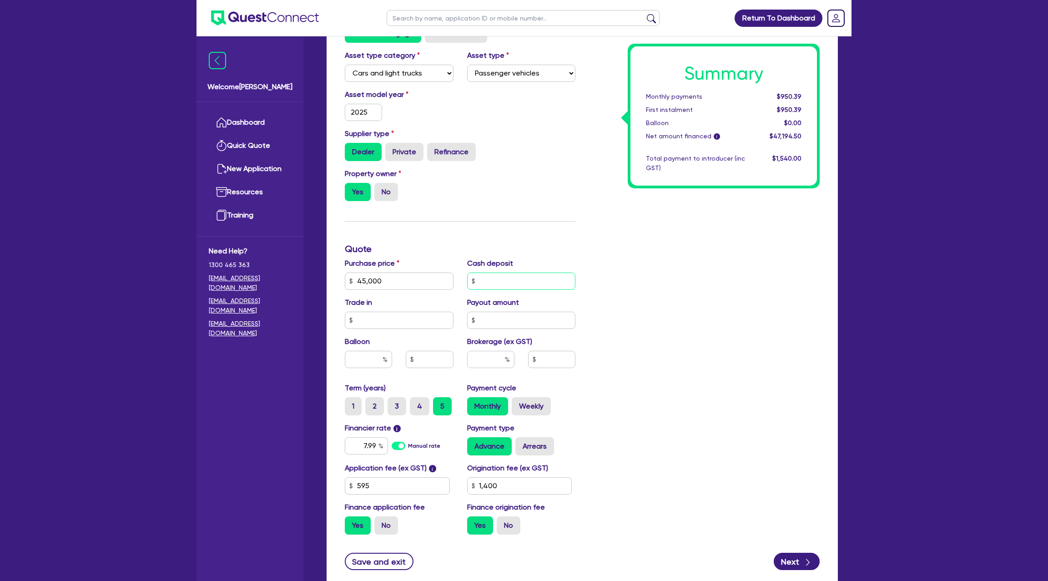
type input "1,400"
type input "10"
type input "1,400"
type input "100"
type input "1,400"
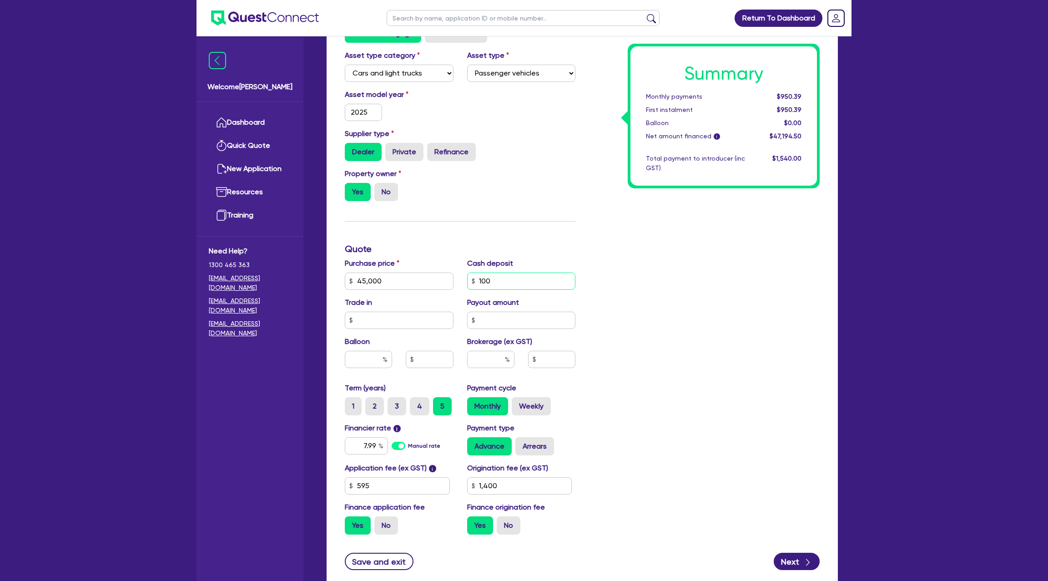
type input "1,000"
type input "1,400"
type input "10,000"
type input "1,400"
type input "10,000"
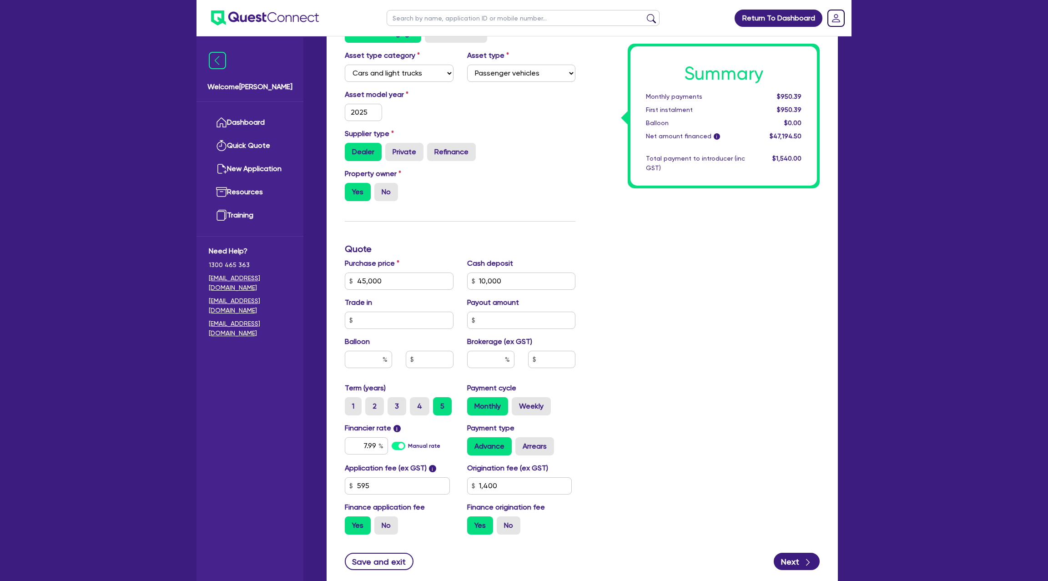
type input "1,400"
click at [696, 304] on div "Summary Monthly payments $950.39 First instalment $950.39 Balloon $0.00 Net amo…" at bounding box center [704, 248] width 244 height 585
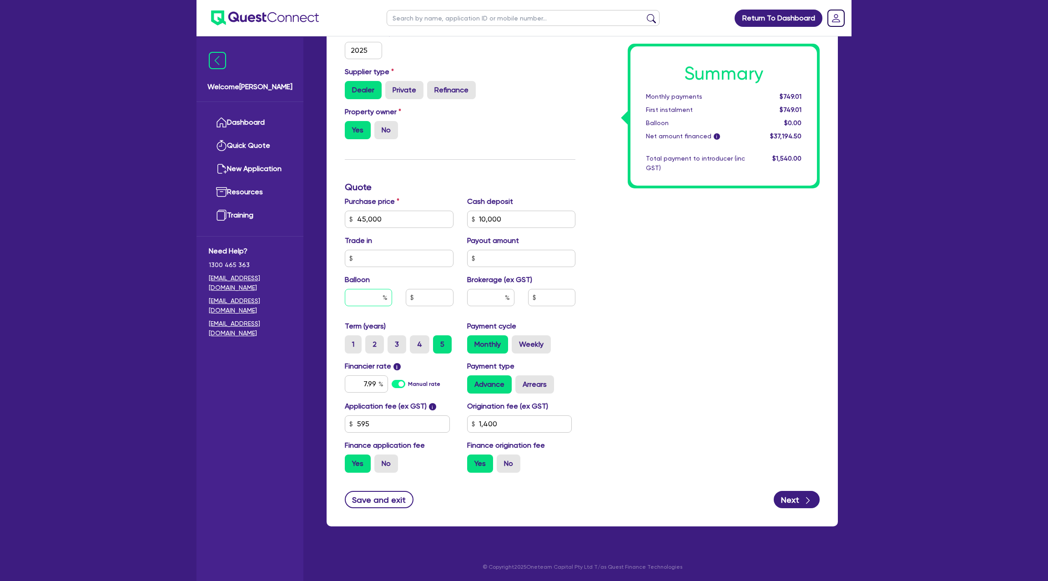
click at [378, 296] on input "text" at bounding box center [368, 297] width 47 height 17
click at [377, 381] on input "7.99" at bounding box center [366, 383] width 43 height 17
type input "7.9"
type input "1,400"
type input "7."
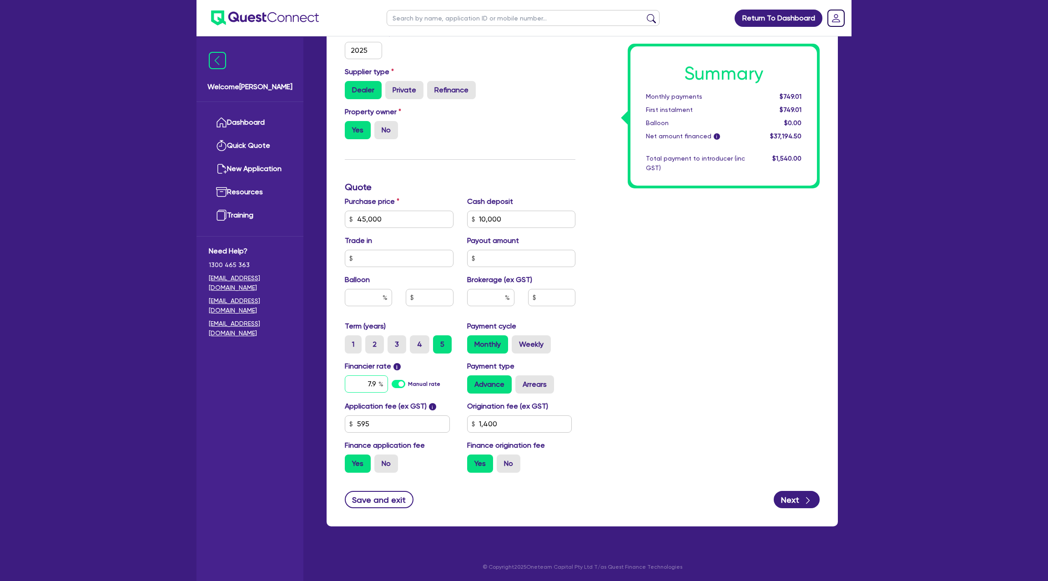
type input "1,400"
type input "7"
type input "1,400"
type input "6"
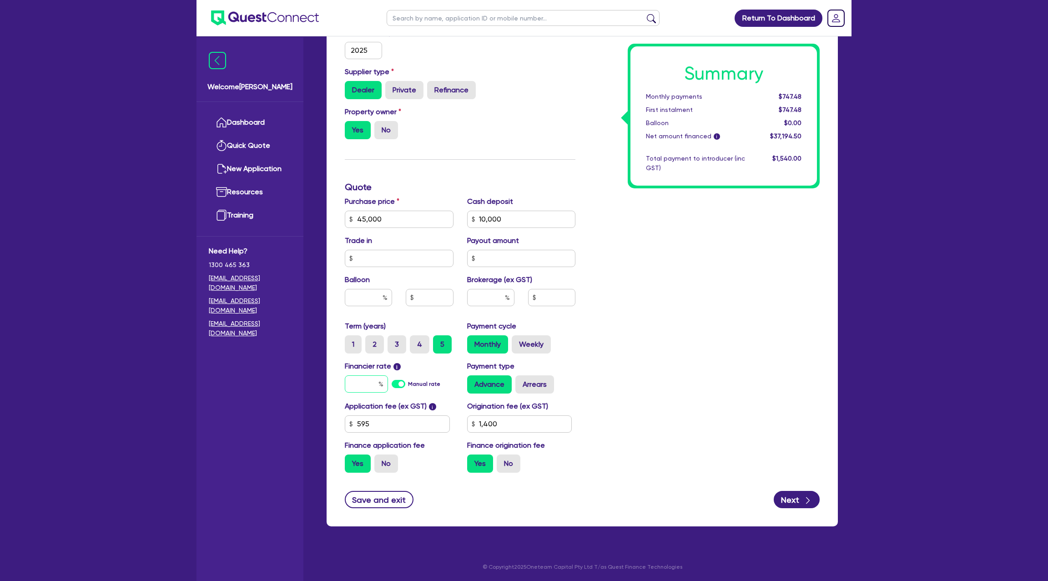
type input "1,400"
type input "7"
type input "1,400"
type input "7."
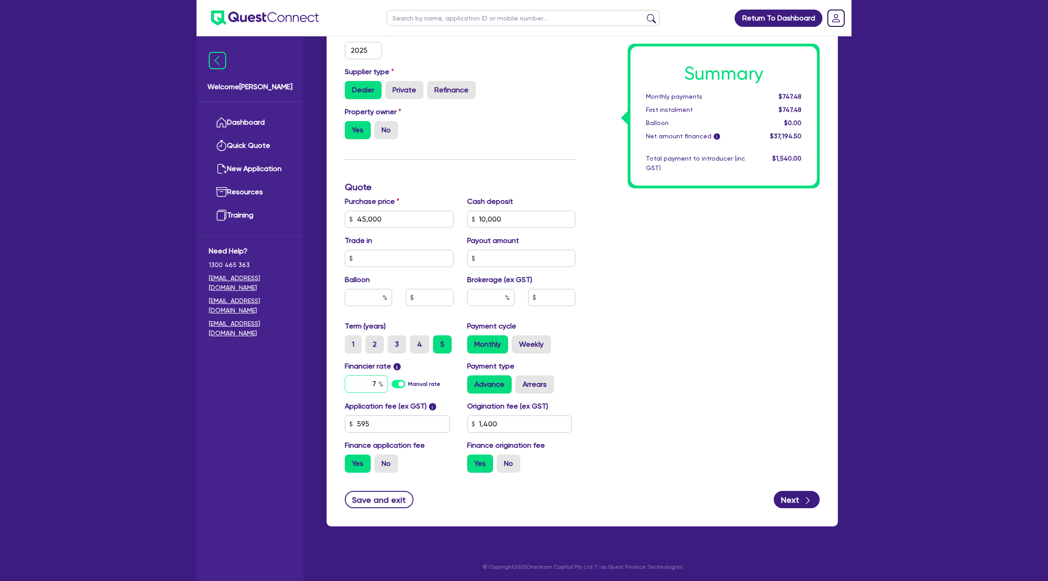
type input "1,400"
type input "7.9"
type input "1,400"
type input "7.99"
type input "1,400"
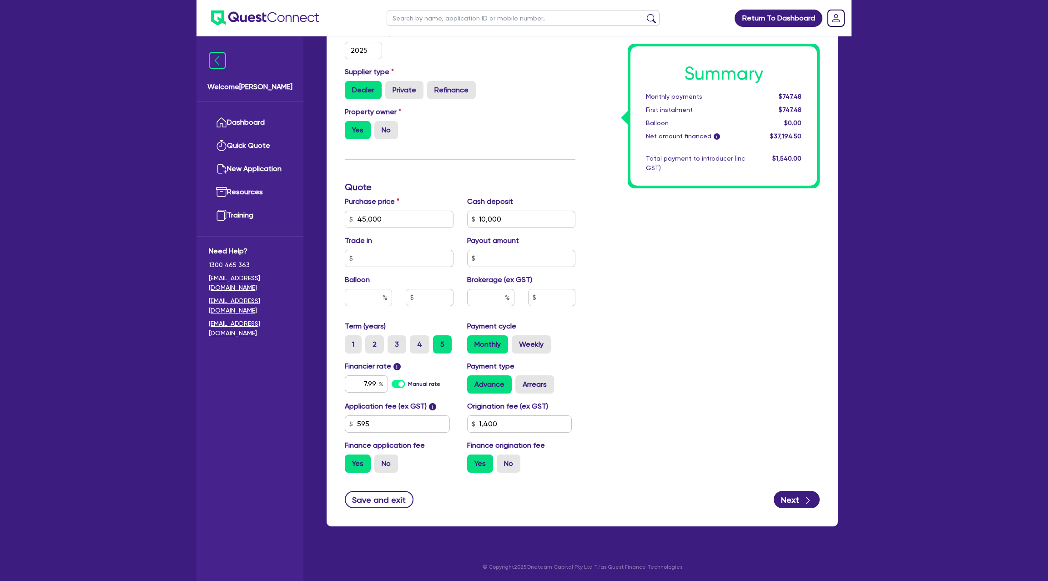
click at [794, 370] on div "Summary Monthly payments $747.48 First instalment $747.48 Balloon $0.00 Net amo…" at bounding box center [704, 186] width 244 height 585
click at [529, 382] on label "Arrears" at bounding box center [534, 384] width 39 height 18
click at [521, 381] on input "Arrears" at bounding box center [518, 378] width 6 height 6
radio input "true"
type input "1,400"
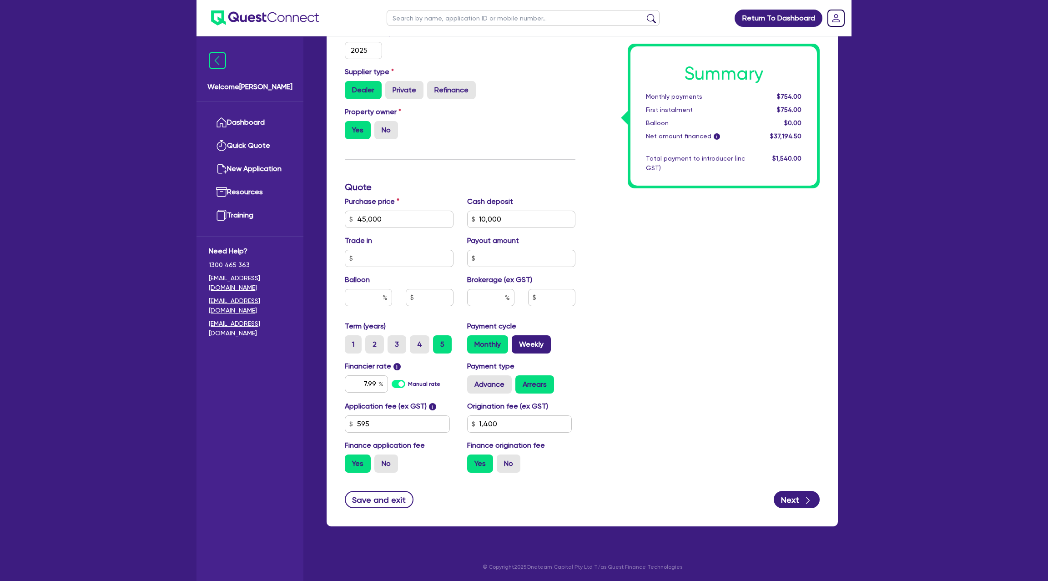
click at [532, 346] on label "Weekly" at bounding box center [531, 344] width 39 height 18
click at [518, 341] on input "Weekly" at bounding box center [515, 338] width 6 height 6
radio input "true"
type input "1,400"
click at [489, 347] on label "Monthly" at bounding box center [487, 344] width 41 height 18
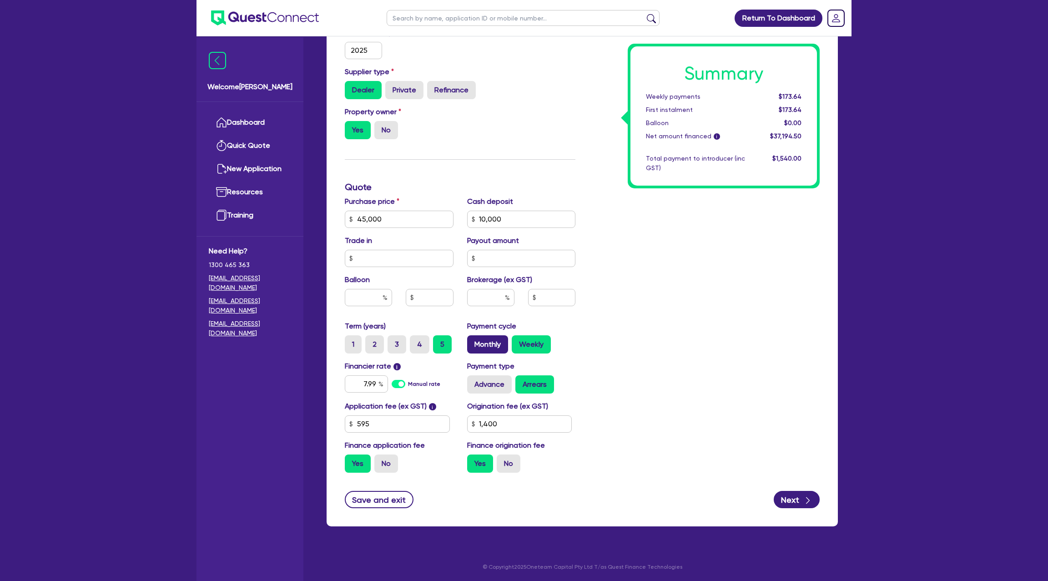
click at [473, 341] on input "Monthly" at bounding box center [470, 338] width 6 height 6
radio input "true"
type input "1,400"
click at [549, 335] on label "Weekly" at bounding box center [531, 344] width 39 height 18
click at [518, 335] on input "Weekly" at bounding box center [515, 338] width 6 height 6
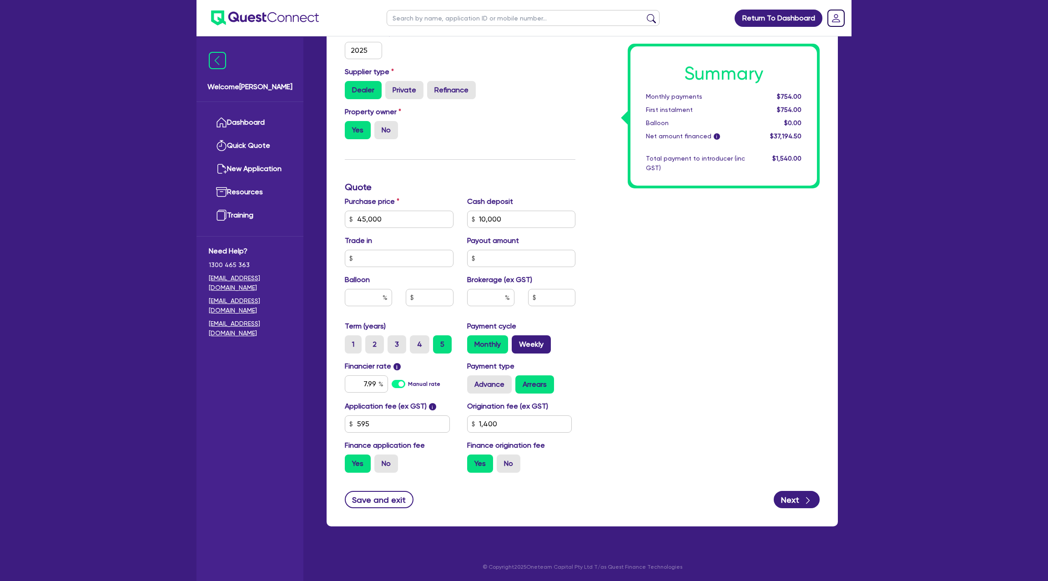
radio input "true"
type input "1,400"
click at [387, 212] on input "45,000" at bounding box center [399, 219] width 109 height 17
click at [483, 219] on input "10,000" at bounding box center [521, 219] width 109 height 17
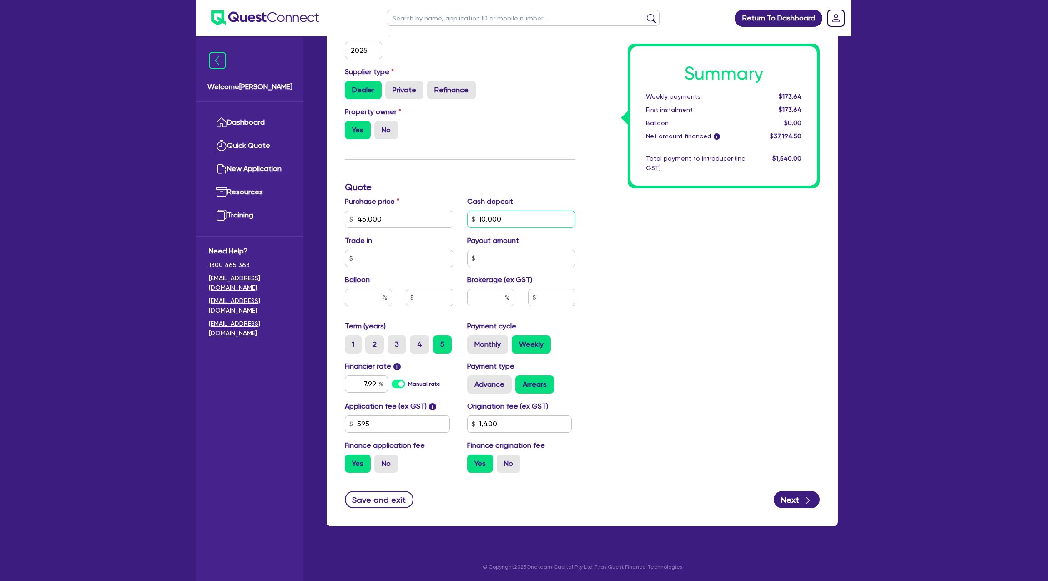
click at [483, 219] on input "10,000" at bounding box center [521, 219] width 109 height 17
type input "1,400"
type input "5"
type input "1,400"
type input "50"
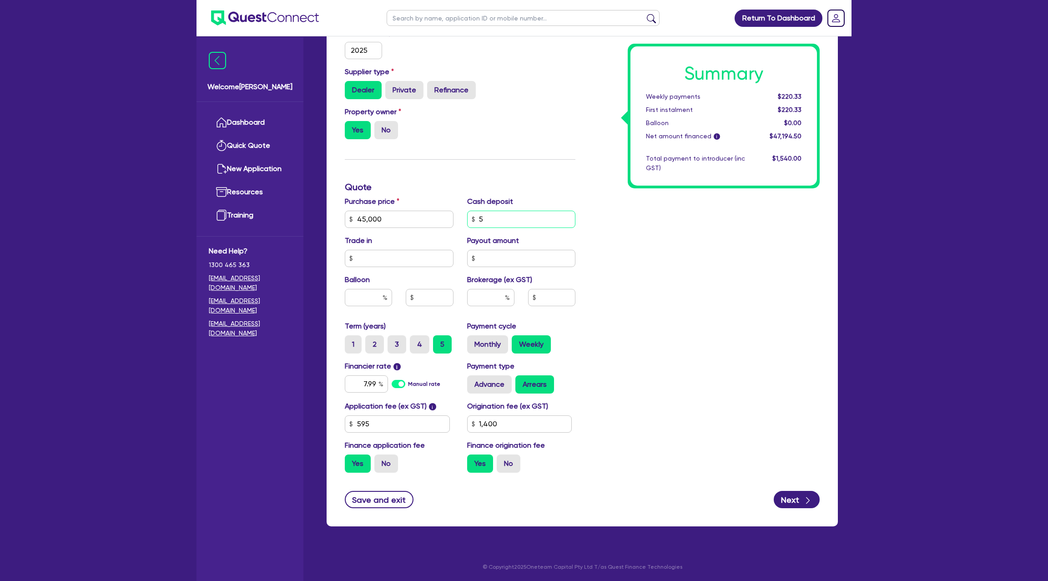
type input "1,400"
type input "500"
type input "1,400"
type input "5,000"
type input "1,400"
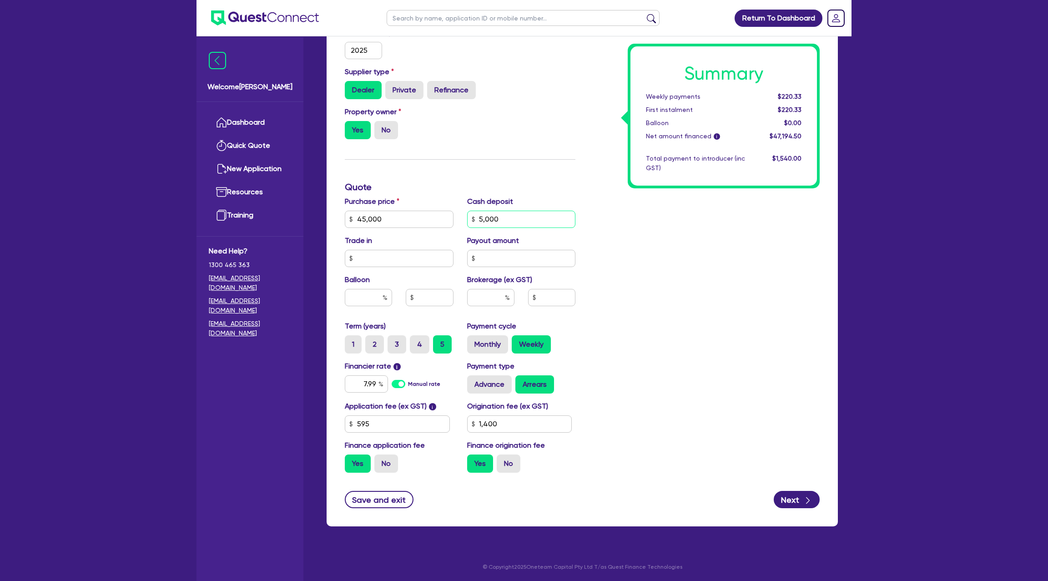
type input "5,000"
type input "1,400"
click at [679, 254] on div "Summary Weekly payments $220.33 First instalment $220.33 Balloon $0.00 Net amou…" at bounding box center [704, 186] width 244 height 585
drag, startPoint x: 782, startPoint y: 94, endPoint x: 840, endPoint y: 90, distance: 58.3
click at [840, 90] on div "Quotes Applicant Guarantors Security Notes Contracts Loan # QF15431 Oneteam Cap…" at bounding box center [582, 160] width 525 height 753
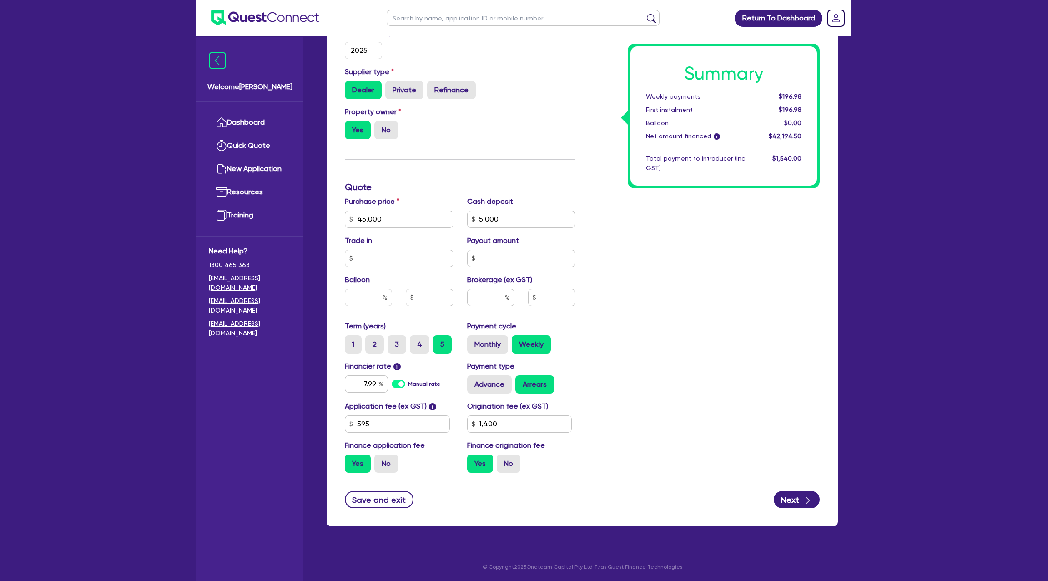
click at [559, 152] on div "Funding Options Who will be funding this deal? Select I will fund 100% I will c…" at bounding box center [460, 186] width 244 height 585
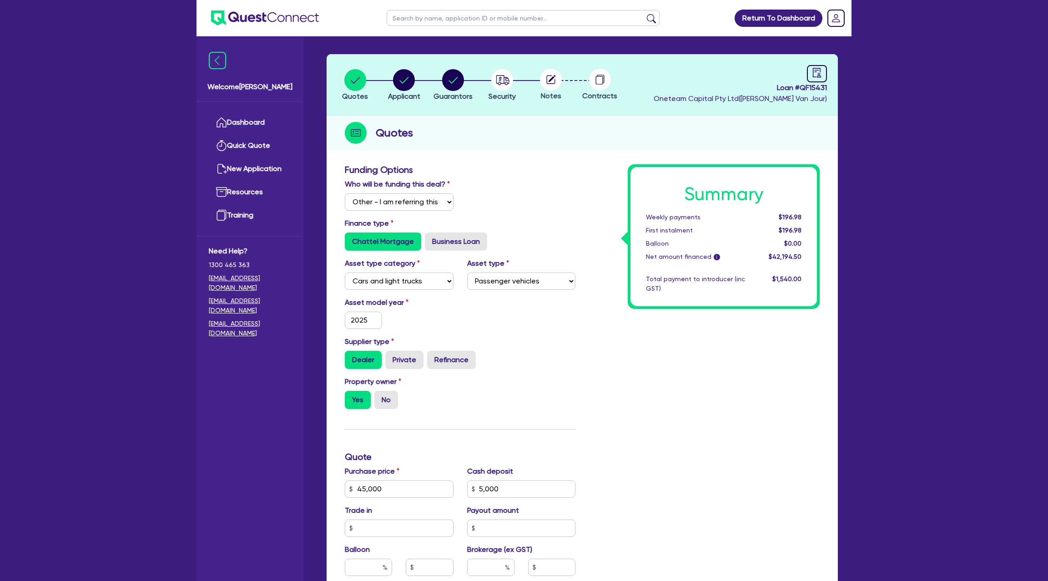
scroll to position [0, 0]
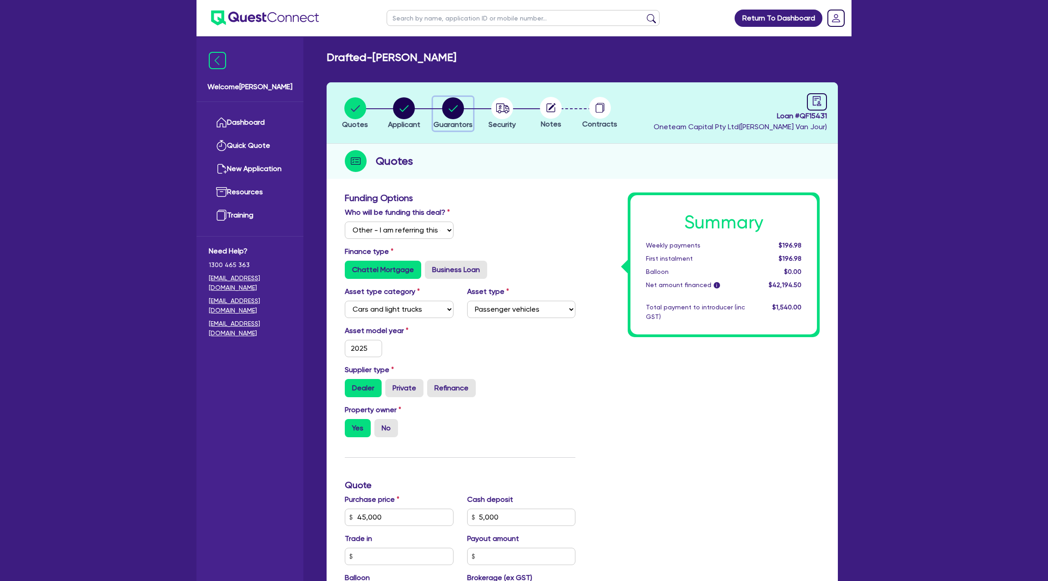
click at [452, 105] on circle "button" at bounding box center [453, 108] width 22 height 22
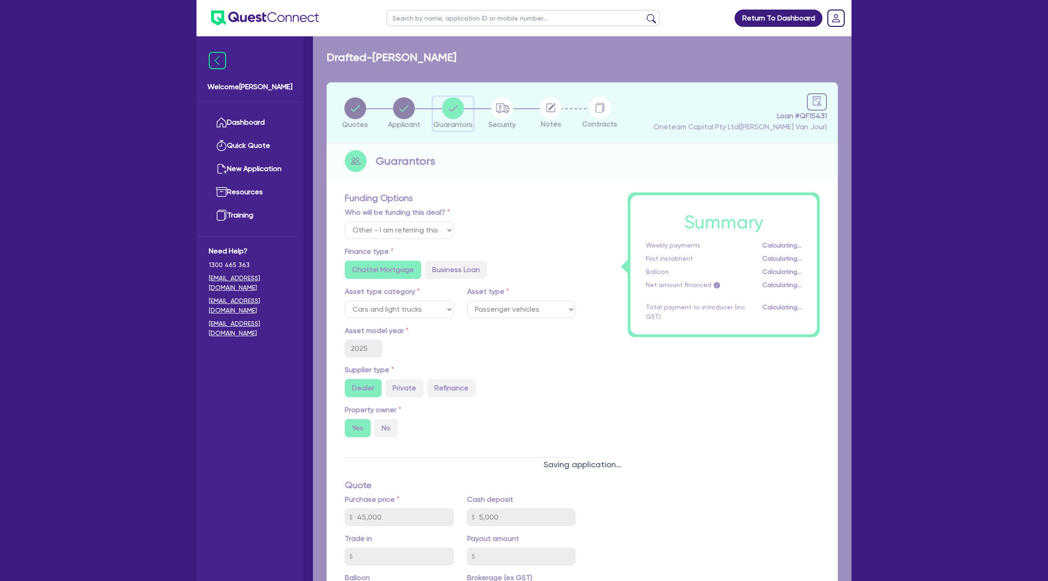
select select "MR"
select select "WA"
select select "MARRIED"
select select "PROPERTY"
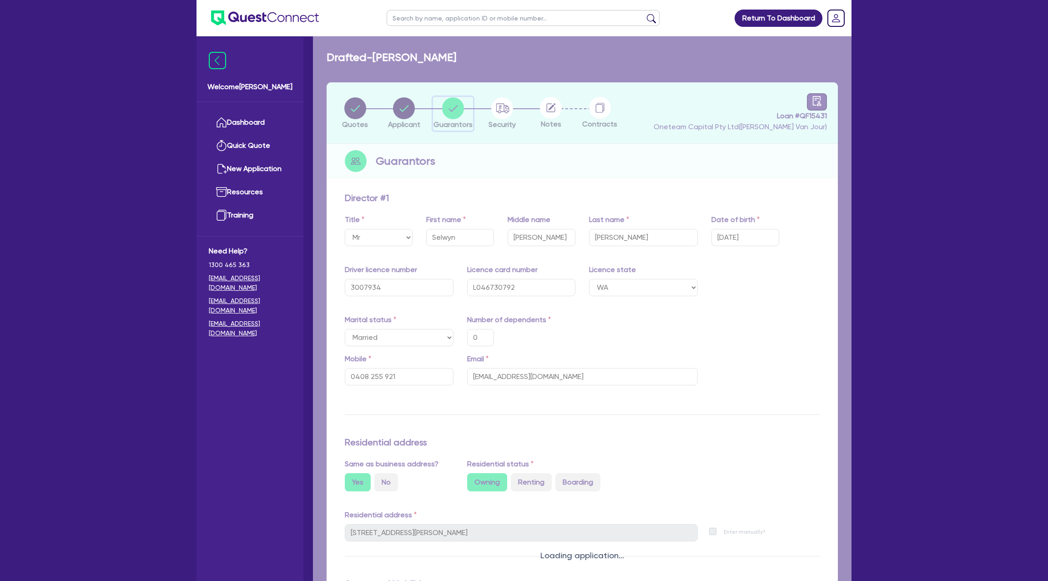
type input "0"
type input "0408 255 921"
type input "1,000,000"
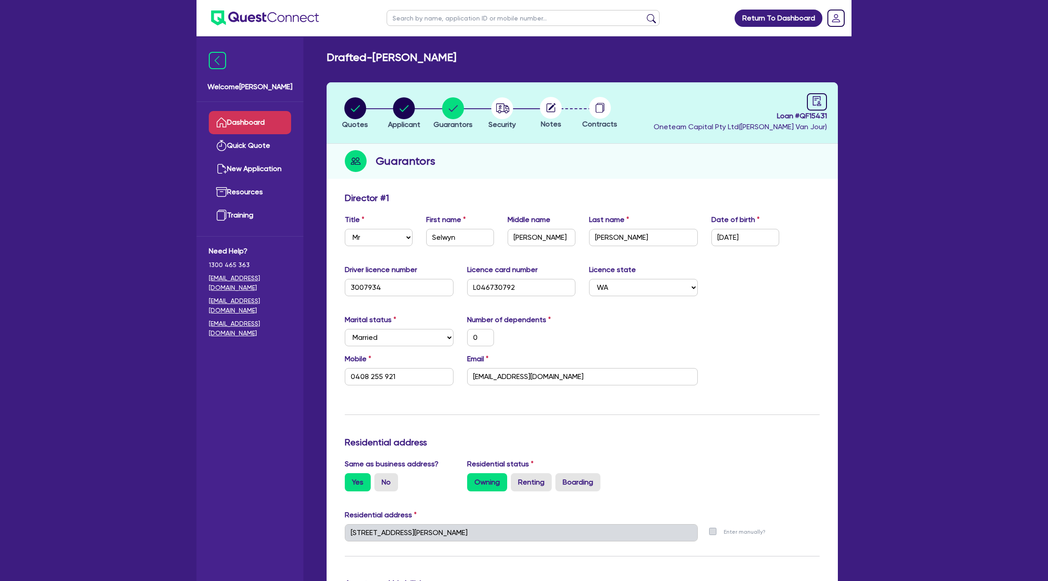
click at [272, 116] on link "Dashboard" at bounding box center [250, 122] width 82 height 23
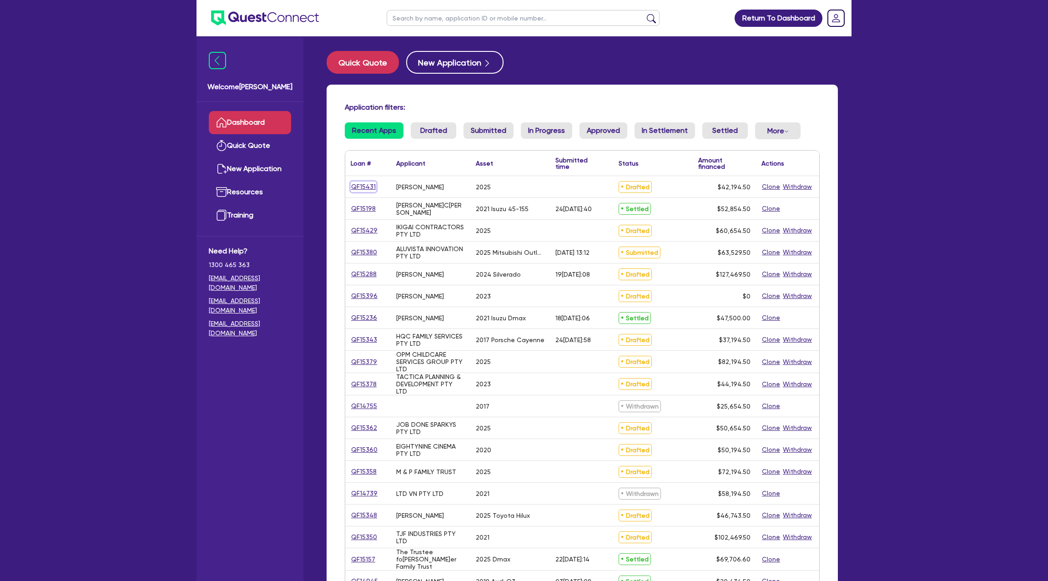
click at [363, 188] on link "QF15431" at bounding box center [363, 186] width 25 height 10
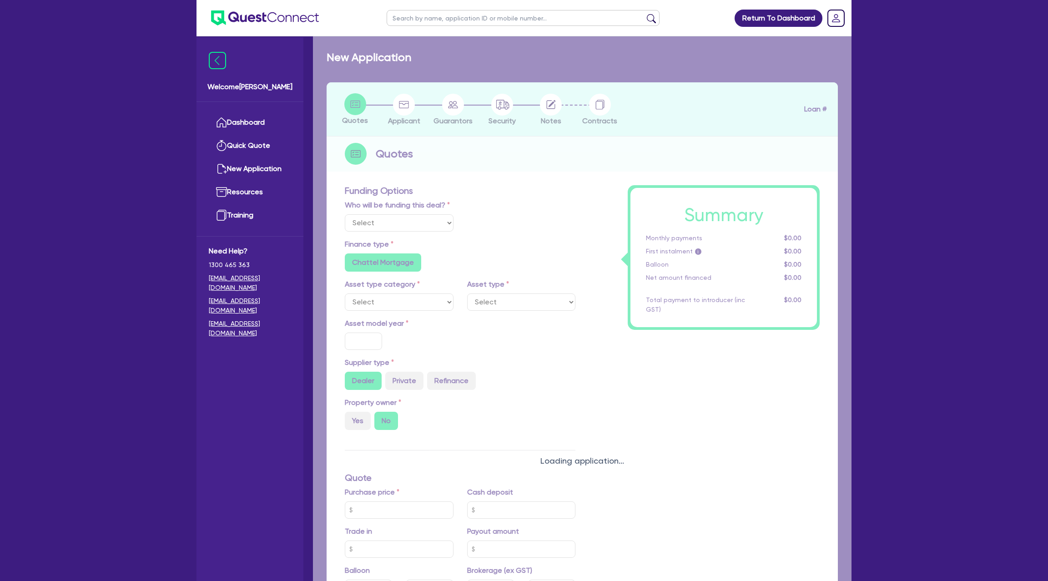
select select "Other"
select select "CARS_AND_LIGHT_TRUCKS"
type input "2025"
radio input "true"
type input "45,000"
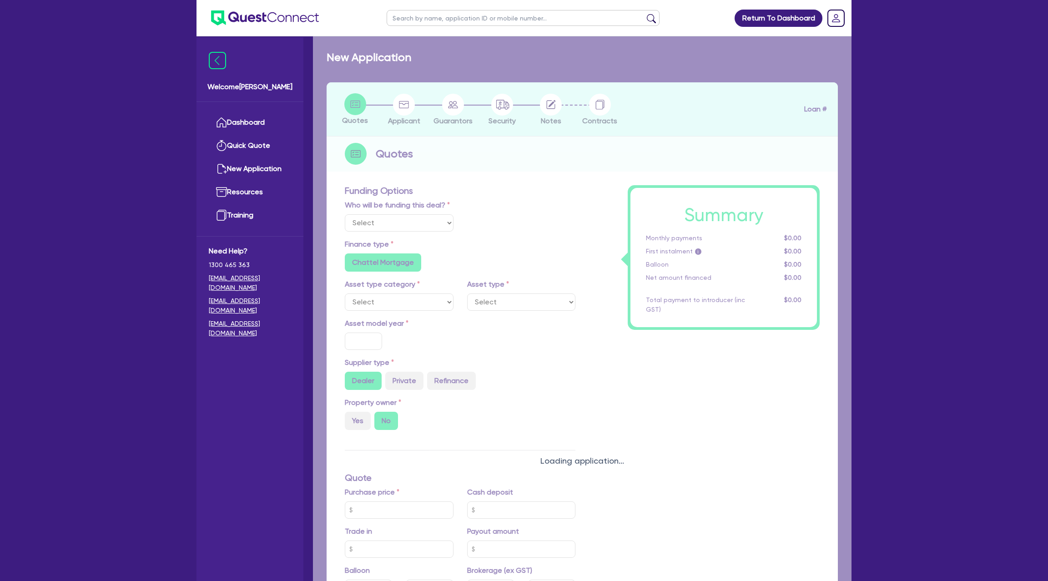
type input "5,000"
radio input "false"
type input "7.99"
radio input "false"
type input "1,400"
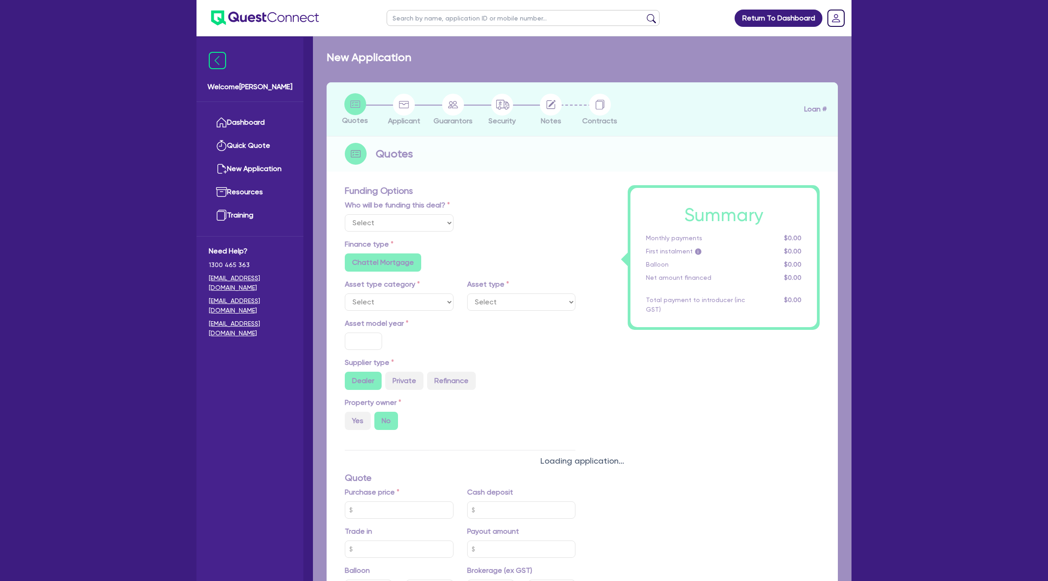
radio input "true"
select select "PASSENGER_VEHICLES"
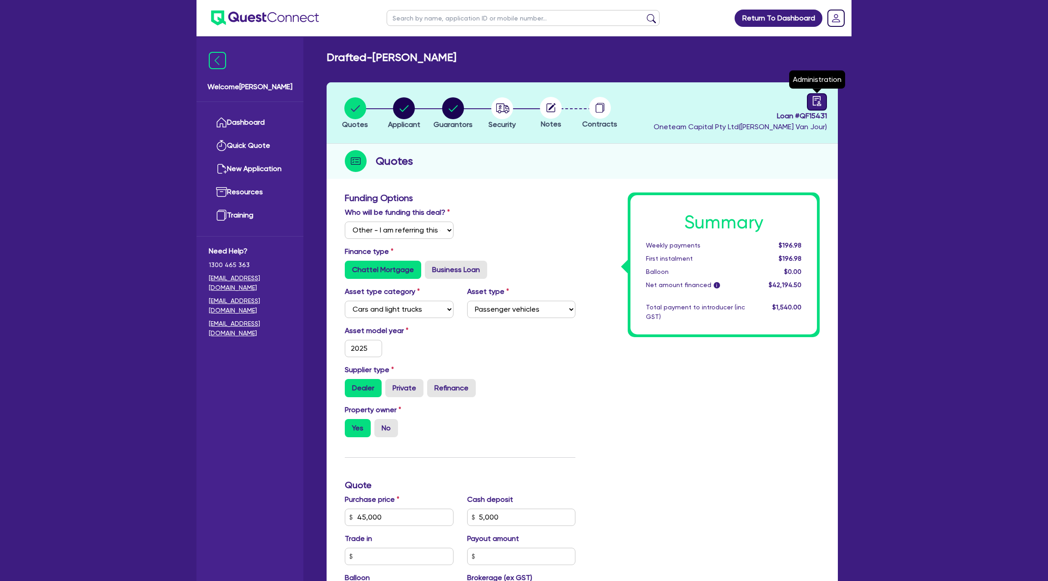
click at [817, 100] on icon "audit" at bounding box center [817, 101] width 10 height 10
select select "DRAFTED_NEW"
select select "Other"
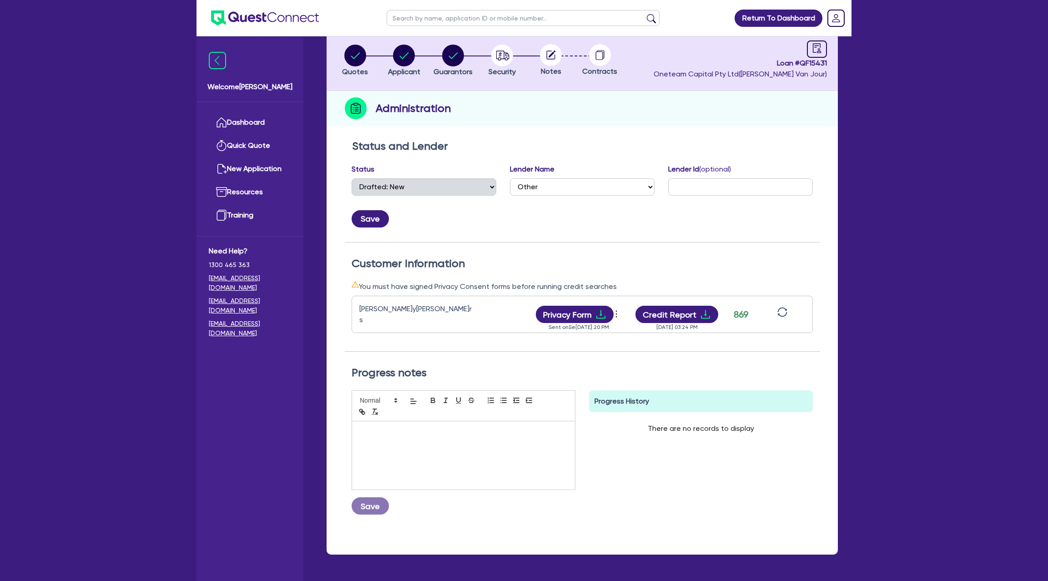
scroll to position [64, 0]
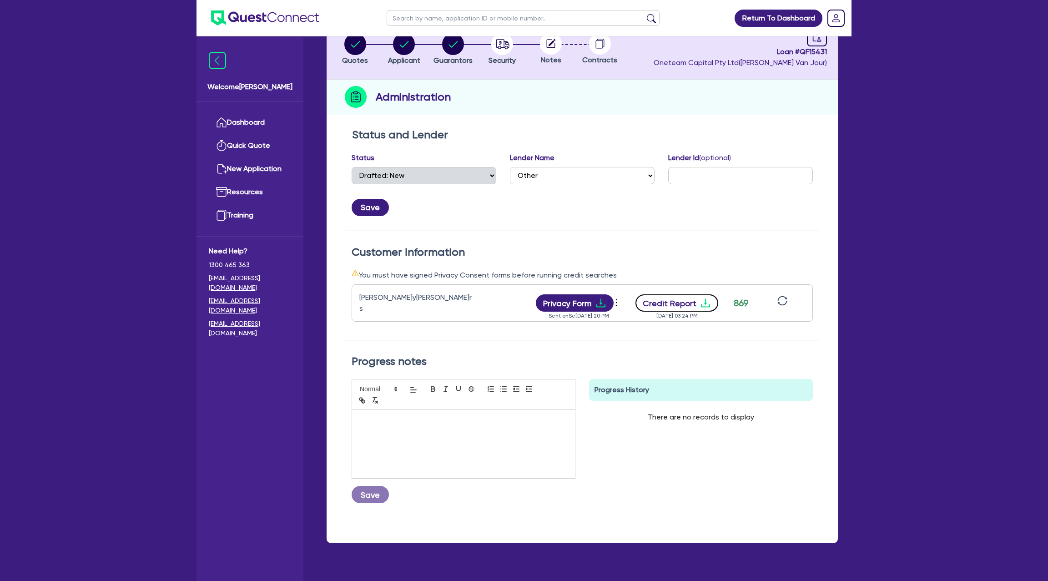
click at [700, 297] on icon "download" at bounding box center [705, 302] width 11 height 11
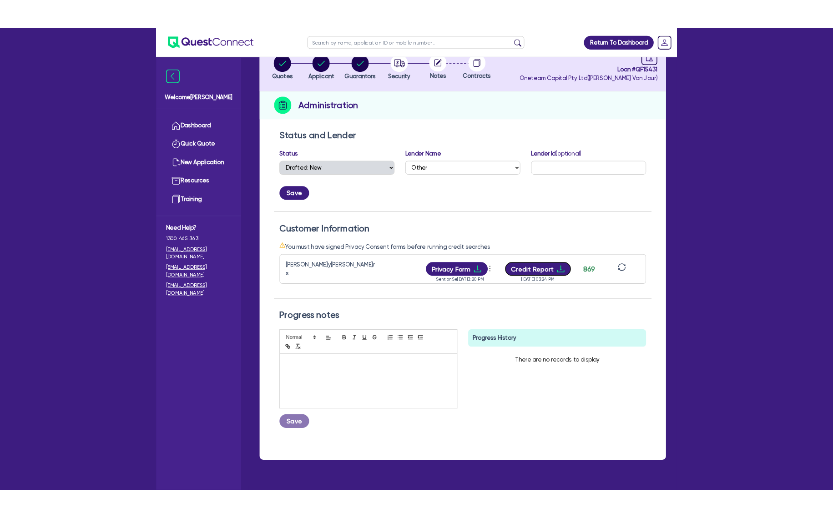
scroll to position [0, 0]
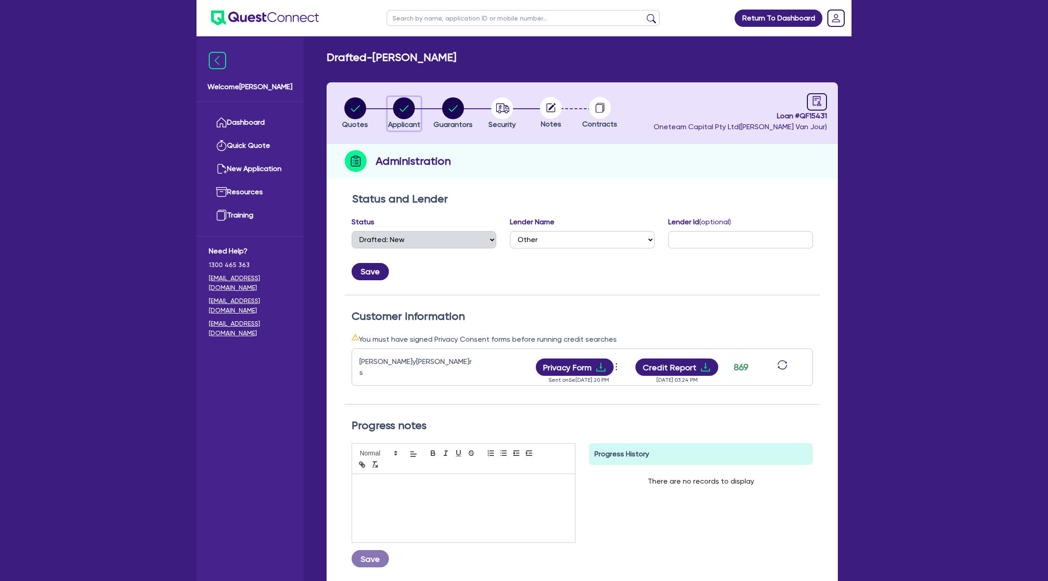
click at [406, 100] on circle "button" at bounding box center [404, 108] width 22 height 22
select select "SOLE_TRADER"
select select "TRANSPORT_WAREHOUSING"
select select "PASSENGERS_FREIGHT_TRANSPORT"
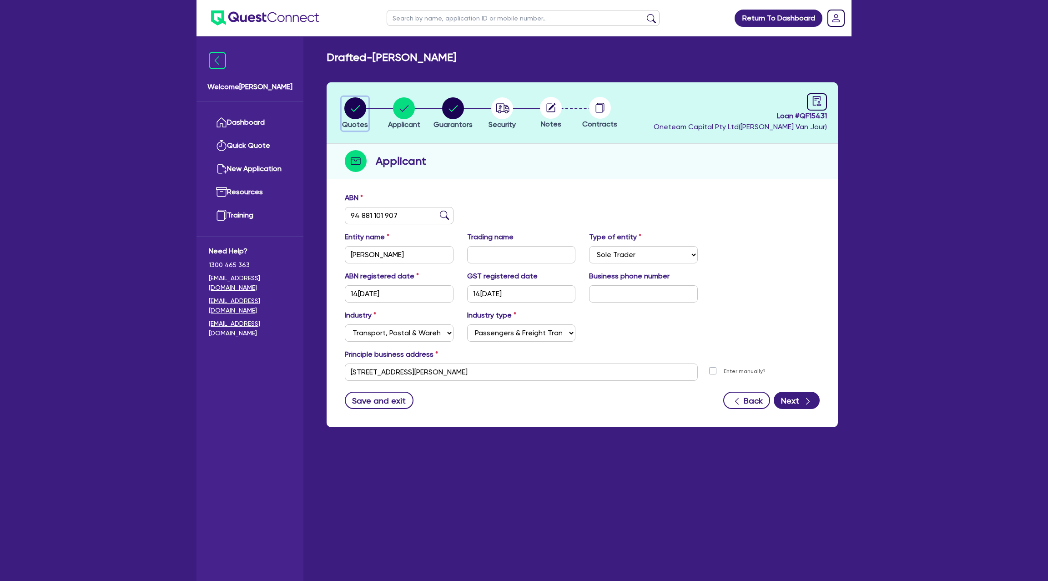
click at [362, 107] on circle "button" at bounding box center [355, 108] width 22 height 22
select select "Other"
select select "CARS_AND_LIGHT_TRUCKS"
select select "PASSENGER_VEHICLES"
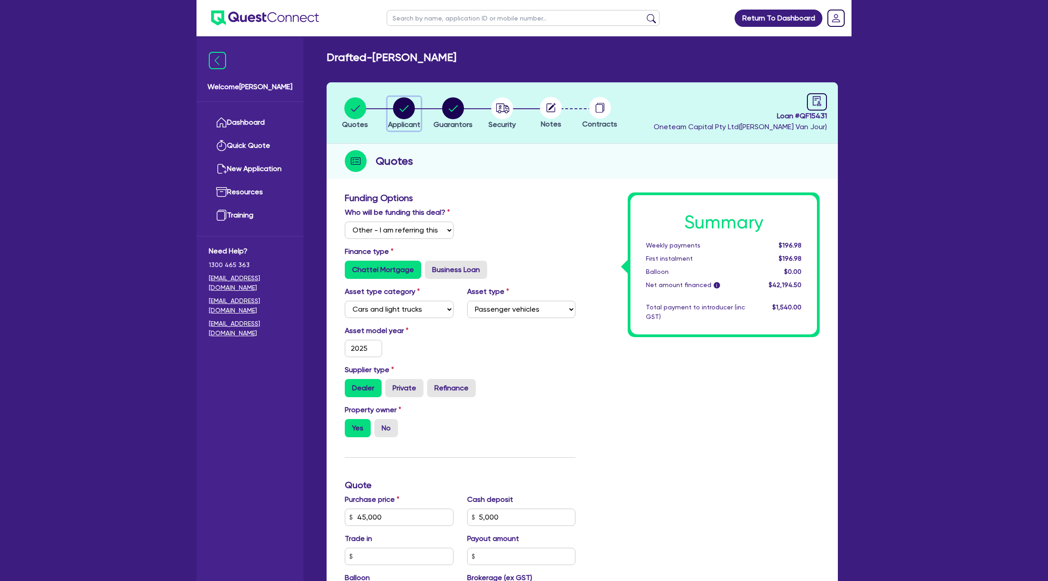
click at [395, 102] on circle "button" at bounding box center [404, 108] width 22 height 22
select select "SOLE_TRADER"
select select "TRANSPORT_WAREHOUSING"
select select "PASSENGERS_FREIGHT_TRANSPORT"
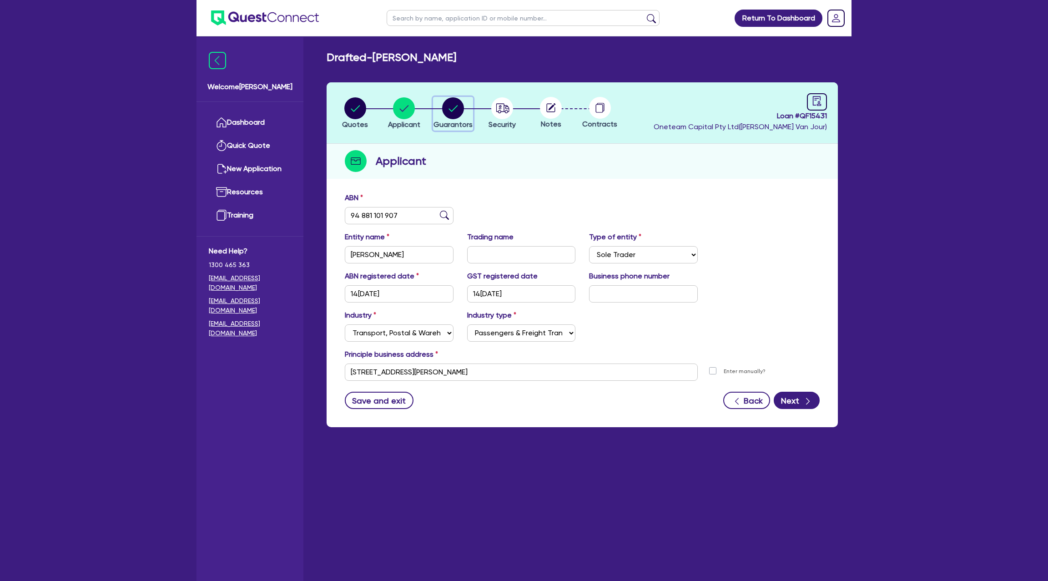
click at [459, 113] on circle "button" at bounding box center [453, 108] width 22 height 22
select select "MR"
select select "WA"
select select "MARRIED"
select select "PROPERTY"
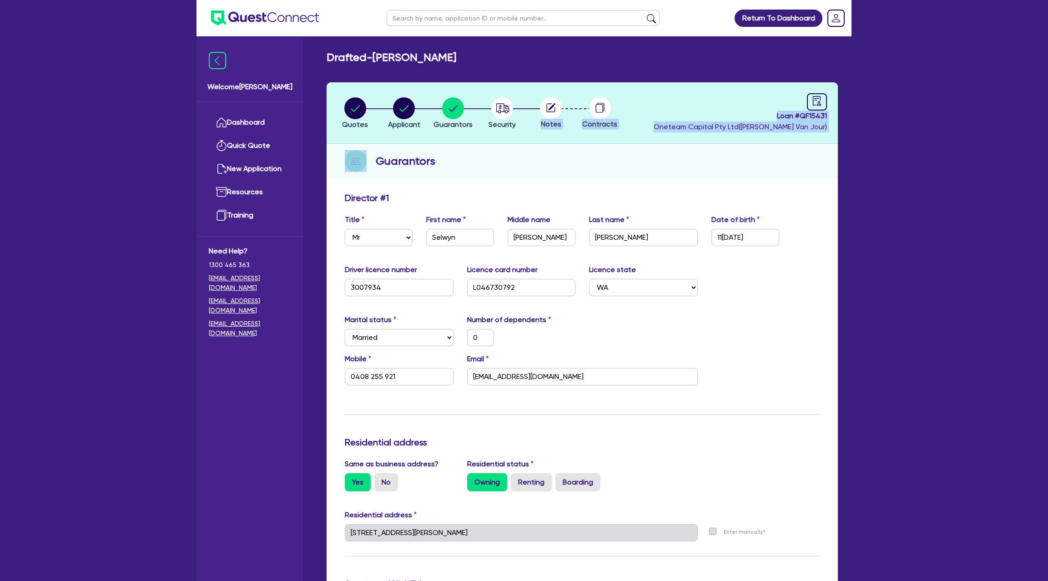
drag, startPoint x: 476, startPoint y: 144, endPoint x: 407, endPoint y: 109, distance: 77.5
click at [408, 111] on div "Quotes Applicant Guarantors Security Notes Contracts Loan # QF15431 Oneteam Cap…" at bounding box center [582, 544] width 511 height 924
click at [407, 109] on circle "button" at bounding box center [404, 108] width 22 height 22
select select "SOLE_TRADER"
select select "TRANSPORT_WAREHOUSING"
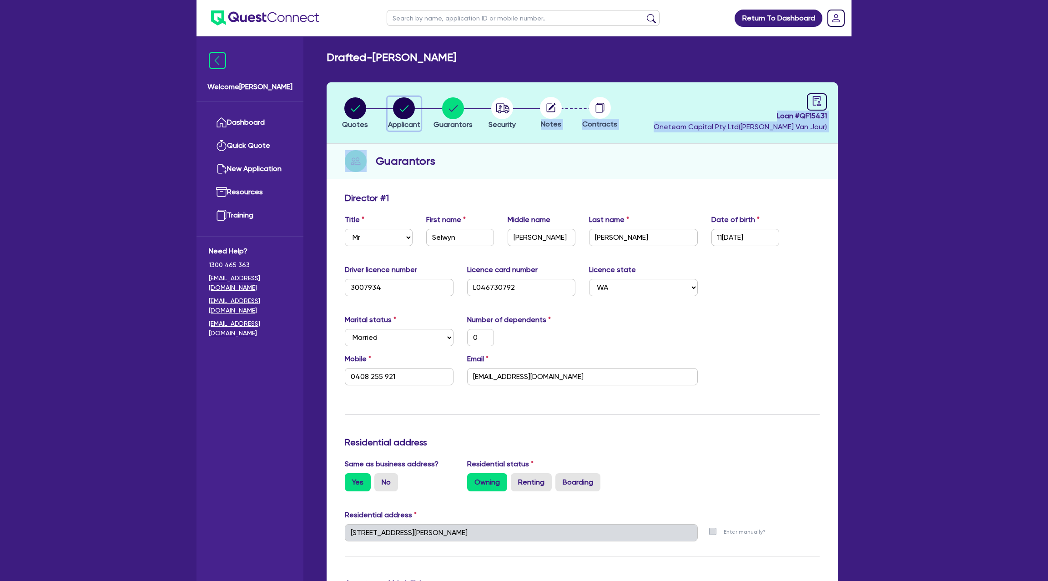
select select "PASSENGERS_FREIGHT_TRANSPORT"
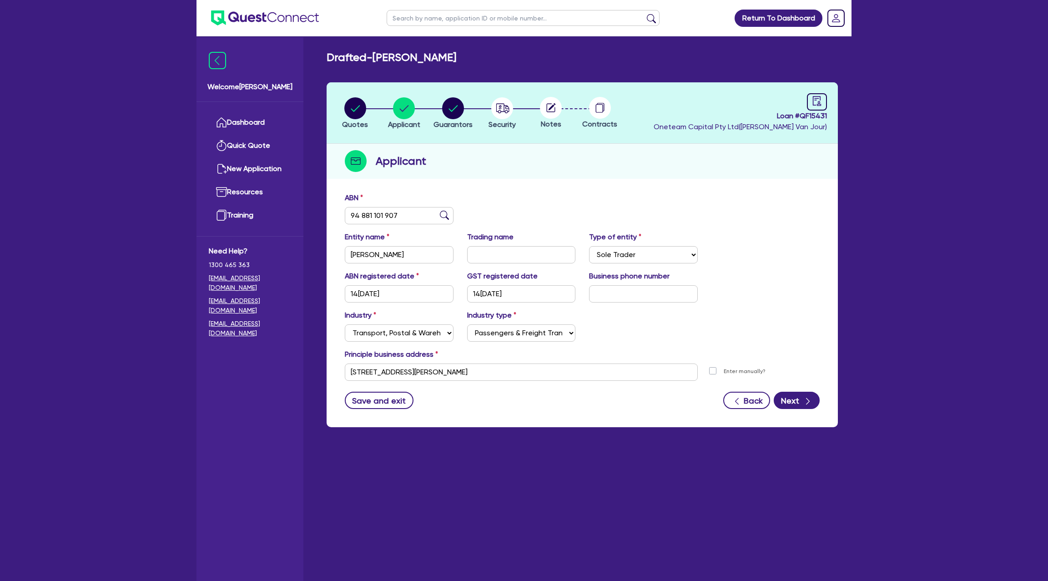
click at [828, 98] on header "Quotes Applicant Guarantors Security Notes Contracts Loan # QF15431 Oneteam Cap…" at bounding box center [582, 112] width 511 height 61
click at [795, 98] on div "Loan # QF15431 Oneteam Capital Pty Ltd ( Gabriel Van Jour ) Administration" at bounding box center [740, 112] width 173 height 39
click at [817, 103] on icon "audit" at bounding box center [817, 101] width 10 height 10
select select "DRAFTED_NEW"
select select "Other"
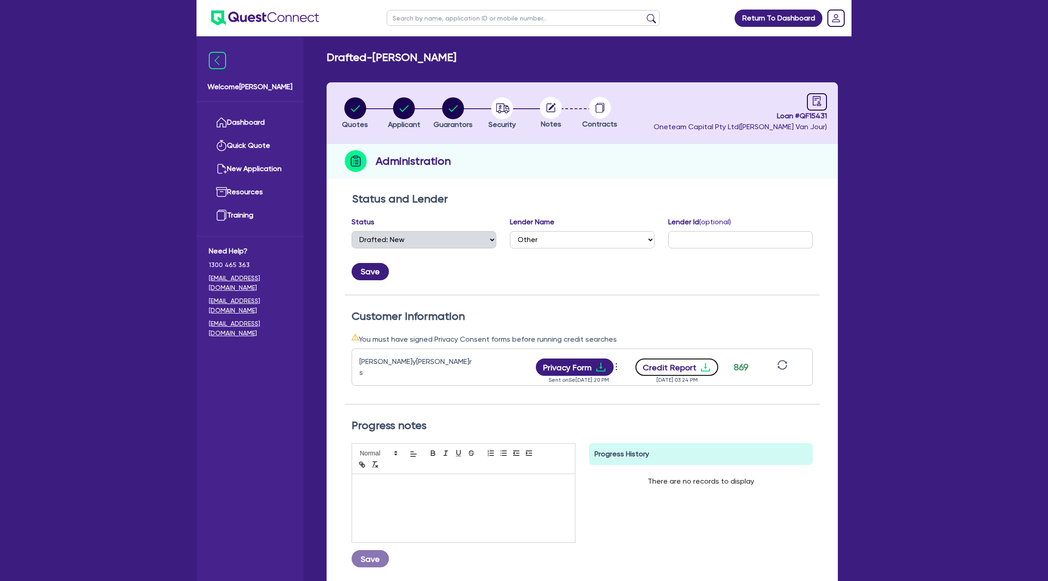
click at [700, 363] on icon "download" at bounding box center [705, 367] width 11 height 11
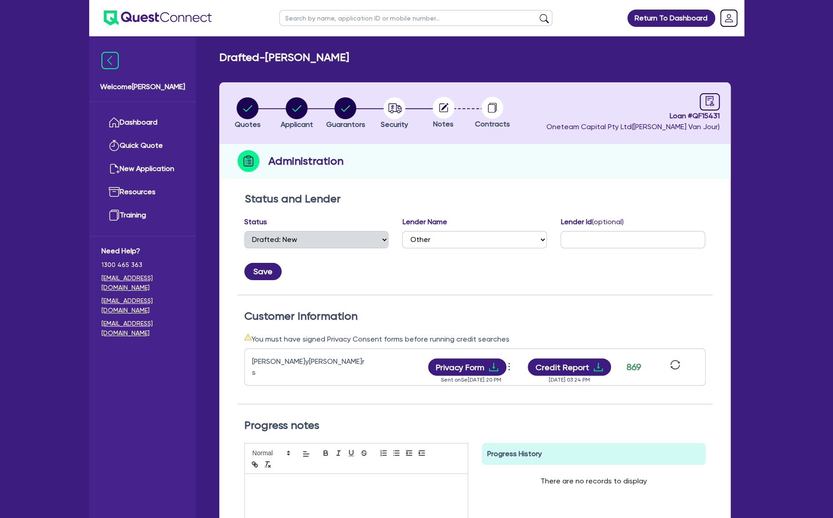
click at [324, 18] on input "text" at bounding box center [415, 18] width 273 height 16
type input "barry"
click button "submit" at bounding box center [544, 20] width 15 height 13
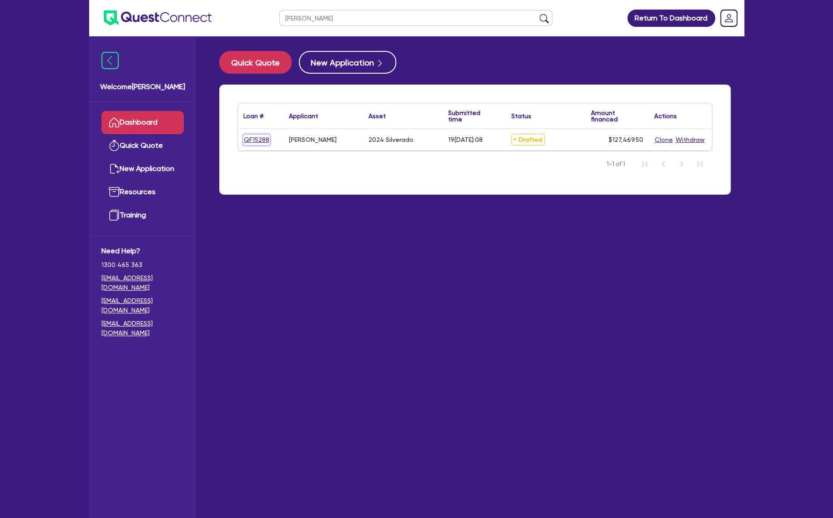
click at [251, 139] on link "QF15288" at bounding box center [256, 140] width 26 height 10
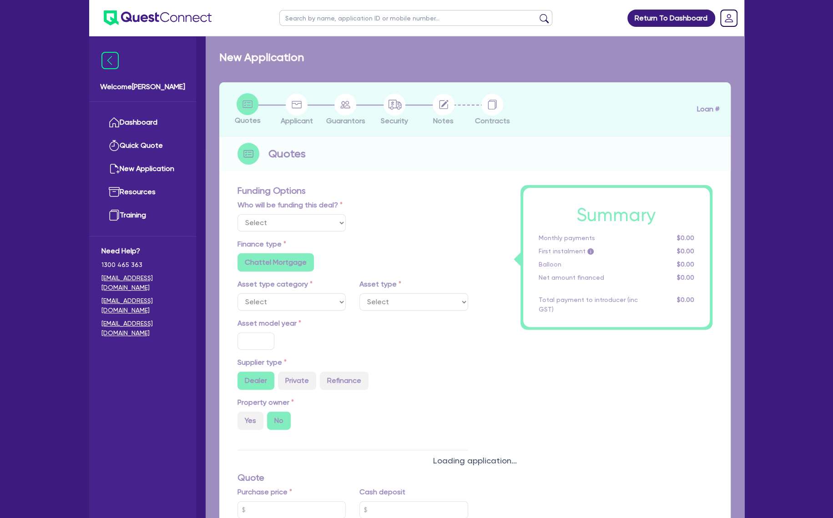
select select "Other"
select select "CARS_AND_LIGHT_TRUCKS"
type input "2024"
radio input "true"
type input "125,000"
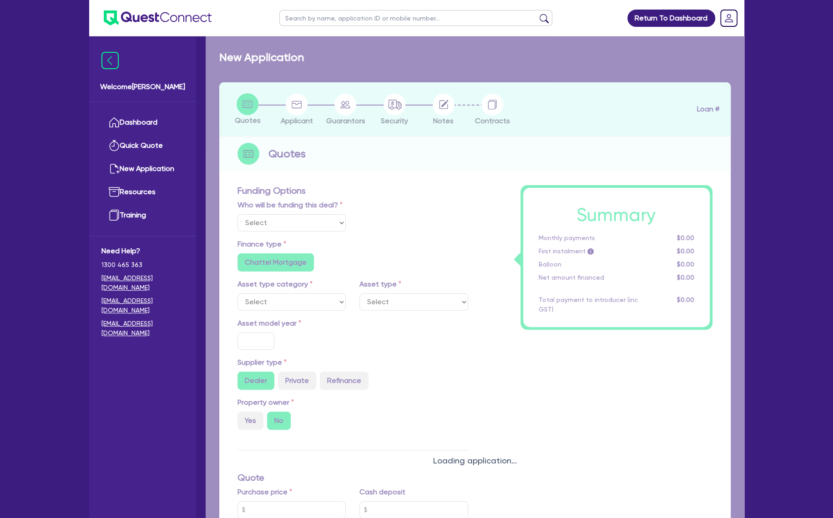
type input "35"
type input "43,750"
type input "0.5"
type input "637.35"
type input "6.69"
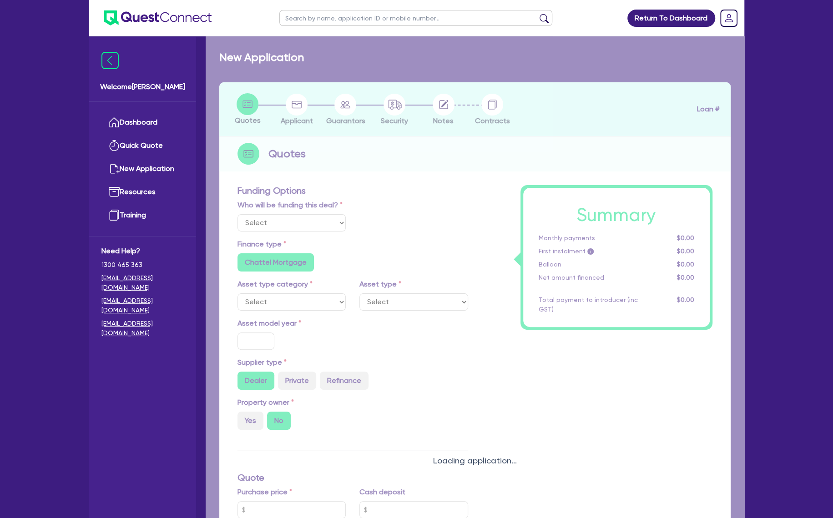
radio input "false"
type input "1,650"
radio input "true"
select select "PASSENGER_VEHICLES"
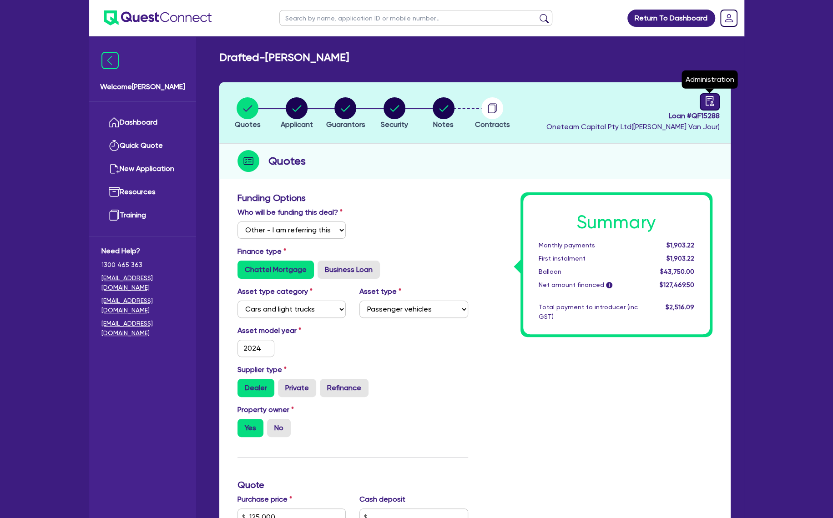
click at [710, 102] on icon "audit" at bounding box center [709, 101] width 8 height 10
select select "DRAFTED_AMENDED"
select select "Plenti"
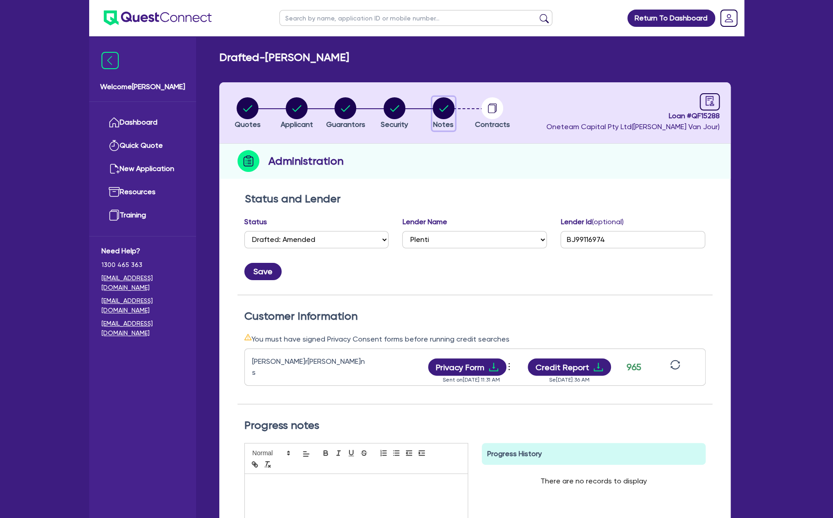
click at [445, 103] on circle "button" at bounding box center [444, 108] width 22 height 22
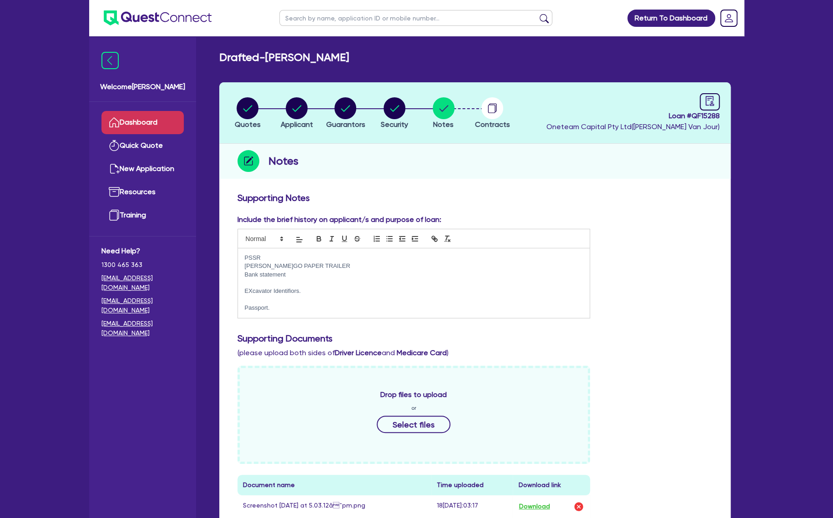
click at [136, 114] on link "Dashboard" at bounding box center [142, 122] width 82 height 23
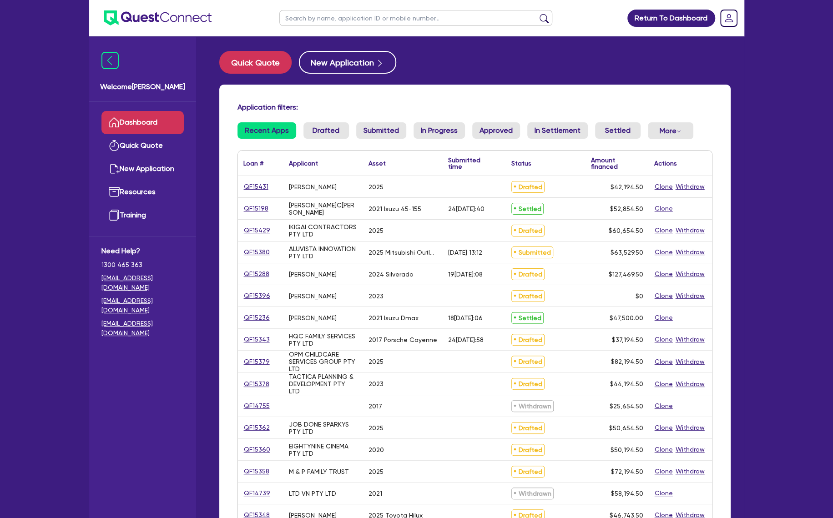
click at [327, 29] on ul at bounding box center [415, 18] width 291 height 36
click at [321, 20] on input "text" at bounding box center [415, 18] width 273 height 16
type input "barry"
click at [537, 14] on button "submit" at bounding box center [544, 20] width 15 height 13
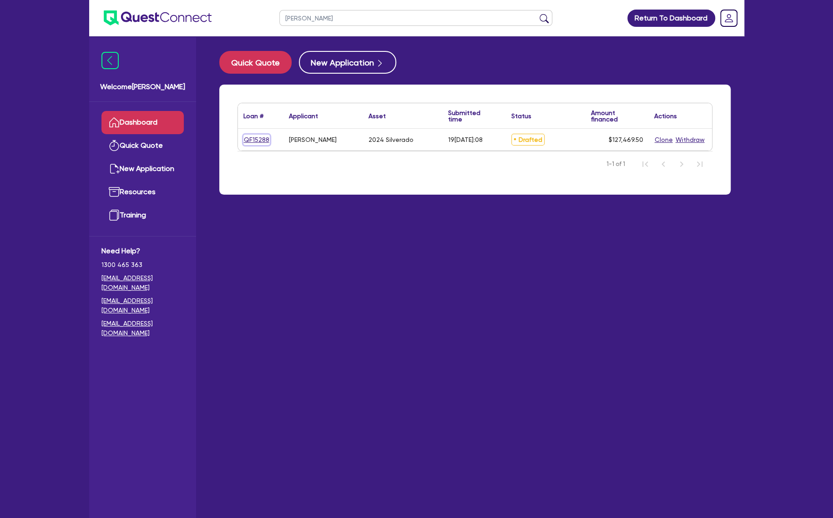
click at [251, 142] on link "QF15288" at bounding box center [256, 140] width 26 height 10
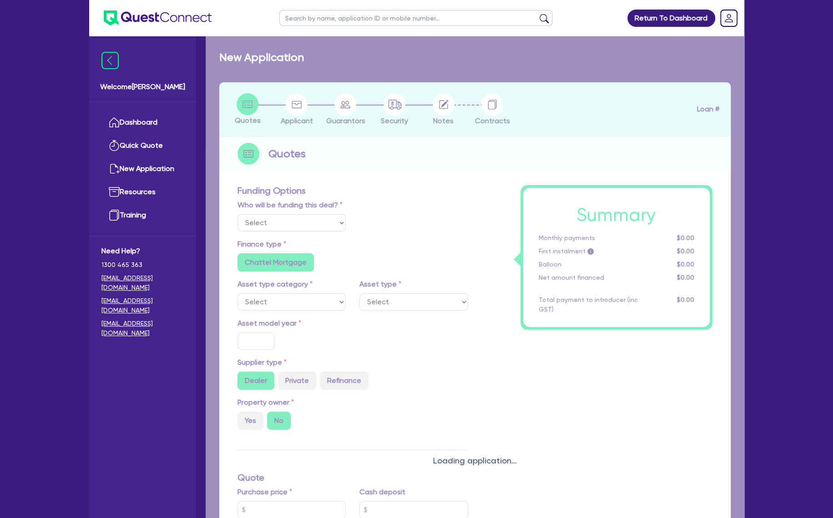
select select "Other"
select select "CARS_AND_LIGHT_TRUCKS"
type input "2024"
radio input "true"
type input "125,000"
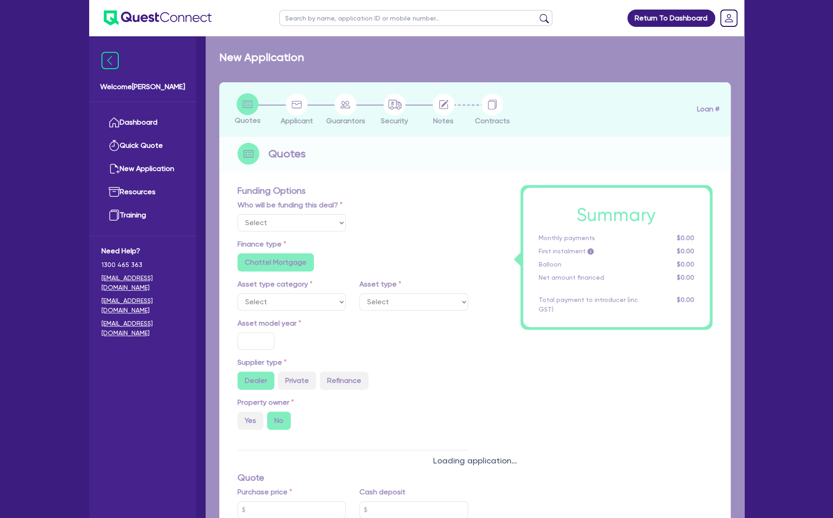
type input "35"
type input "43,750"
type input "0.5"
type input "637.35"
type input "6.69"
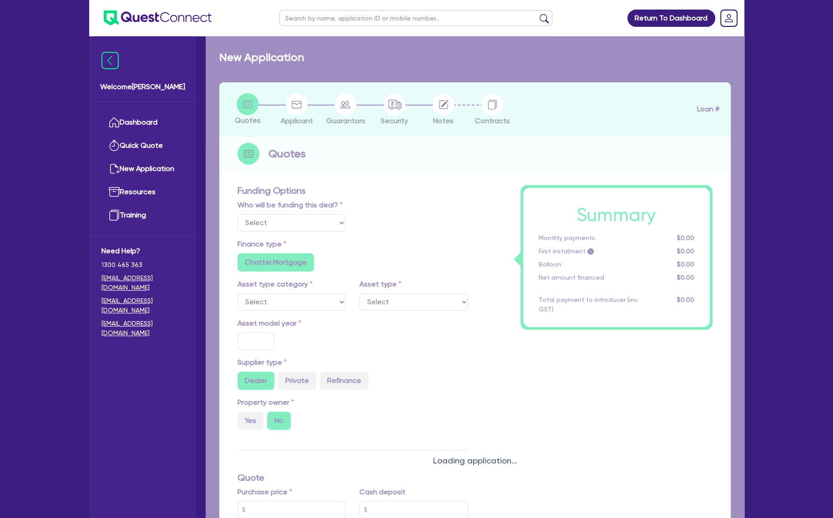
radio input "false"
type input "1,650"
radio input "true"
select select "PASSENGER_VEHICLES"
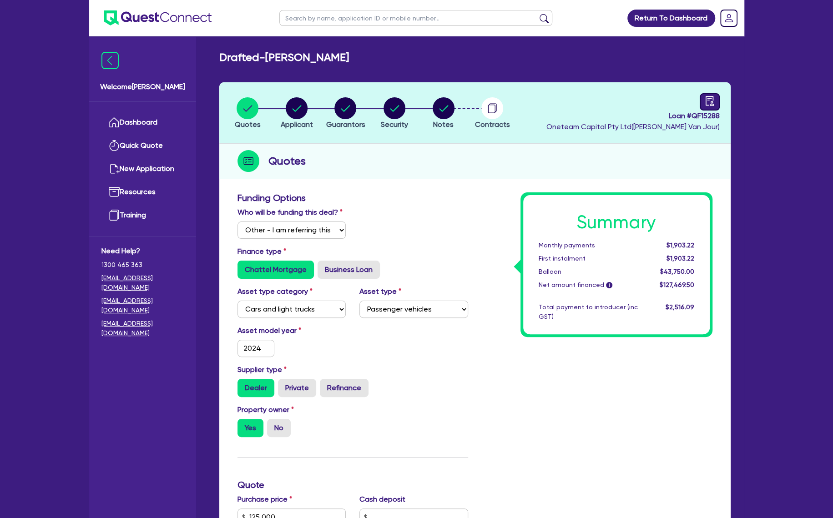
click at [708, 96] on icon "audit" at bounding box center [709, 101] width 8 height 10
select select "DRAFTED_AMENDED"
select select "Plenti"
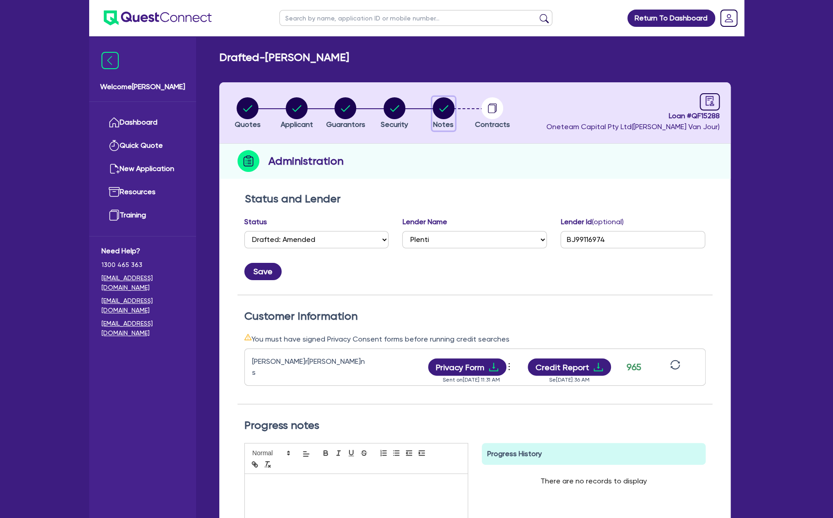
click at [446, 103] on circle "button" at bounding box center [444, 108] width 22 height 22
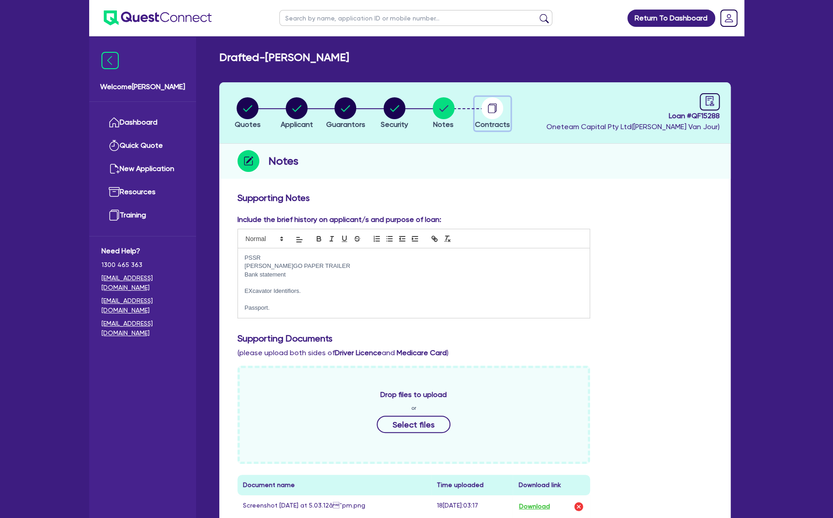
click at [494, 109] on icon "button" at bounding box center [491, 109] width 7 height 9
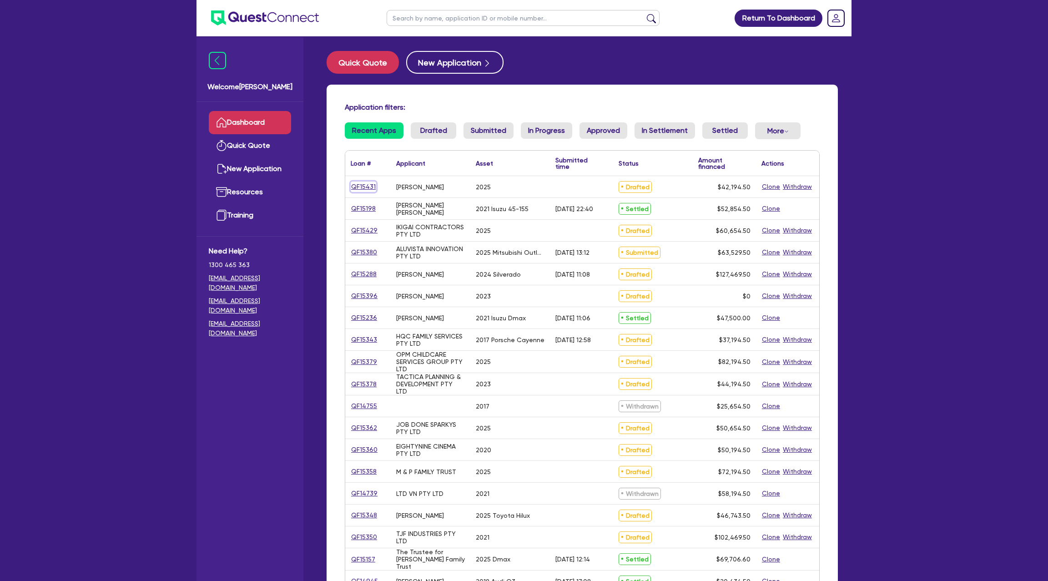
click at [364, 184] on link "QF15431" at bounding box center [363, 186] width 25 height 10
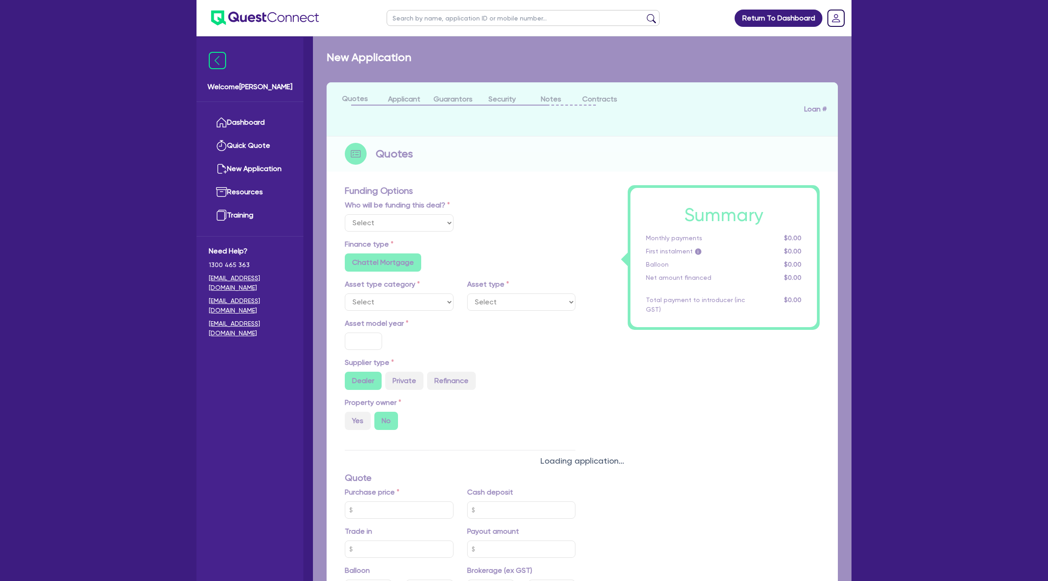
select select "Other"
select select "CARS_AND_LIGHT_TRUCKS"
type input "2025"
radio input "true"
type input "45,000"
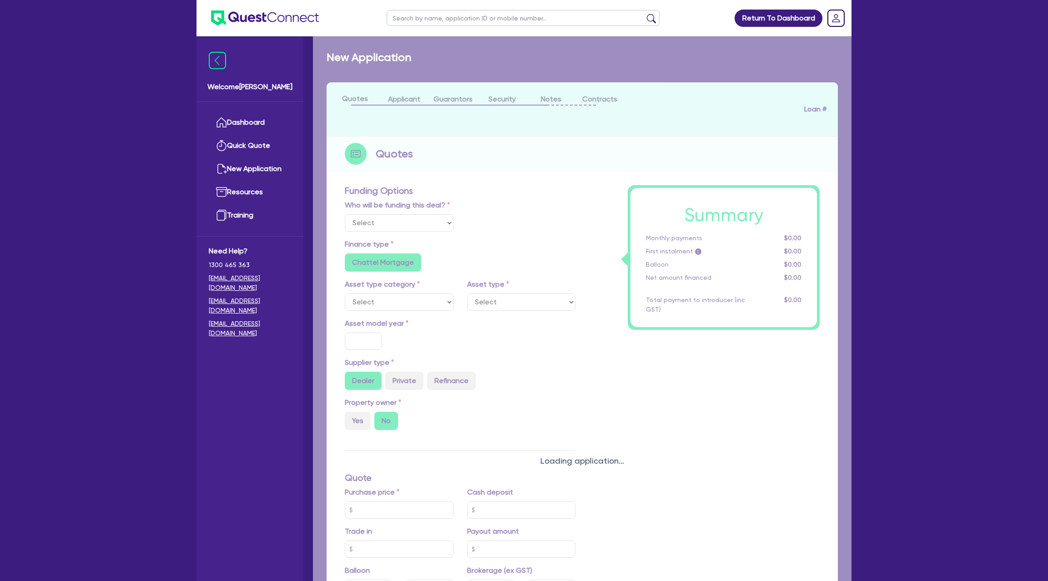
type input "5,000"
radio input "false"
type input "7.99"
radio input "false"
type input "1,400"
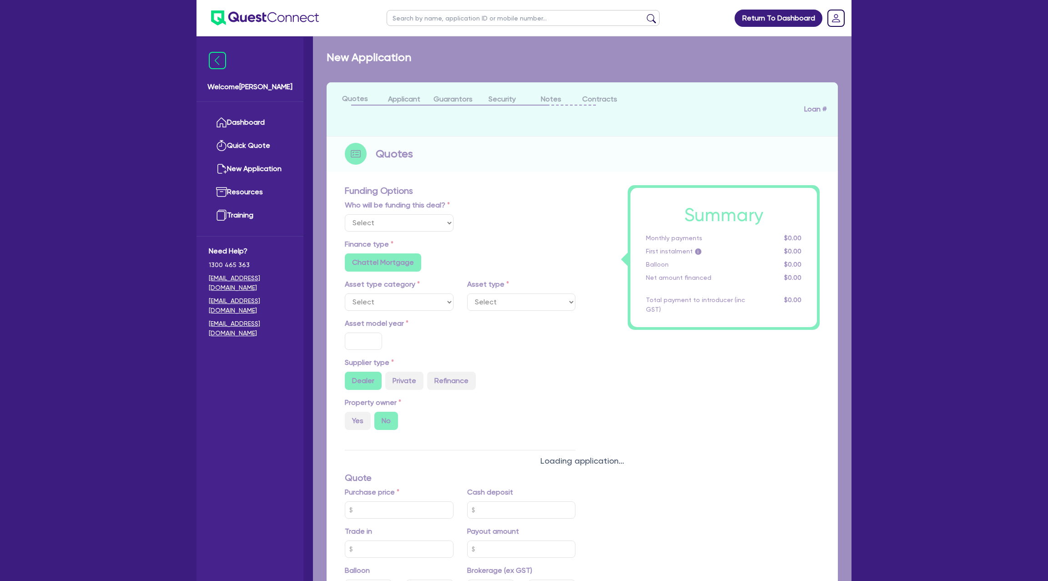
radio input "true"
select select "PASSENGER_VEHICLES"
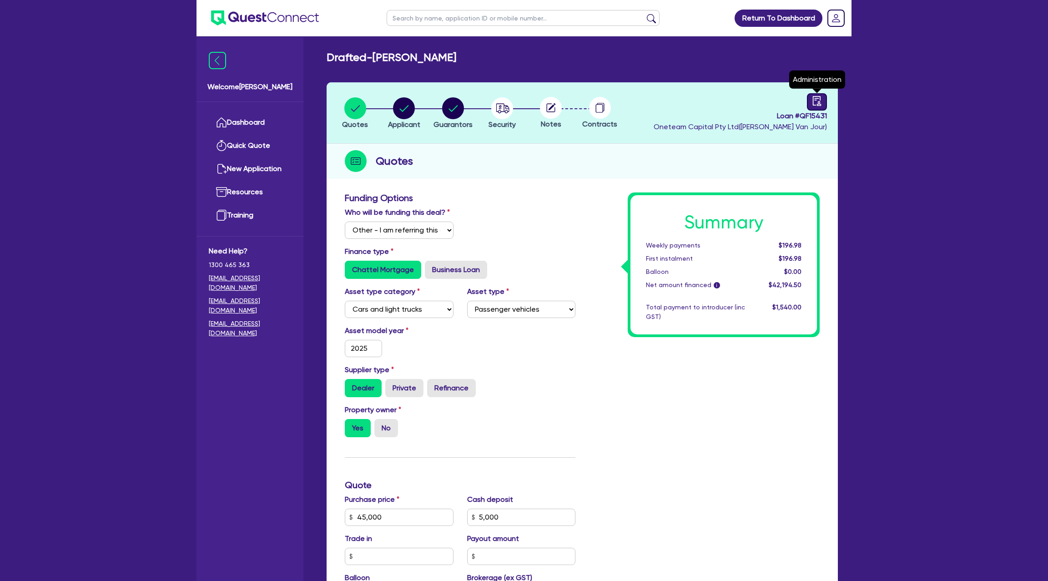
click at [816, 102] on icon "audit" at bounding box center [817, 101] width 10 height 10
select select "DRAFTED_NEW"
select select "Other"
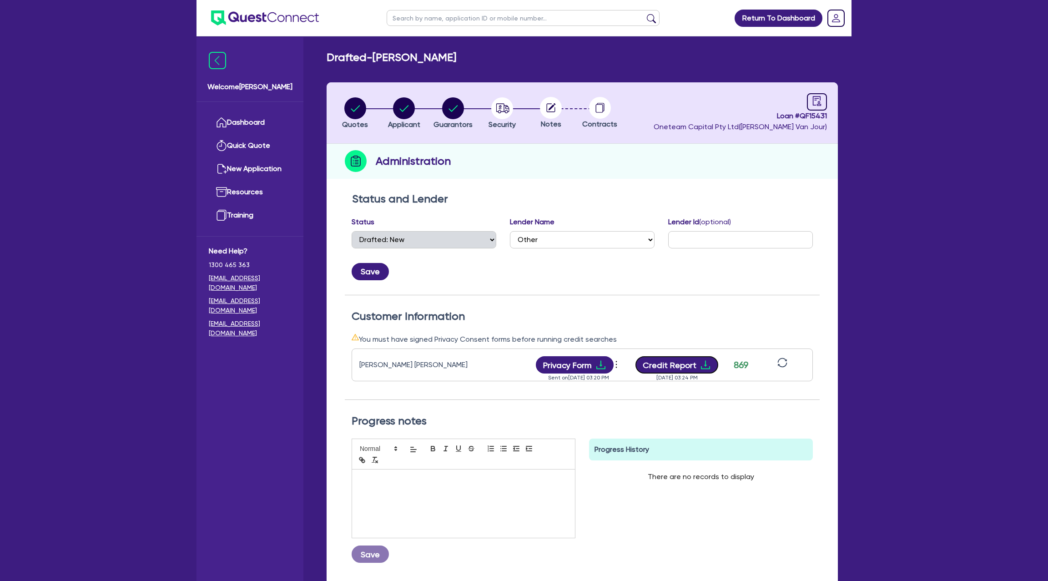
drag, startPoint x: 699, startPoint y: 364, endPoint x: 705, endPoint y: 249, distance: 114.8
click at [700, 364] on icon "download" at bounding box center [705, 364] width 11 height 11
click at [404, 106] on circle "button" at bounding box center [404, 108] width 22 height 22
select select "SOLE_TRADER"
select select "TRANSPORT_WAREHOUSING"
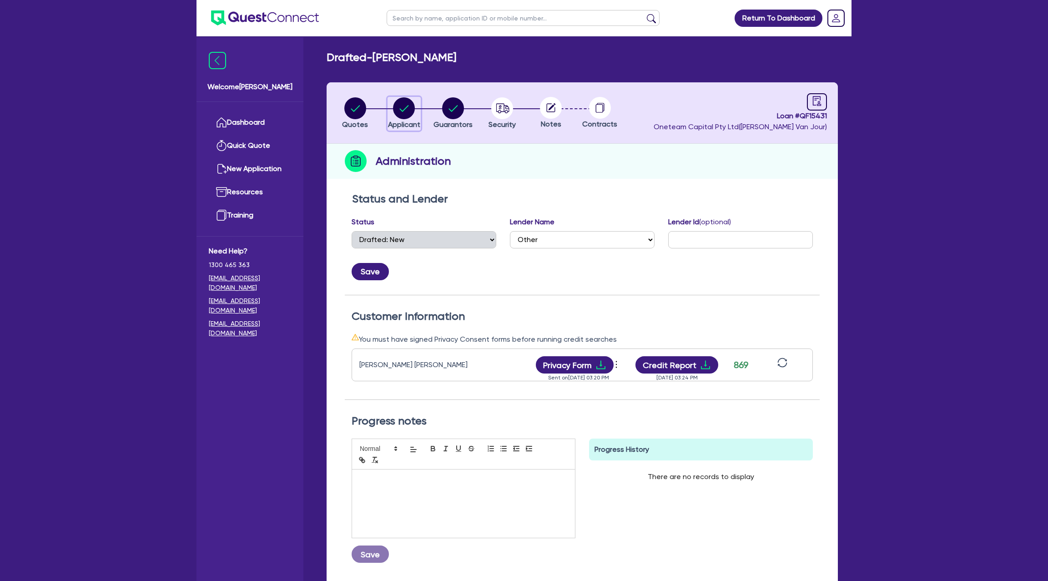
select select "PASSENGERS_FREIGHT_TRANSPORT"
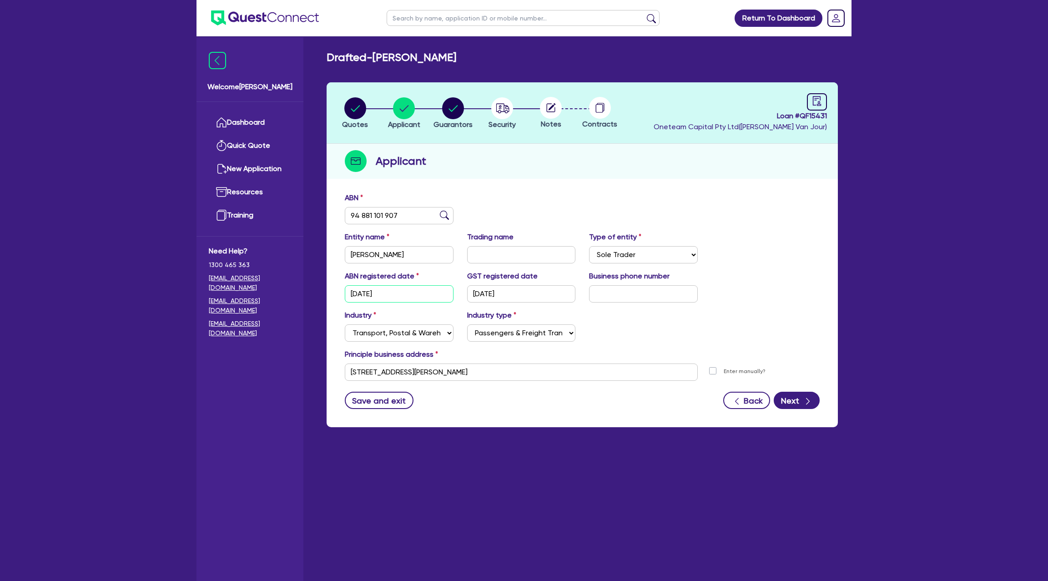
drag, startPoint x: 393, startPoint y: 288, endPoint x: 393, endPoint y: 297, distance: 9.1
click at [366, 293] on input "14/10/2023" at bounding box center [399, 293] width 109 height 17
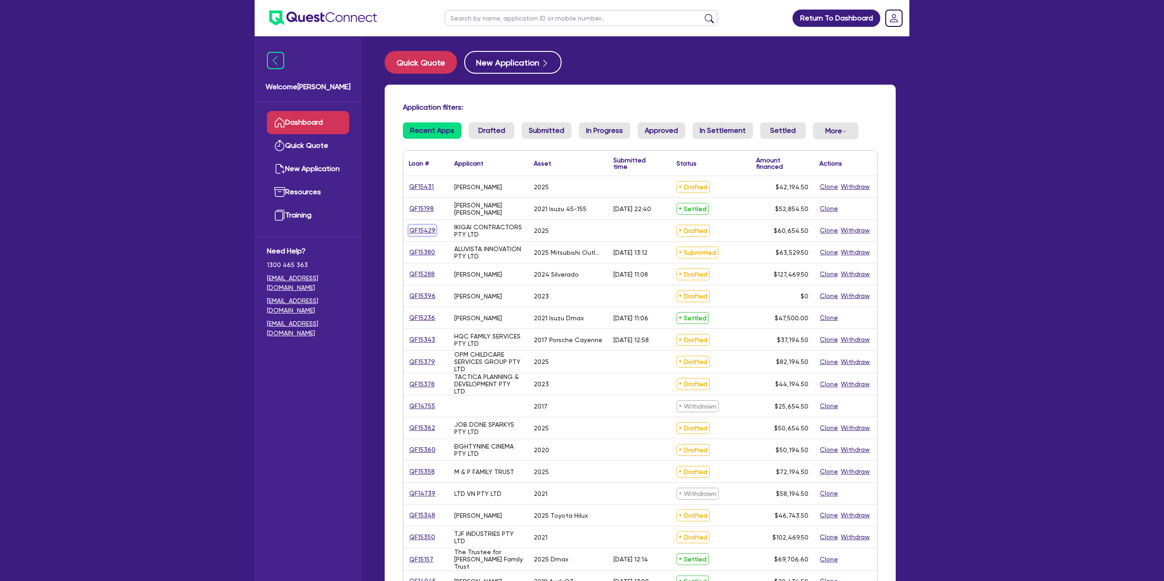
click at [426, 227] on link "QF15429" at bounding box center [422, 230] width 27 height 10
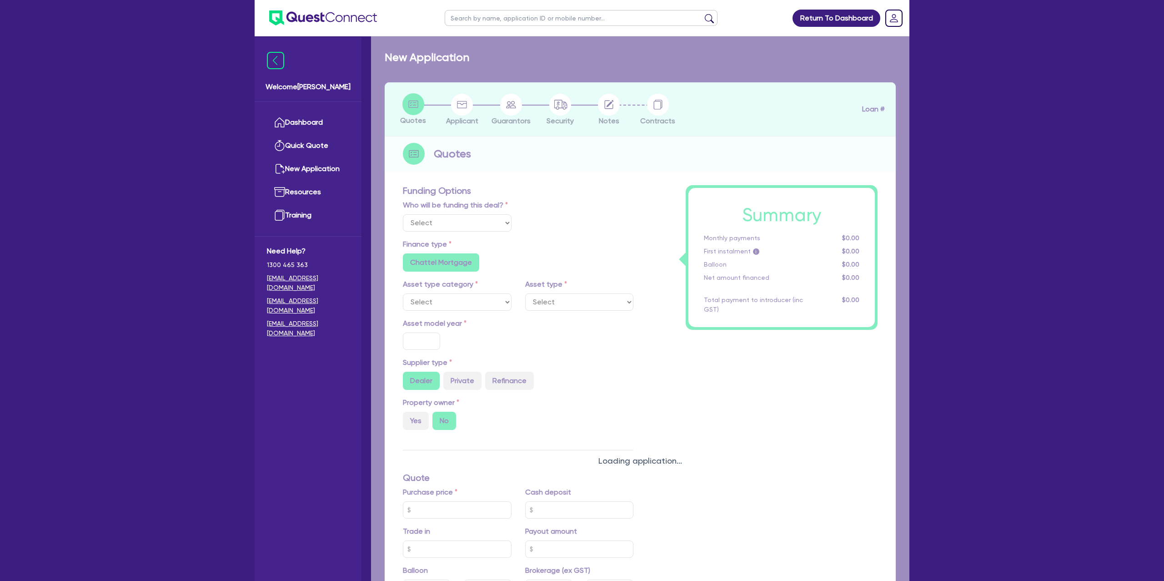
select select "Other"
select select "CARS_AND_LIGHT_TRUCKS"
type input "2025"
radio input "true"
type input "60,000"
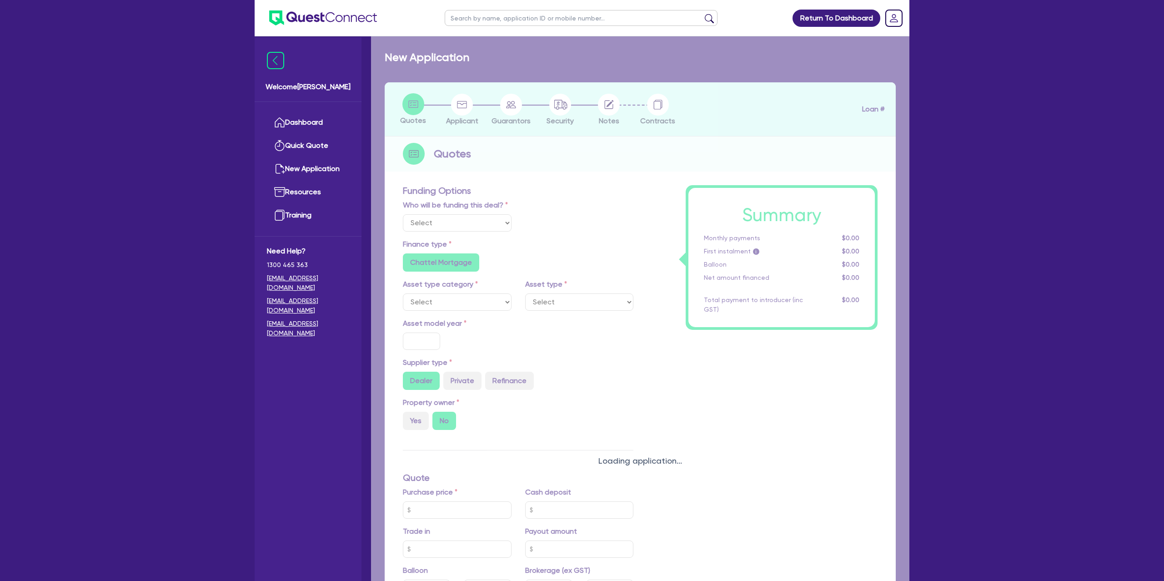
type input "6.79"
type input "1,500"
radio input "true"
radio input "false"
select select "PASSENGER_VEHICLES"
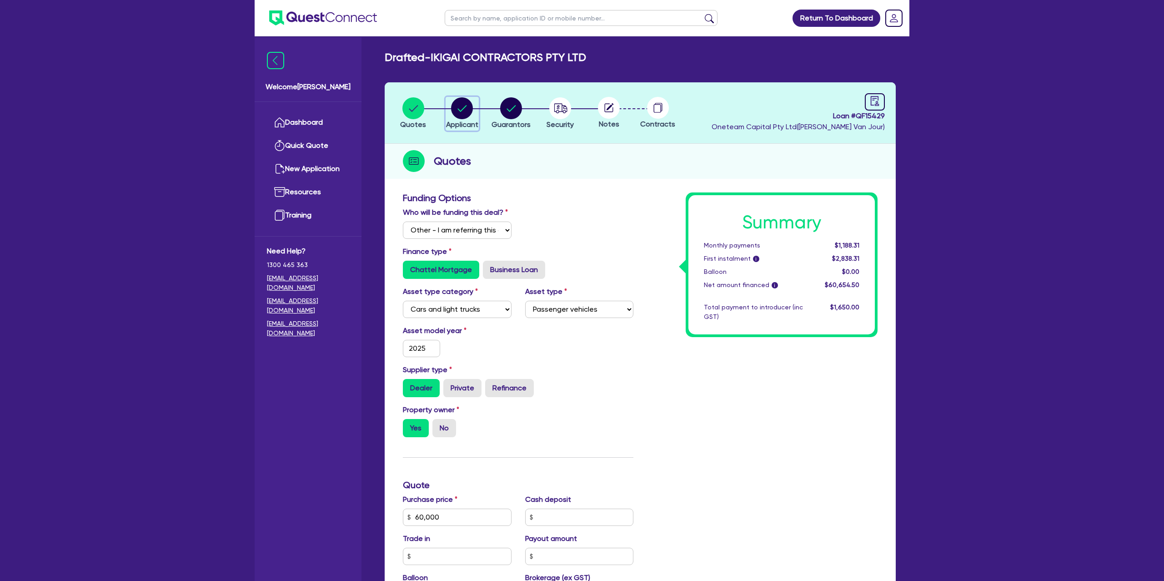
click at [461, 115] on circle "button" at bounding box center [462, 108] width 22 height 22
select select "COMPANY"
select select "BUILDING_CONSTRUCTION"
select select "TRADES_SERVICES_CONSUMERS"
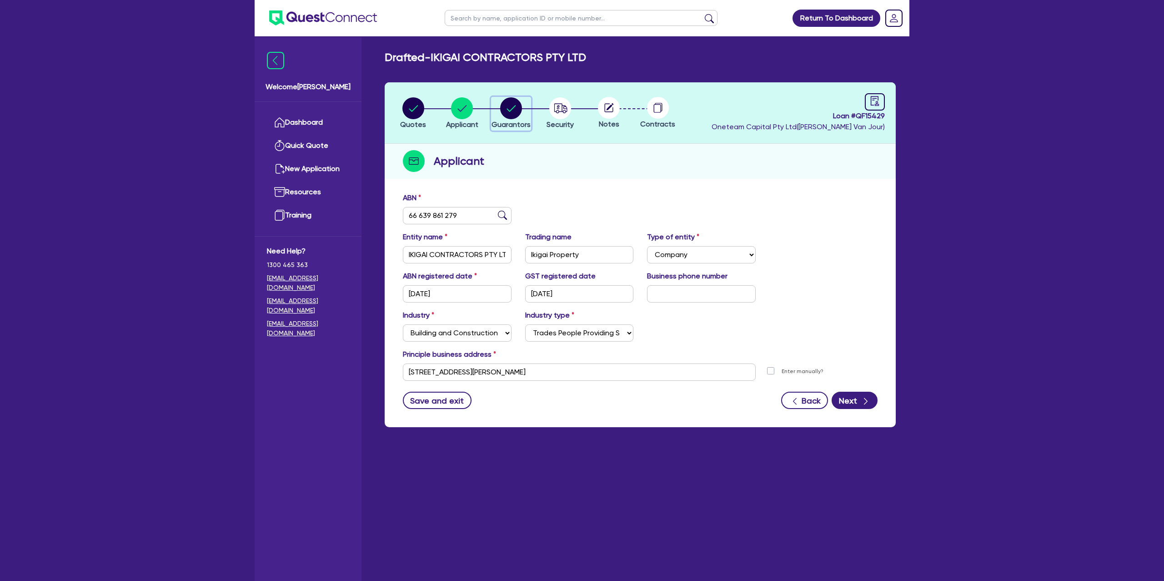
click at [507, 111] on circle "button" at bounding box center [511, 108] width 22 height 22
select select "MR"
select select "[GEOGRAPHIC_DATA]"
select select "MARRIED"
select select "PROPERTY"
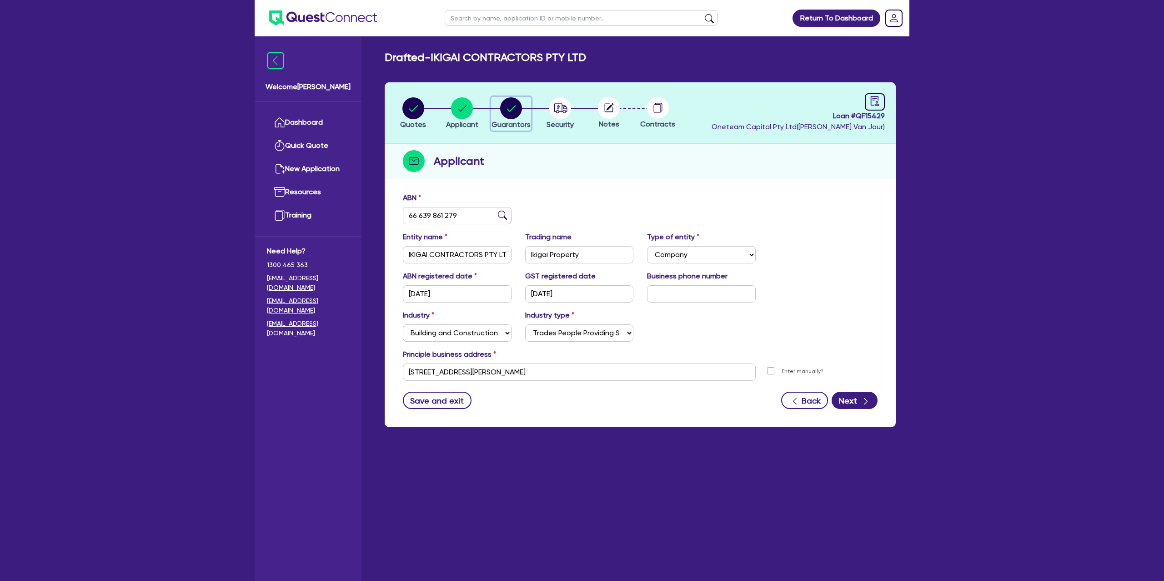
select select "MORTGAGE"
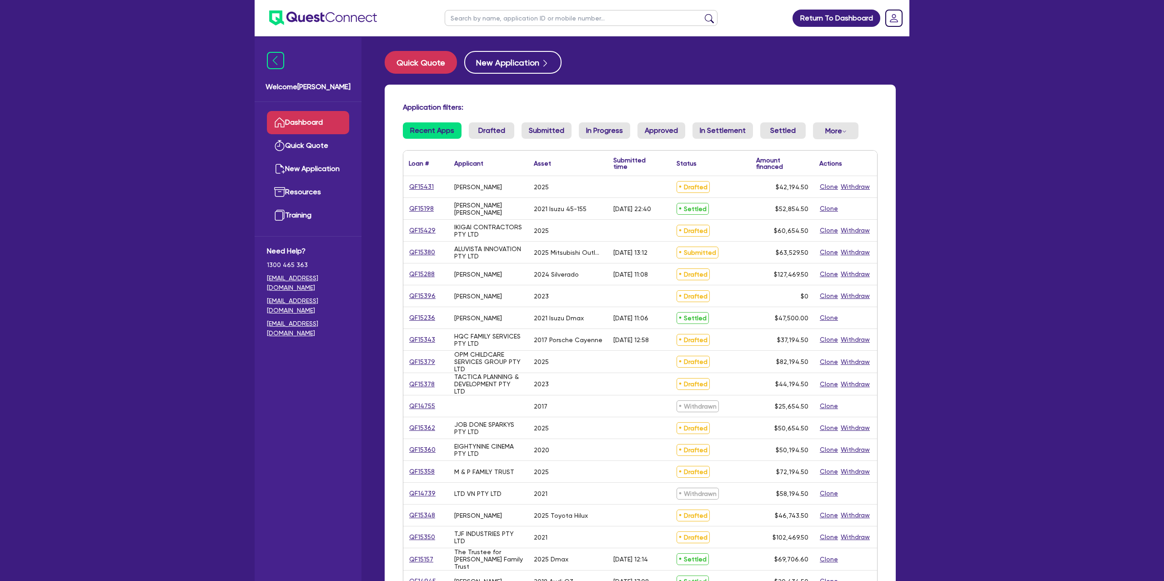
click at [433, 187] on div "QF15431" at bounding box center [426, 186] width 34 height 10
click at [428, 187] on link "QF15431" at bounding box center [421, 186] width 25 height 10
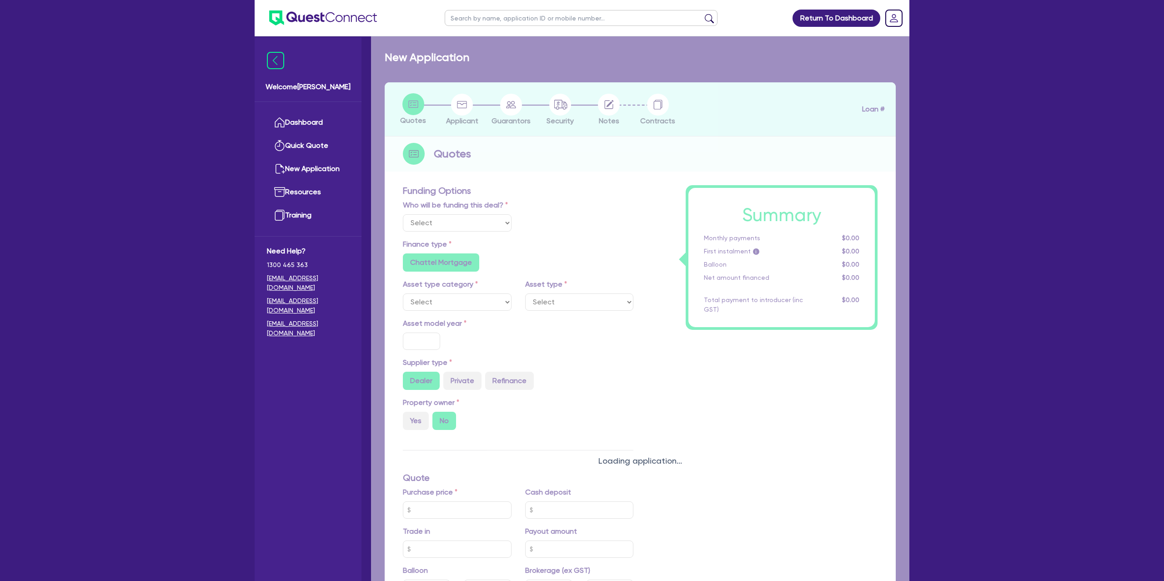
select select "Other"
select select "CARS_AND_LIGHT_TRUCKS"
type input "2025"
radio input "true"
type input "45,000"
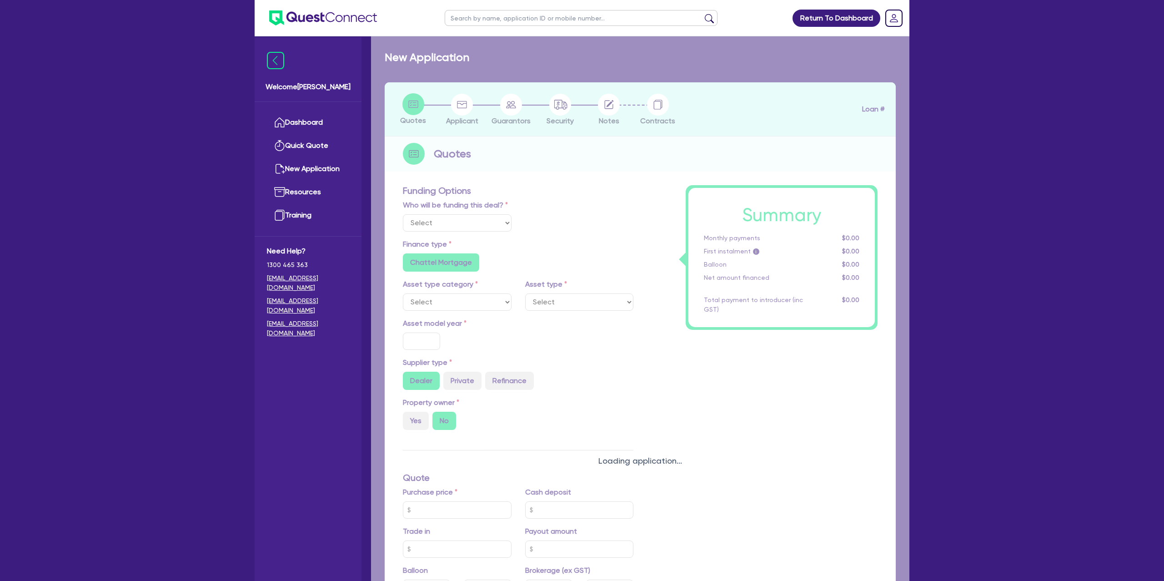
type input "5,000"
radio input "false"
type input "7.99"
radio input "false"
type input "1,400"
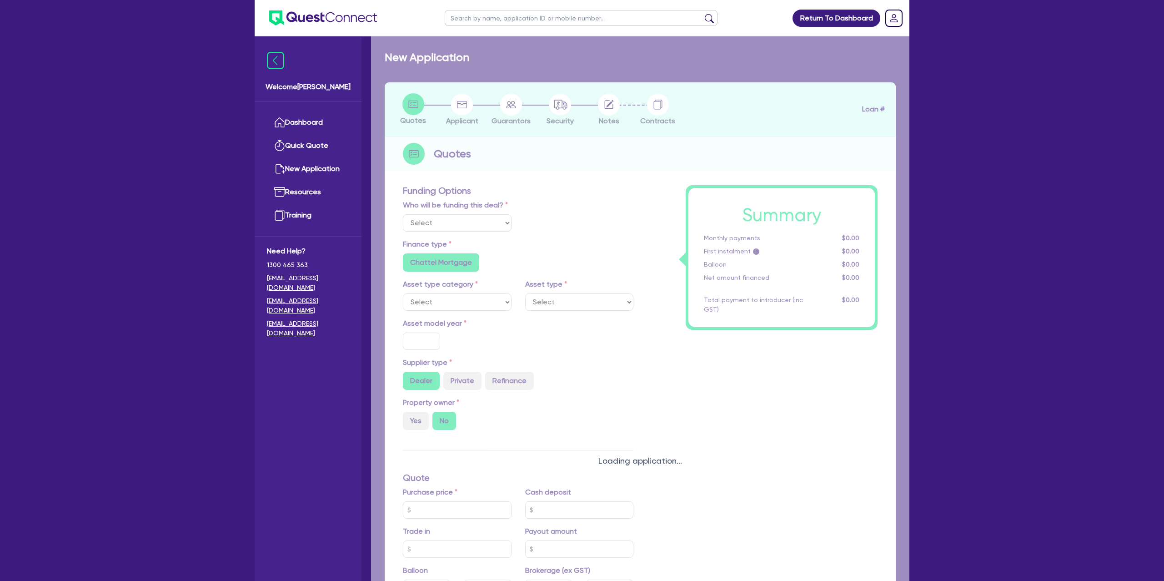
radio input "true"
select select "PASSENGER_VEHICLES"
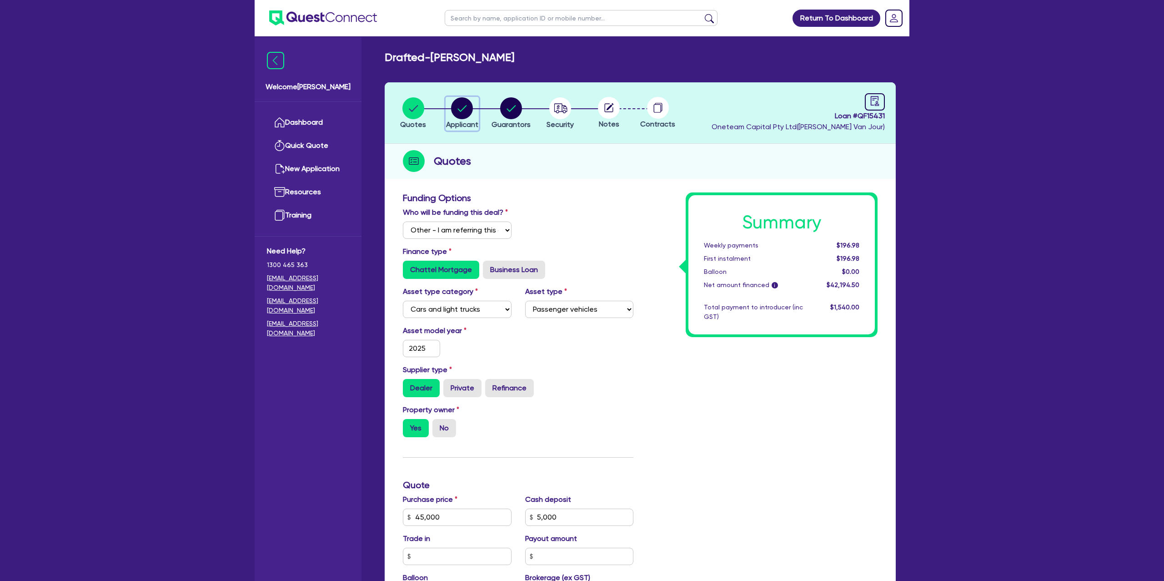
click at [461, 107] on circle "button" at bounding box center [462, 108] width 22 height 22
select select "SOLE_TRADER"
select select "TRANSPORT_WAREHOUSING"
select select "PASSENGERS_FREIGHT_TRANSPORT"
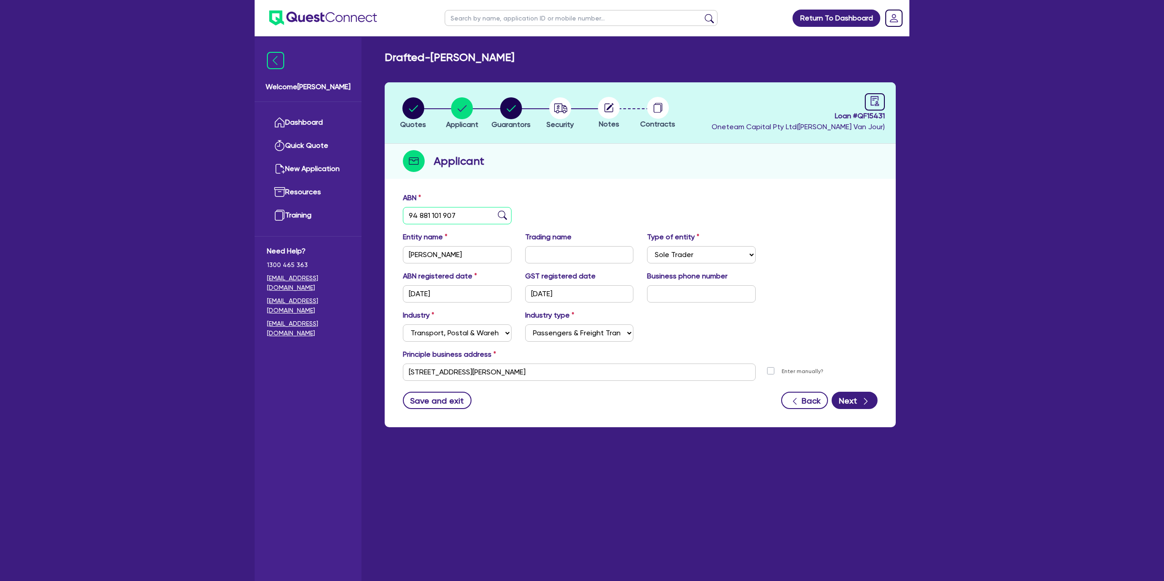
click at [443, 217] on input "94 881 101 907" at bounding box center [457, 215] width 109 height 17
drag, startPoint x: 554, startPoint y: 149, endPoint x: 389, endPoint y: 137, distance: 164.6
click at [552, 146] on div "Applicant" at bounding box center [640, 161] width 511 height 35
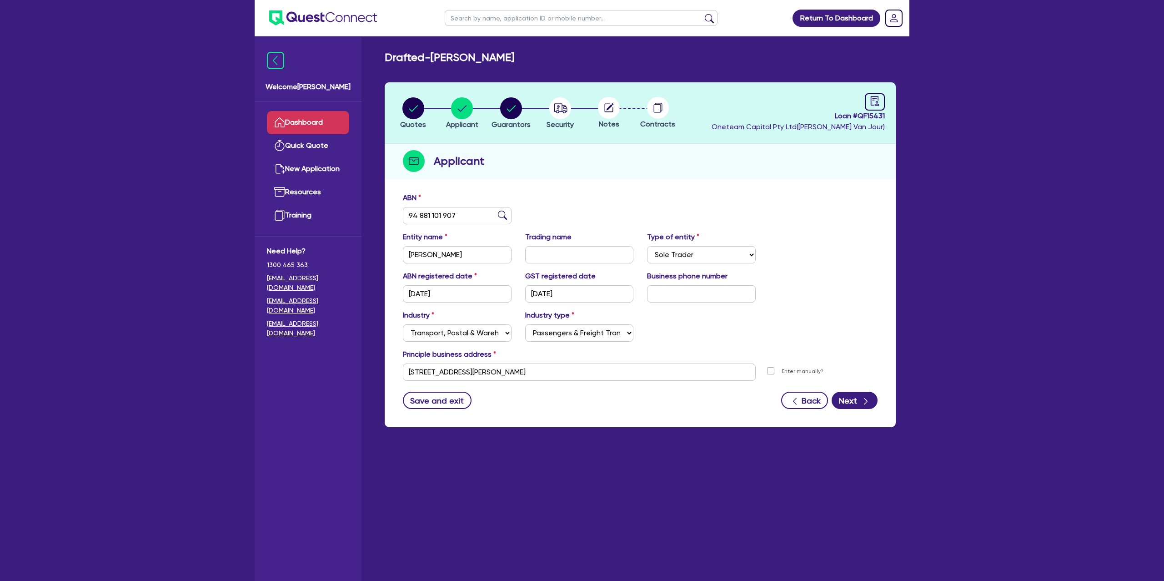
click at [286, 116] on link "Dashboard" at bounding box center [308, 122] width 82 height 23
